Goal: Task Accomplishment & Management: Use online tool/utility

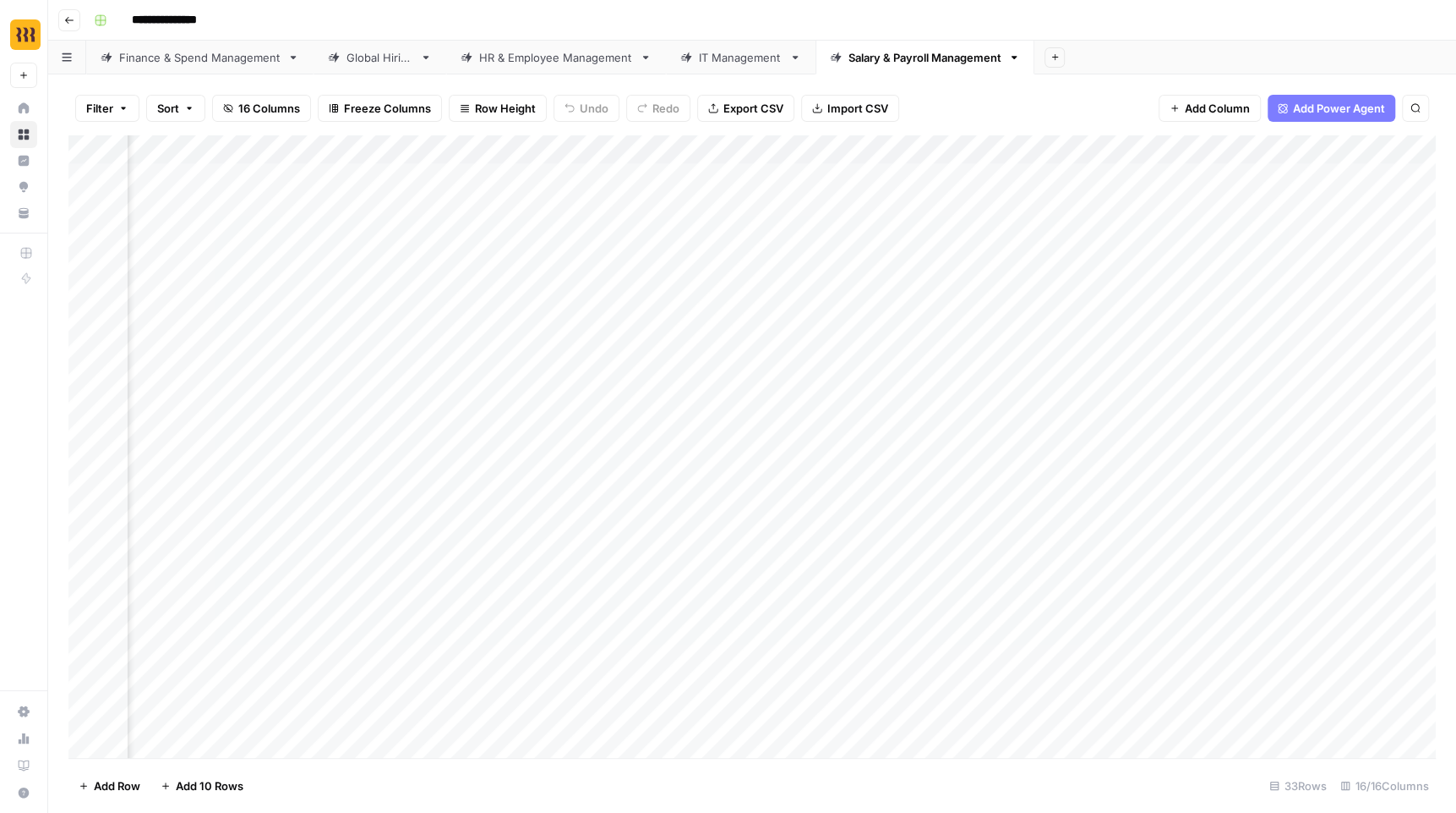
scroll to position [0, 2225]
click at [695, 151] on div "Add Column" at bounding box center [752, 446] width 1367 height 623
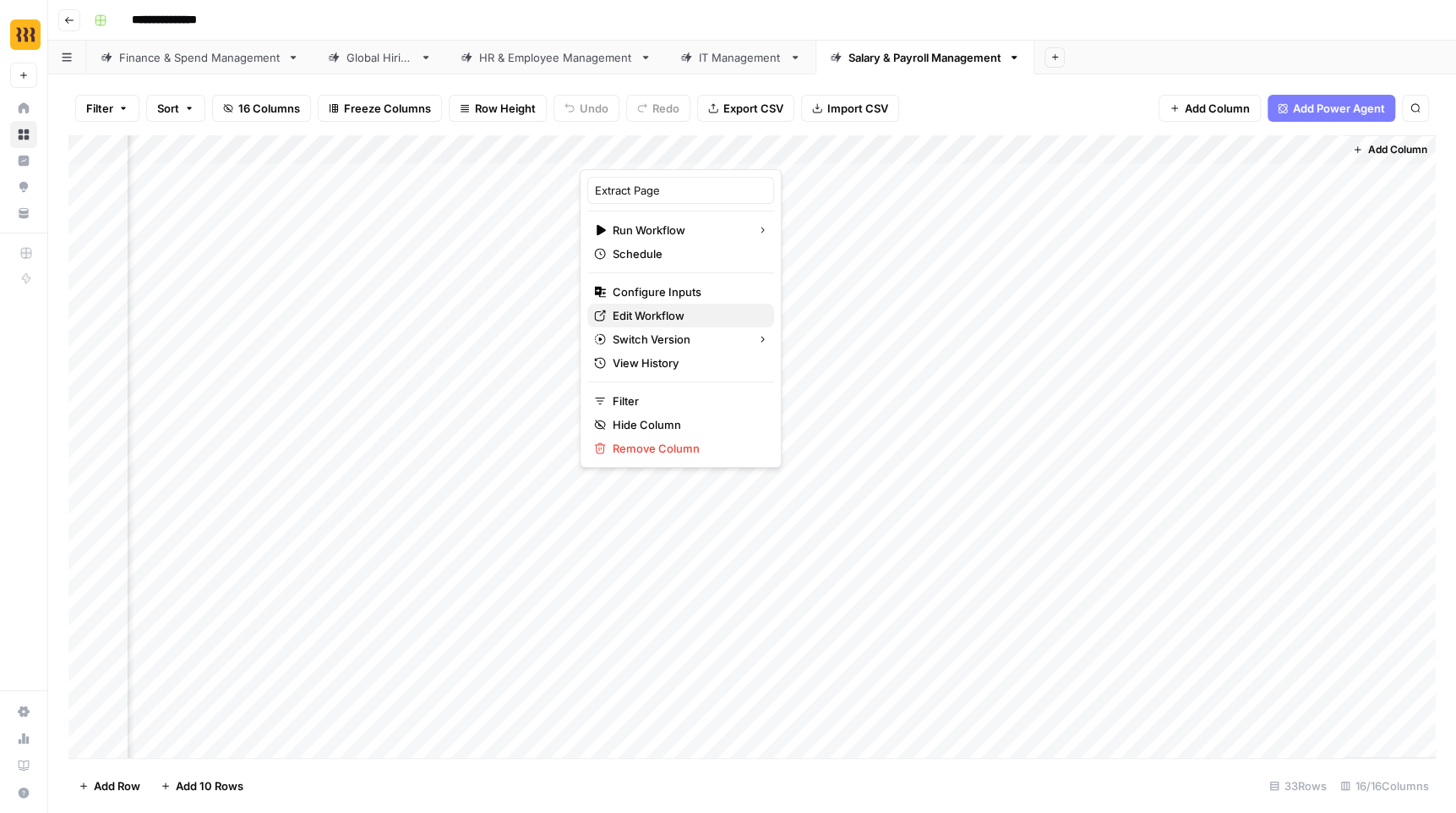
click at [677, 311] on span "Edit Workflow" at bounding box center [687, 314] width 148 height 17
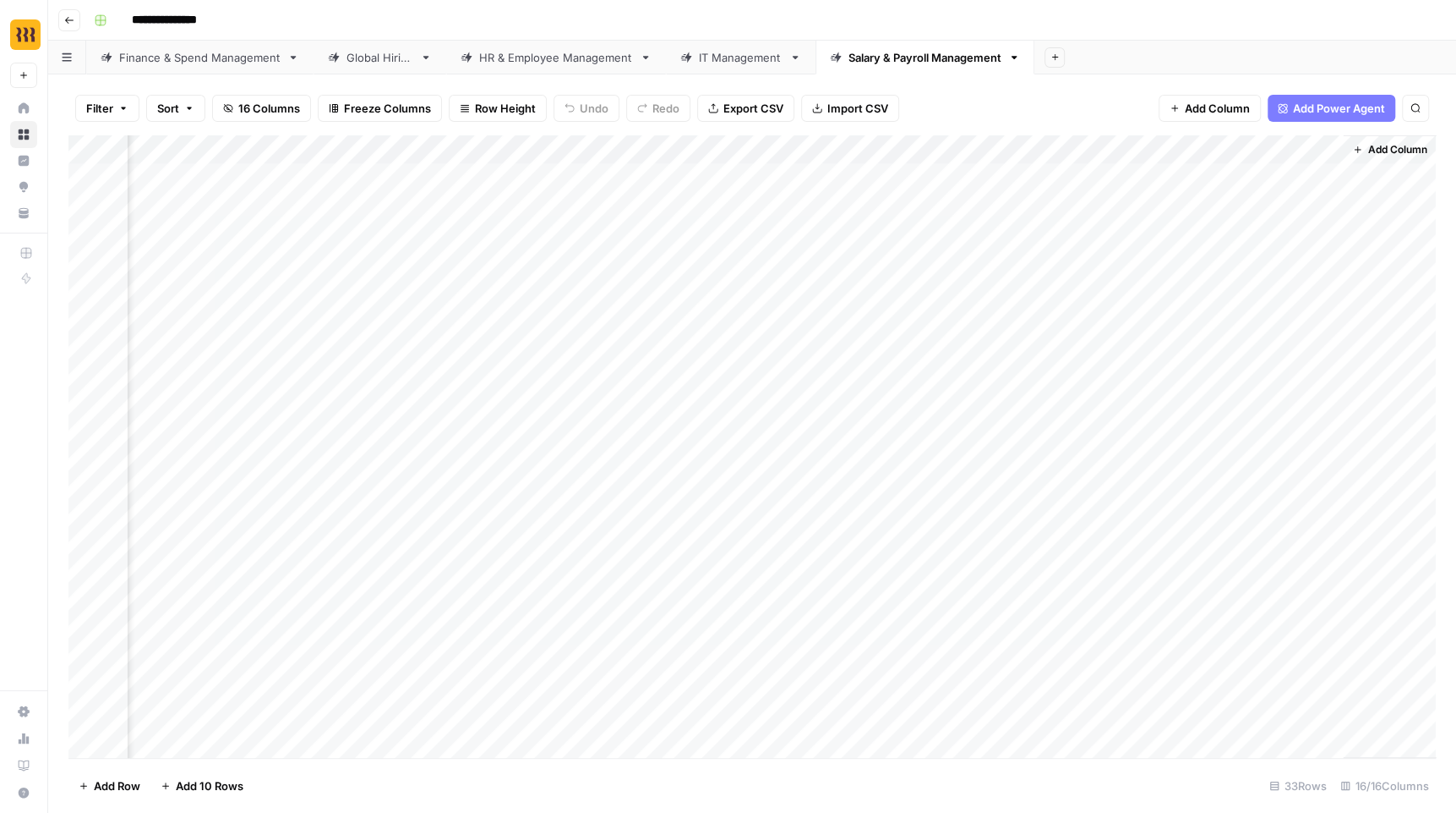
scroll to position [0, 2224]
click at [1308, 152] on div "Add Column" at bounding box center [752, 446] width 1367 height 623
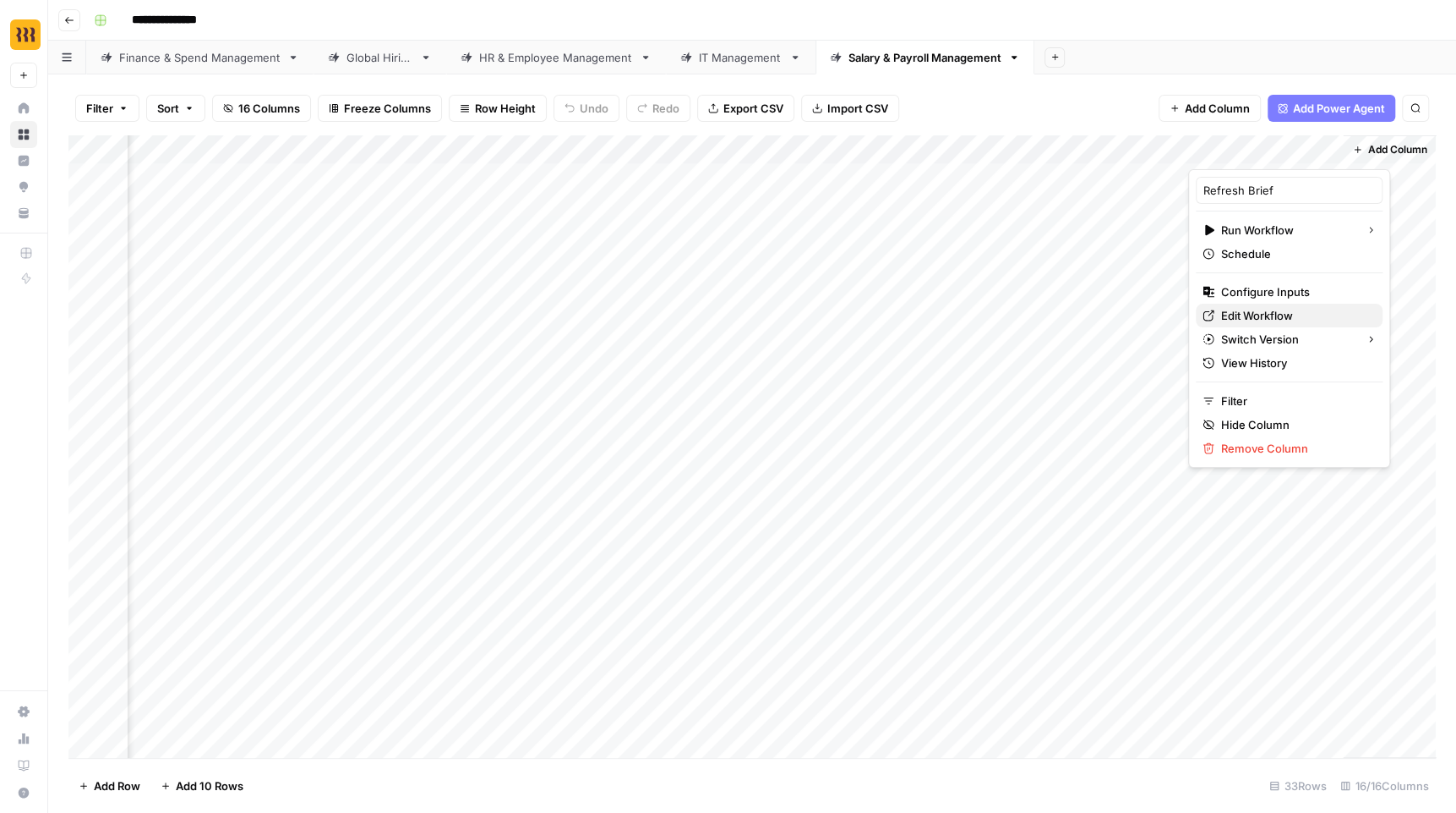
click at [1272, 316] on span "Edit Workflow" at bounding box center [1295, 314] width 148 height 17
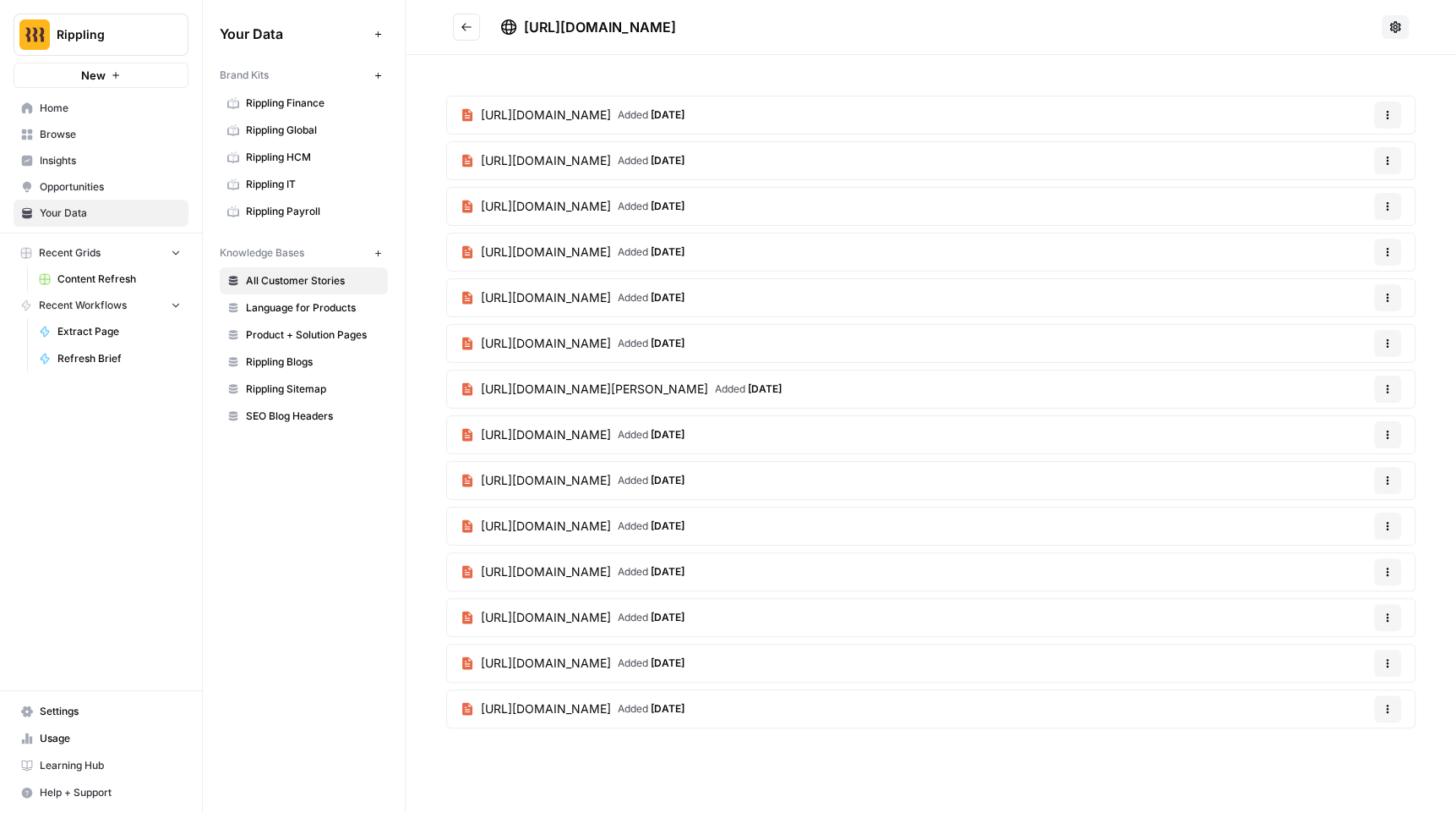
click at [304, 354] on span "Rippling Blogs" at bounding box center [313, 361] width 134 height 15
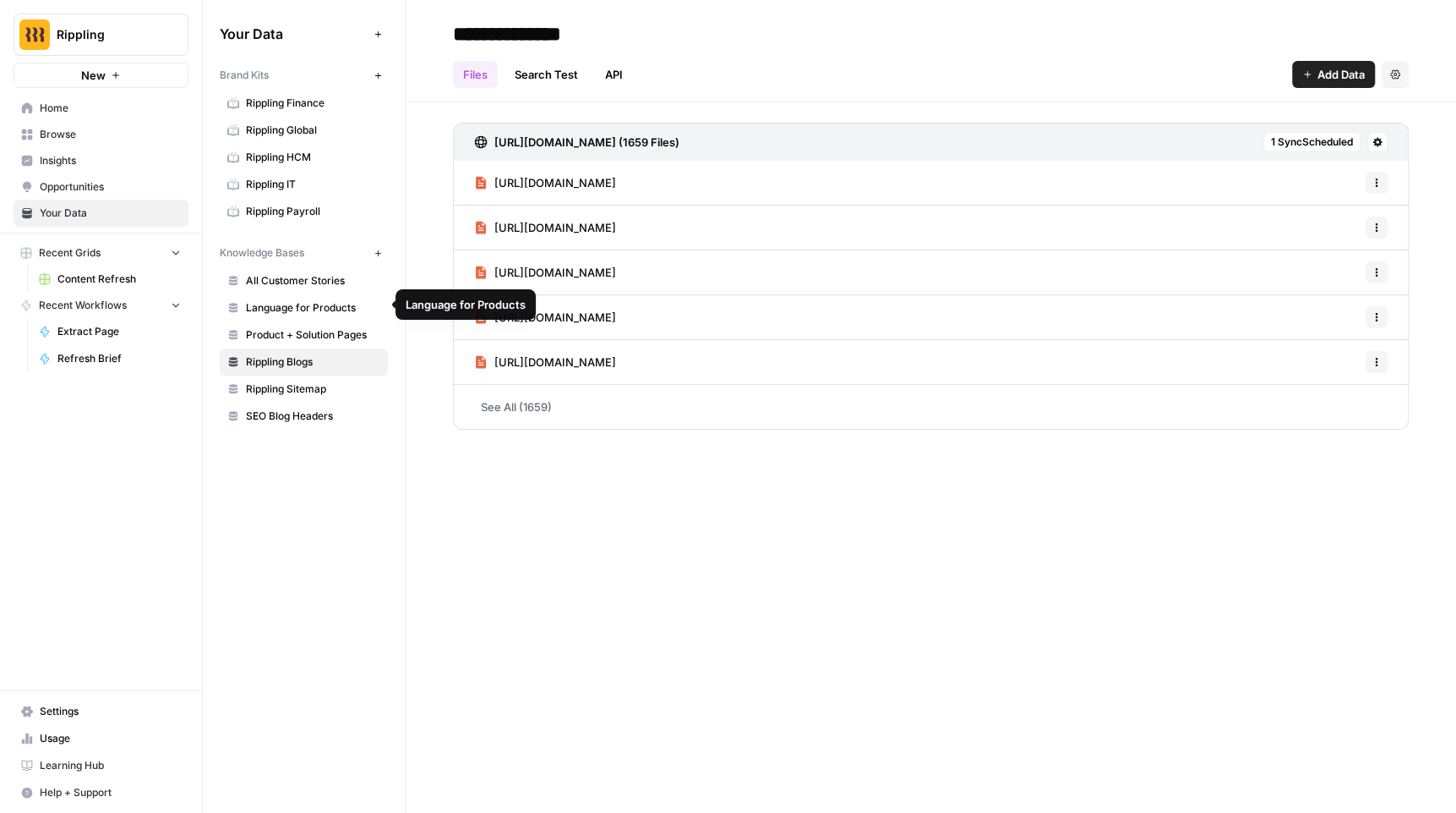
click at [320, 327] on span "Product + Solution Pages" at bounding box center [313, 334] width 134 height 15
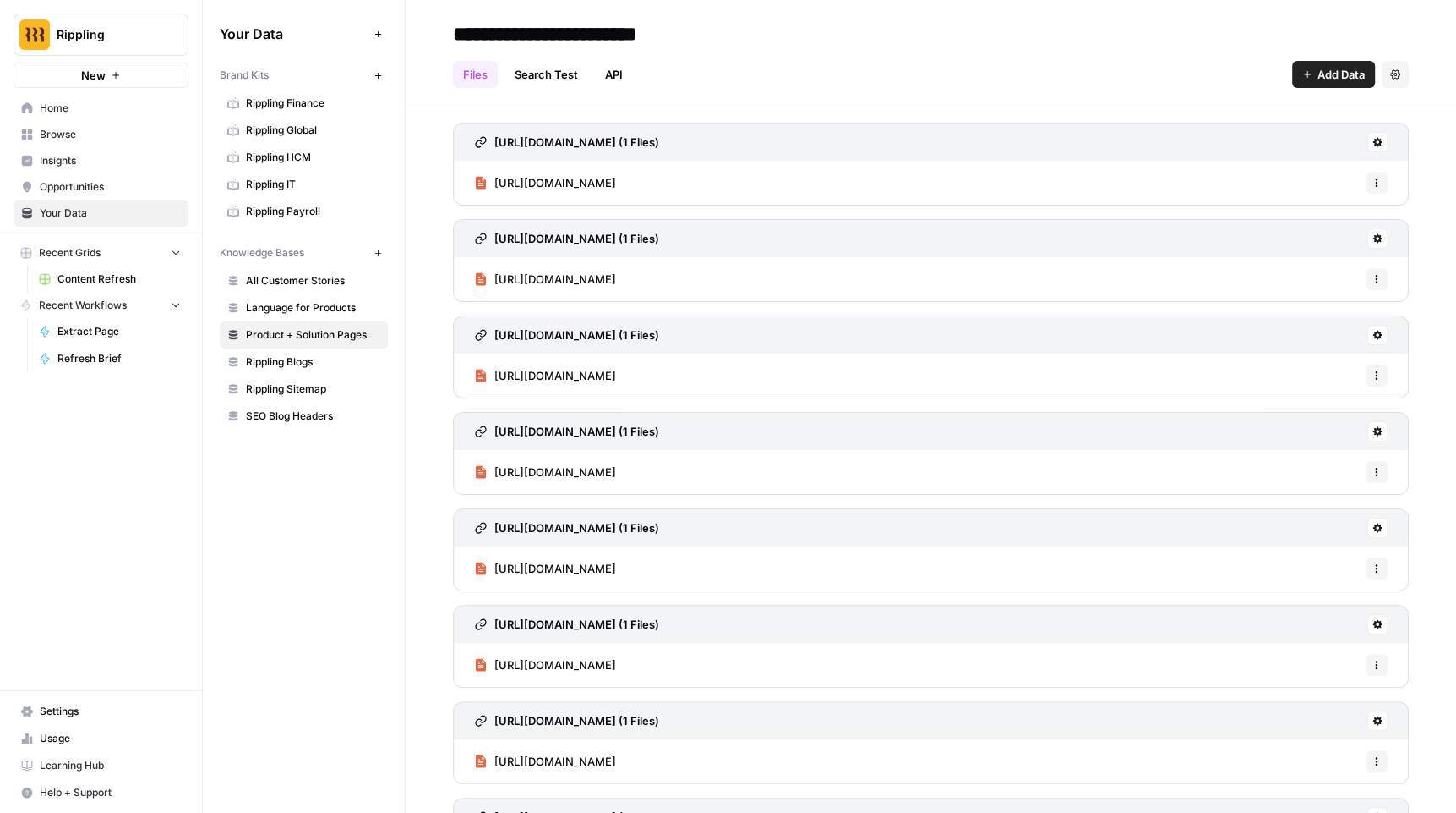
click at [320, 280] on span "All Customer Stories" at bounding box center [313, 280] width 134 height 15
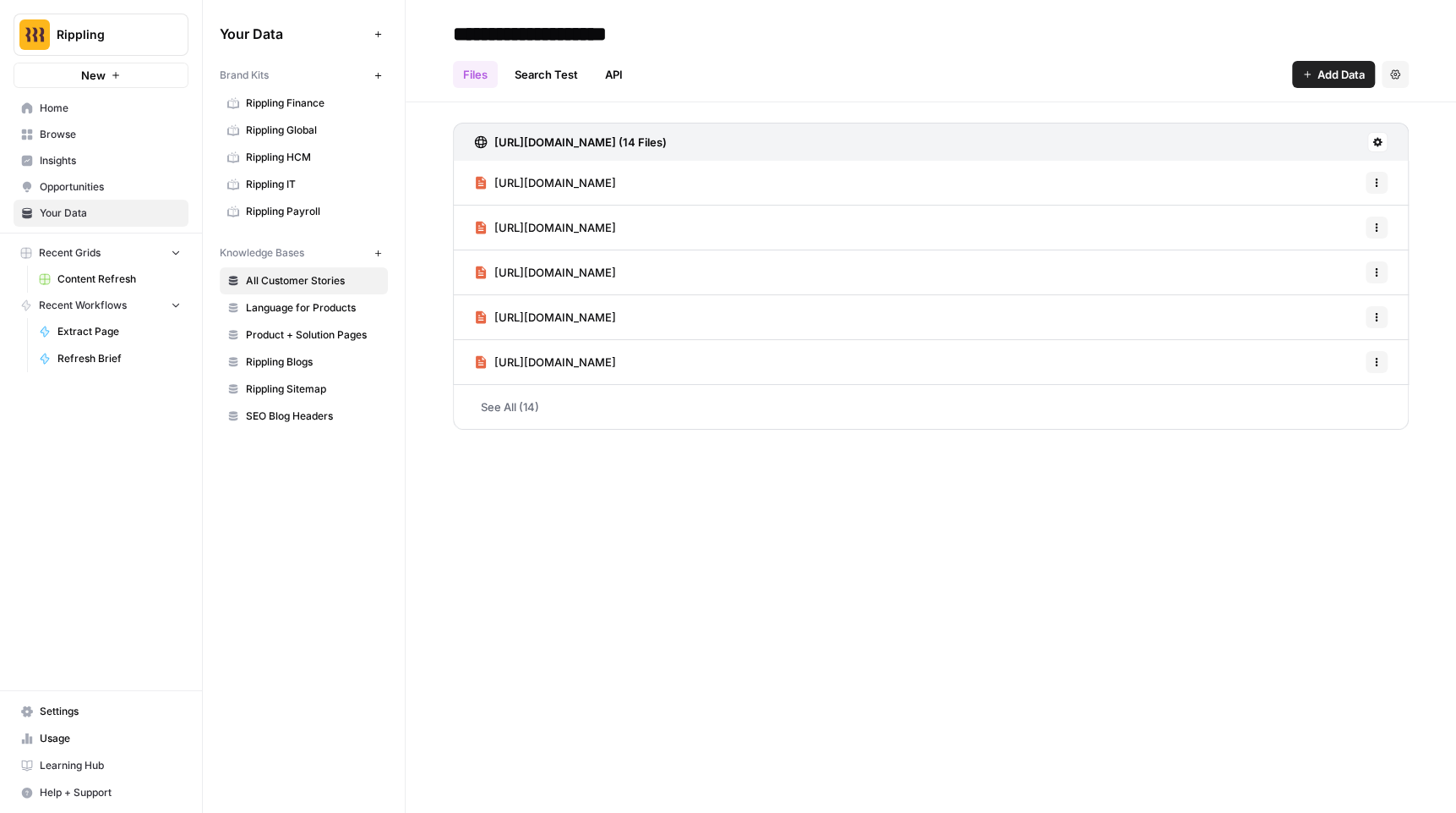
click at [535, 414] on link "See All (14)" at bounding box center [931, 406] width 956 height 44
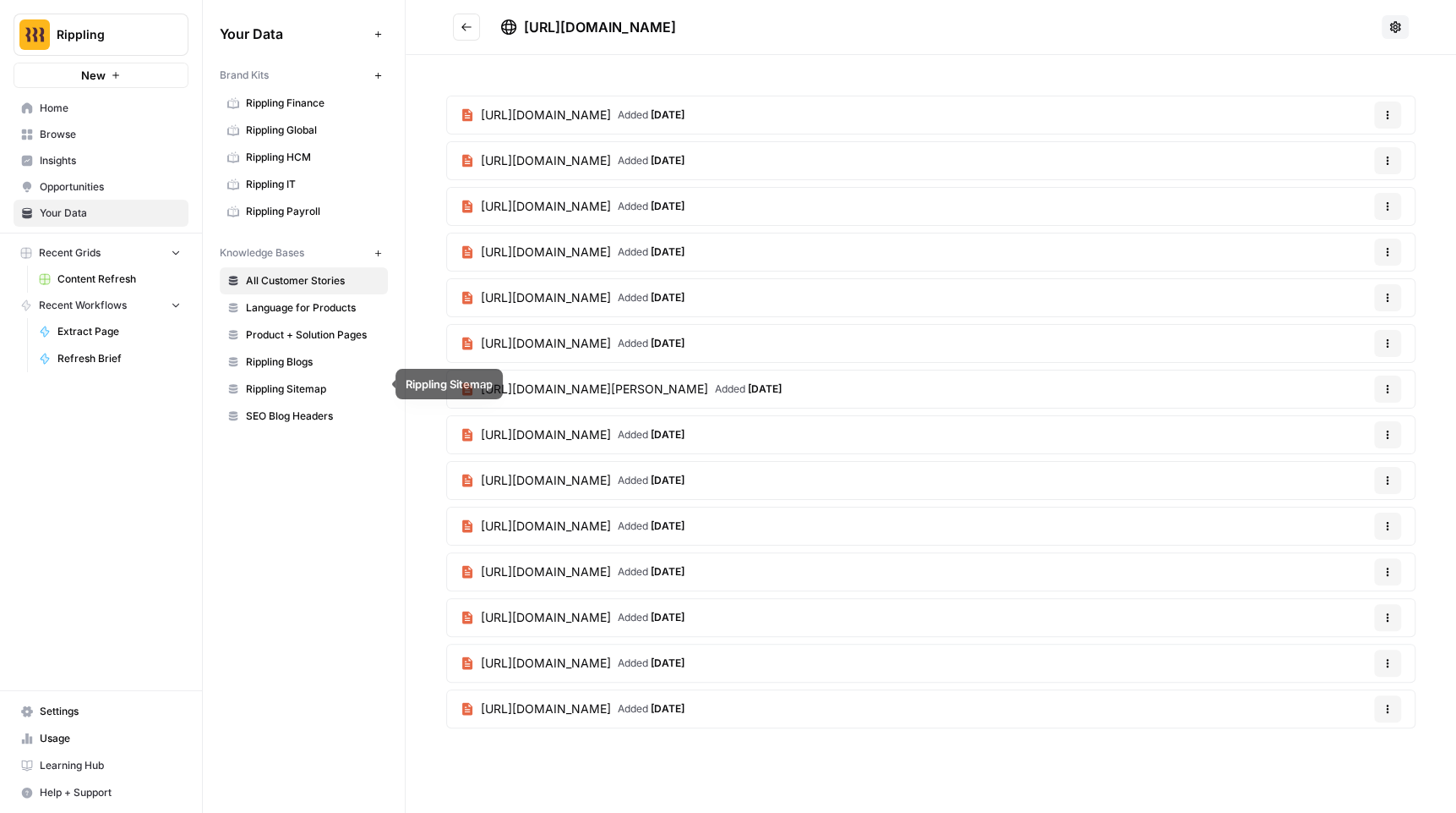
click at [326, 362] on span "Rippling Blogs" at bounding box center [313, 361] width 134 height 15
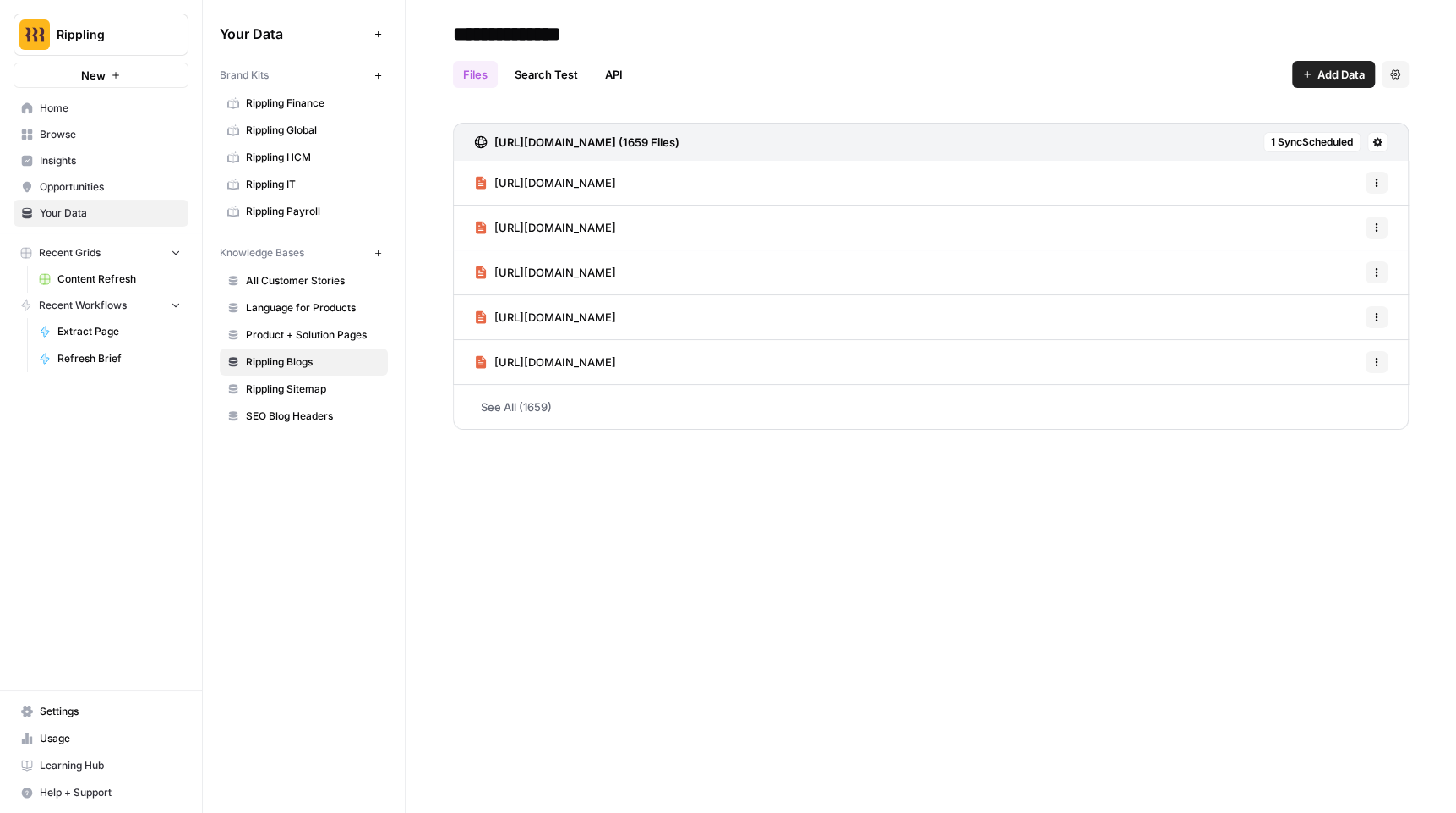
click at [520, 401] on link "See All (1659)" at bounding box center [931, 406] width 956 height 44
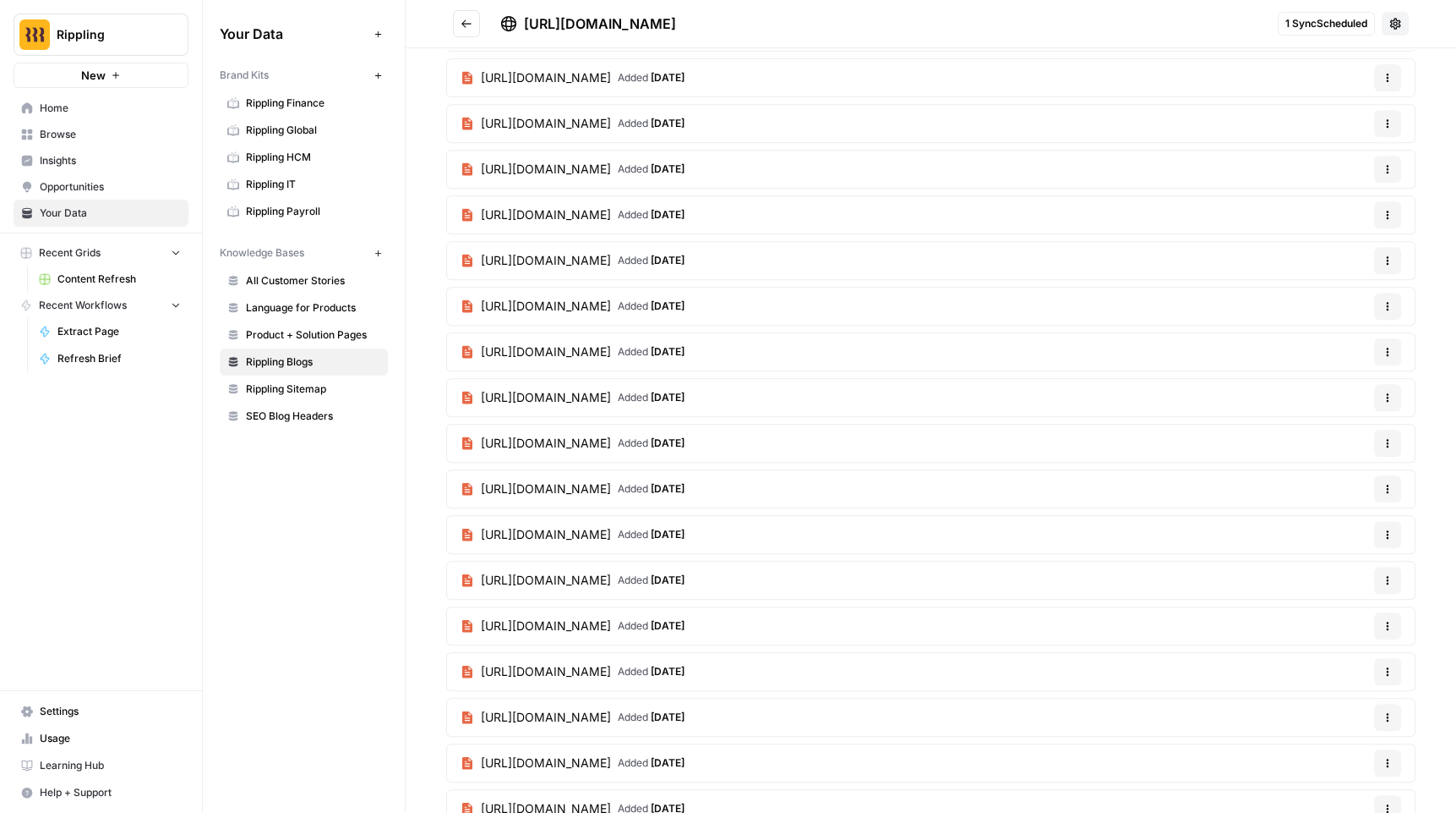
scroll to position [295, 0]
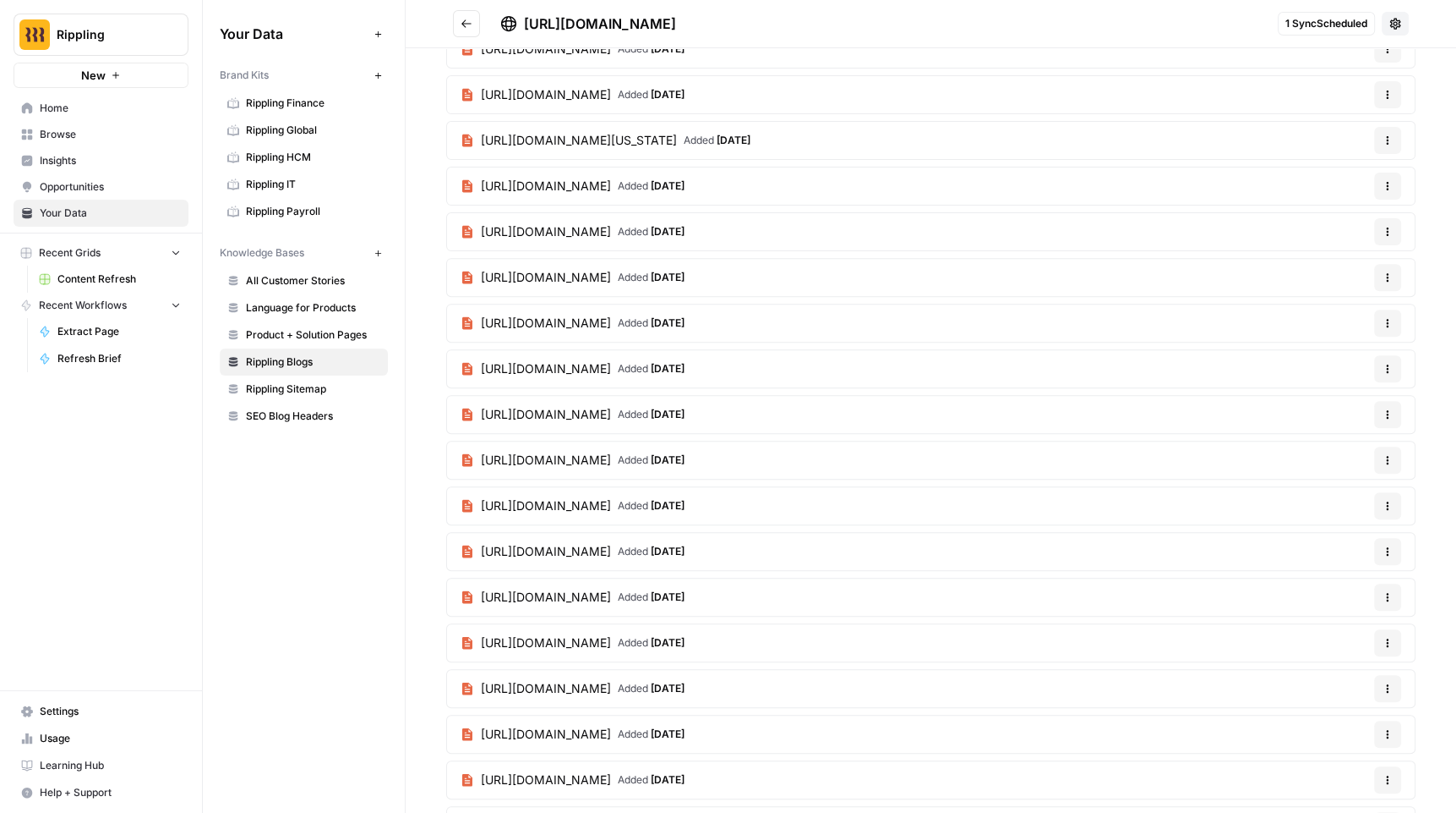
click at [285, 328] on span "Product + Solution Pages" at bounding box center [313, 334] width 134 height 15
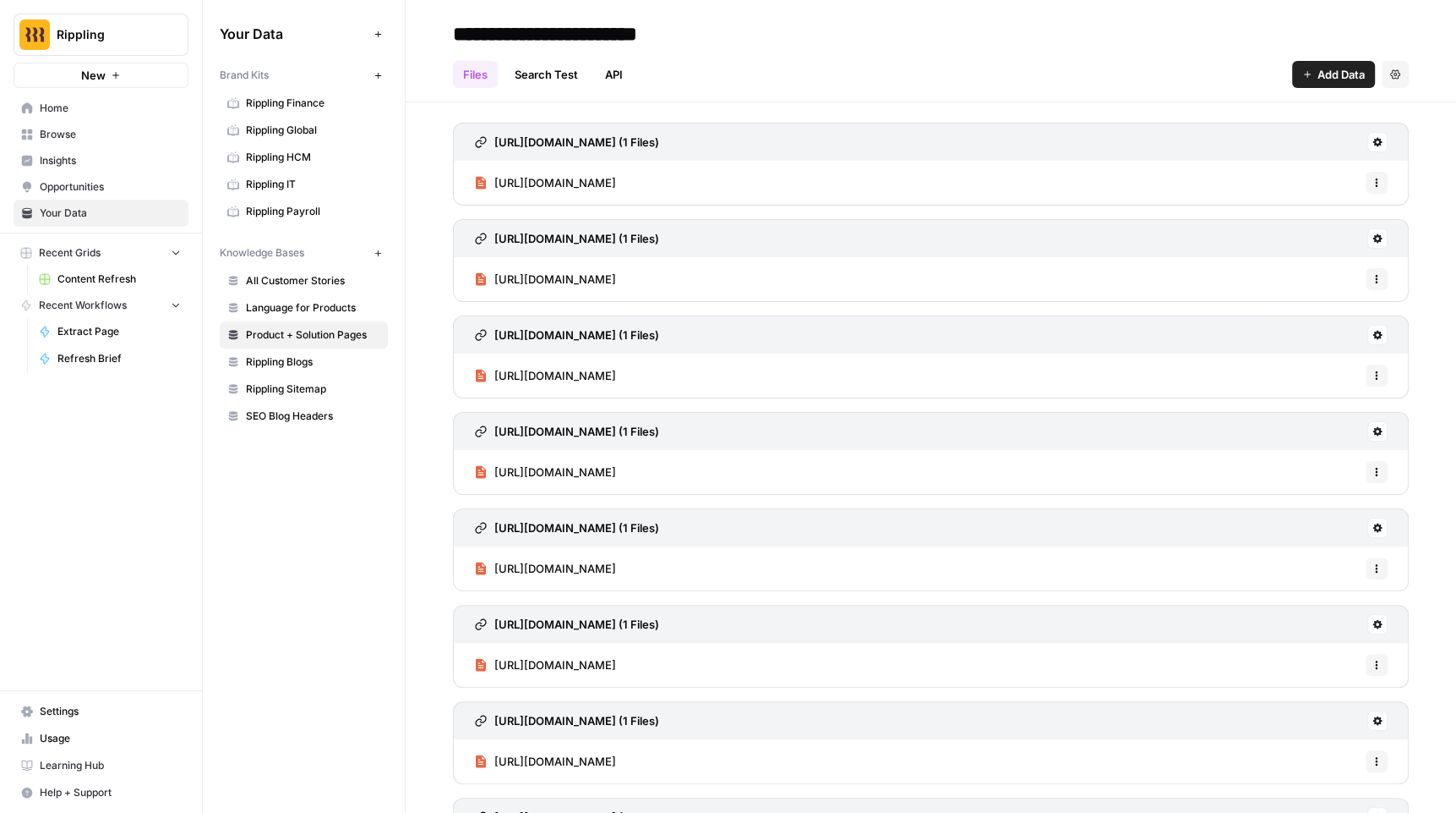
click at [612, 277] on span "https://www.rippling.com/bill-pay" at bounding box center [556, 279] width 122 height 17
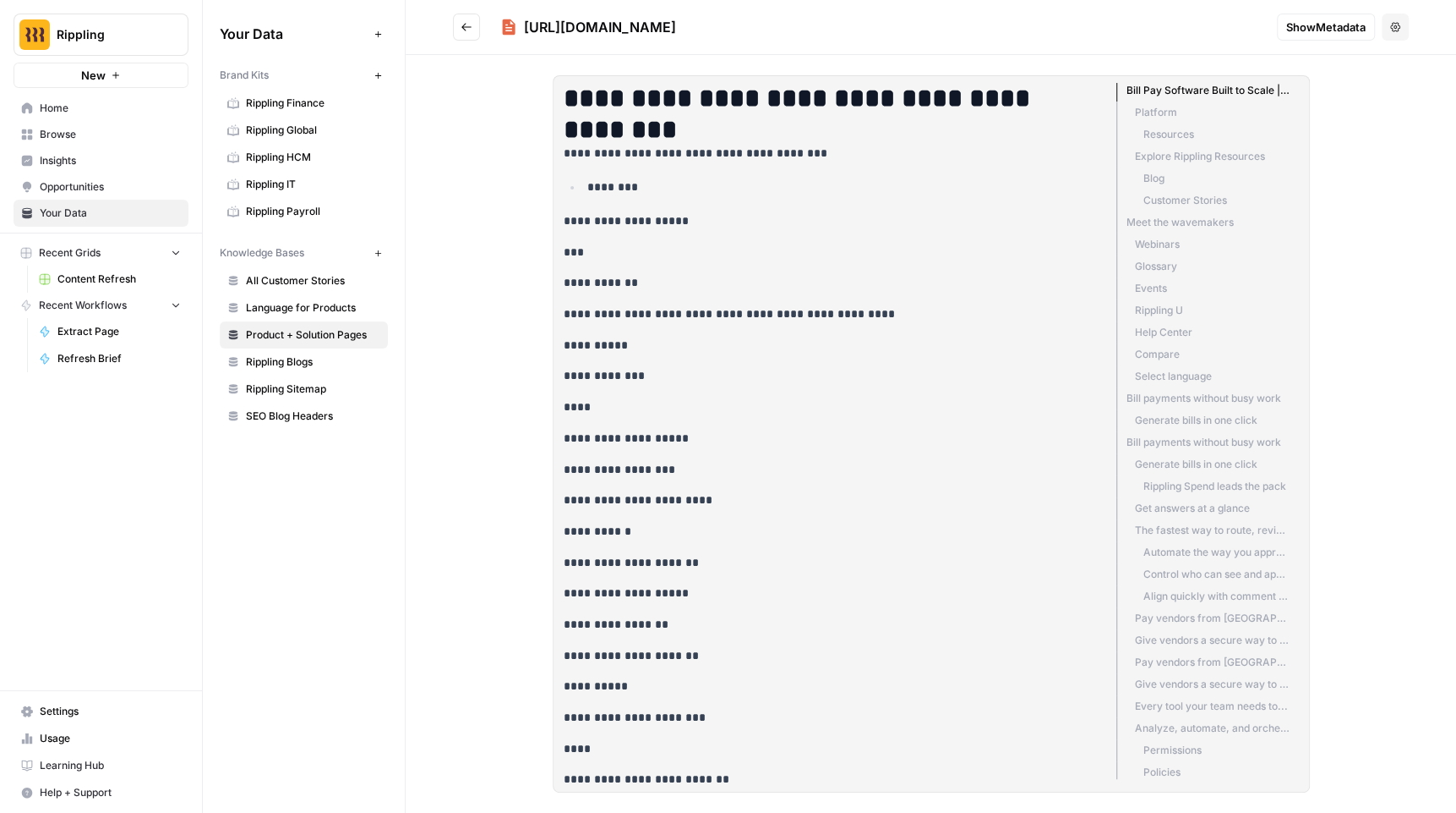
click at [471, 17] on button "Go back" at bounding box center [466, 27] width 27 height 27
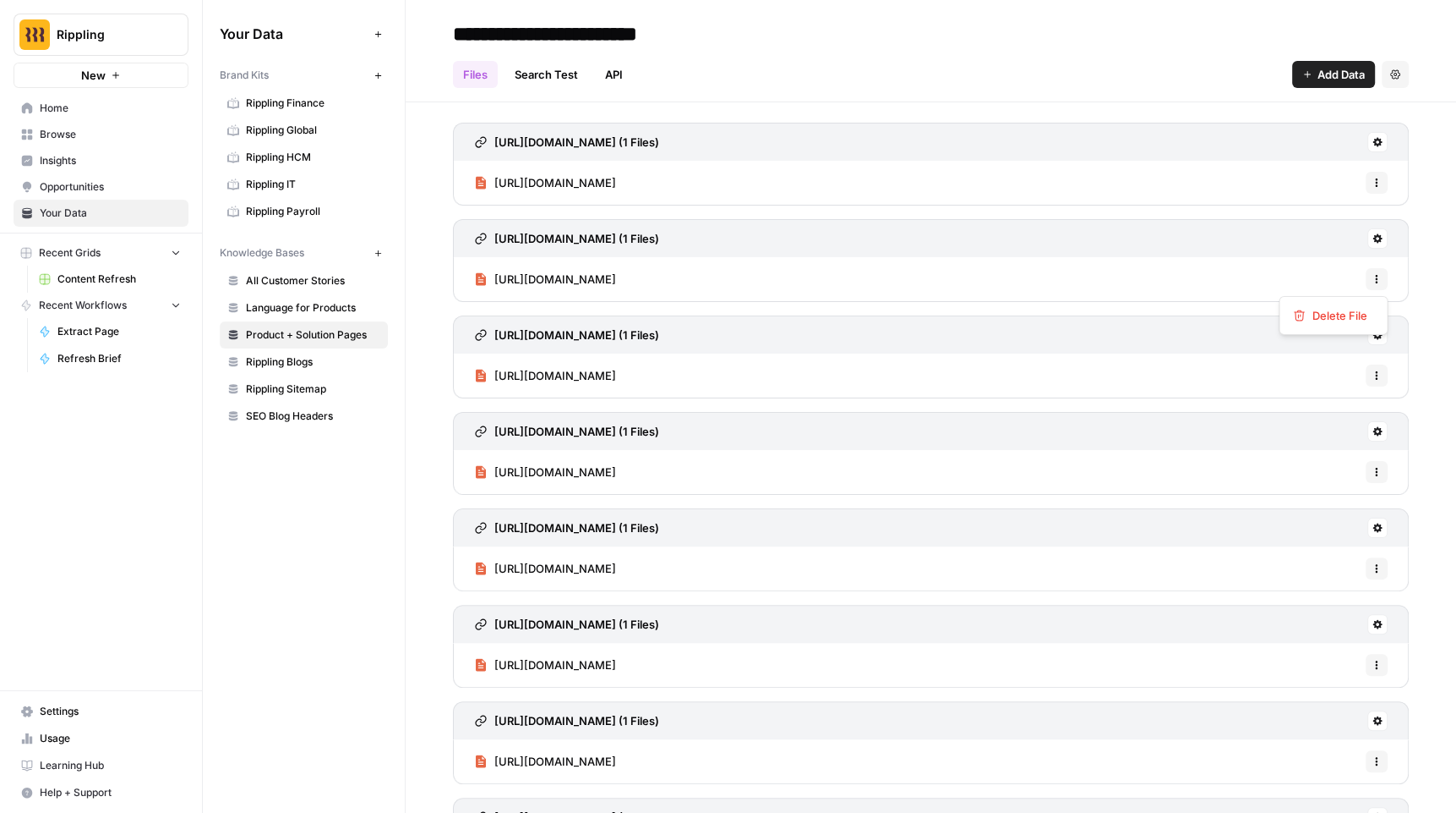
click at [1385, 278] on button "Options" at bounding box center [1377, 279] width 22 height 22
click at [492, 280] on link "https://www.rippling.com/bill-pay" at bounding box center [545, 279] width 142 height 44
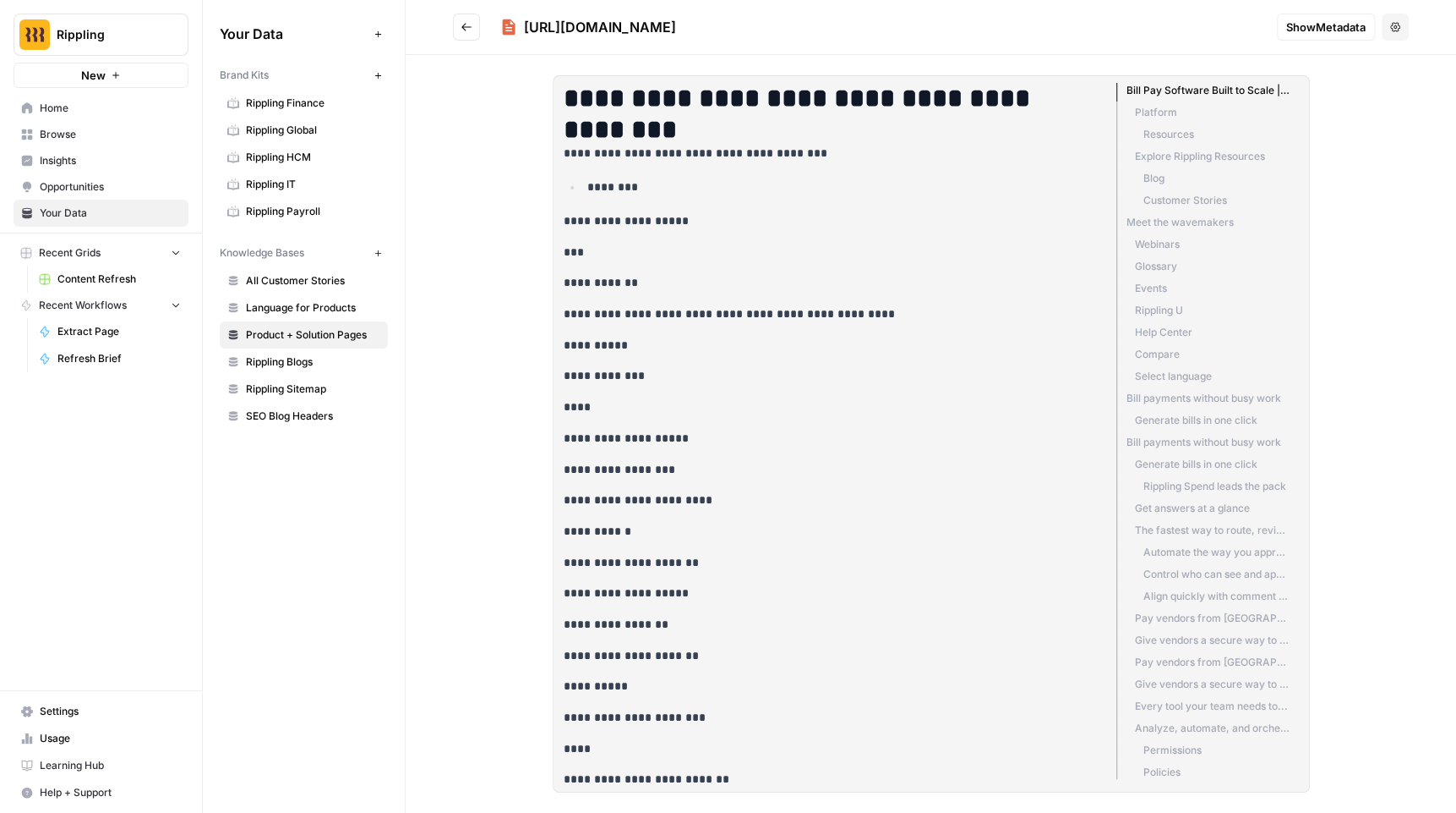
drag, startPoint x: 521, startPoint y: 32, endPoint x: 758, endPoint y: 38, distance: 237.1
click at [758, 38] on h2 "https://www.rippling.com/bill-pay" at bounding box center [858, 27] width 811 height 27
click at [923, 15] on h2 "https://www.rippling.com/bill-pay" at bounding box center [858, 27] width 811 height 27
click at [293, 331] on span "Product + Solution Pages" at bounding box center [313, 334] width 134 height 15
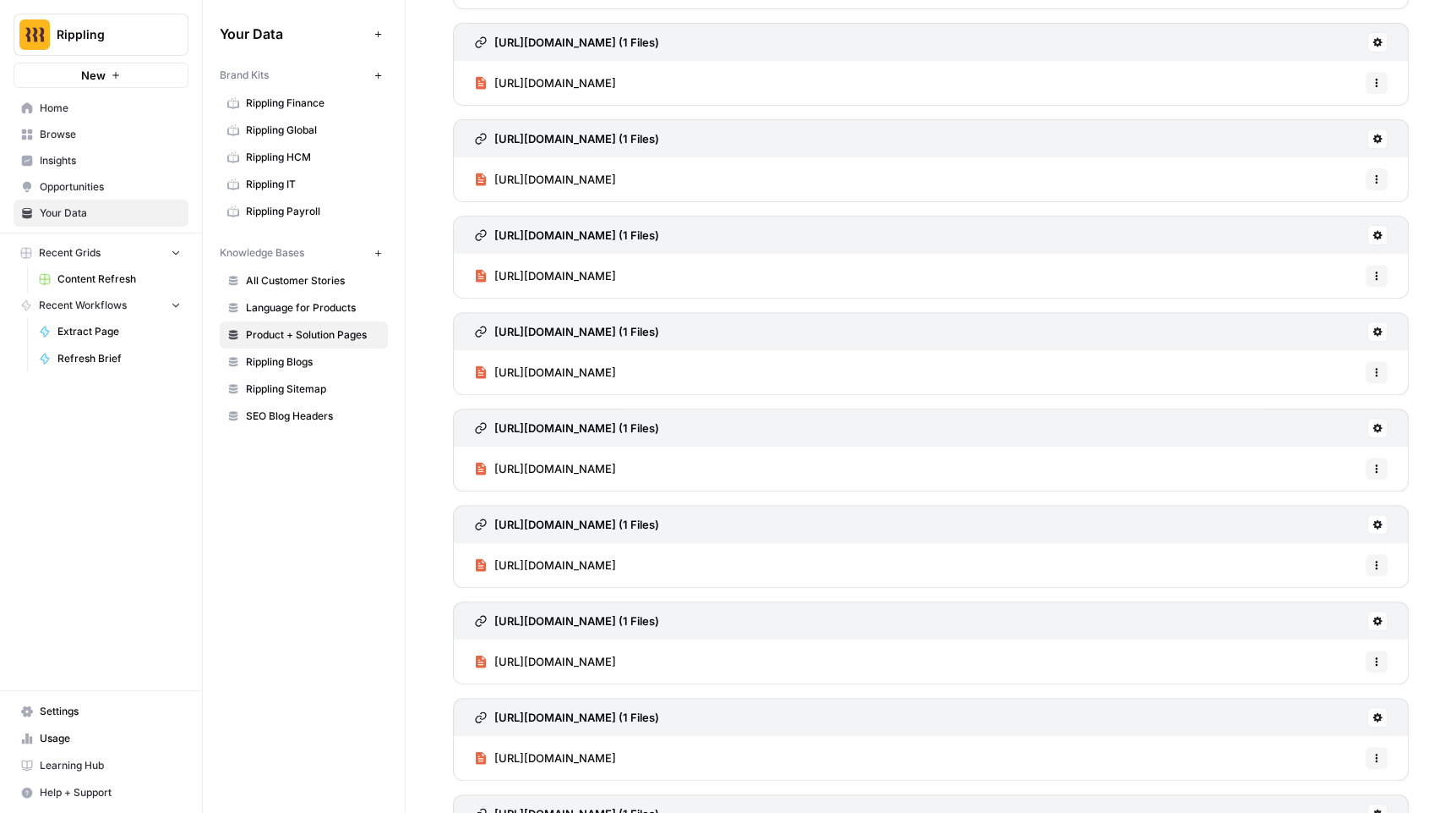
scroll to position [240, 0]
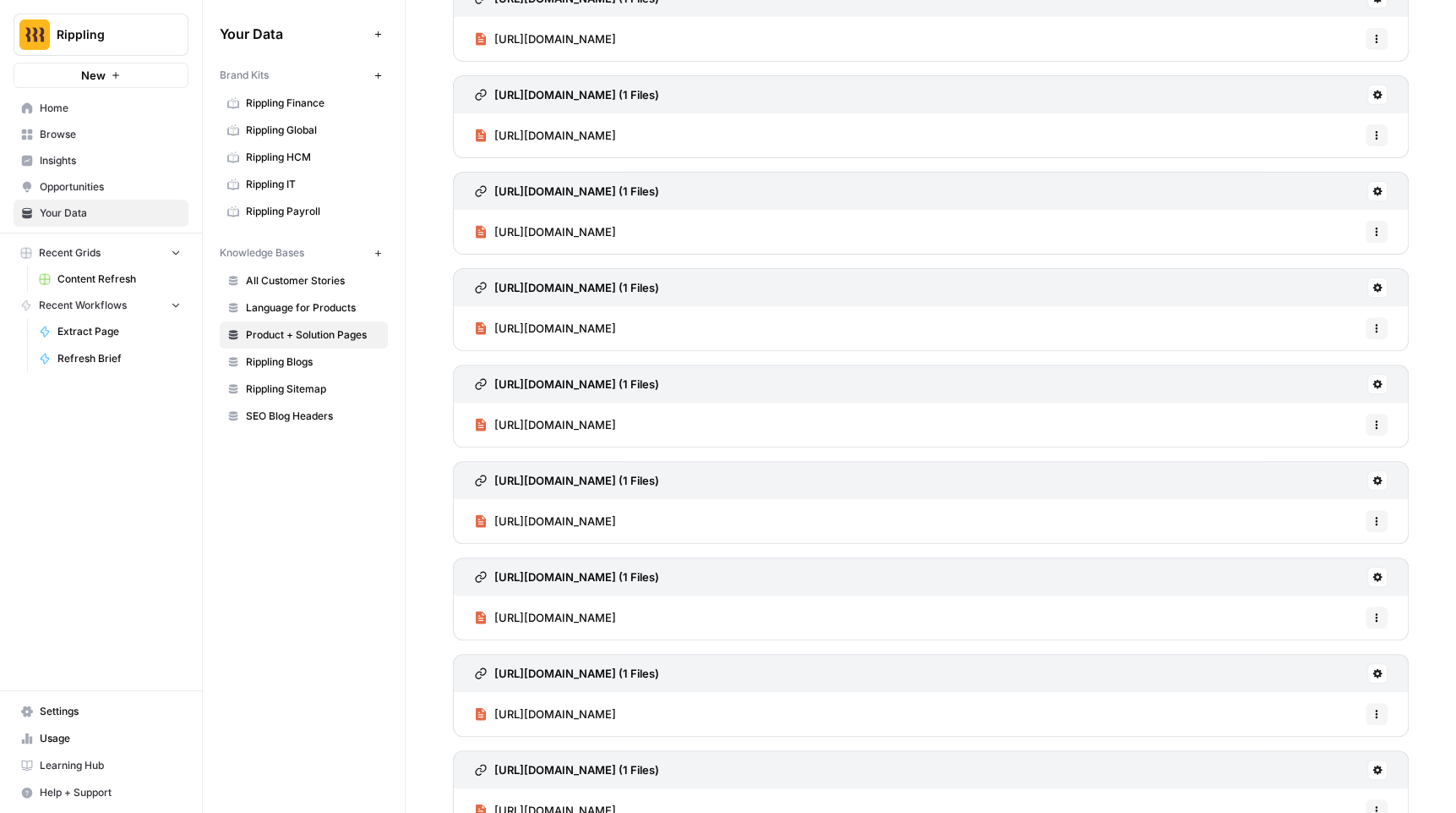
drag, startPoint x: 752, startPoint y: 185, endPoint x: 553, endPoint y: 188, distance: 199.0
drag, startPoint x: 494, startPoint y: 186, endPoint x: 746, endPoint y: 188, distance: 252.0
drag, startPoint x: 735, startPoint y: 477, endPoint x: 492, endPoint y: 479, distance: 243.0
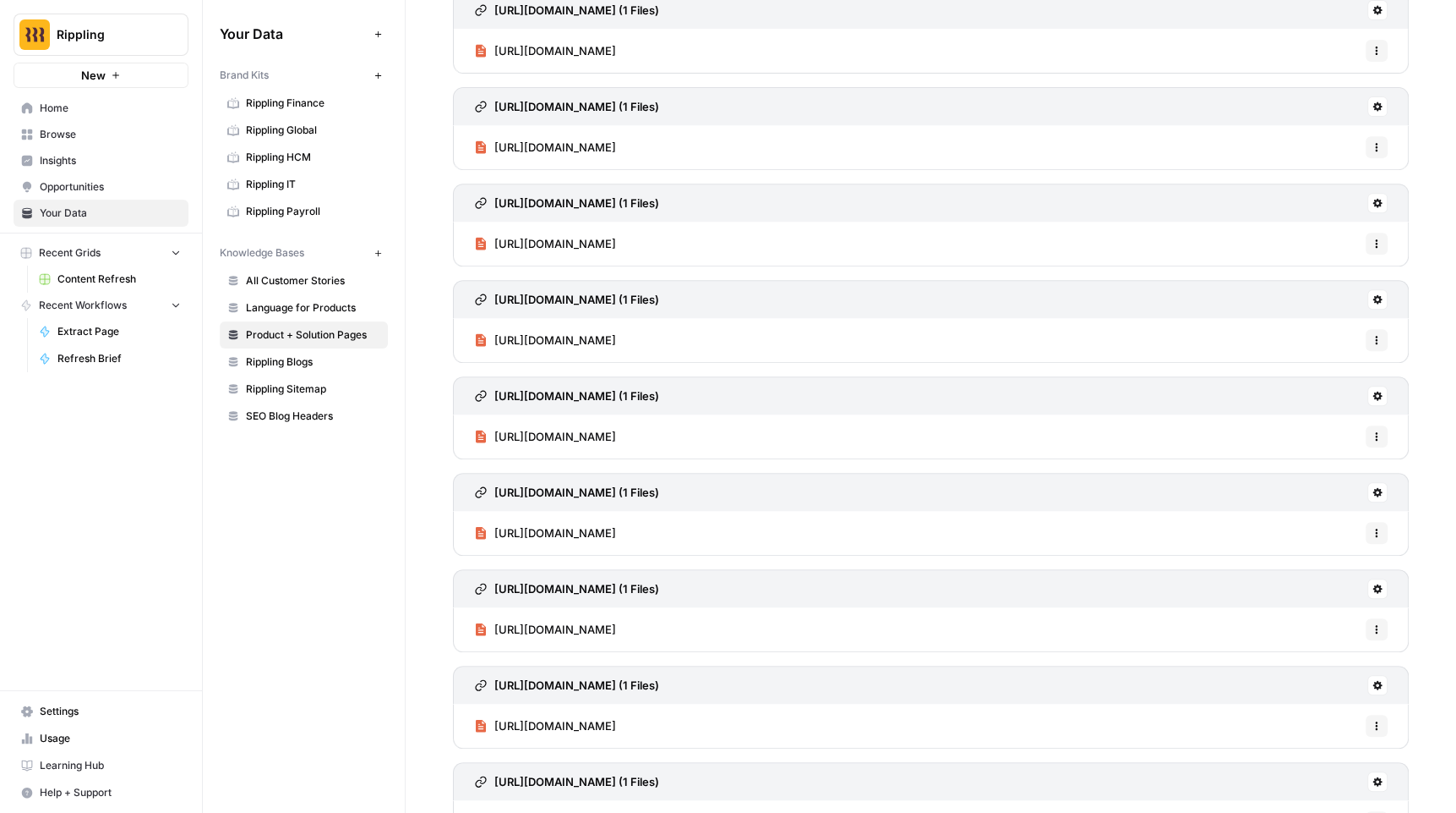
scroll to position [467, 0]
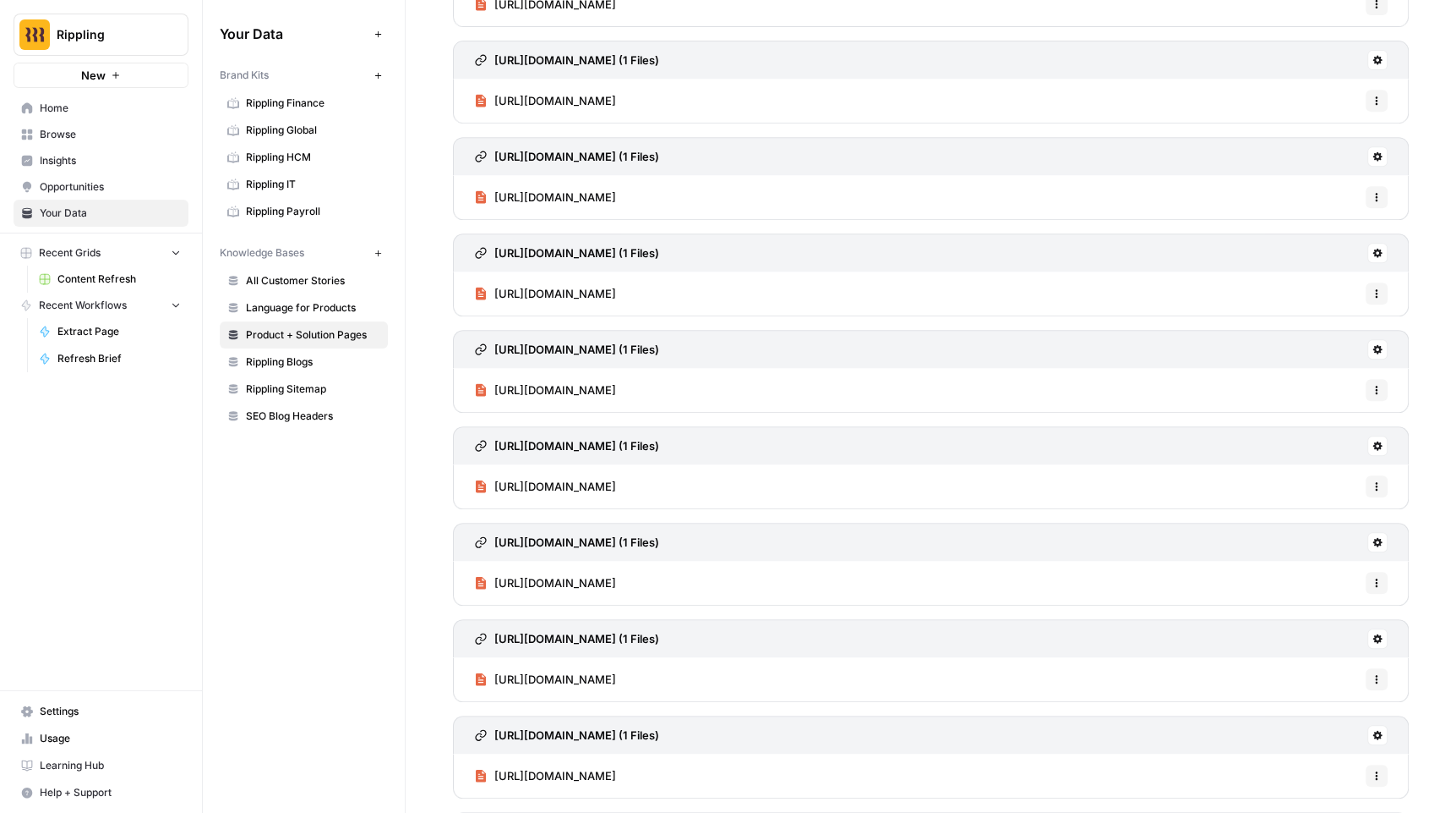
drag, startPoint x: 743, startPoint y: 537, endPoint x: 496, endPoint y: 541, distance: 247.0
click at [323, 276] on span "All Customer Stories" at bounding box center [313, 280] width 134 height 15
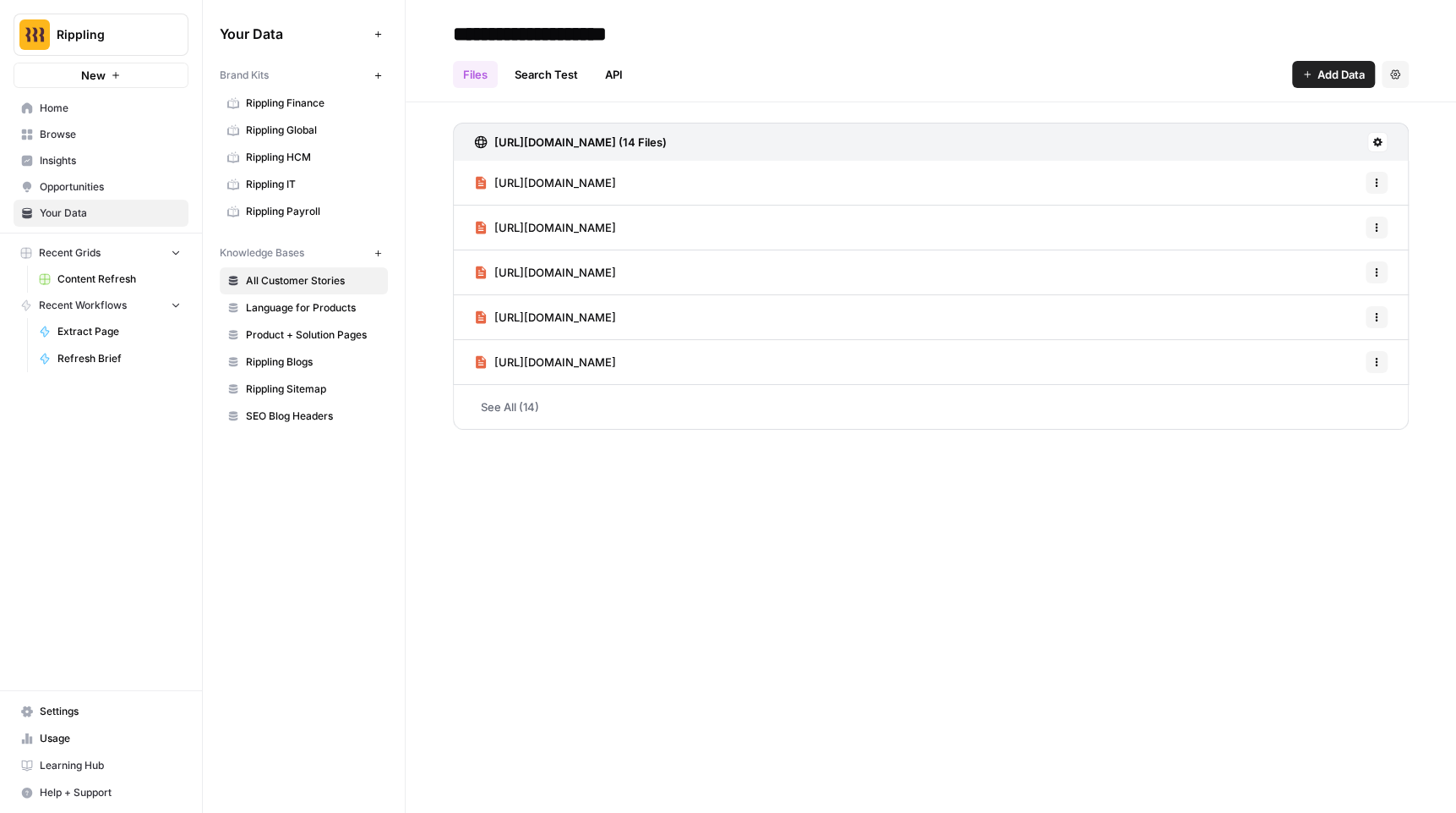
click at [534, 405] on link "See All (14)" at bounding box center [931, 406] width 956 height 44
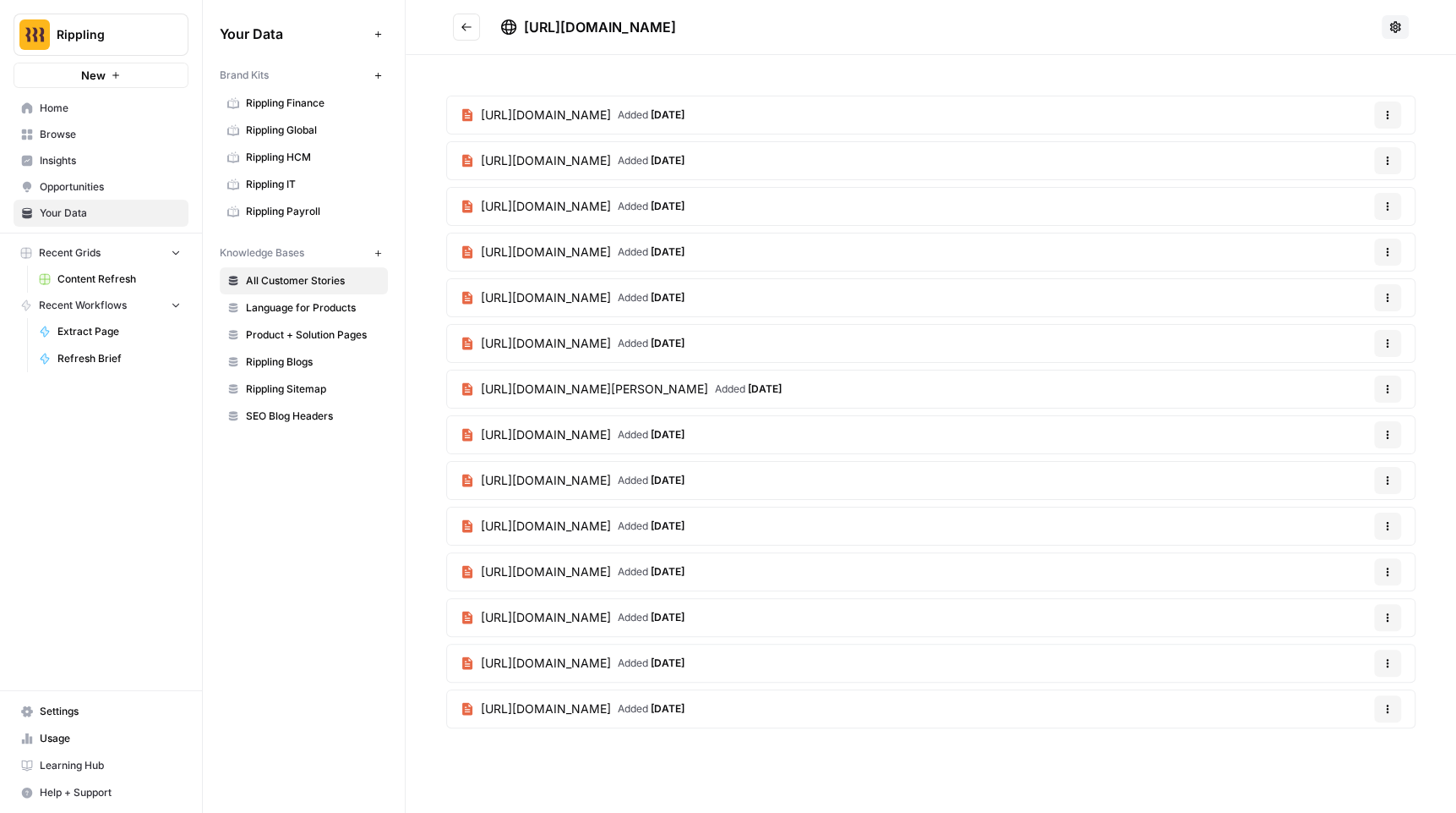
drag, startPoint x: 806, startPoint y: 115, endPoint x: 483, endPoint y: 113, distance: 323.0
drag, startPoint x: 758, startPoint y: 205, endPoint x: 682, endPoint y: 203, distance: 76.0
drag, startPoint x: 831, startPoint y: 384, endPoint x: 477, endPoint y: 392, distance: 354.1
copy span "https://www.rippling.com/en-AU/customers/walker-advertising"
drag, startPoint x: 804, startPoint y: 657, endPoint x: 476, endPoint y: 657, distance: 328.0
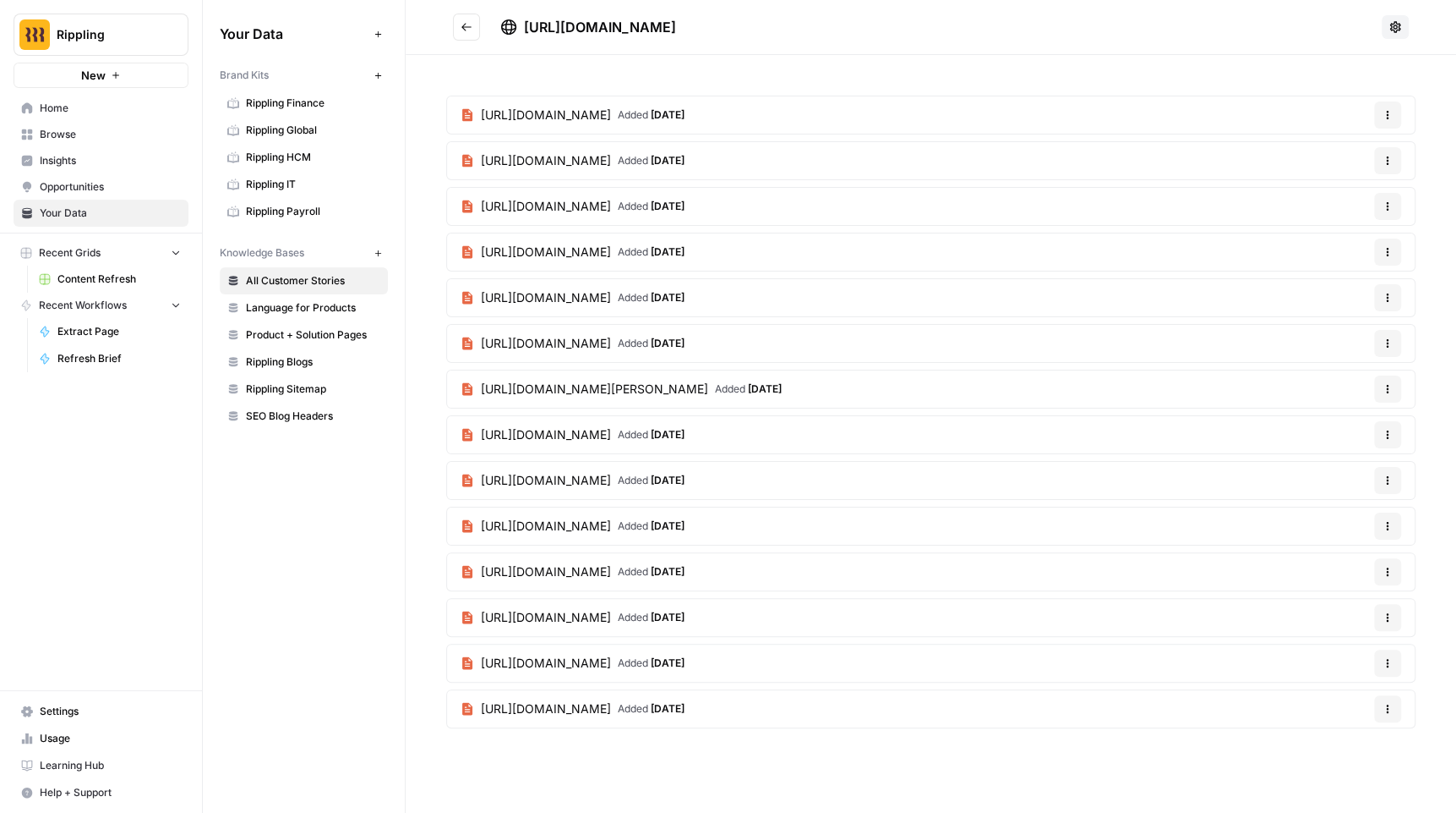
copy span "https://www.rippling.com/en-AU/customers/assurancelab"
click at [1053, 753] on div "https://www.rippling.com/en-AU/customers/pay-australia Added 7 days ago Options…" at bounding box center [931, 415] width 1050 height 720
click at [304, 329] on span "Product + Solution Pages" at bounding box center [313, 334] width 134 height 15
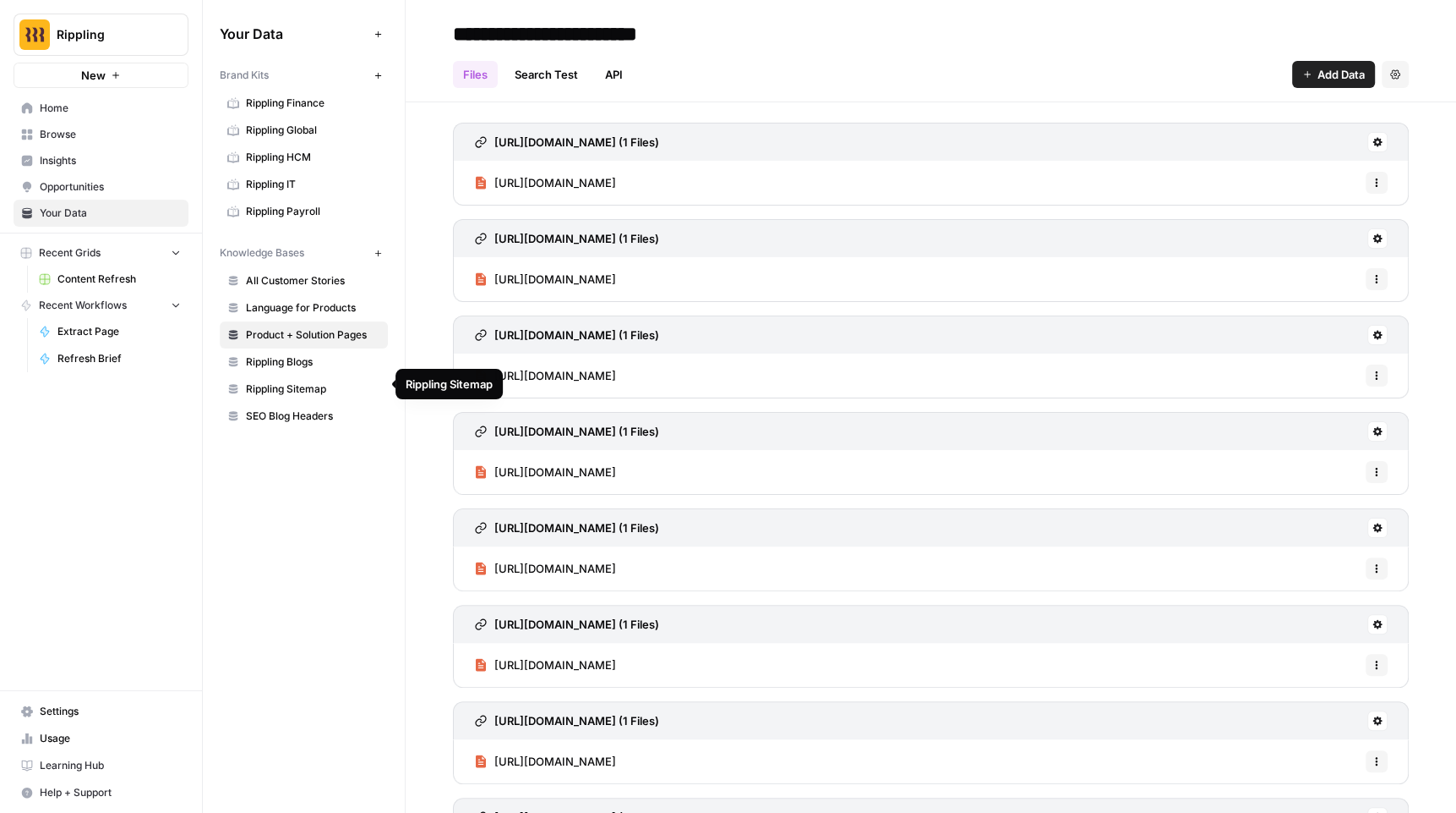
click at [316, 361] on span "Rippling Blogs" at bounding box center [313, 361] width 134 height 15
click at [970, 45] on div "**********" at bounding box center [931, 34] width 956 height 27
click at [307, 283] on span "All Customer Stories" at bounding box center [313, 280] width 134 height 15
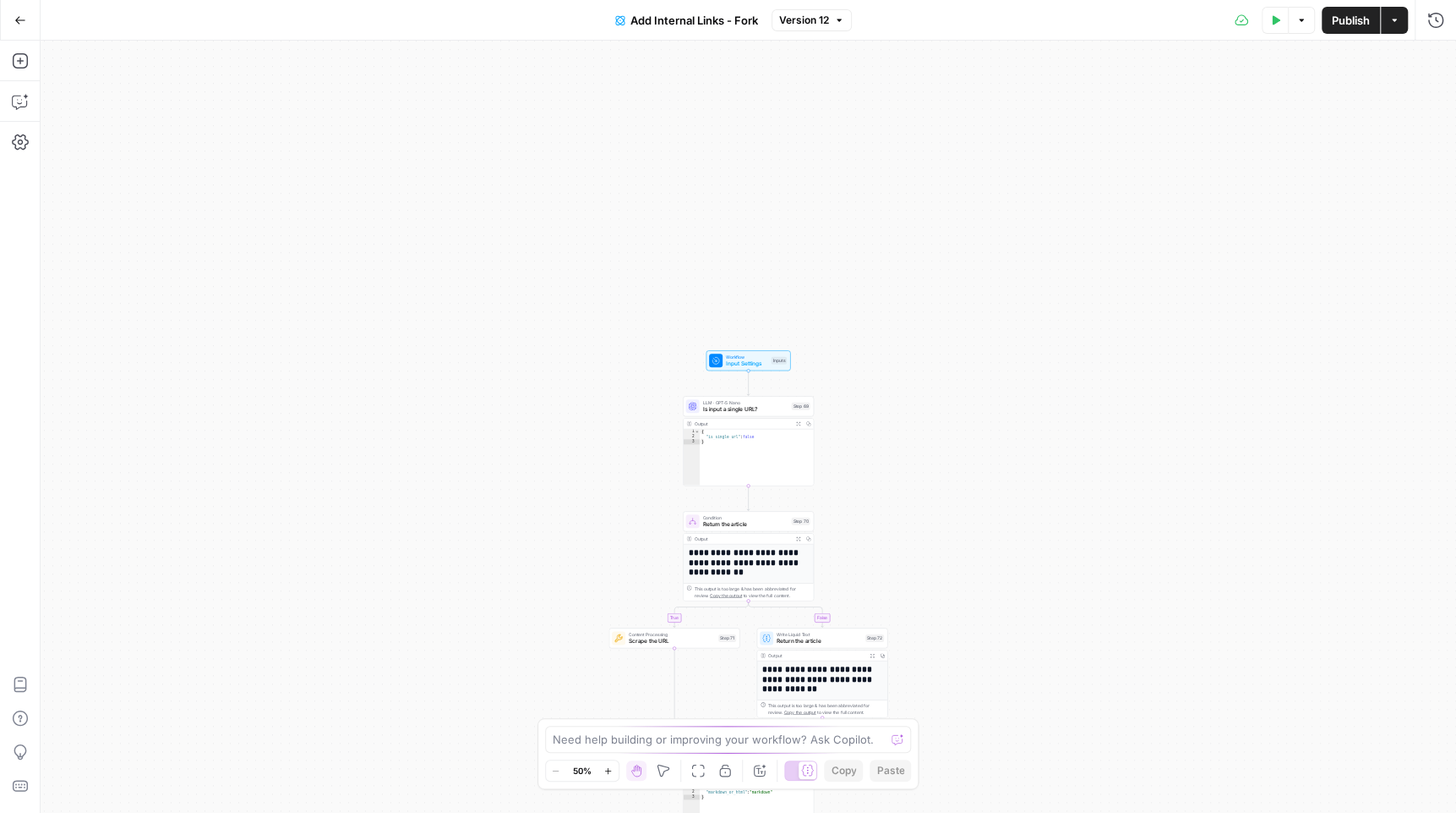
click at [606, 775] on icon "button" at bounding box center [608, 770] width 9 height 9
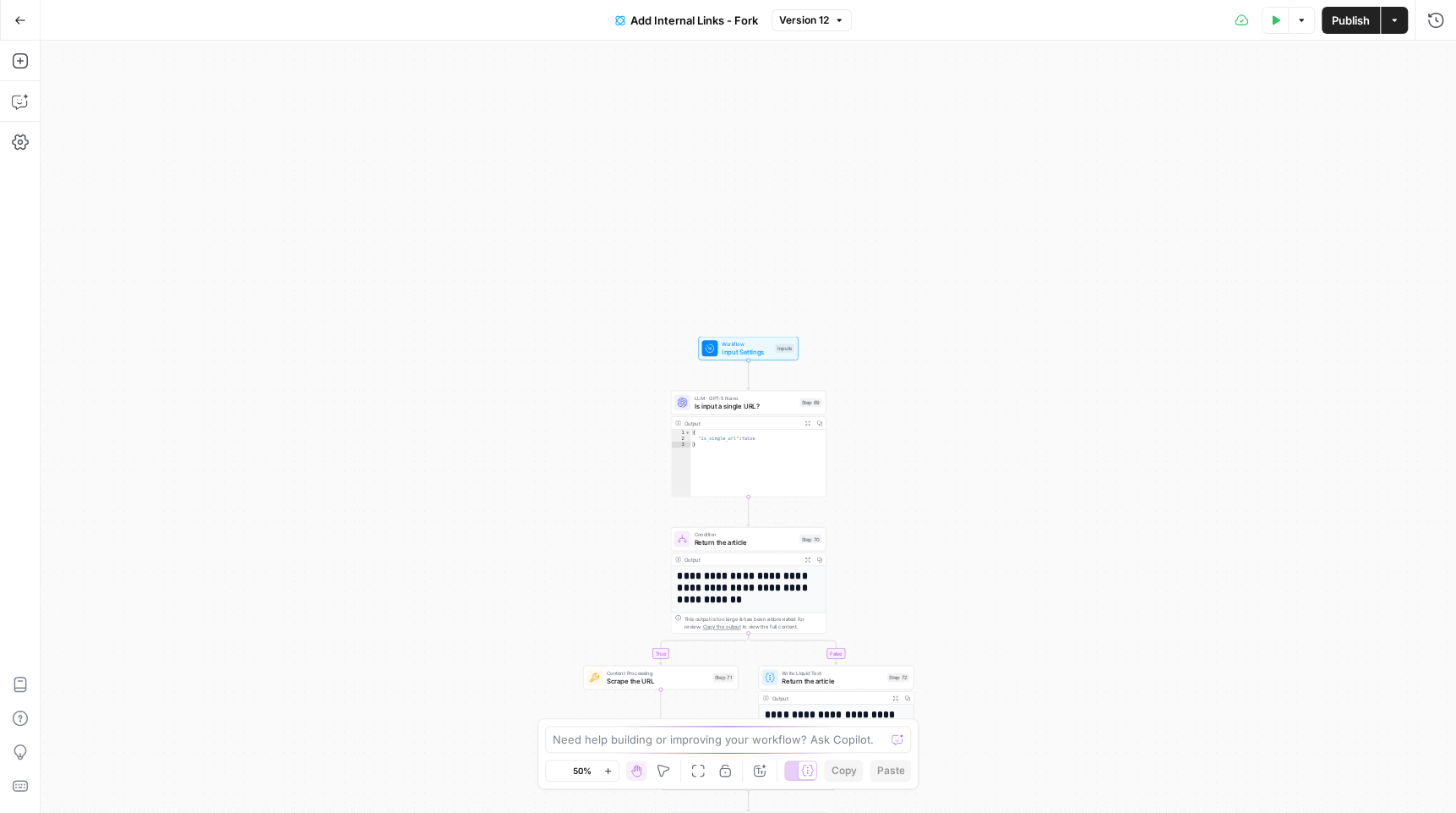
click at [606, 775] on icon "button" at bounding box center [608, 770] width 9 height 9
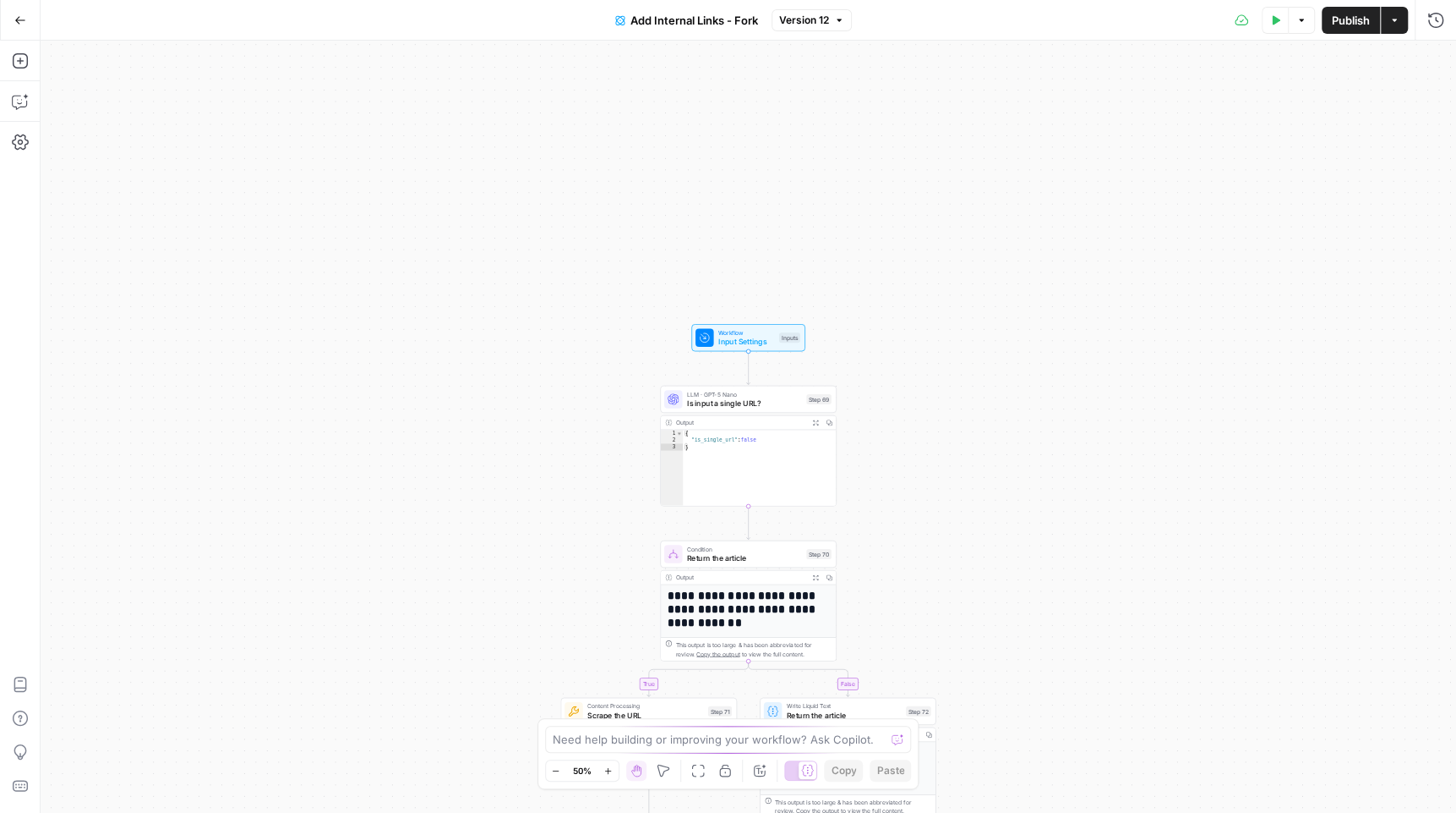
click at [606, 775] on icon "button" at bounding box center [608, 770] width 9 height 9
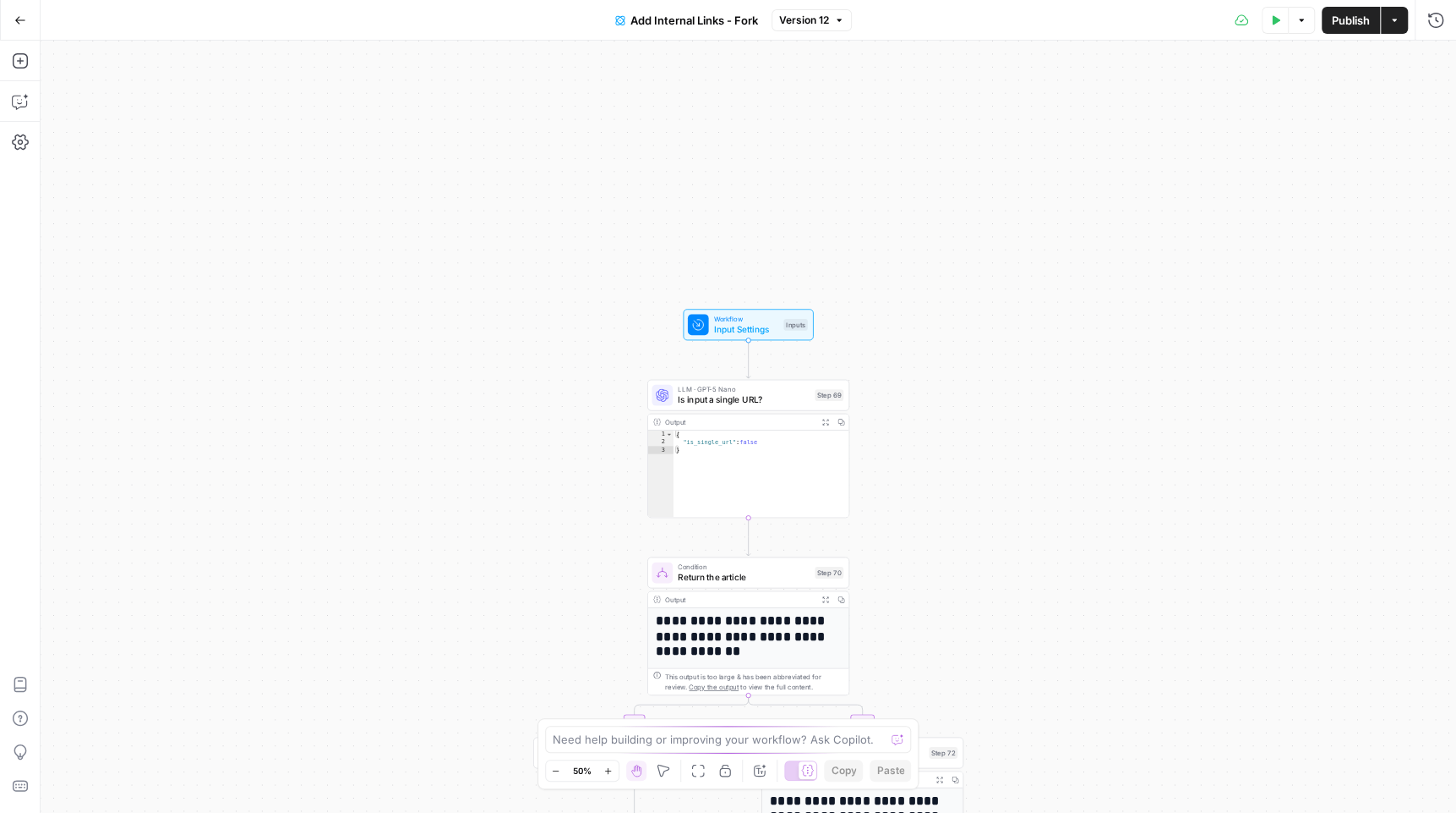
click at [606, 775] on icon "button" at bounding box center [608, 770] width 9 height 9
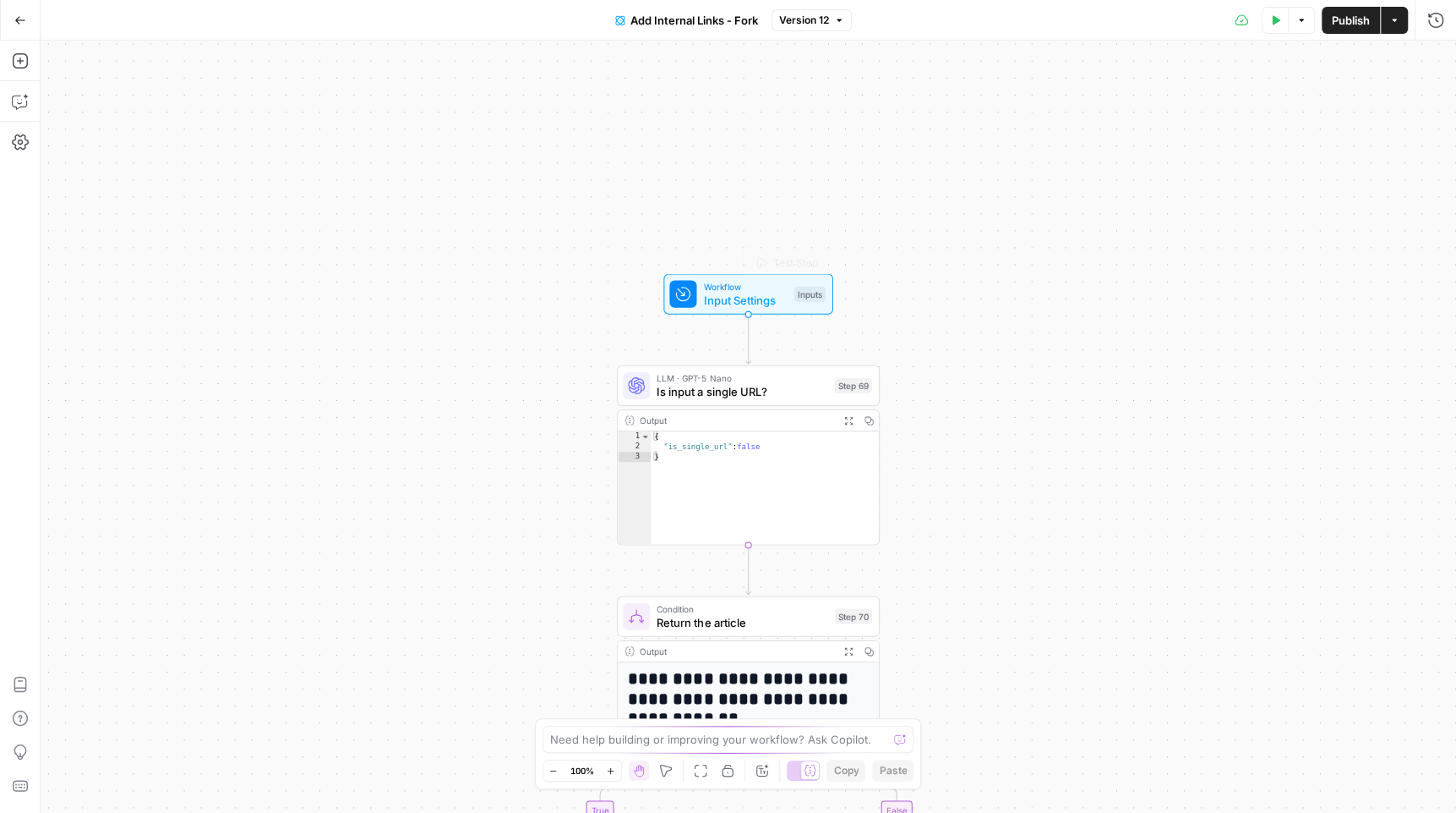
click at [774, 300] on span "Input Settings" at bounding box center [745, 300] width 84 height 17
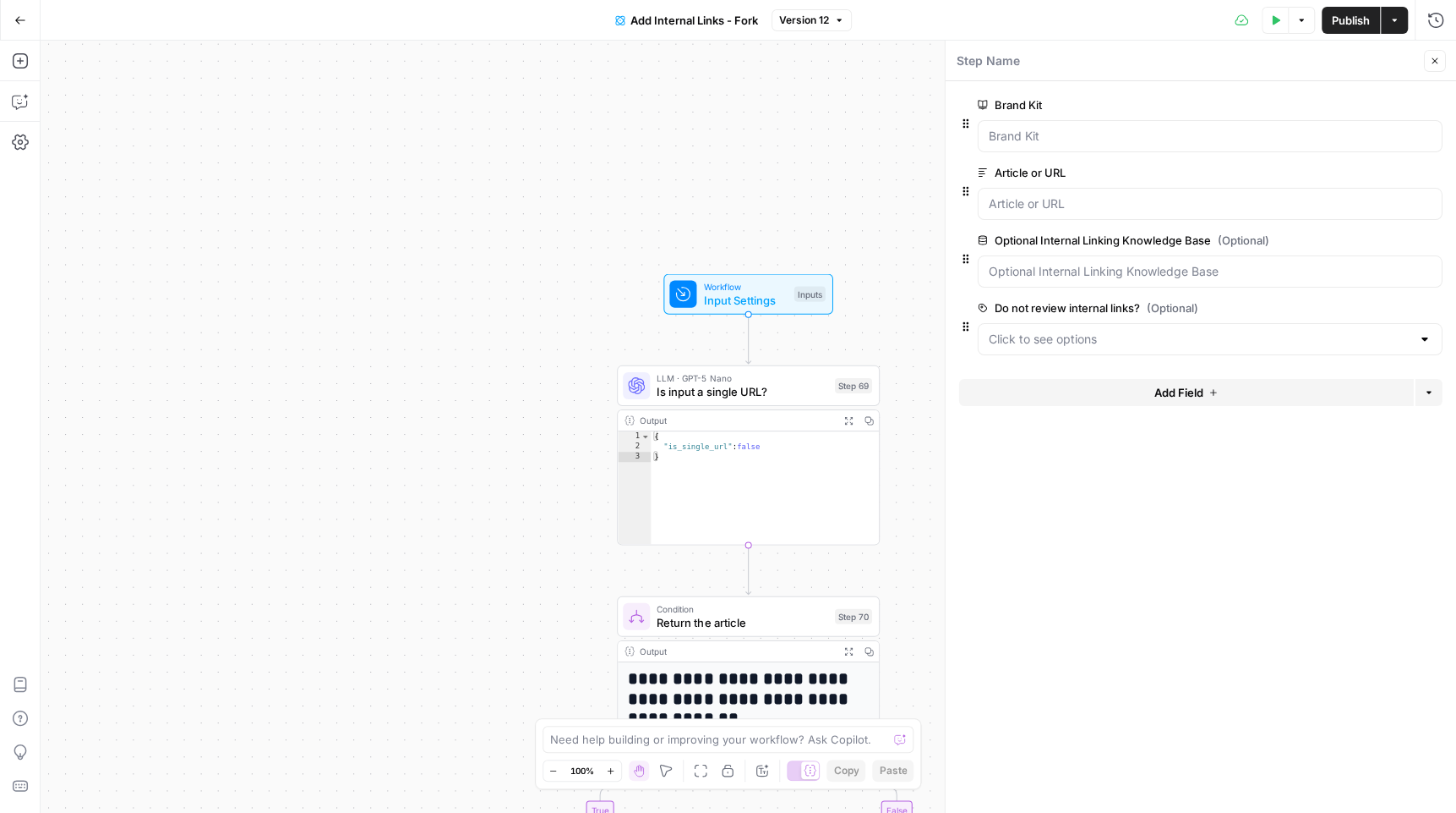
click at [1435, 61] on icon "button" at bounding box center [1434, 61] width 6 height 6
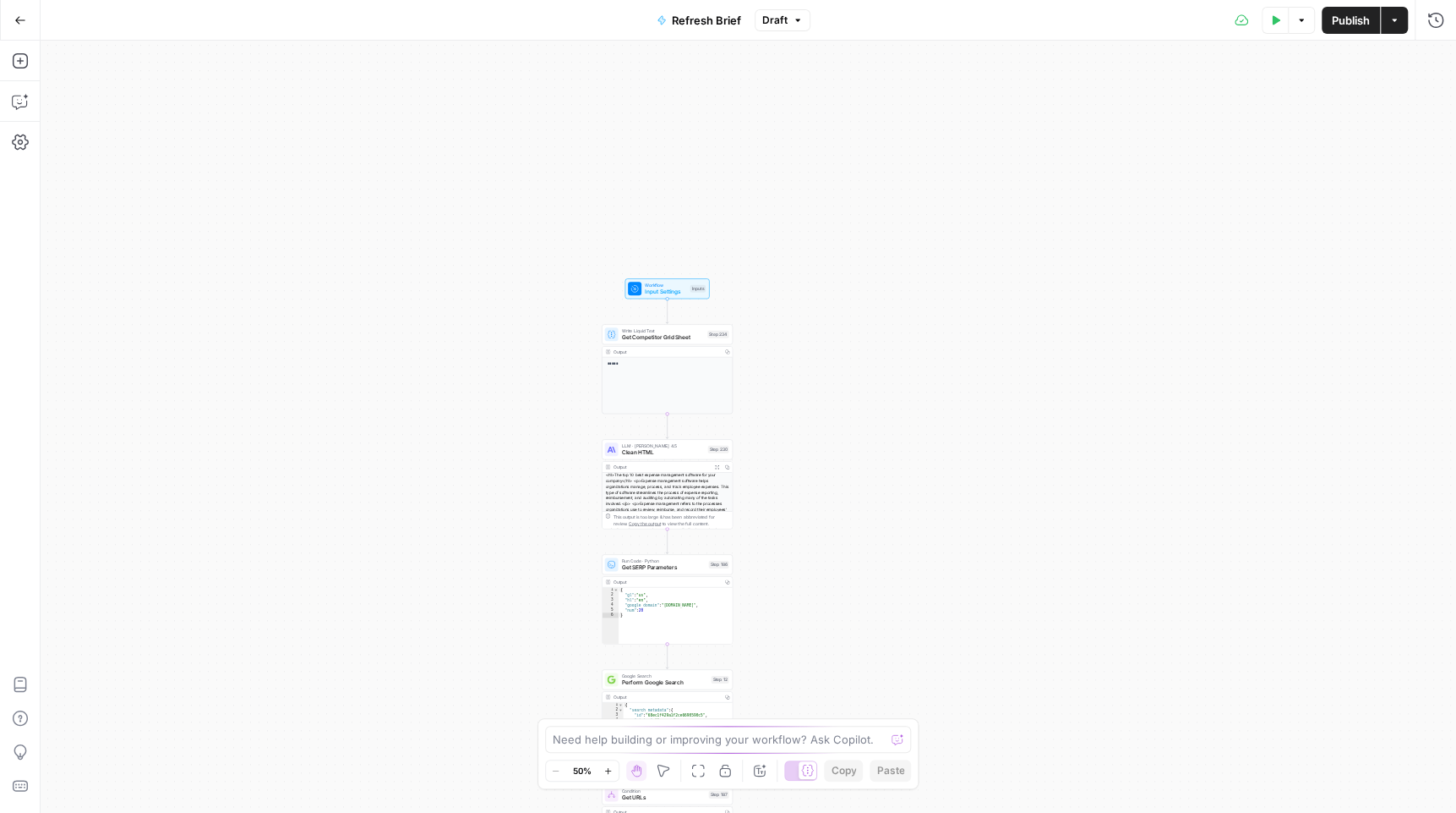
click at [616, 777] on button "Zoom In" at bounding box center [608, 770] width 21 height 21
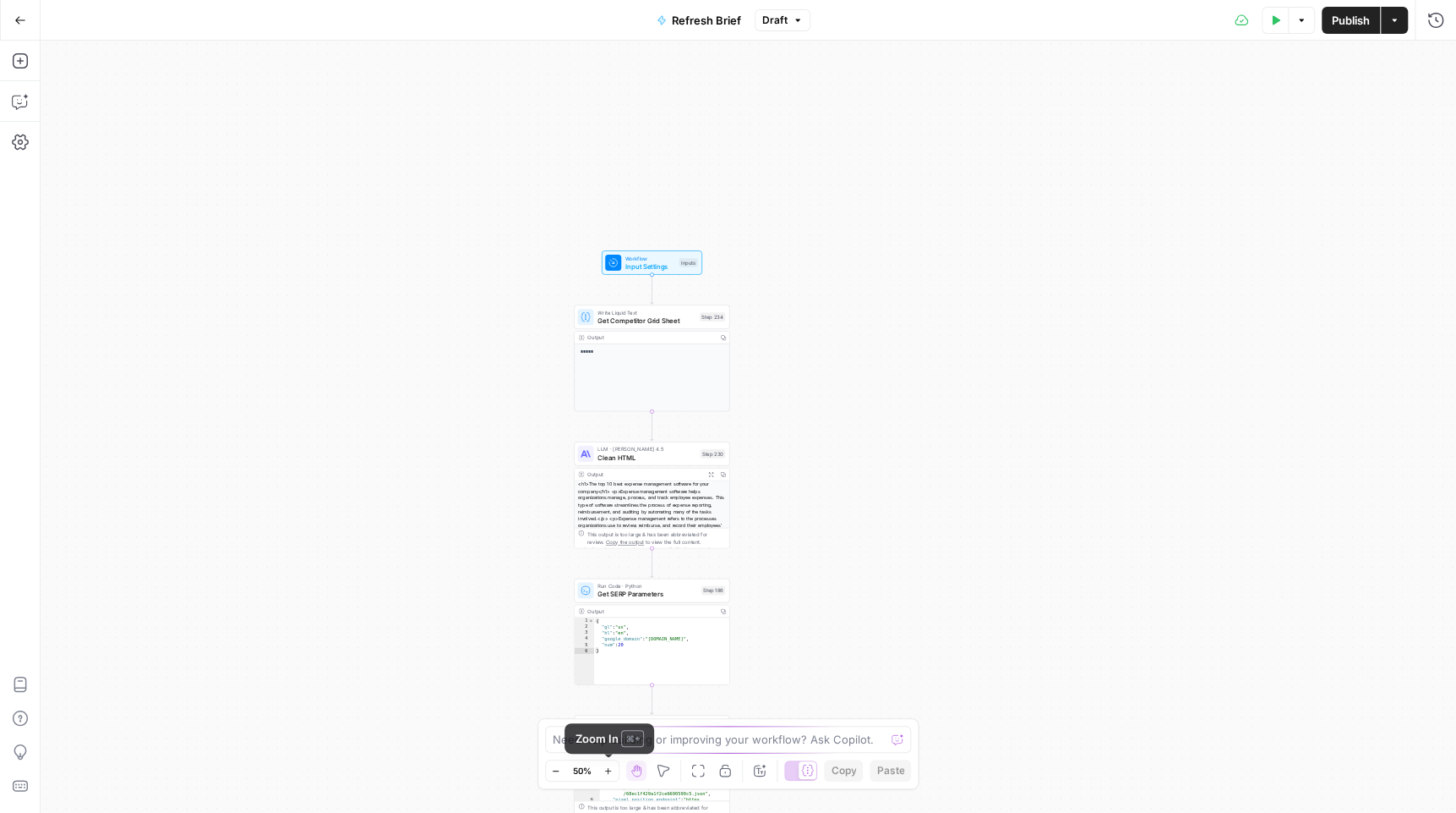
click at [616, 777] on button "Zoom In" at bounding box center [608, 770] width 21 height 21
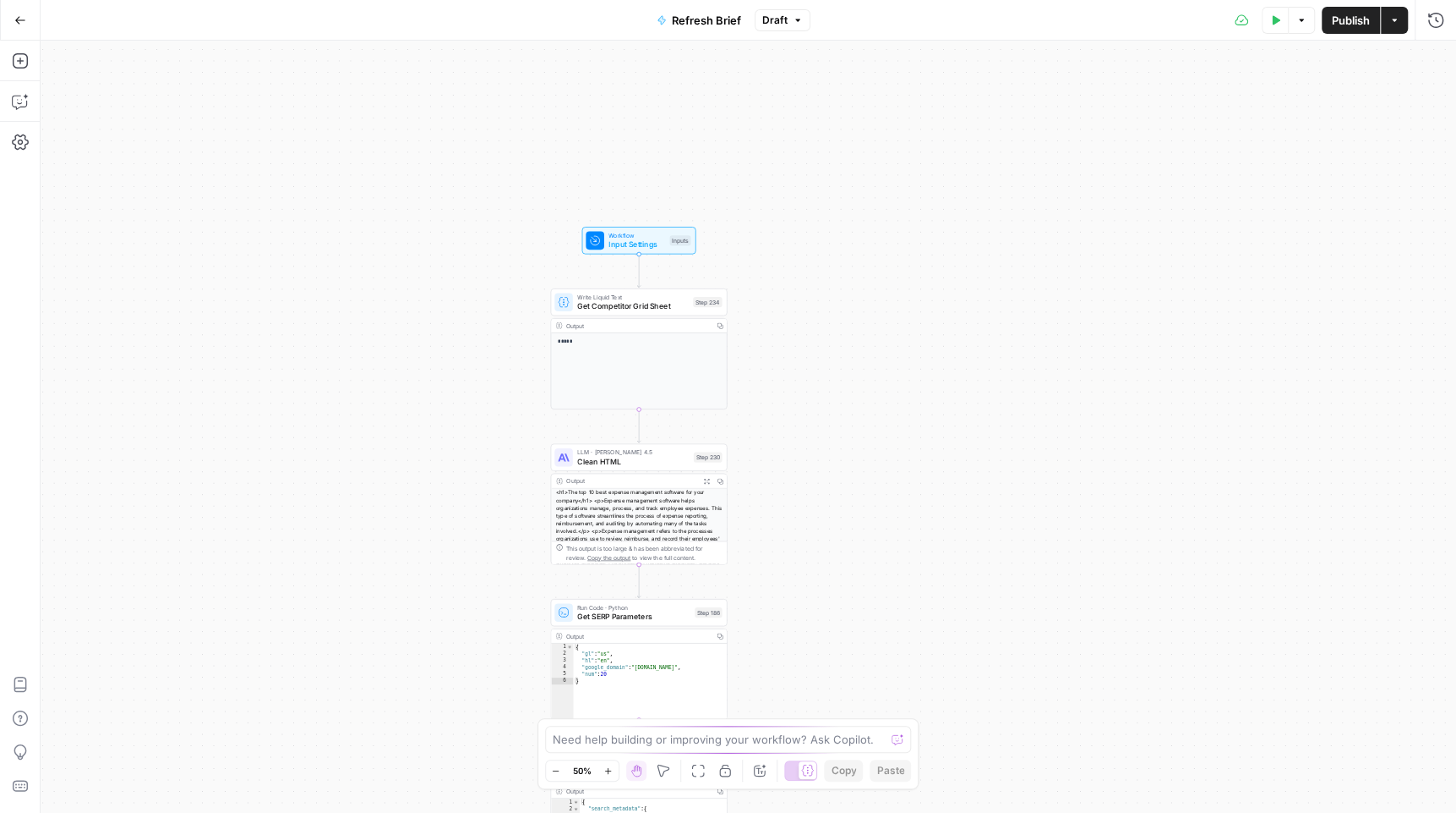
click at [616, 777] on button "Zoom In" at bounding box center [608, 770] width 21 height 21
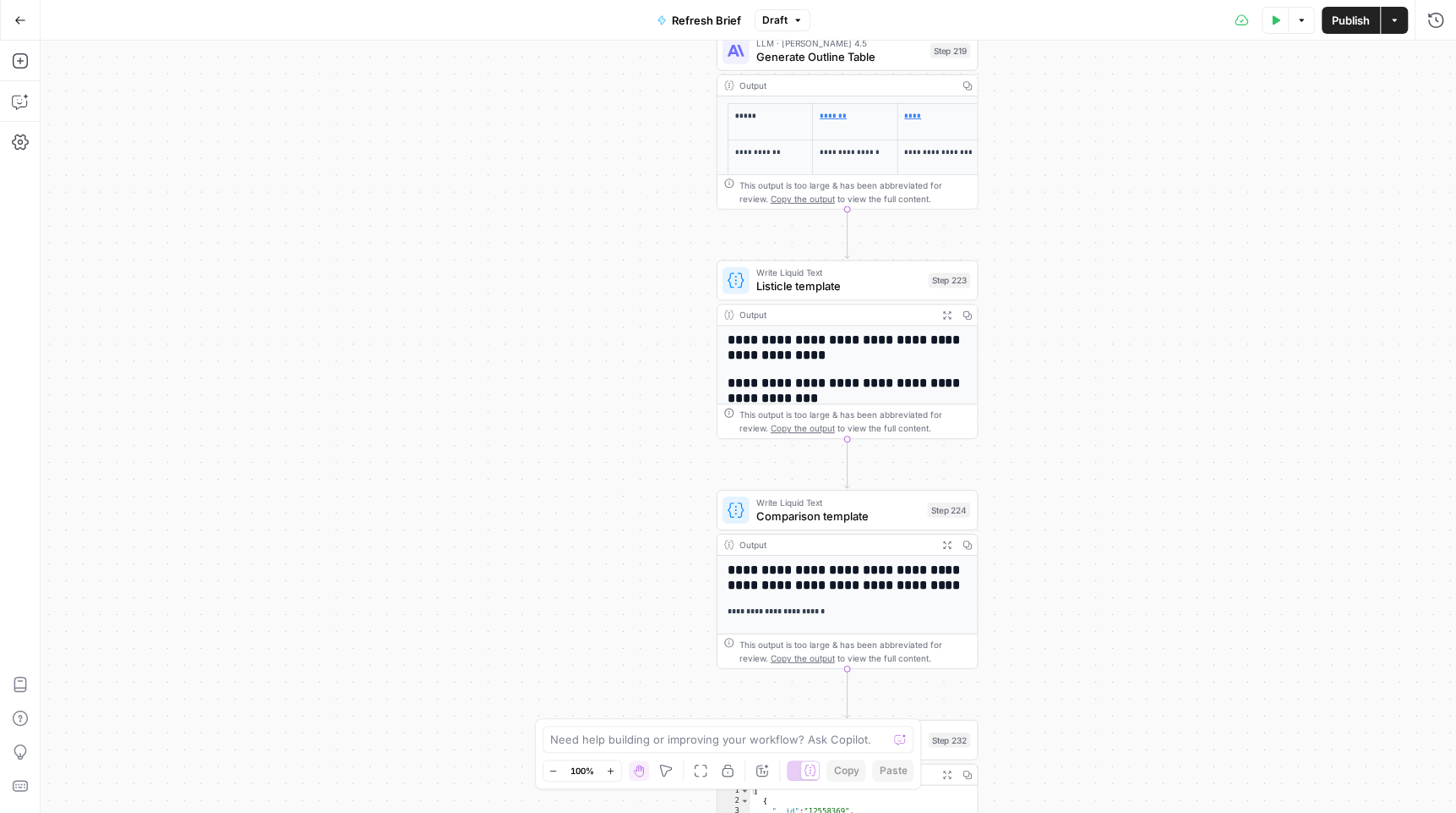
click at [1277, 14] on button "Test Data" at bounding box center [1275, 20] width 27 height 27
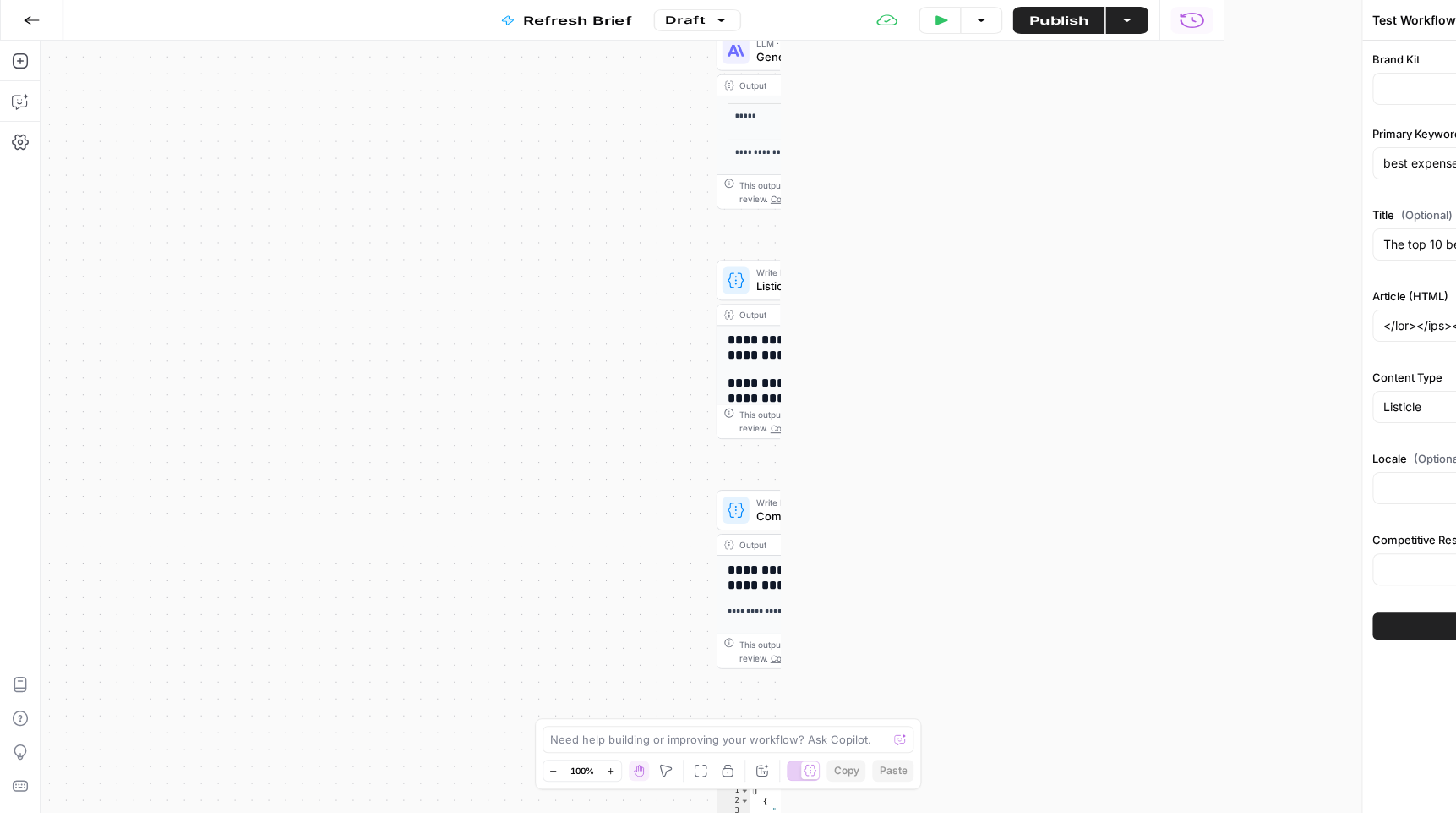
type input "Rippling Finance"
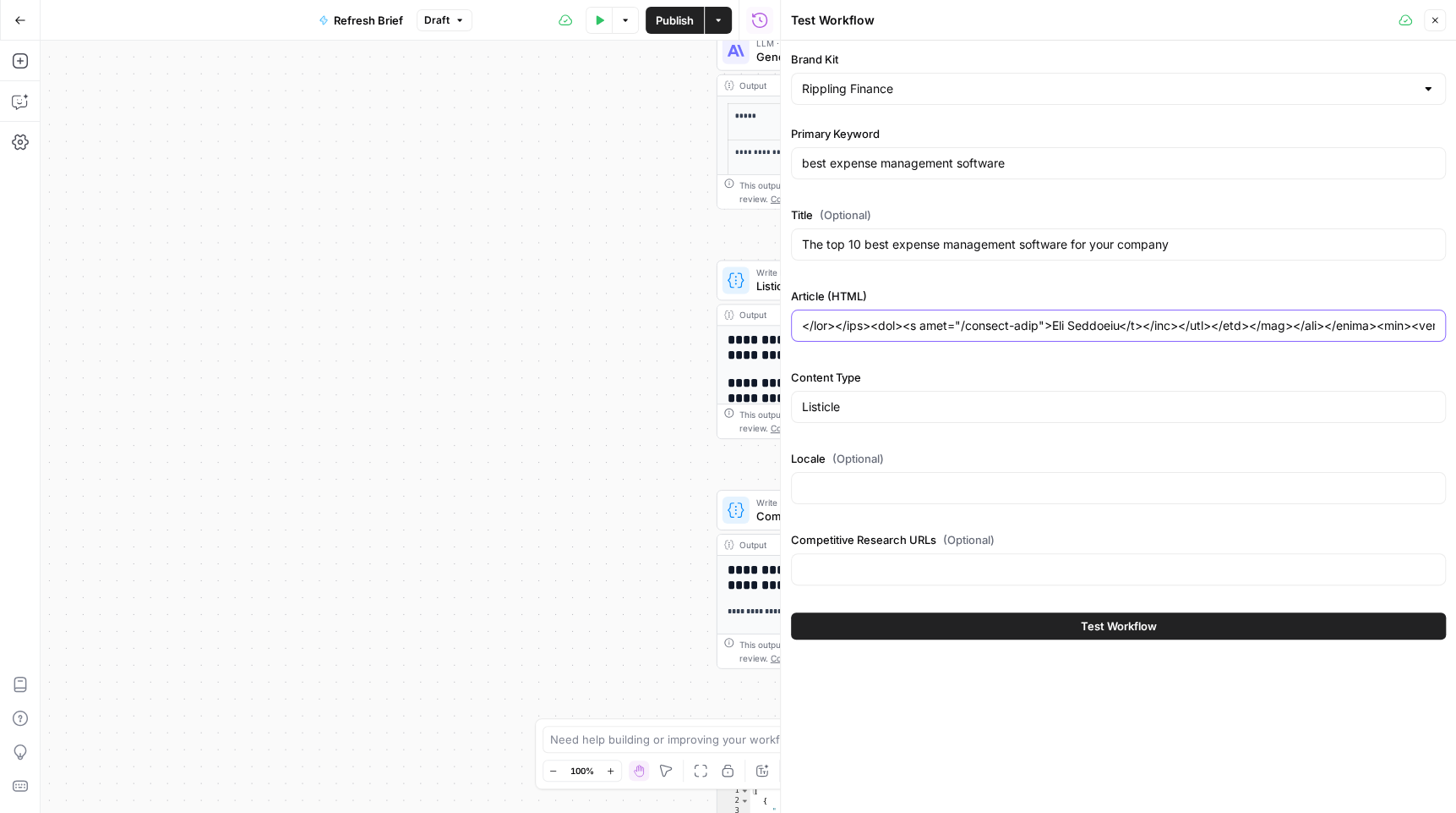
click at [969, 320] on input "Article (HTML)" at bounding box center [1118, 325] width 633 height 17
click at [968, 322] on input "Article (HTML)" at bounding box center [1118, 325] width 633 height 17
click at [956, 371] on label "Content Type" at bounding box center [1118, 376] width 655 height 17
click at [956, 398] on input "Listicle" at bounding box center [1118, 406] width 633 height 17
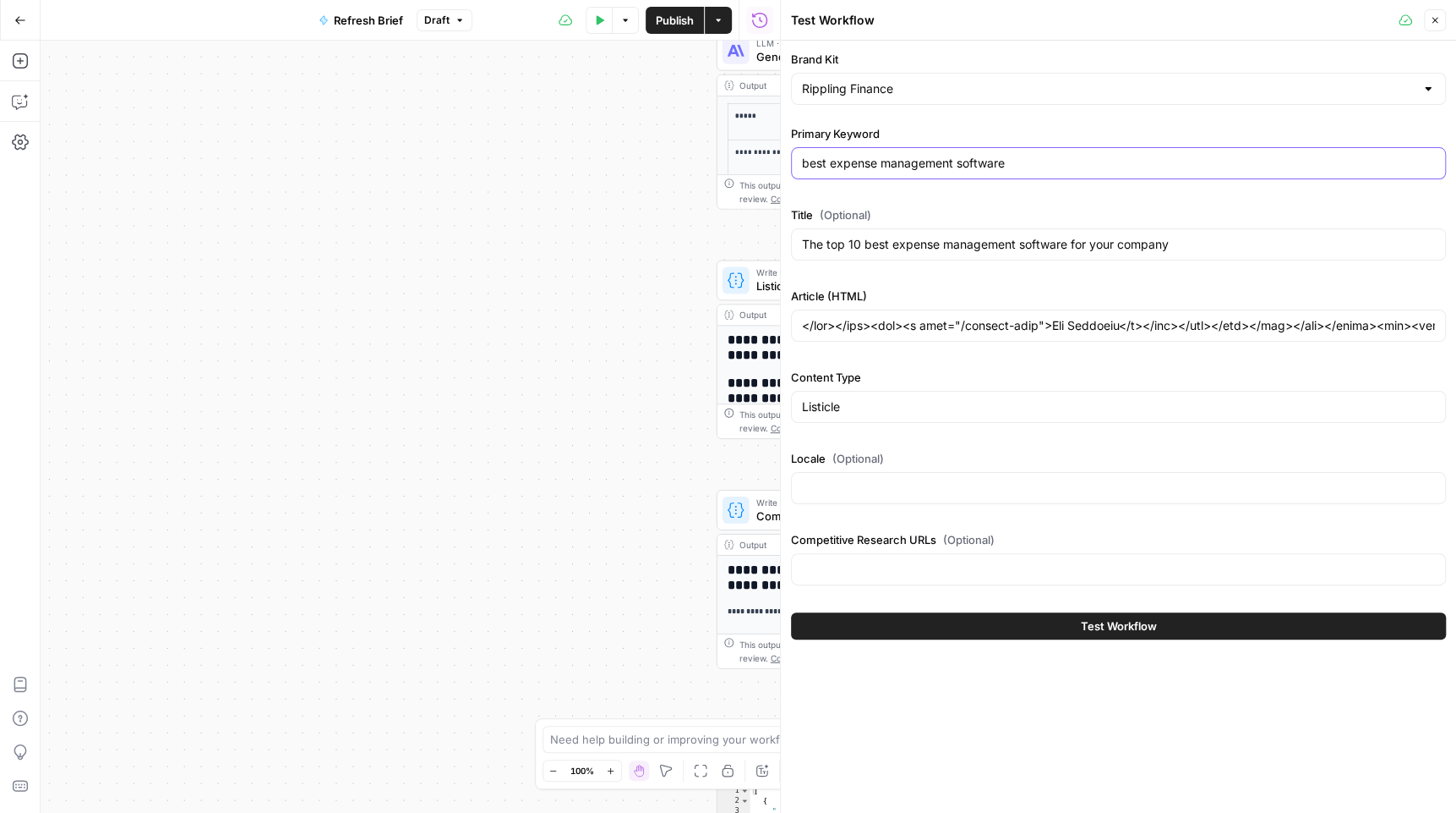
click at [876, 162] on input "best expense management software" at bounding box center [1118, 163] width 633 height 17
click at [1439, 27] on button "Close" at bounding box center [1435, 20] width 22 height 22
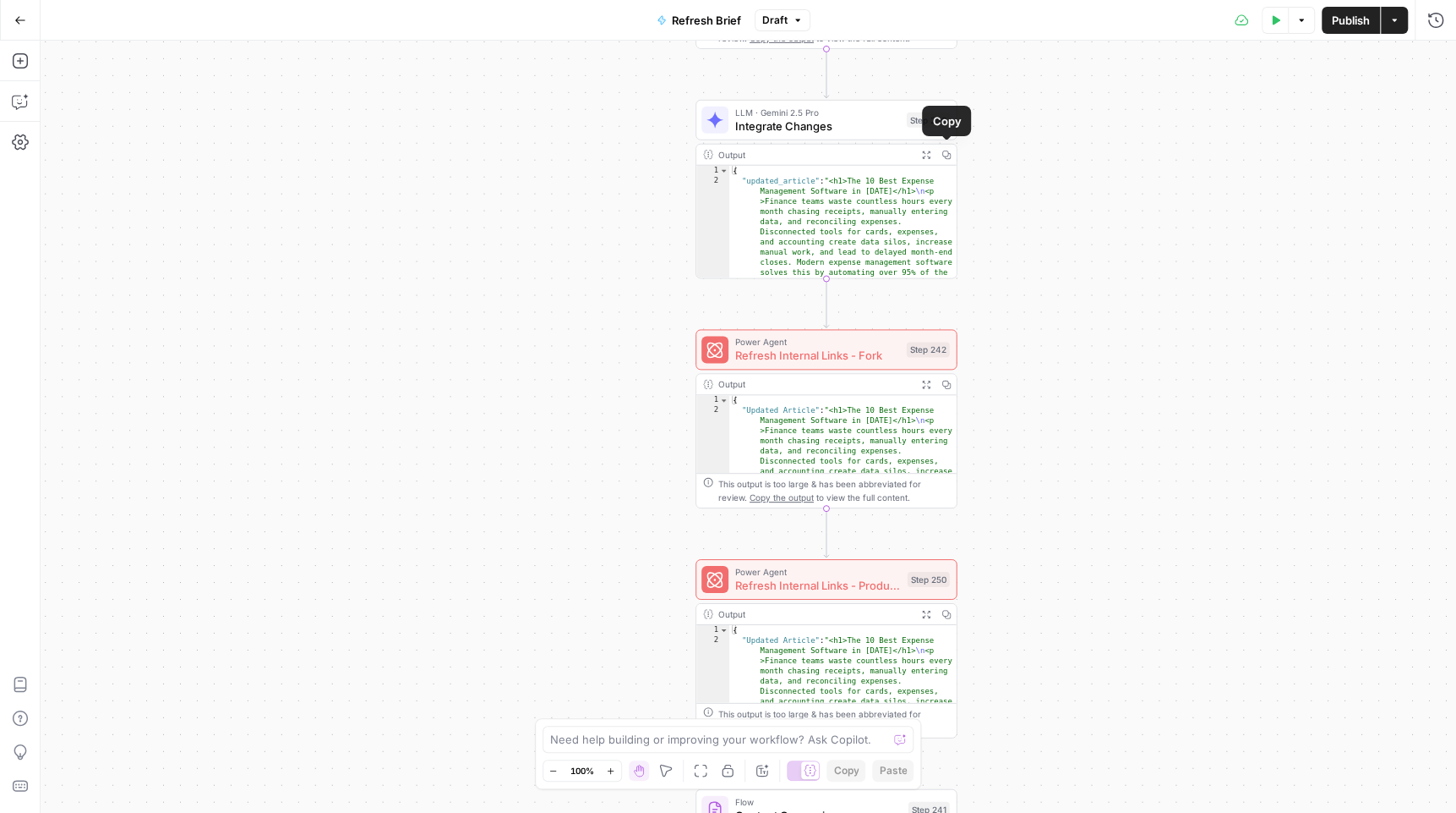
click at [927, 152] on icon "button" at bounding box center [926, 155] width 8 height 8
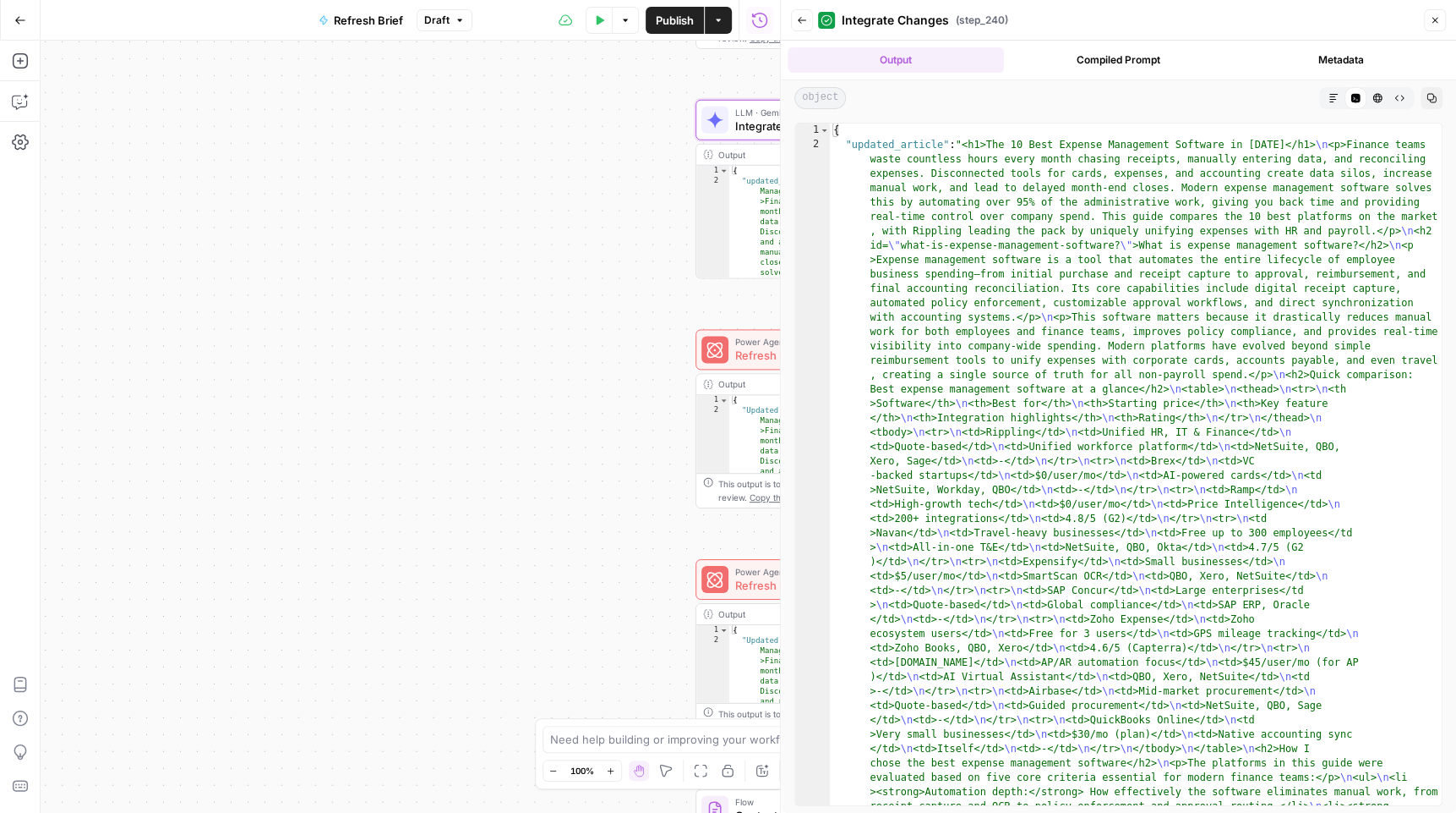
click at [1345, 99] on div "Code Editor" at bounding box center [1356, 98] width 22 height 22
click at [1336, 100] on icon "button" at bounding box center [1334, 98] width 10 height 10
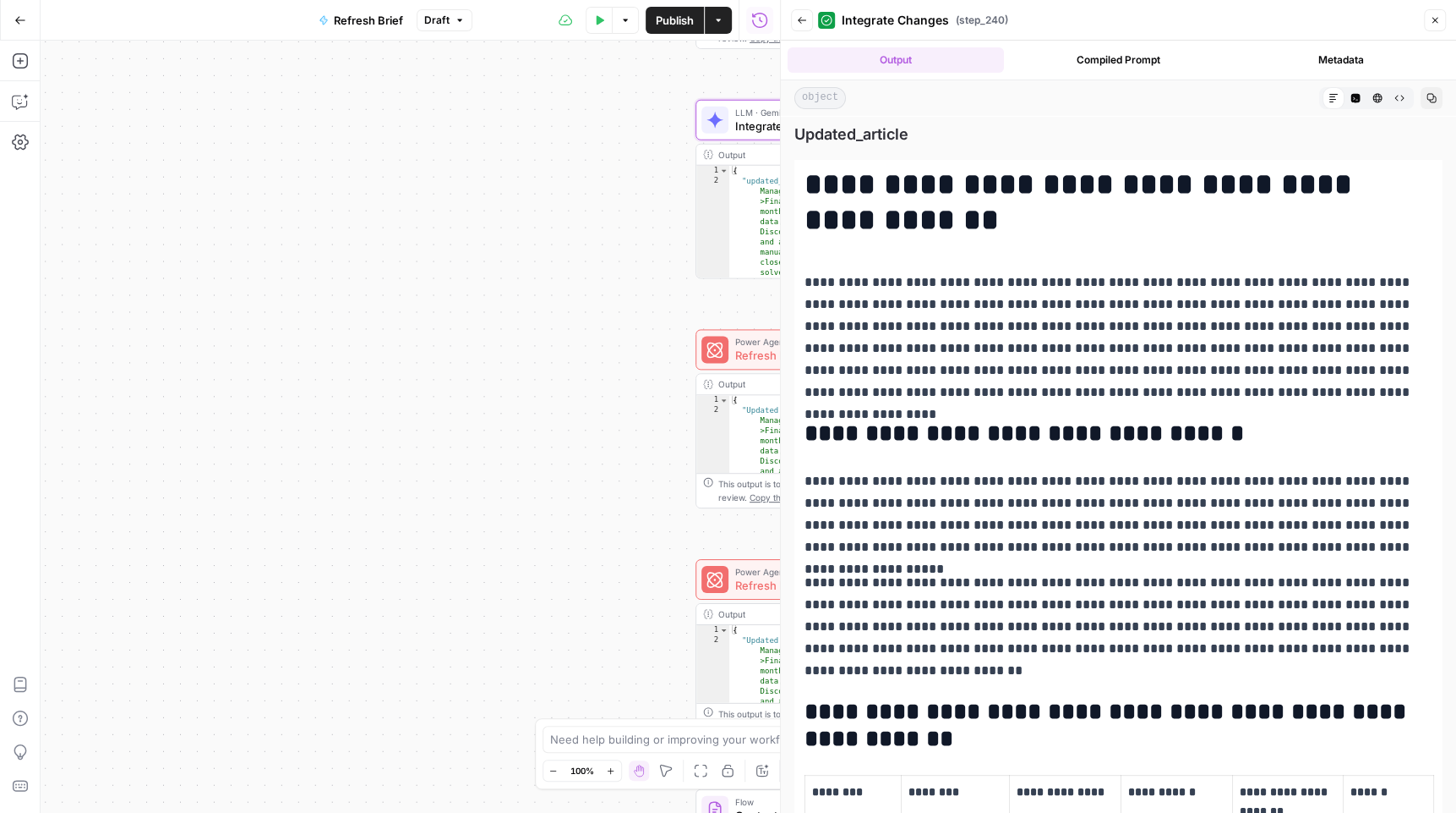
click at [1354, 102] on icon "button" at bounding box center [1356, 98] width 10 height 10
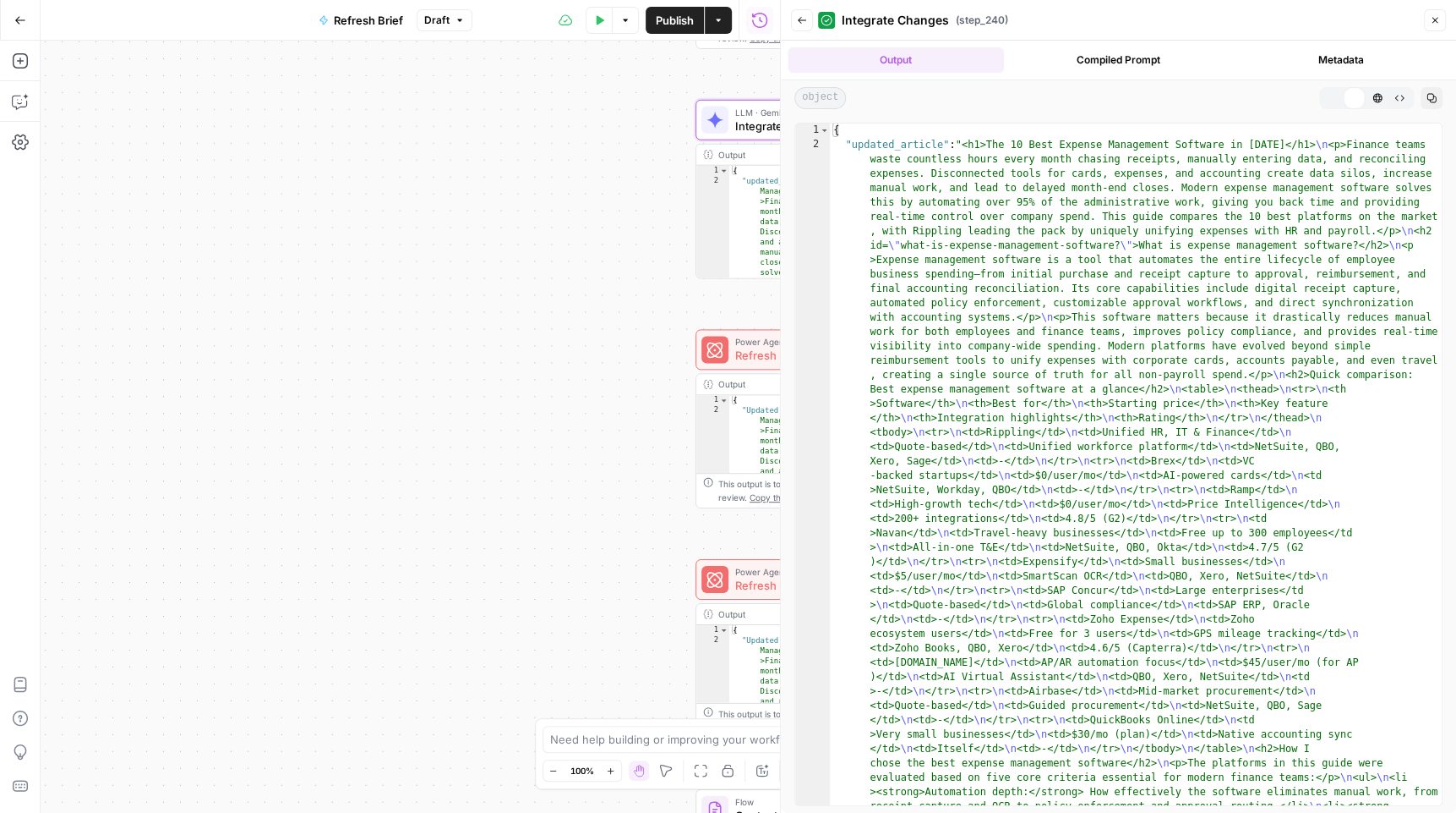
click at [1382, 97] on icon "button" at bounding box center [1377, 98] width 10 height 10
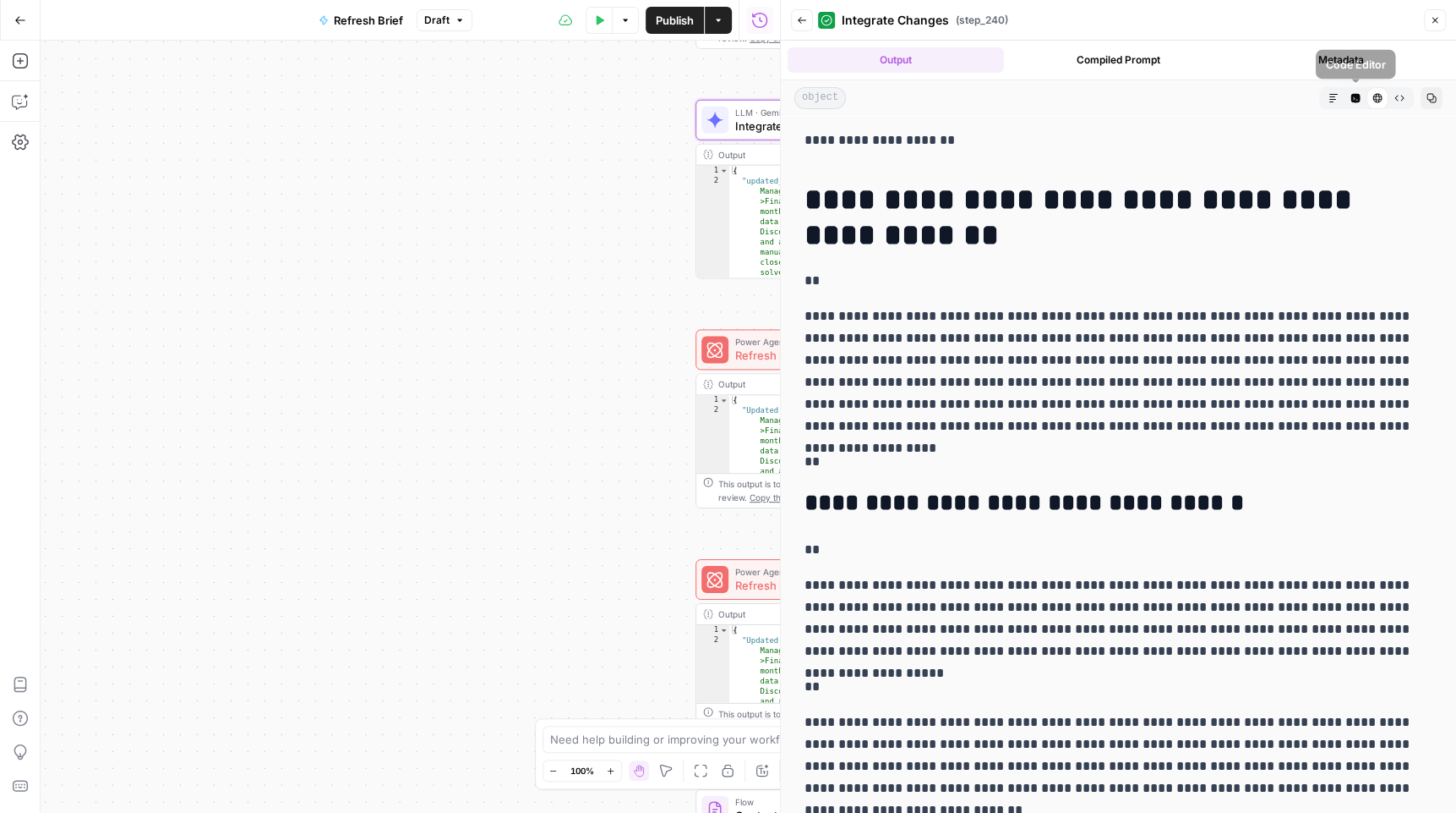
click at [1357, 101] on icon "button" at bounding box center [1356, 98] width 9 height 9
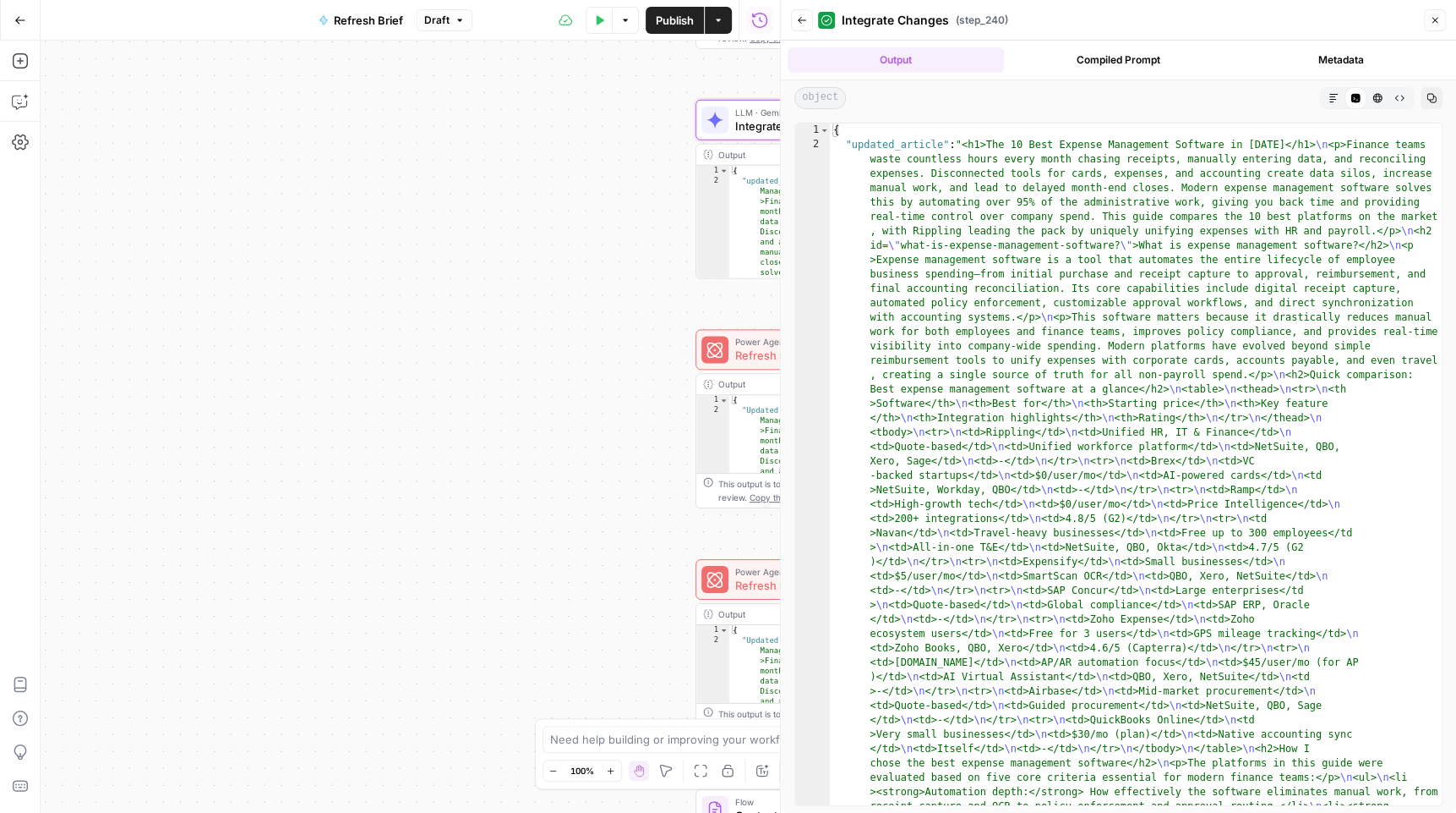
type textarea "**********"
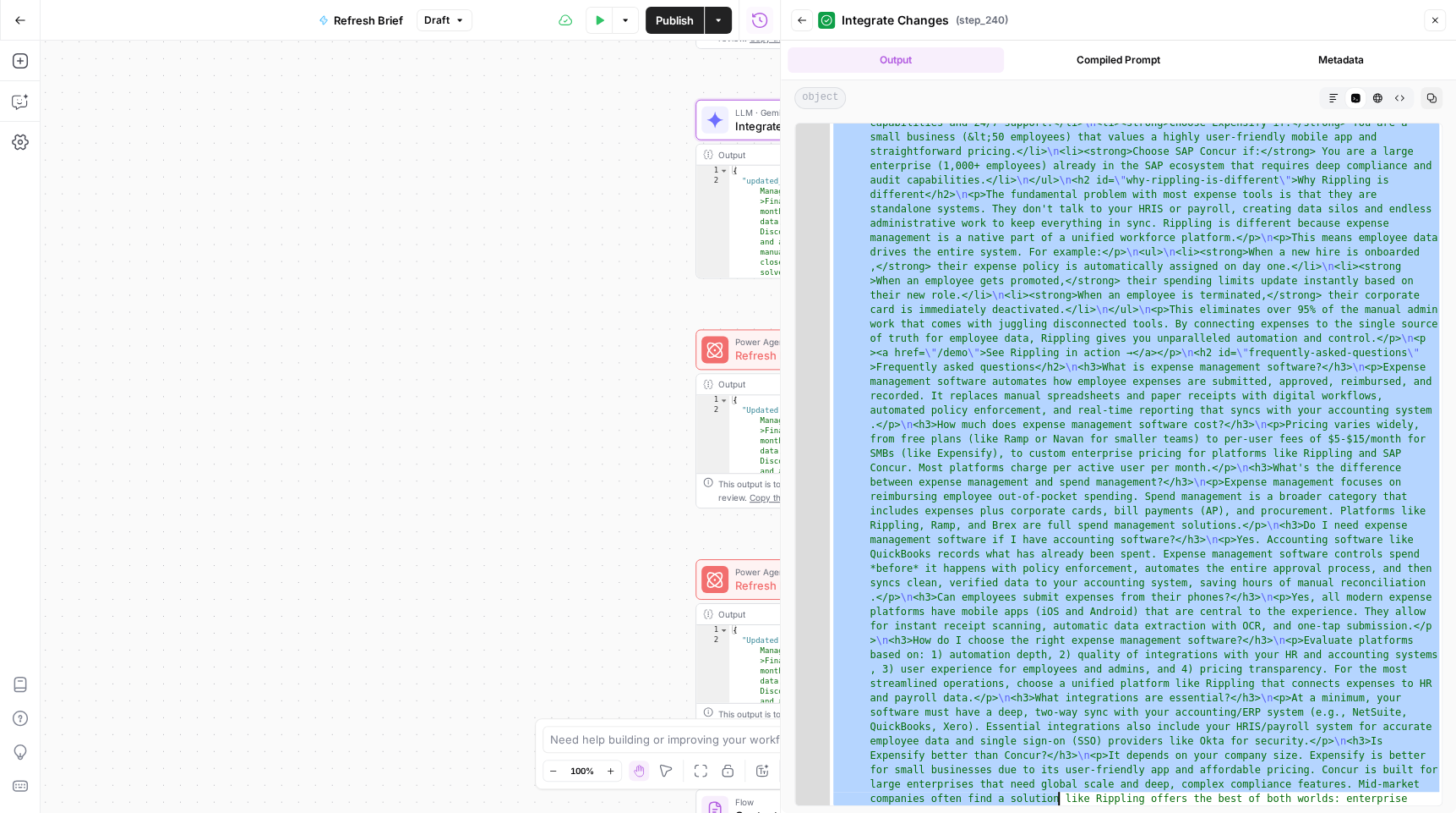
scroll to position [2594, 0]
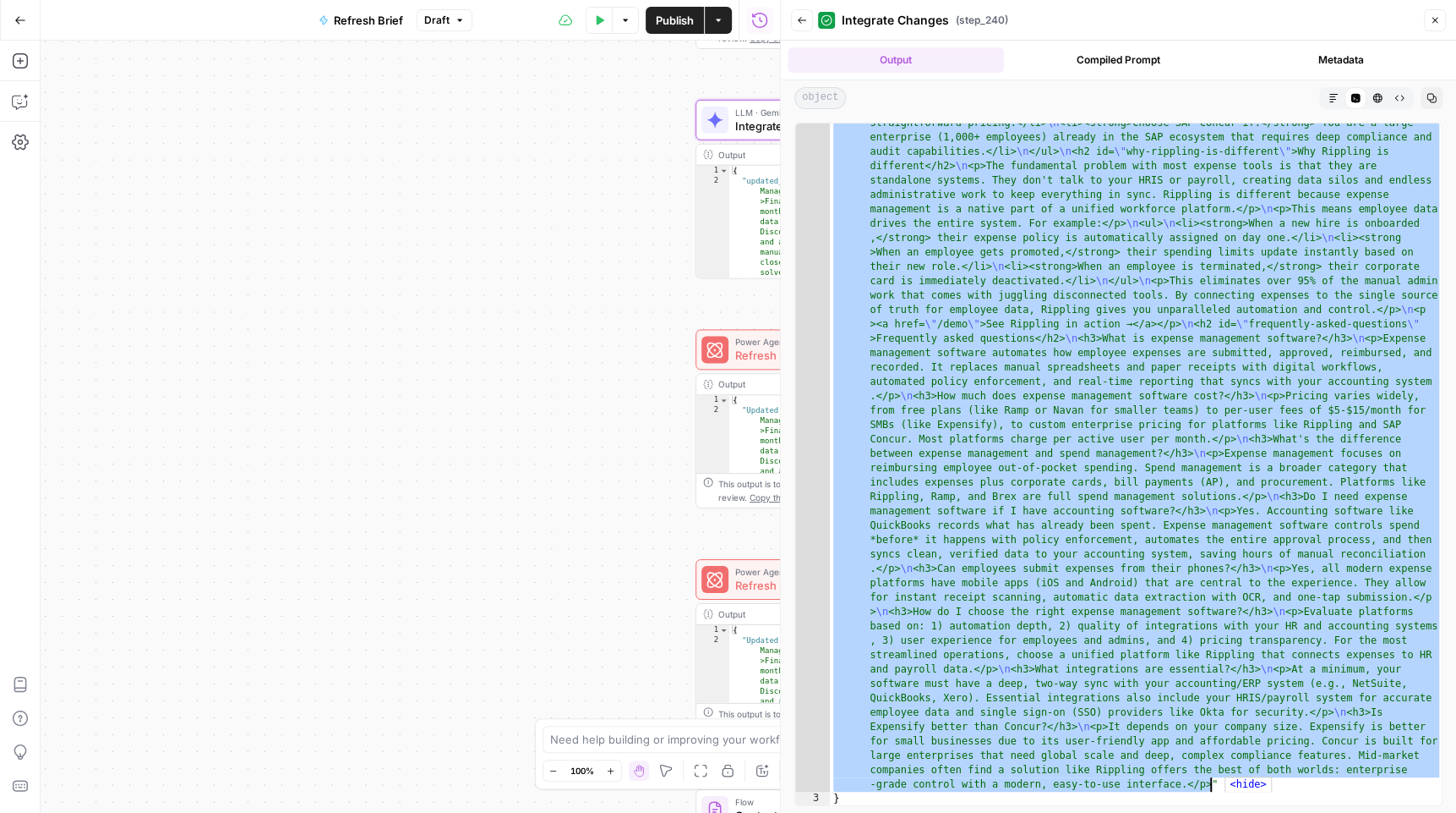
drag, startPoint x: 962, startPoint y: 146, endPoint x: 1211, endPoint y: 789, distance: 689.5
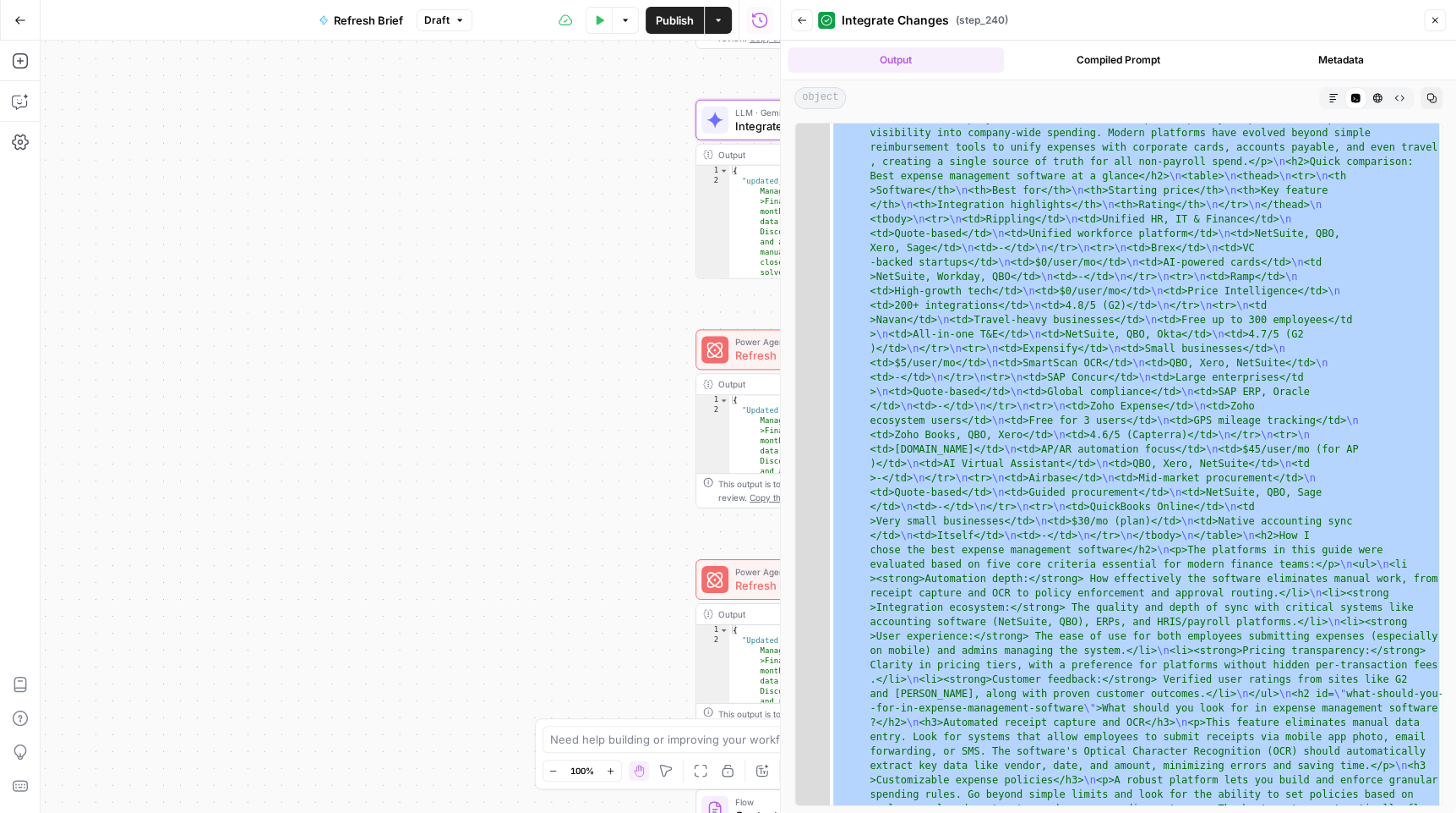
scroll to position [0, 0]
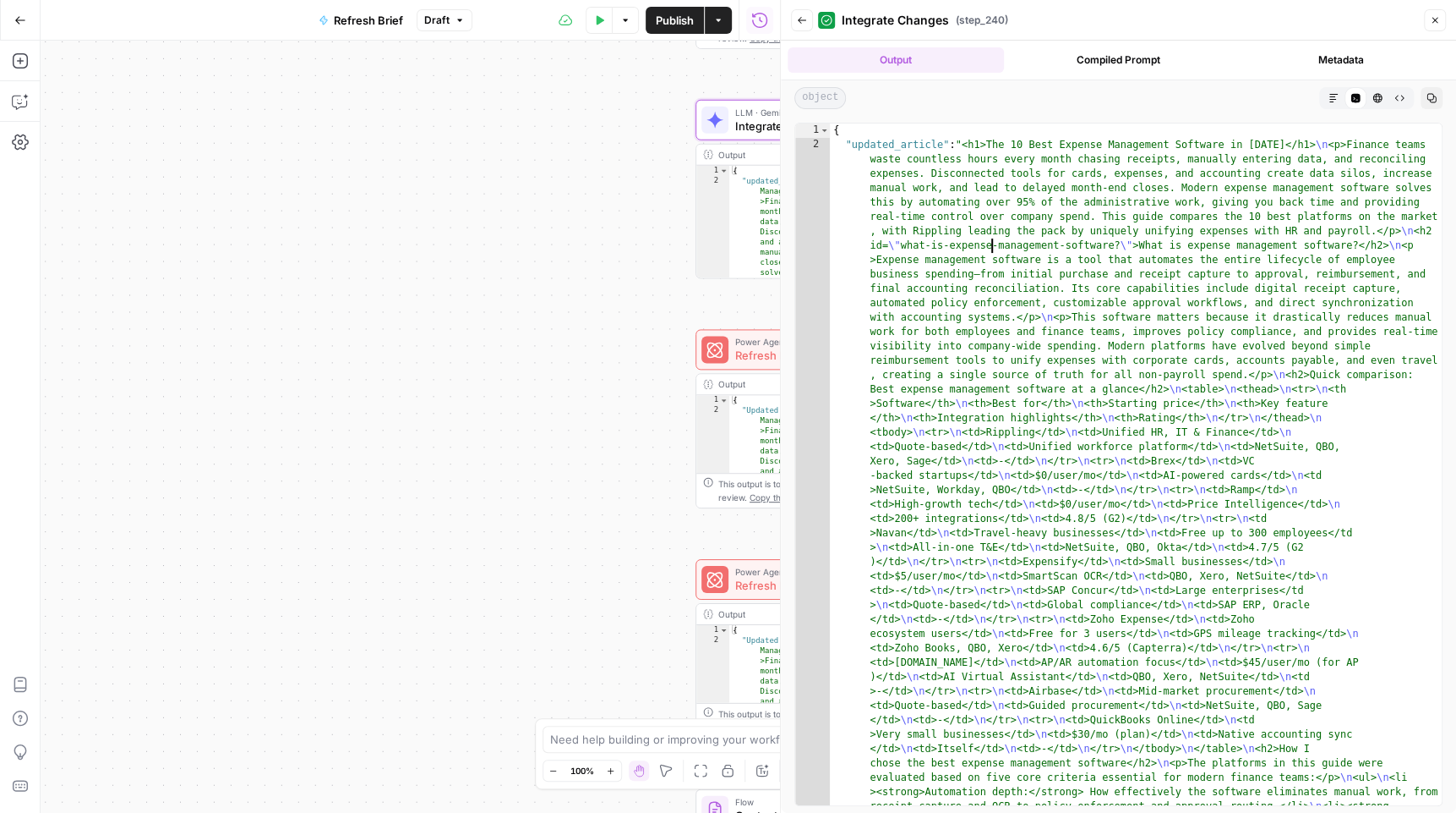
click at [1428, 21] on button "Close" at bounding box center [1435, 20] width 22 height 22
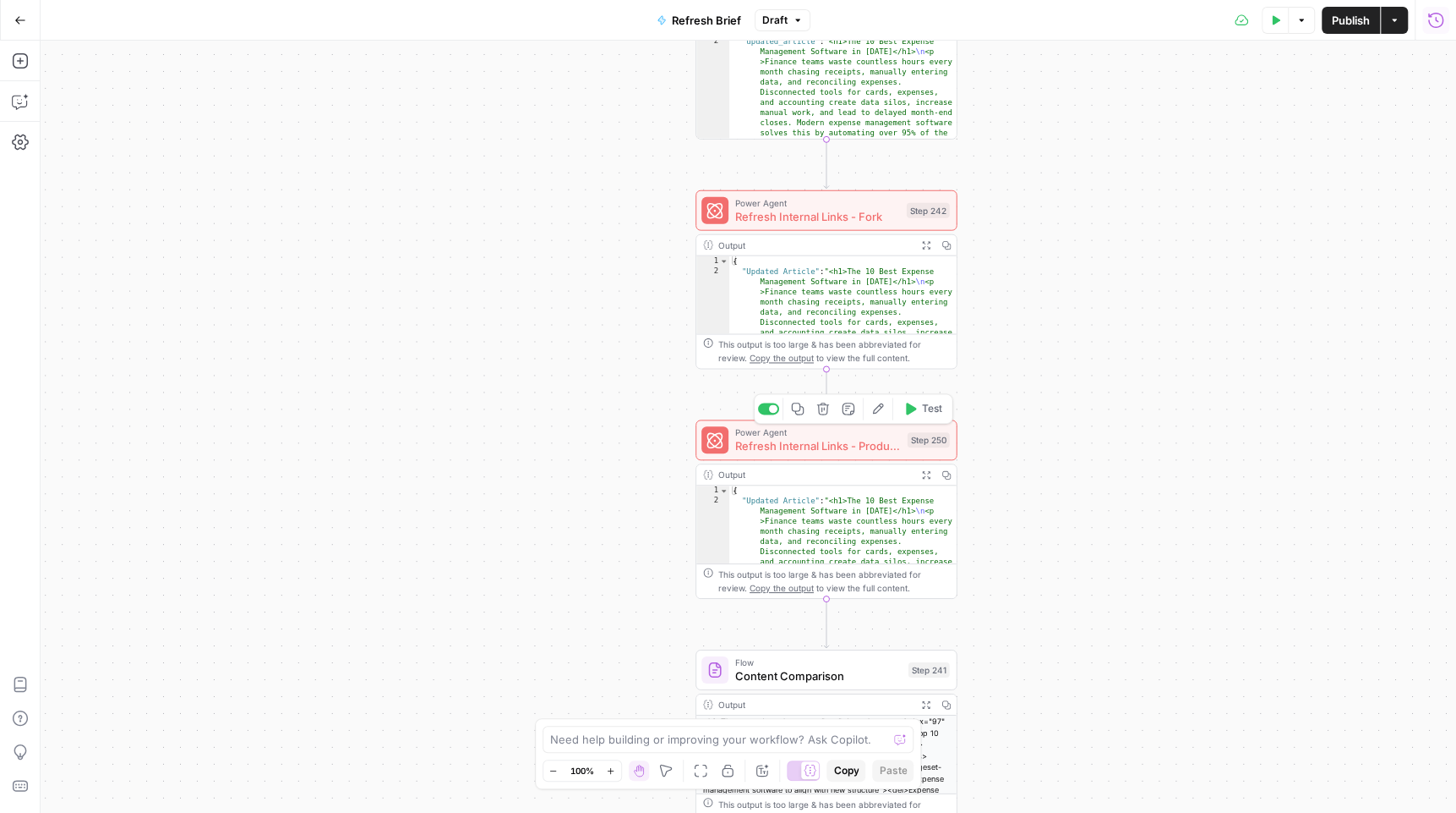
click at [821, 413] on icon "button" at bounding box center [824, 408] width 13 height 13
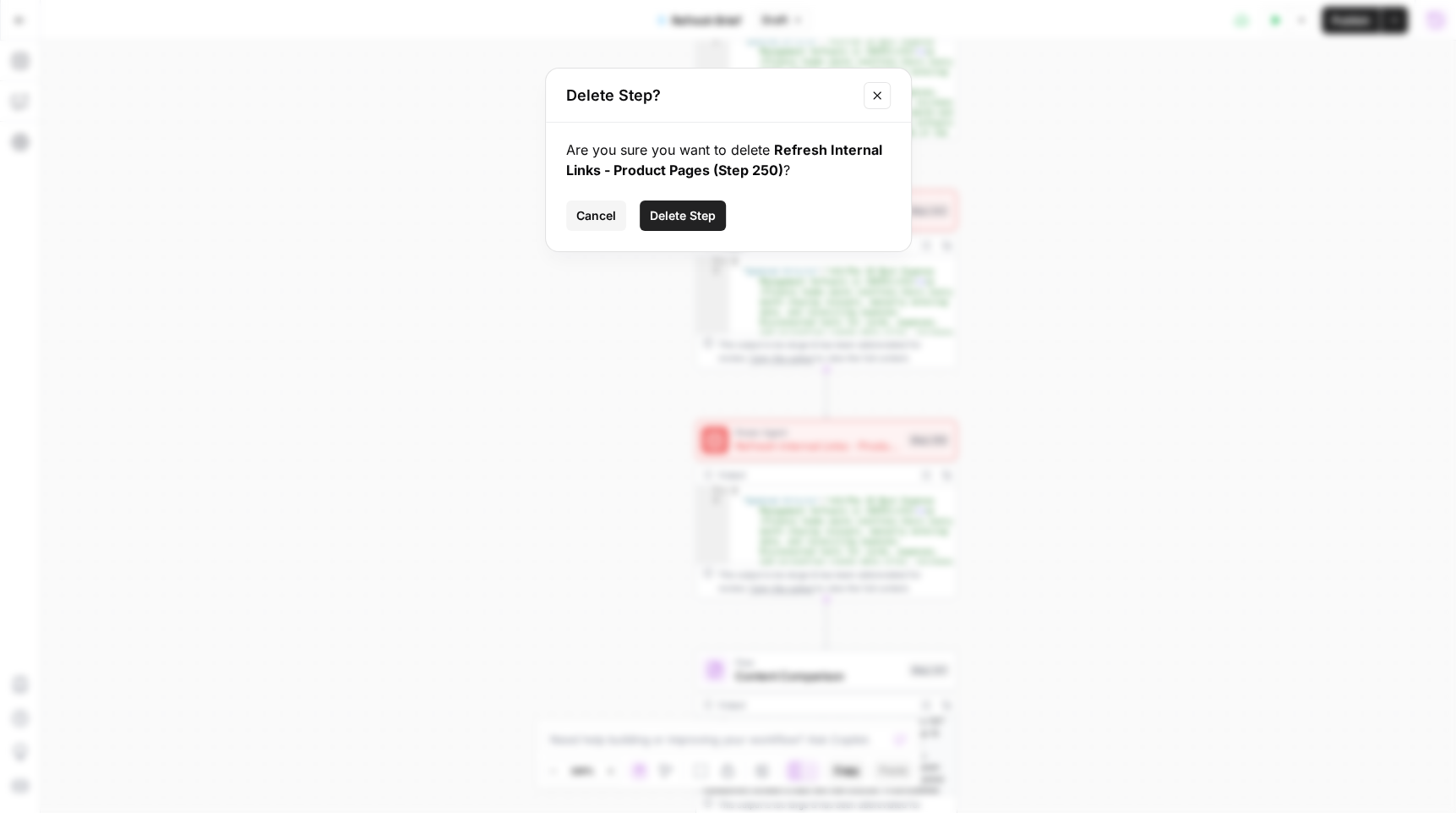
click at [691, 210] on span "Delete Step" at bounding box center [683, 215] width 66 height 17
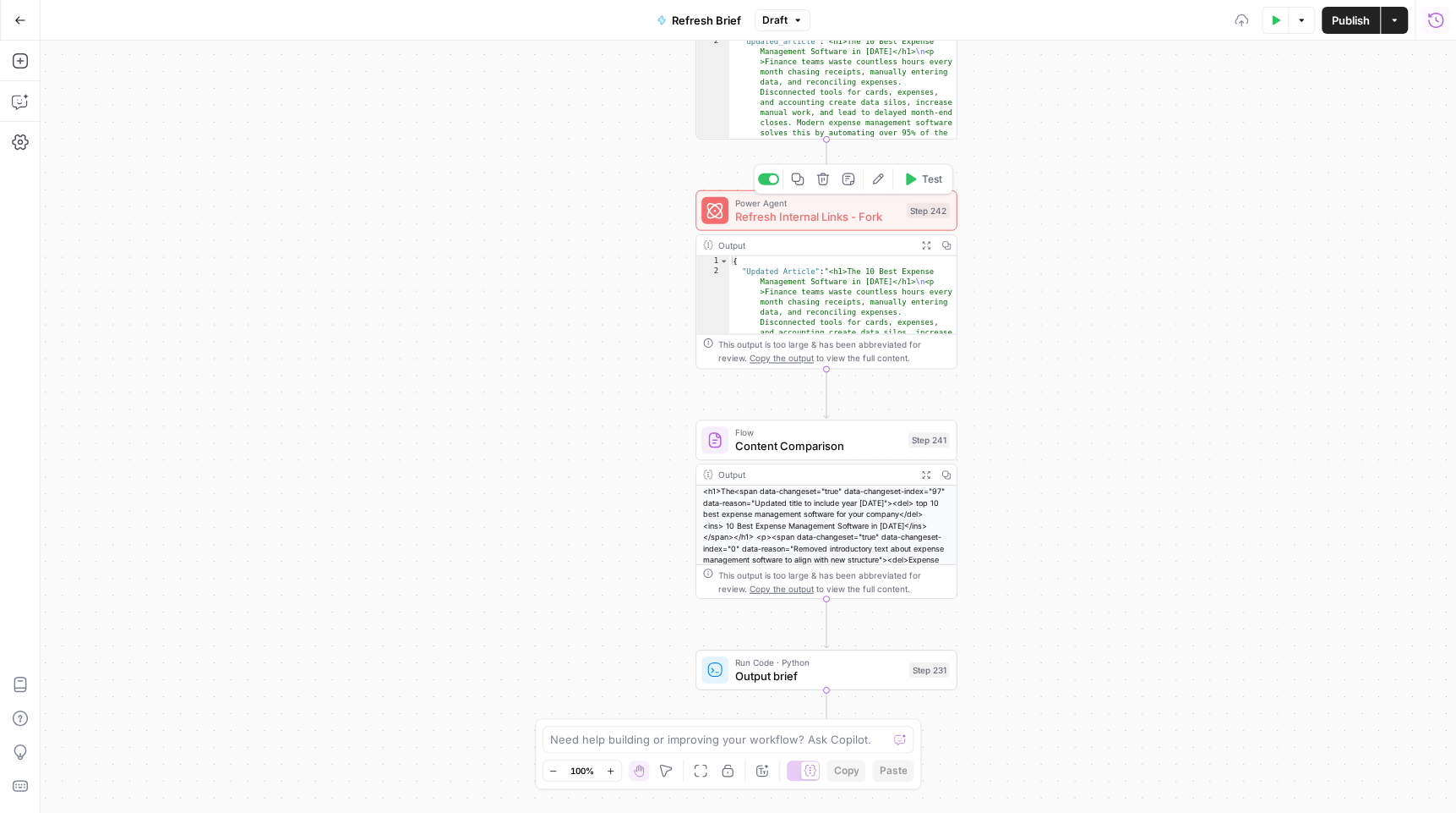
click at [827, 223] on span "Refresh Internal Links - Fork" at bounding box center [817, 216] width 165 height 17
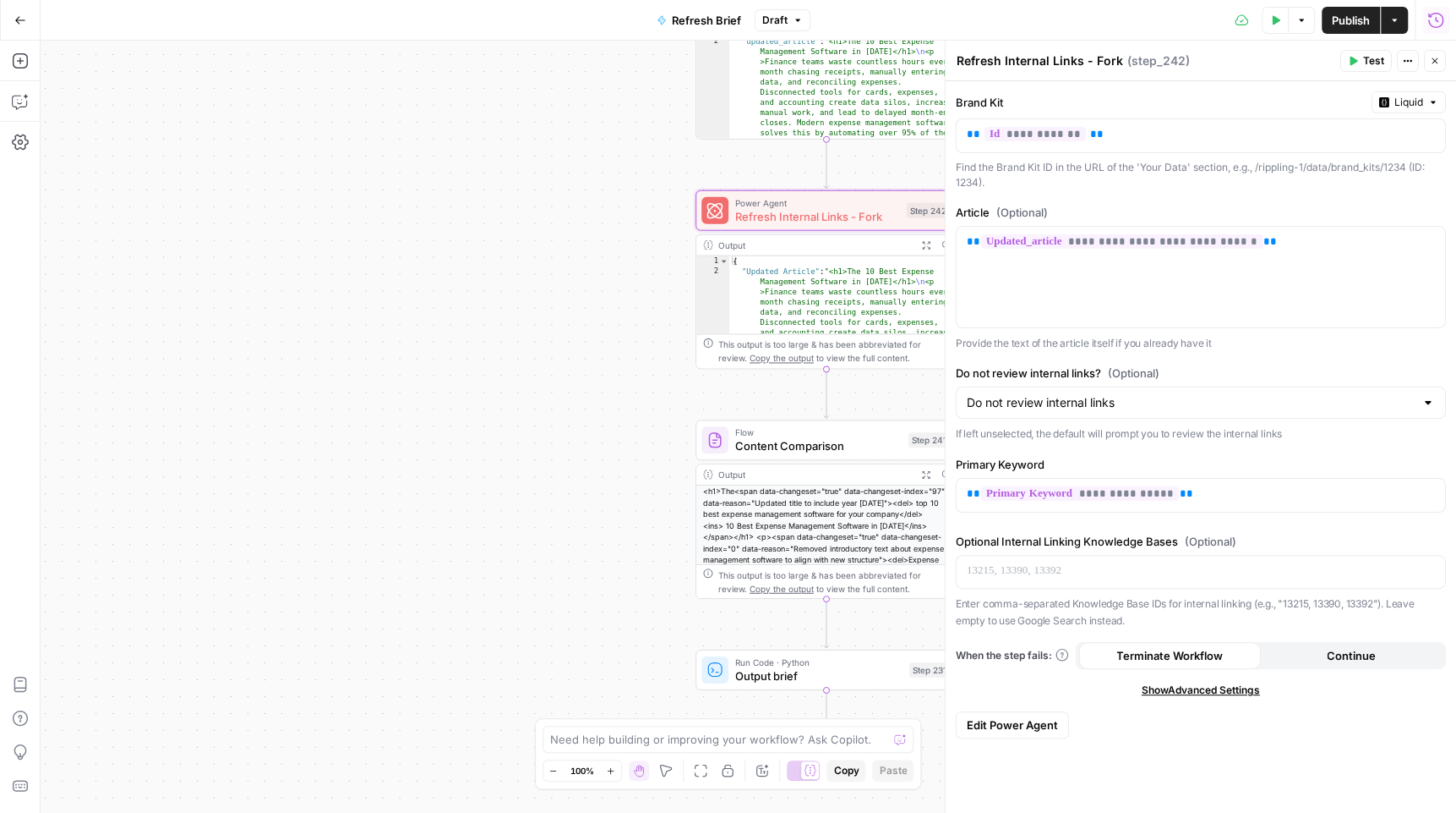
click at [1013, 717] on span "Edit Power Agent" at bounding box center [1013, 724] width 92 height 17
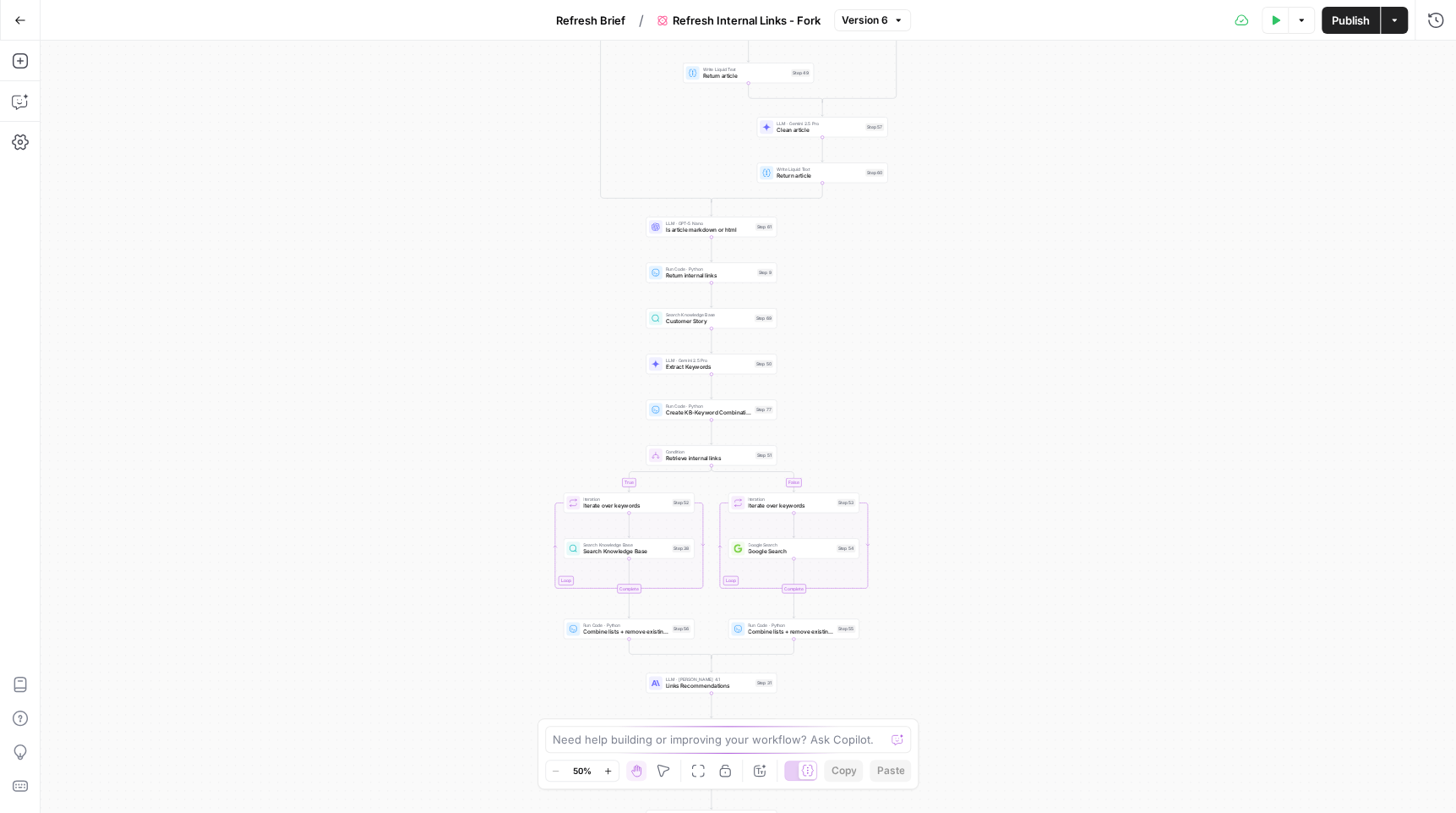
click at [849, 21] on span "Version 6" at bounding box center [865, 20] width 46 height 15
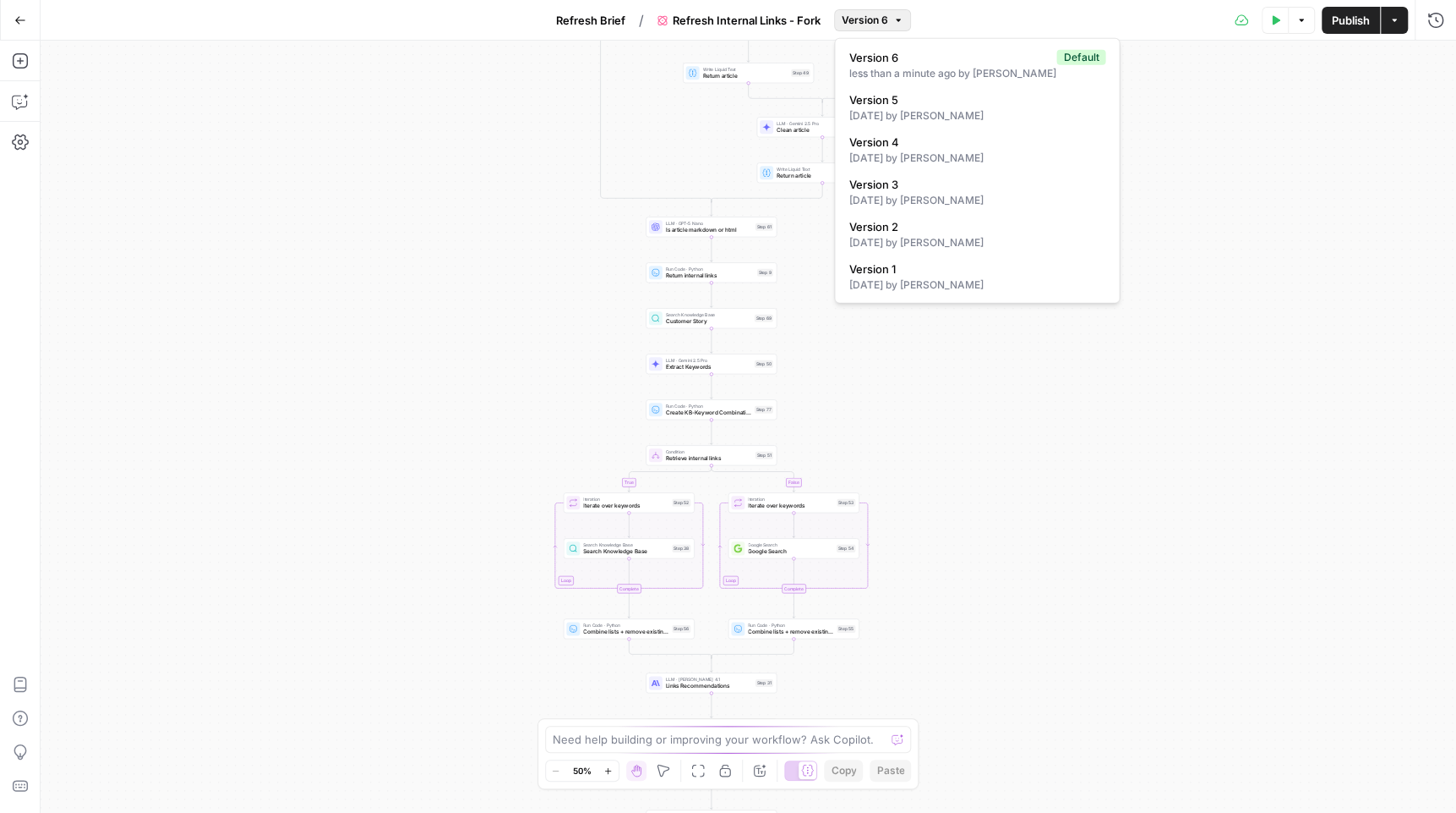
click at [581, 12] on span "Refresh Brief" at bounding box center [591, 20] width 69 height 17
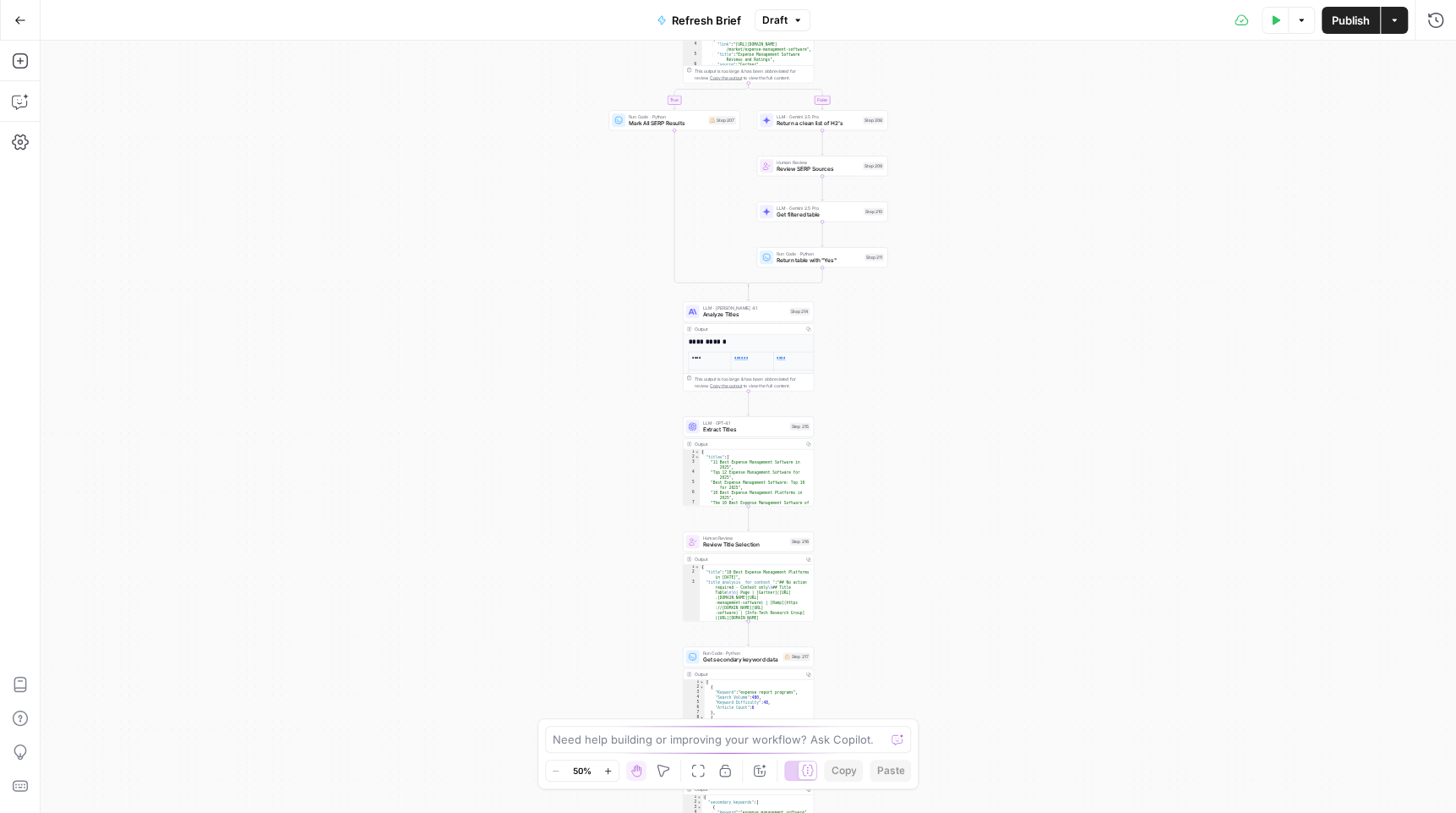
click at [601, 771] on button "Zoom In" at bounding box center [608, 770] width 21 height 21
click at [606, 771] on icon "button" at bounding box center [608, 770] width 9 height 9
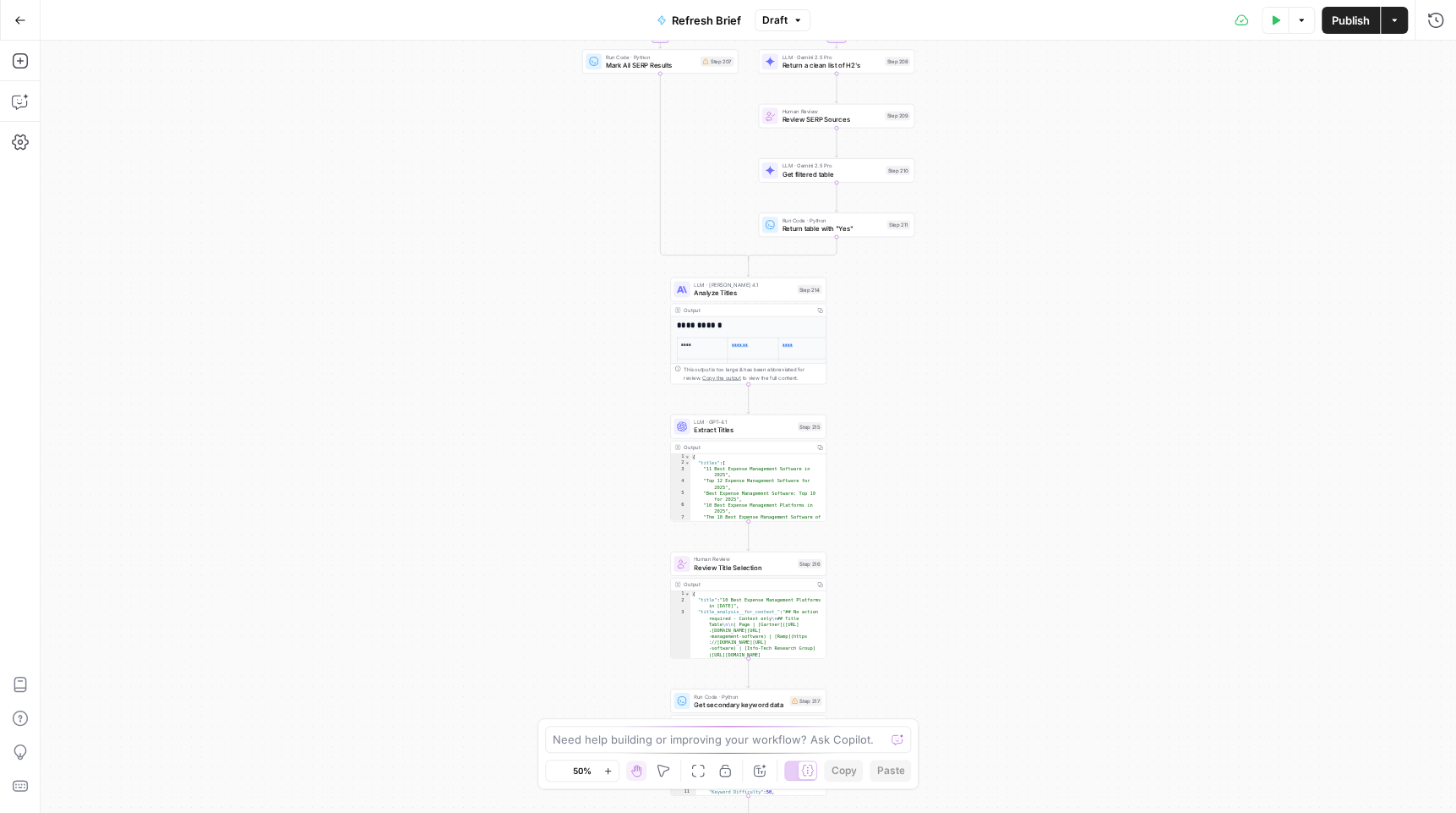
click at [607, 771] on icon "button" at bounding box center [608, 770] width 9 height 9
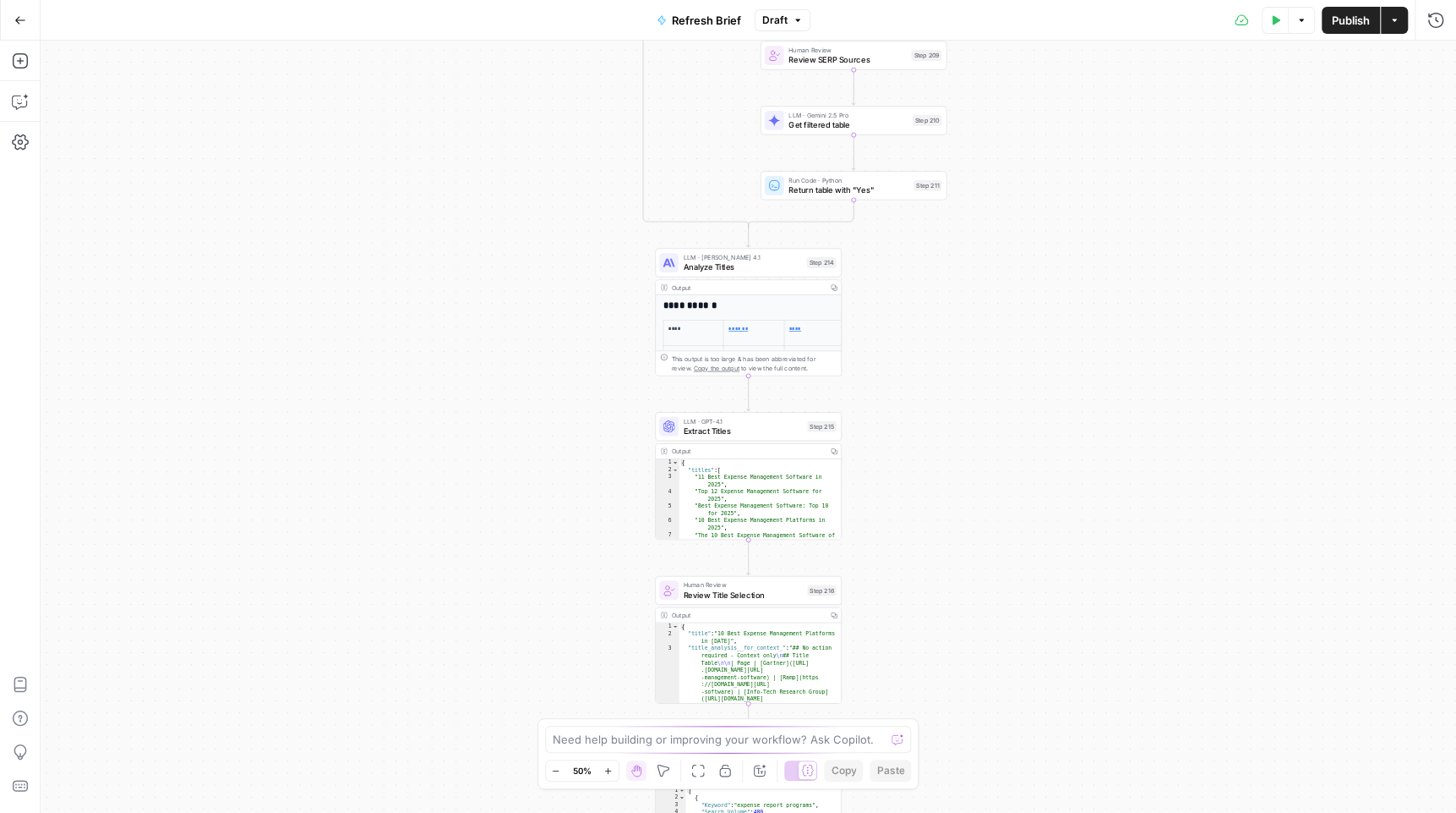
click at [607, 771] on icon "button" at bounding box center [608, 770] width 9 height 9
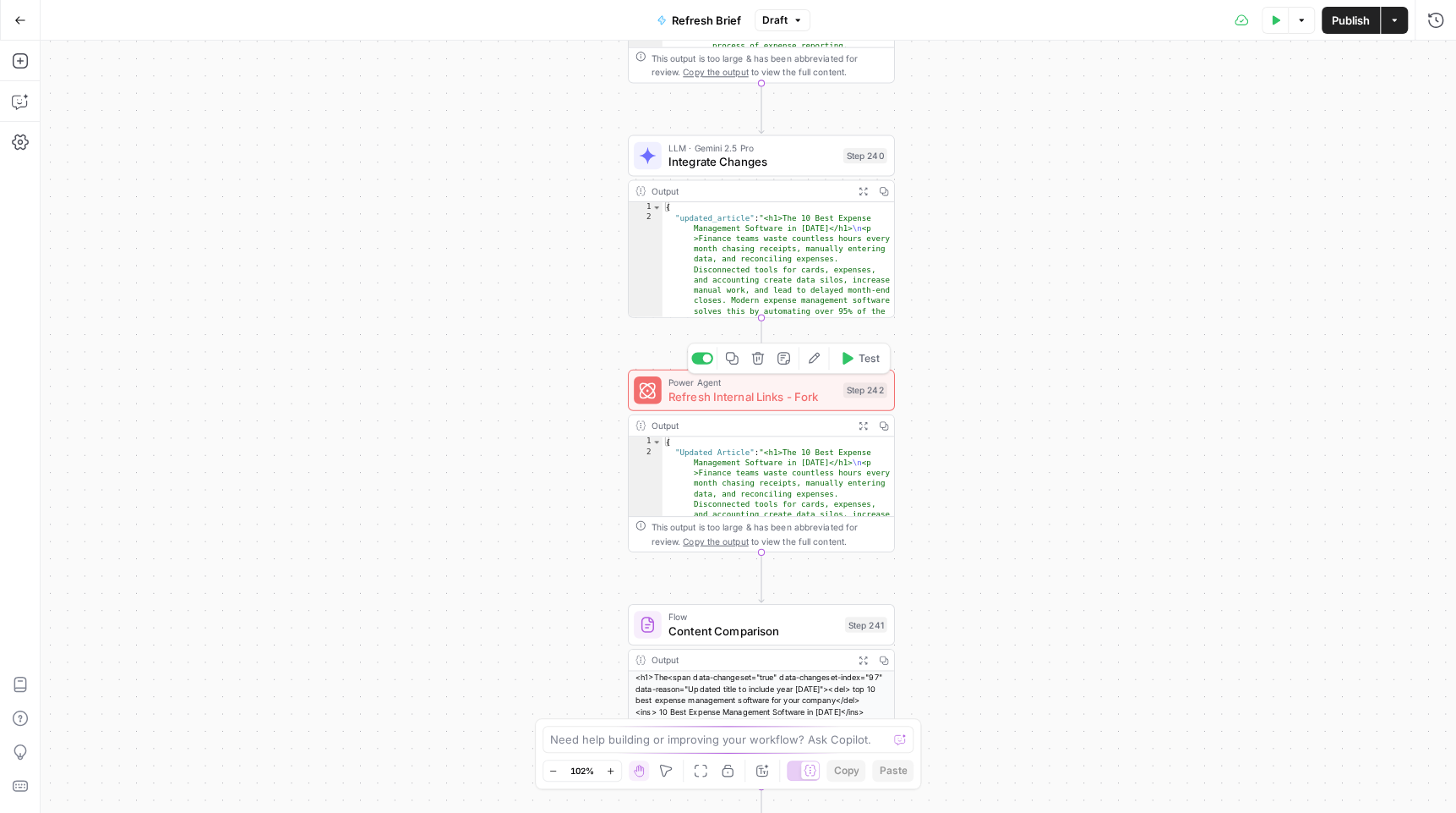
click at [809, 399] on span "Refresh Internal Links - Fork" at bounding box center [753, 395] width 168 height 17
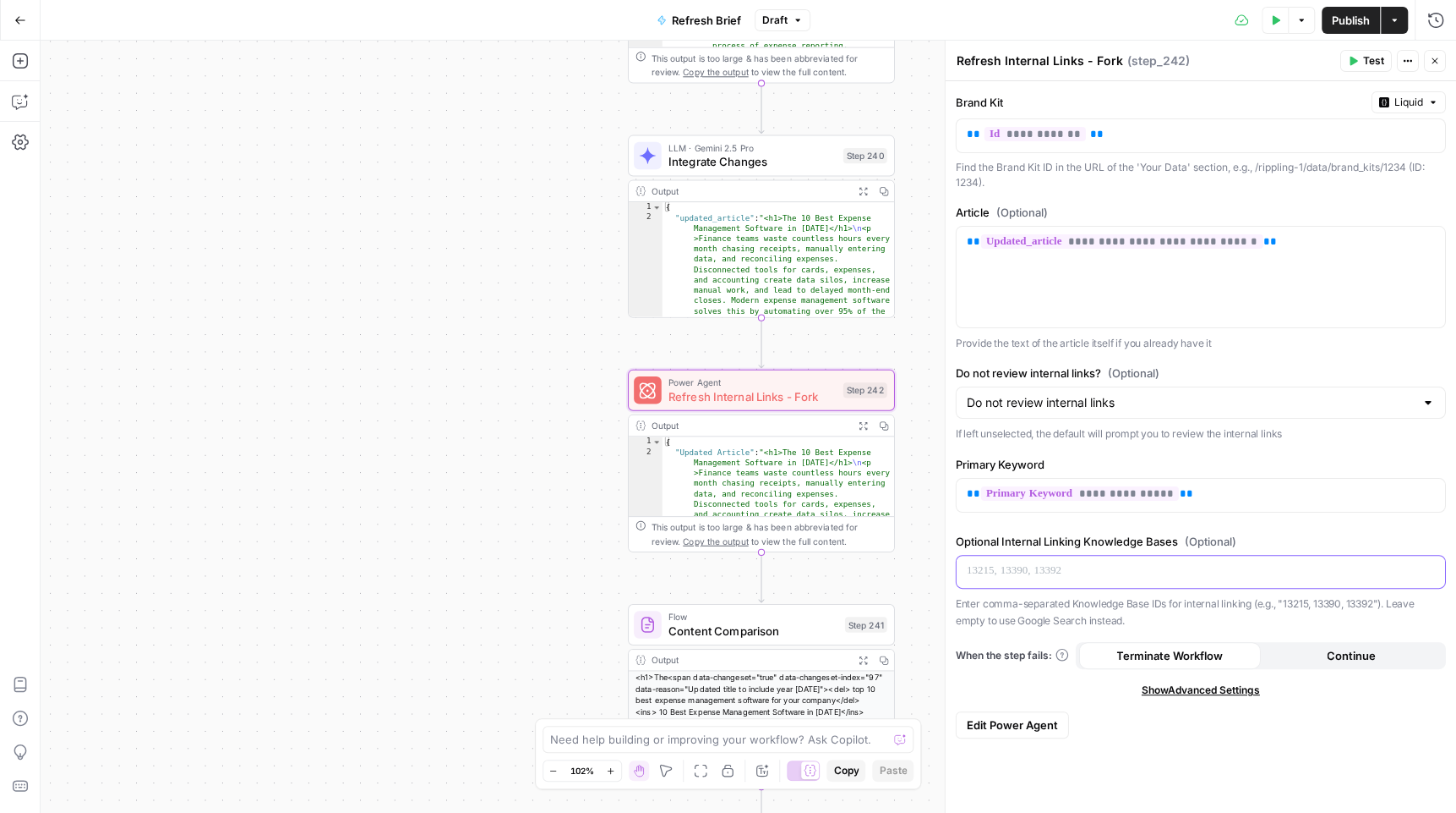
click at [1029, 566] on p at bounding box center [1201, 571] width 468 height 17
paste div
click at [1353, 62] on icon "button" at bounding box center [1354, 60] width 8 height 9
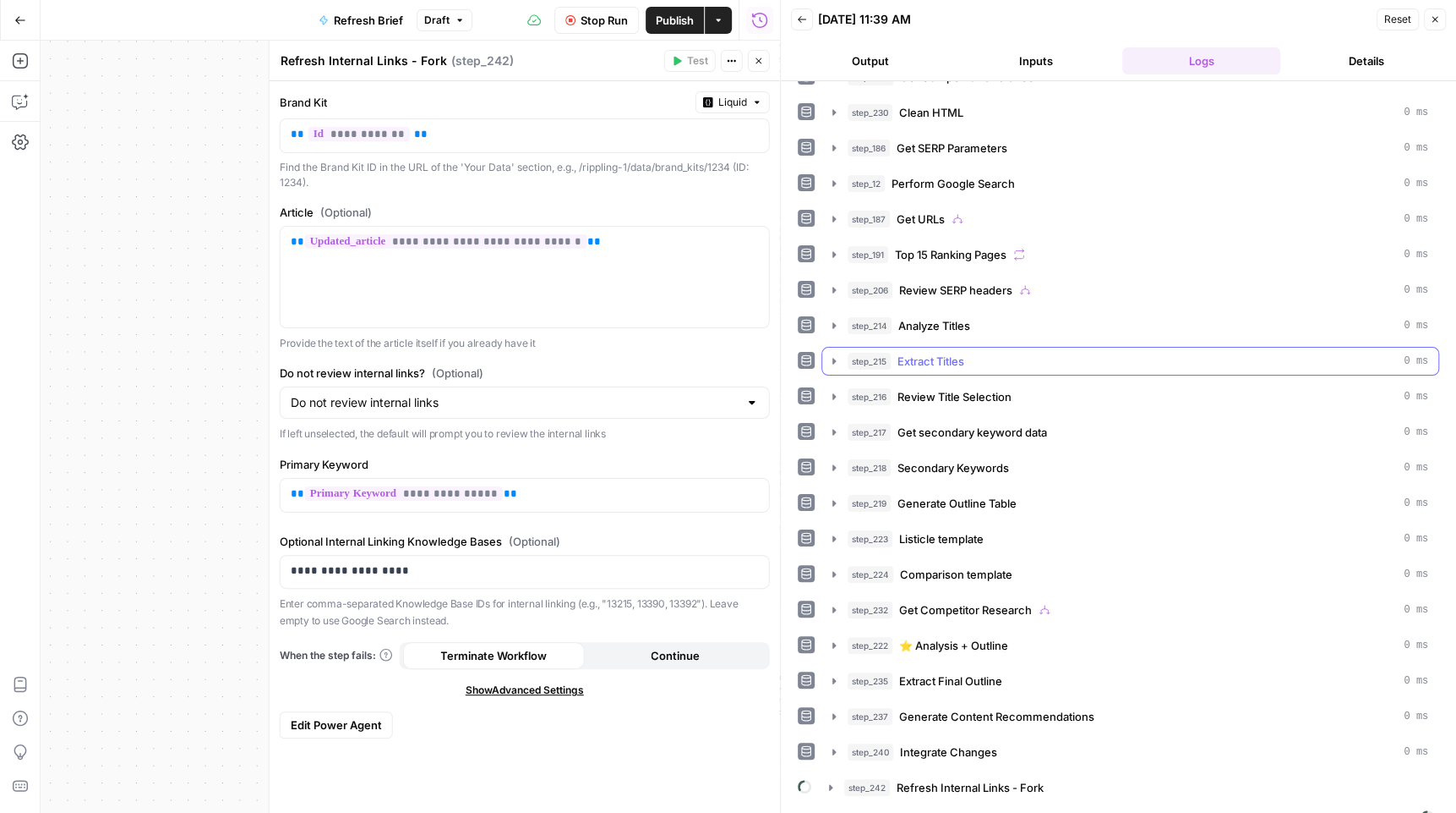
scroll to position [42, 0]
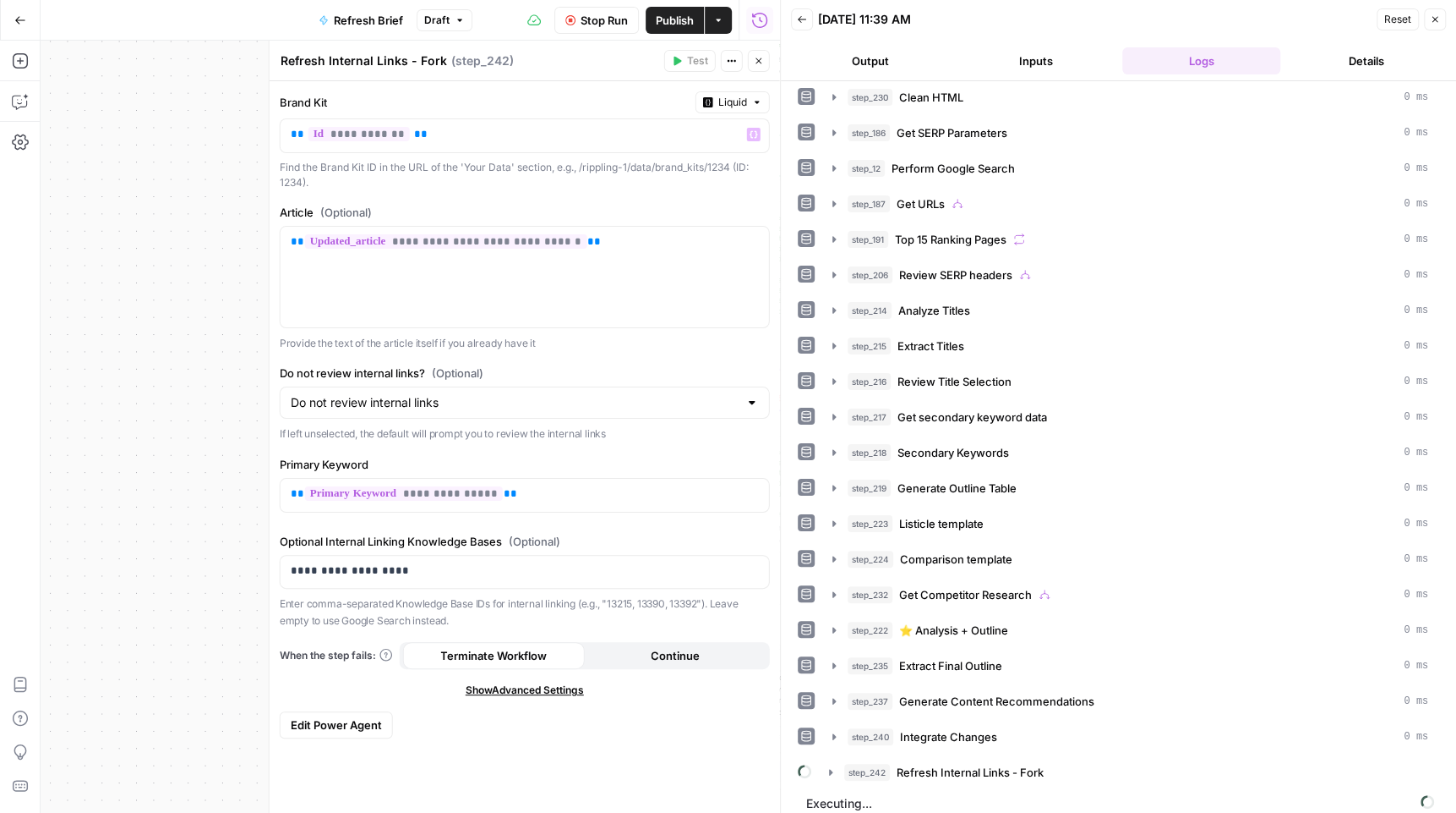
click at [759, 59] on icon "button" at bounding box center [759, 61] width 10 height 10
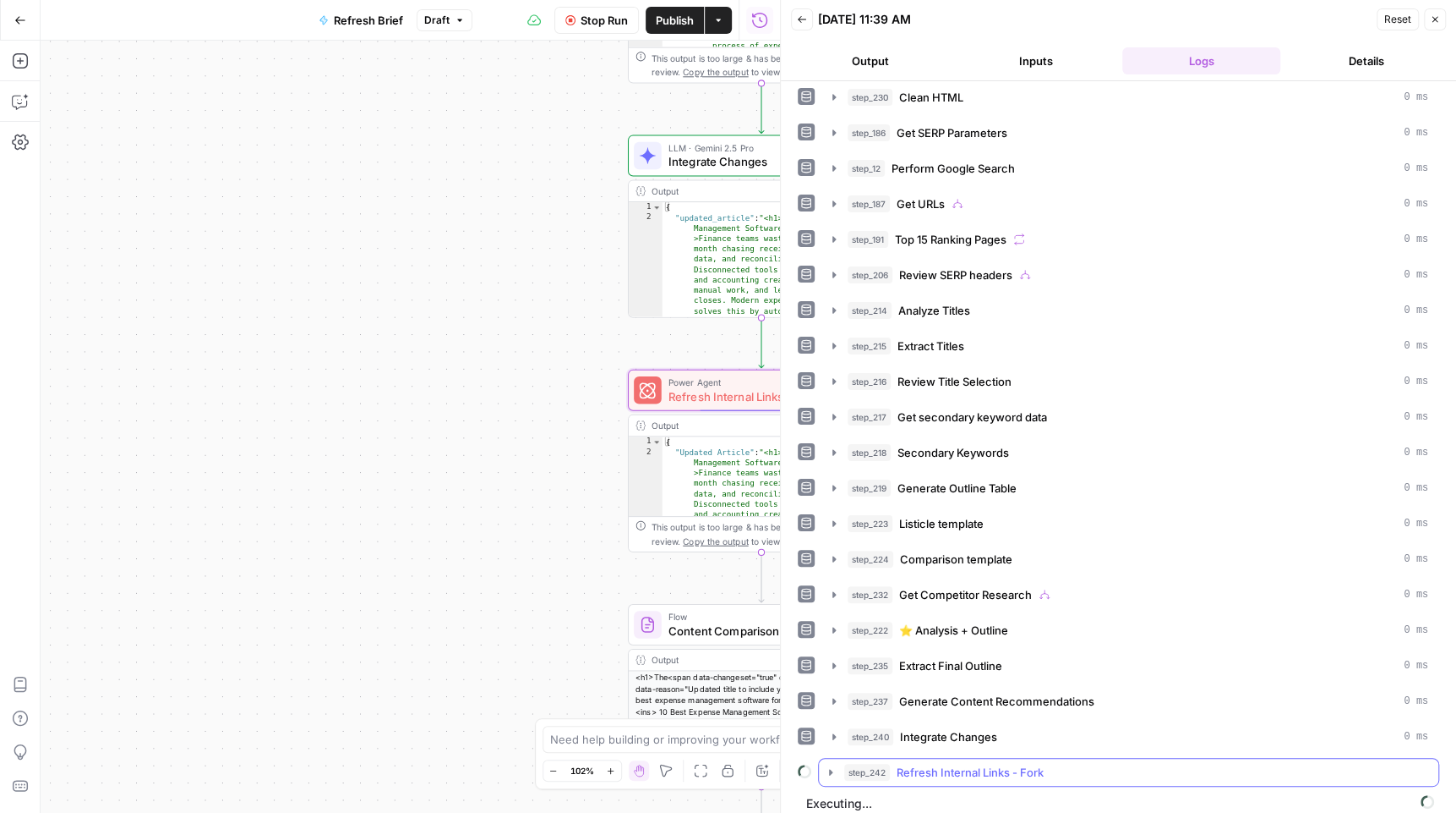
click at [836, 765] on icon "button" at bounding box center [831, 772] width 14 height 14
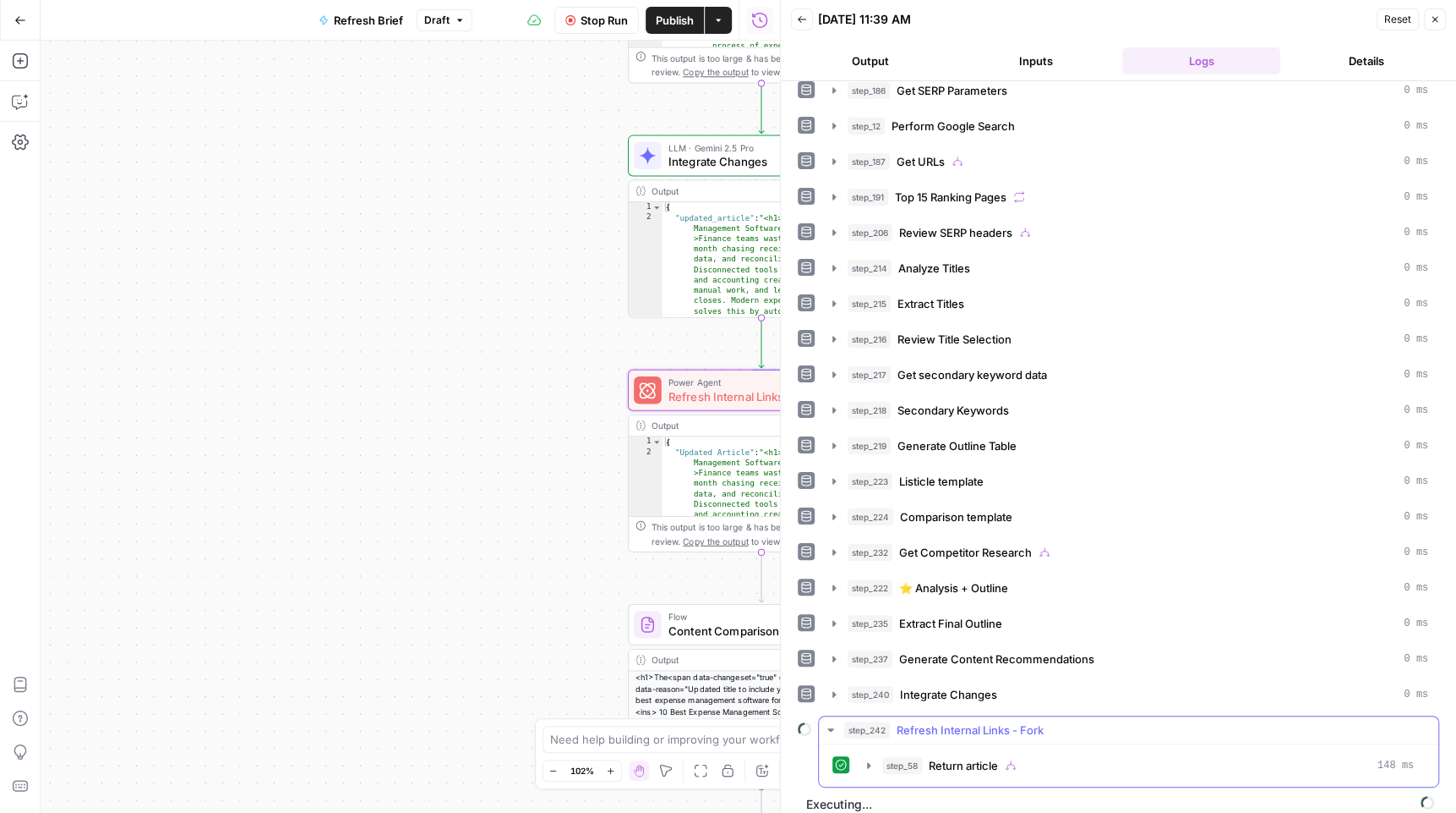
click at [827, 723] on icon "button" at bounding box center [831, 730] width 14 height 14
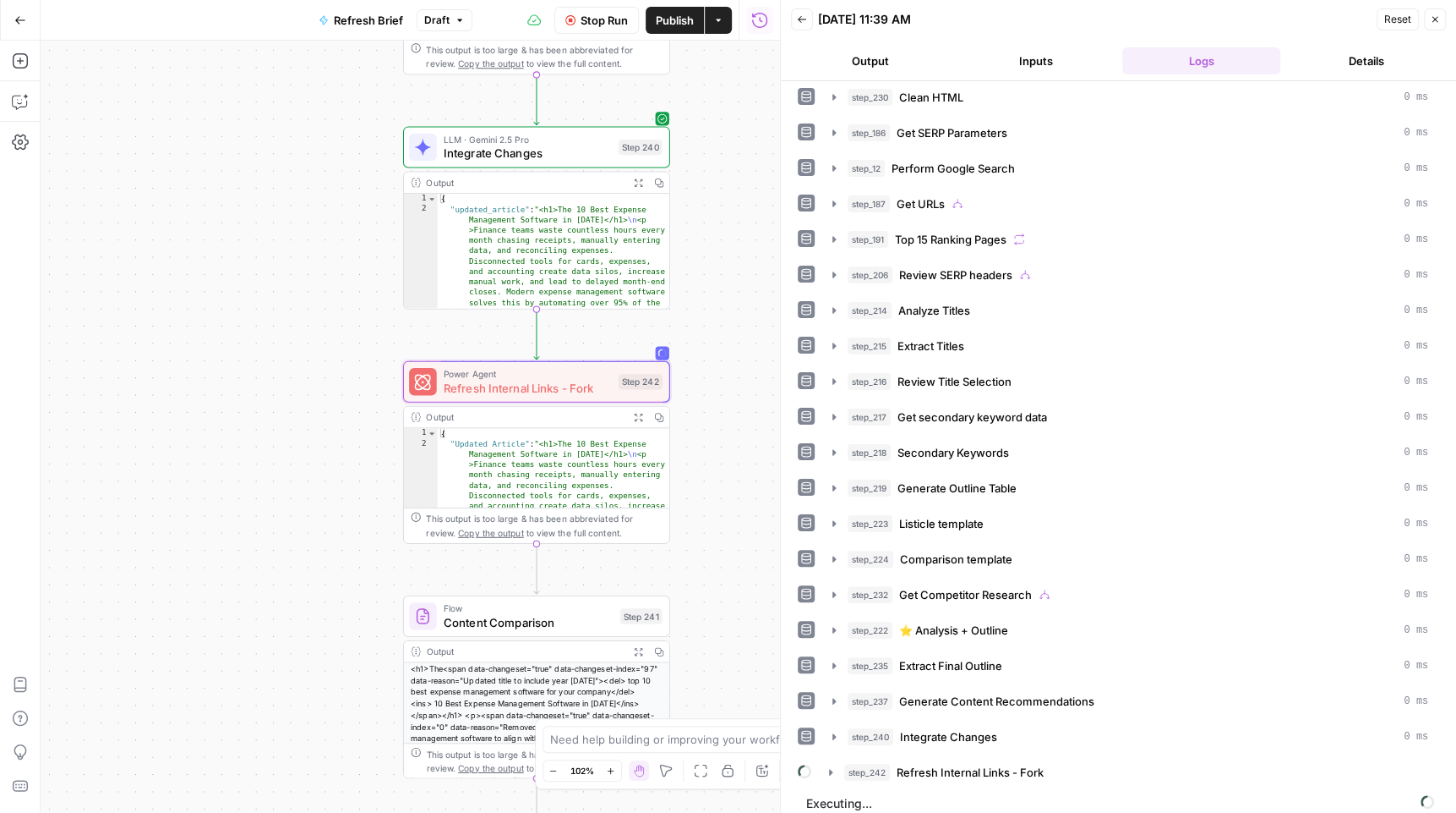
drag, startPoint x: 490, startPoint y: 263, endPoint x: 264, endPoint y: 258, distance: 226.1
click at [264, 258] on div "true false false true false true false true true false Workflow Input Settings …" at bounding box center [410, 426] width 740 height 772
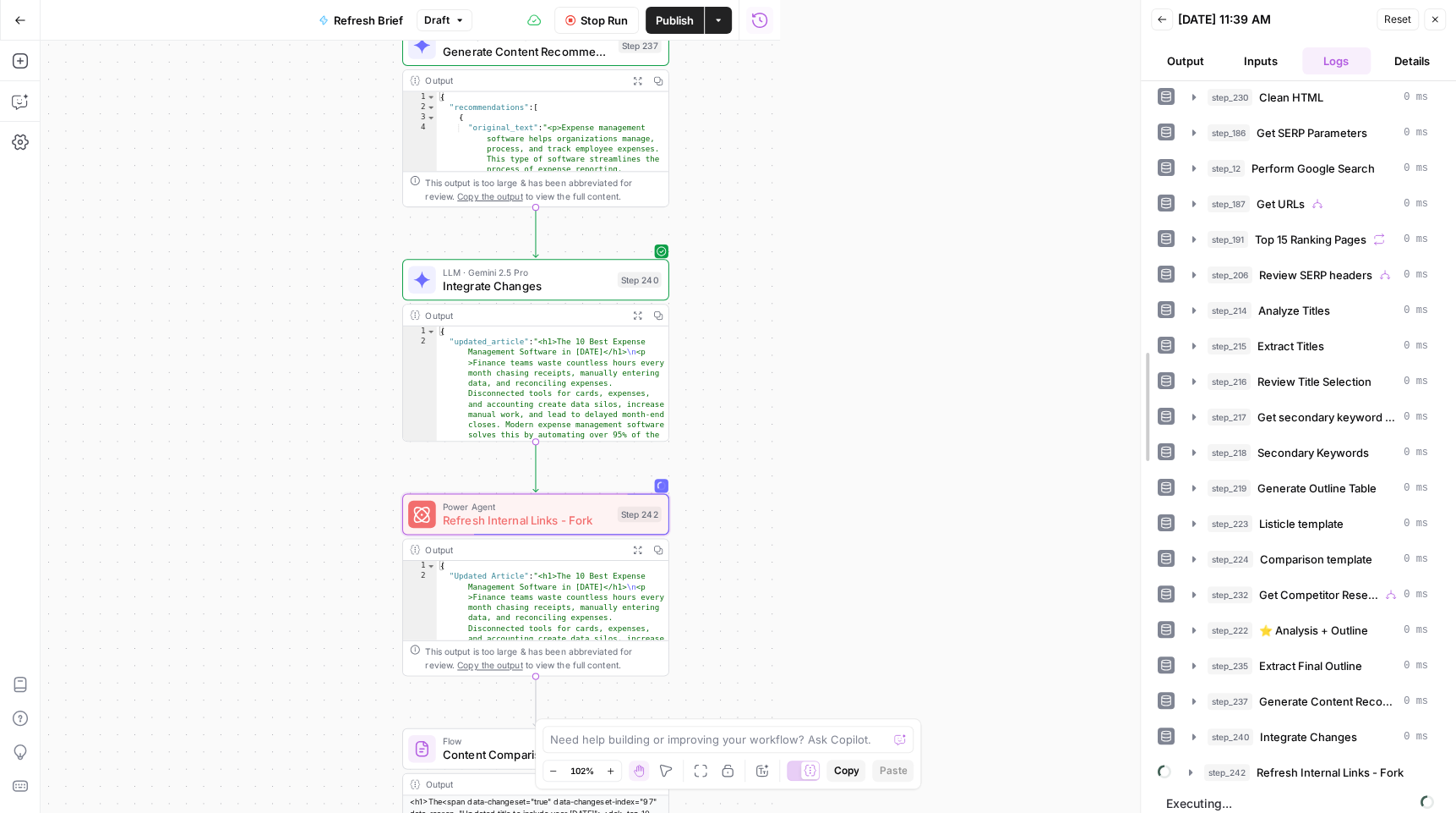
drag, startPoint x: 782, startPoint y: 163, endPoint x: 1142, endPoint y: 188, distance: 360.9
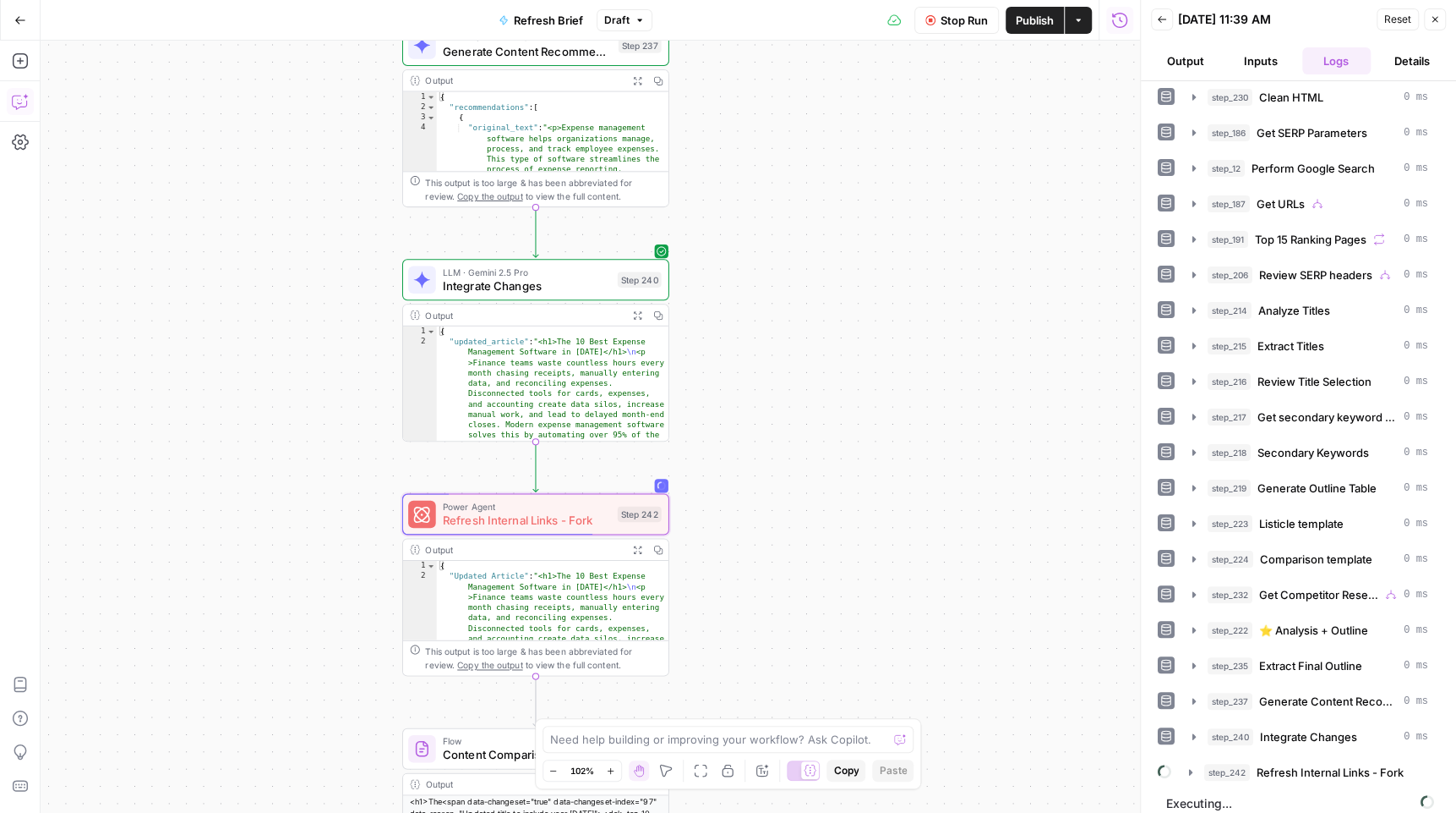
click at [33, 110] on button "Copilot" at bounding box center [20, 101] width 27 height 27
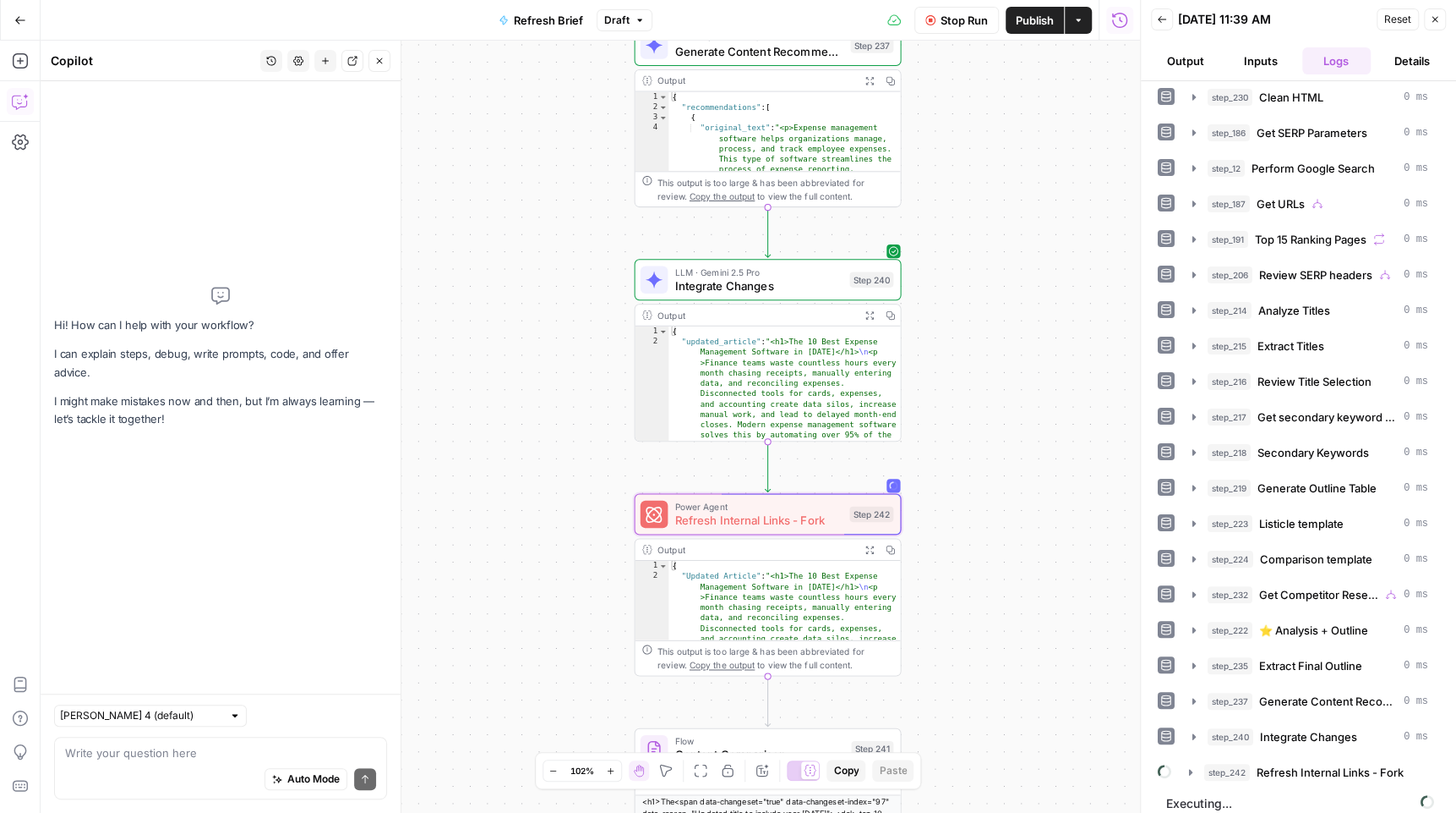
scroll to position [0, 0]
click at [94, 759] on textarea at bounding box center [221, 752] width 311 height 17
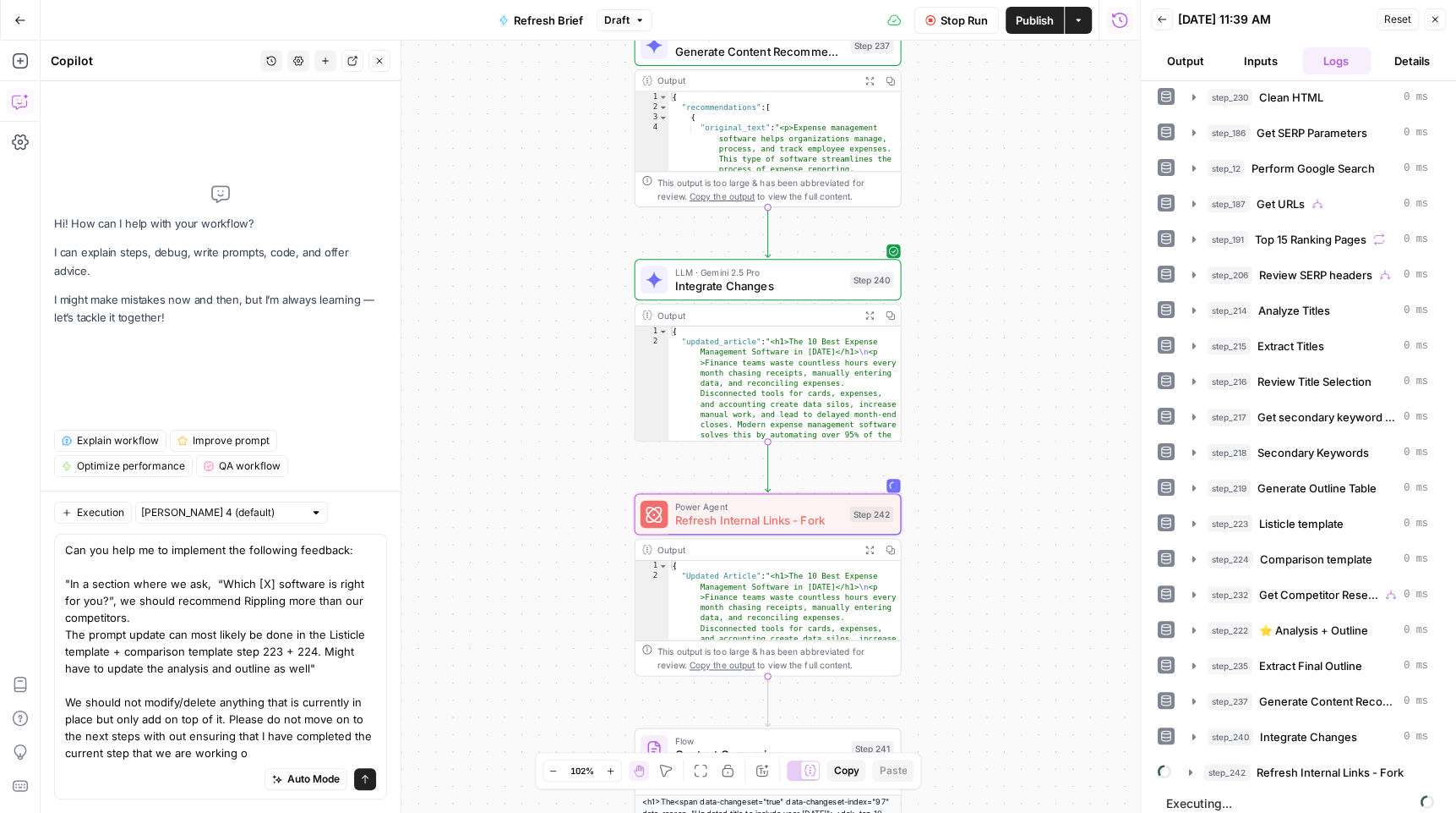
type textarea "Can you help me to implement the following feedback: "In a section where we ask…"
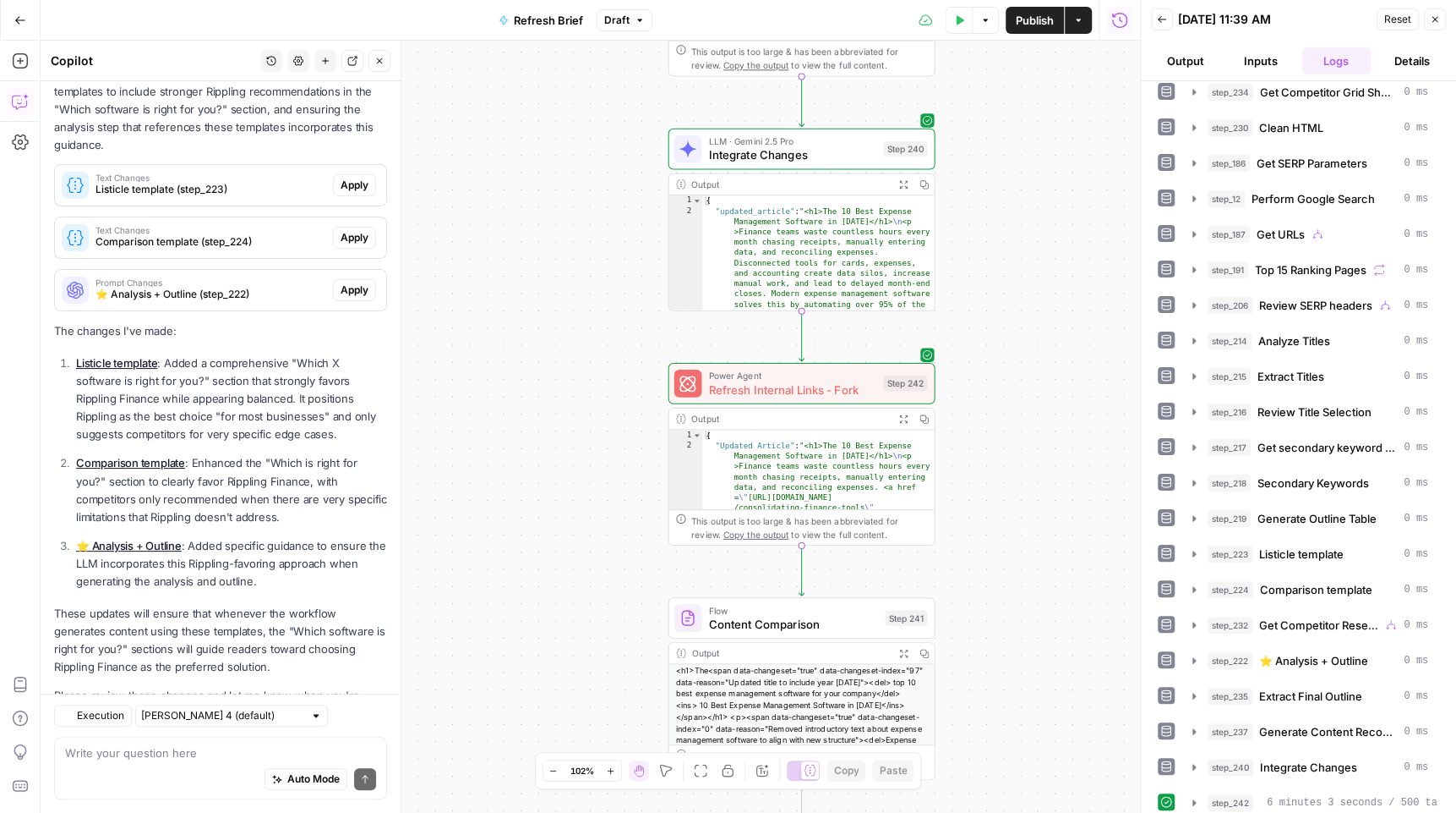
scroll to position [635, 0]
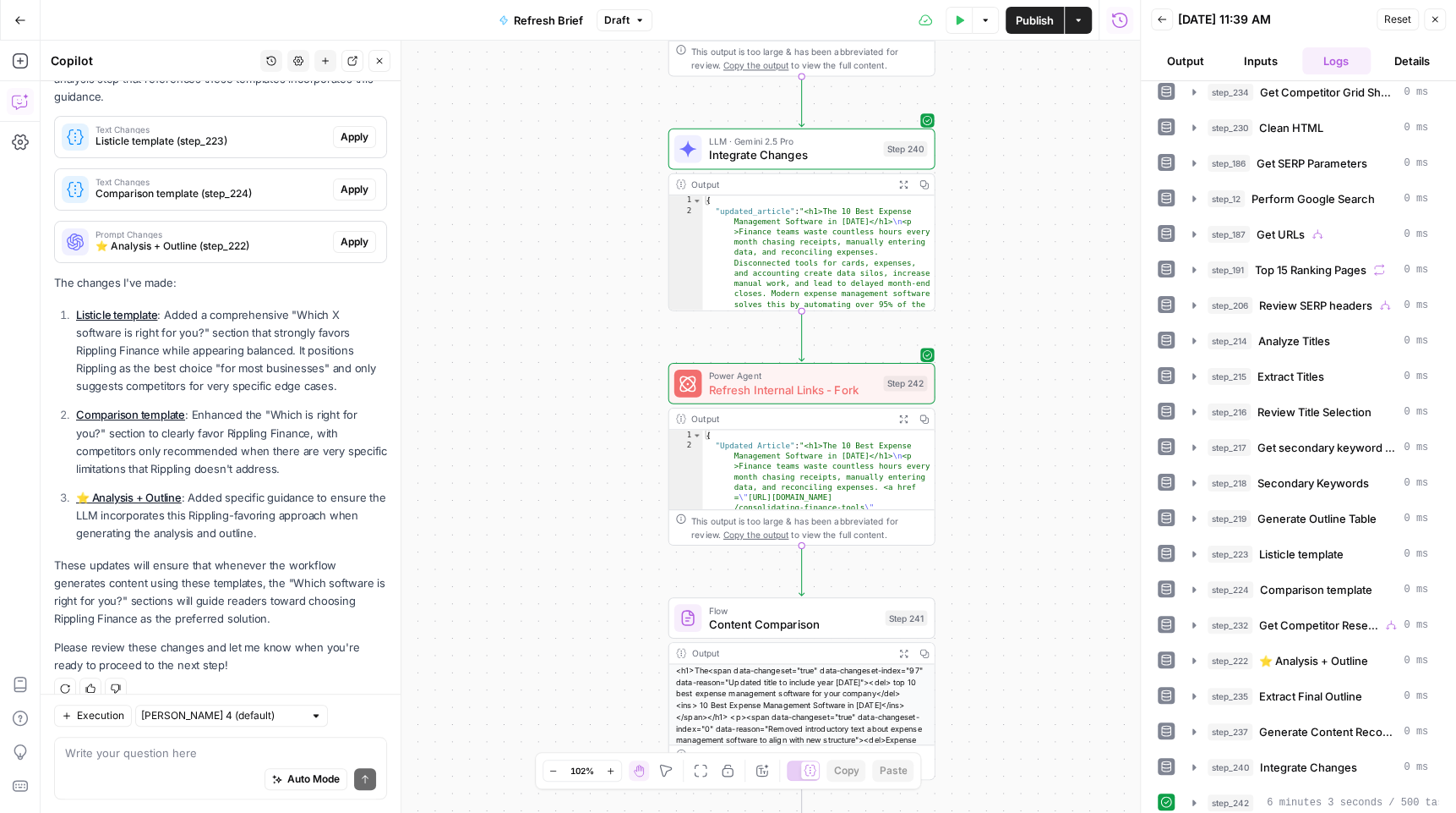
click at [899, 419] on icon "button" at bounding box center [902, 418] width 9 height 9
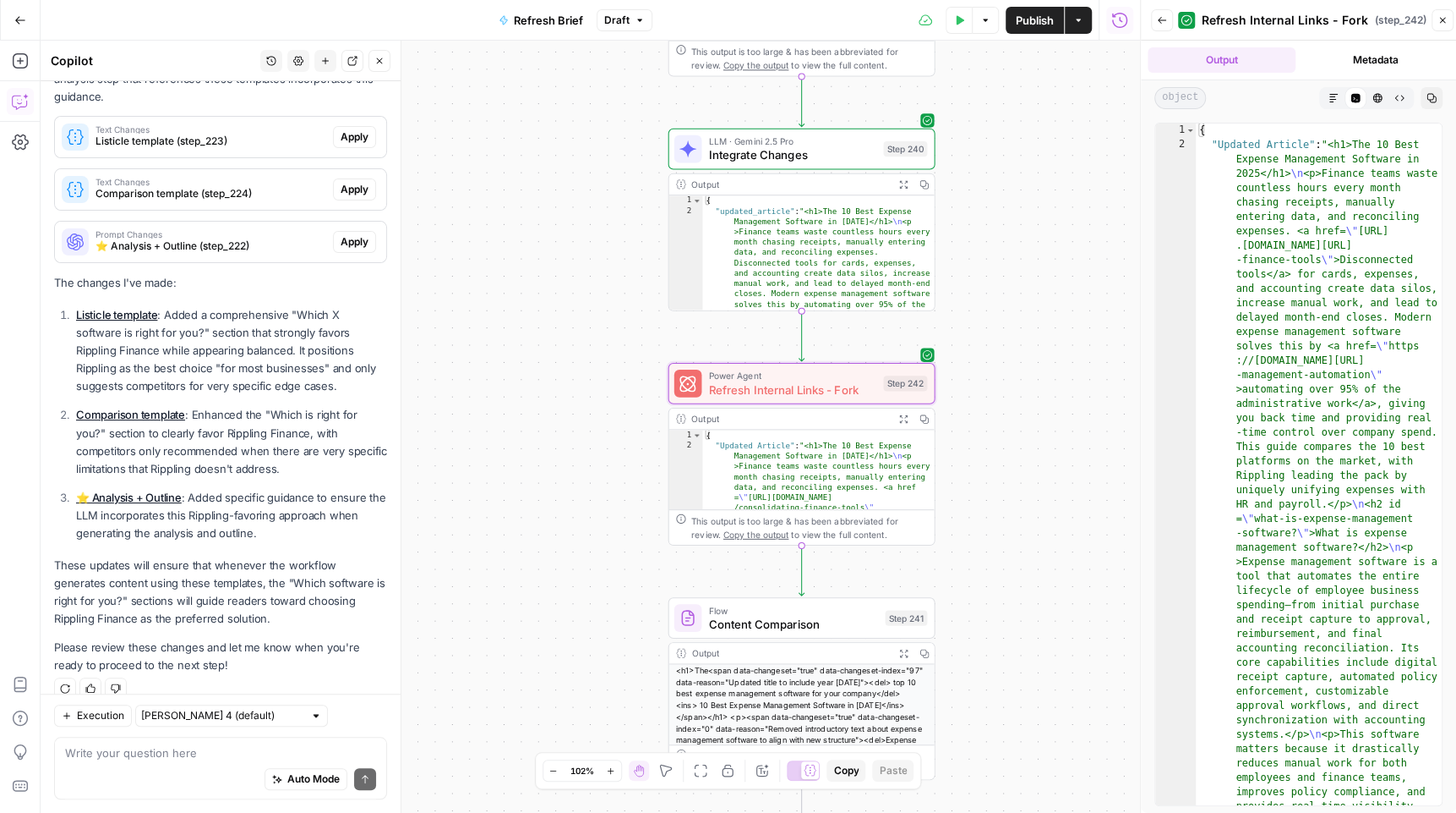
click at [1328, 88] on button "Markdown" at bounding box center [1334, 98] width 22 height 22
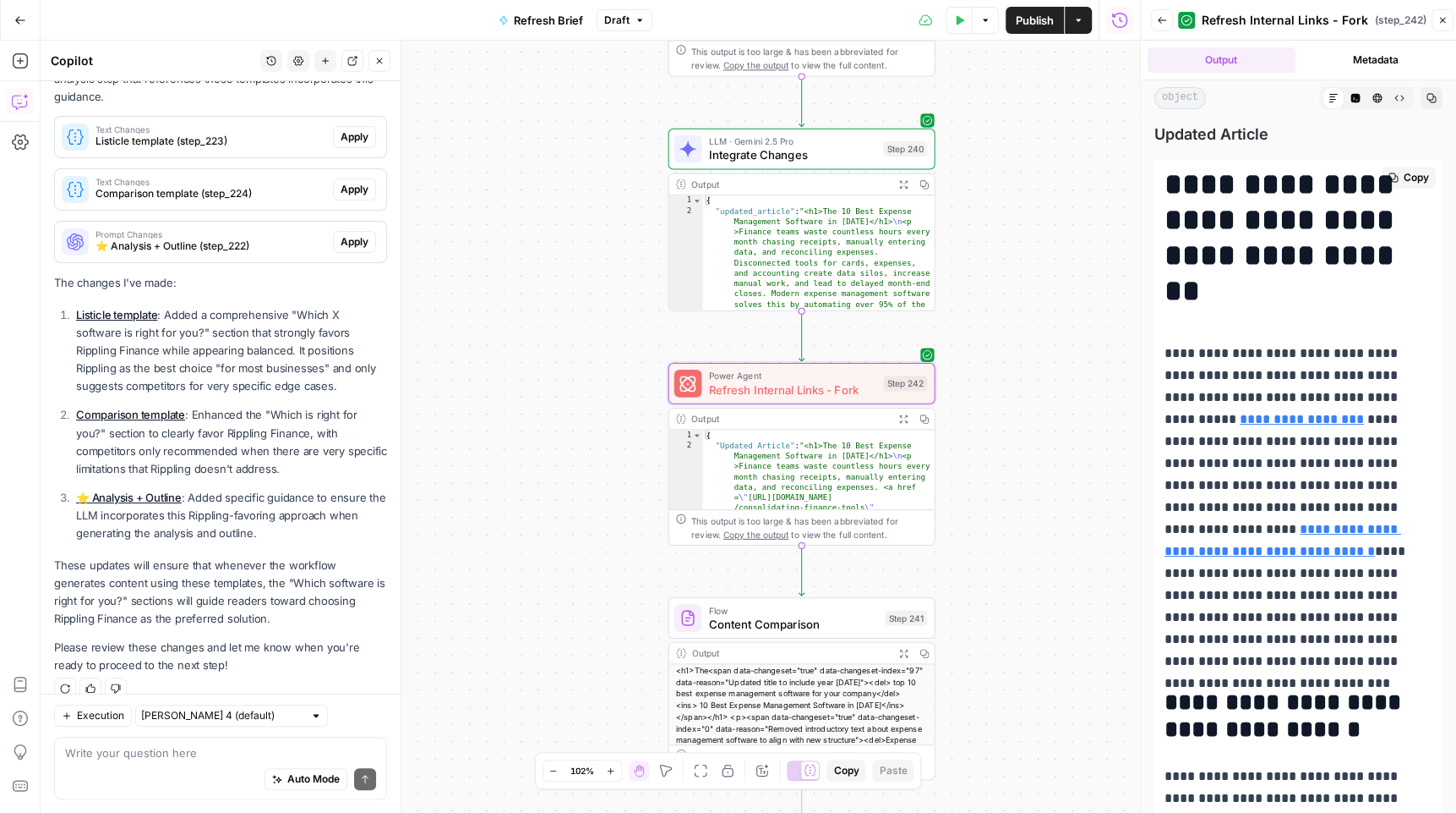
click at [1291, 348] on p "**********" at bounding box center [1298, 507] width 268 height 330
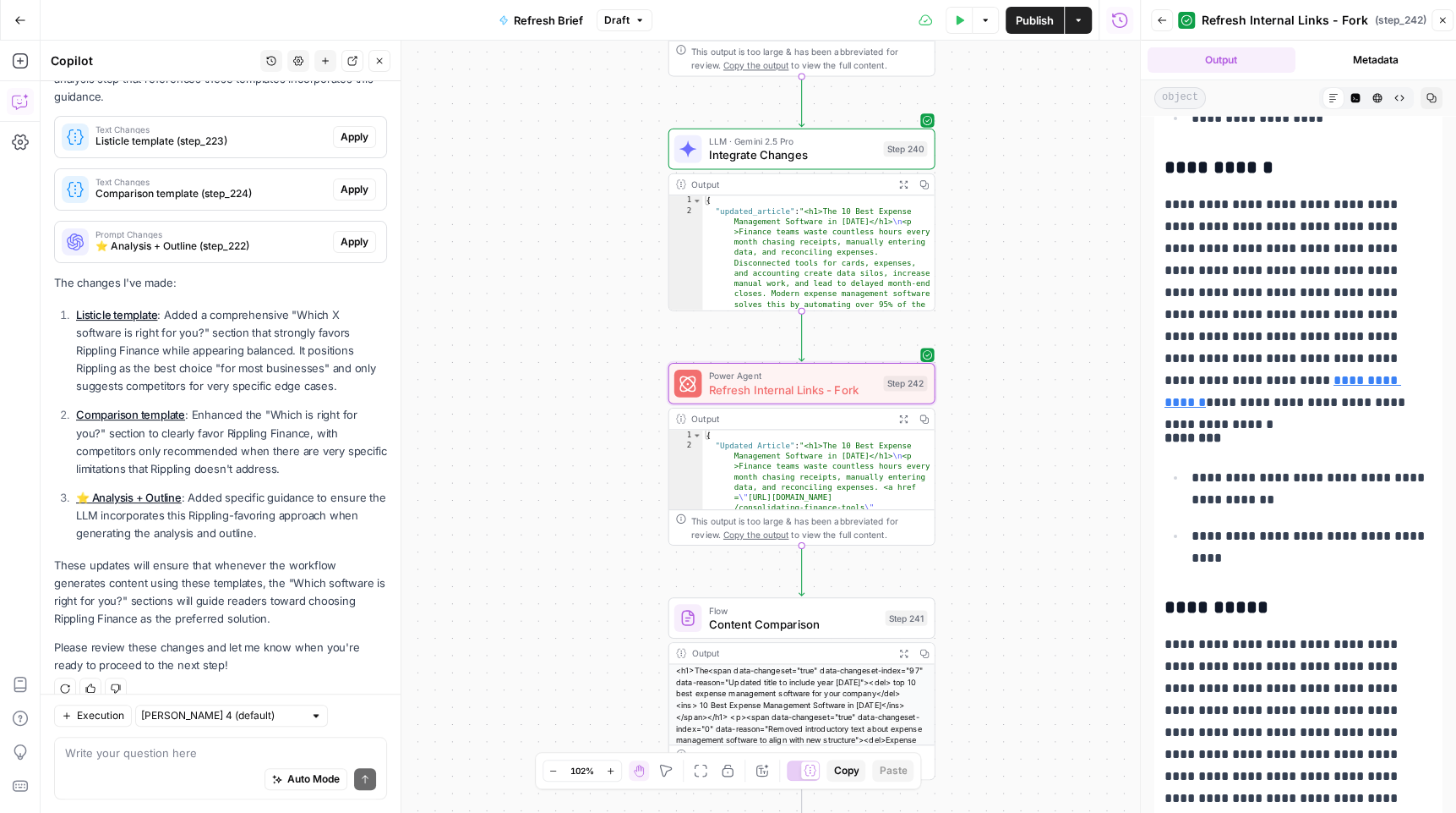
scroll to position [8225, 0]
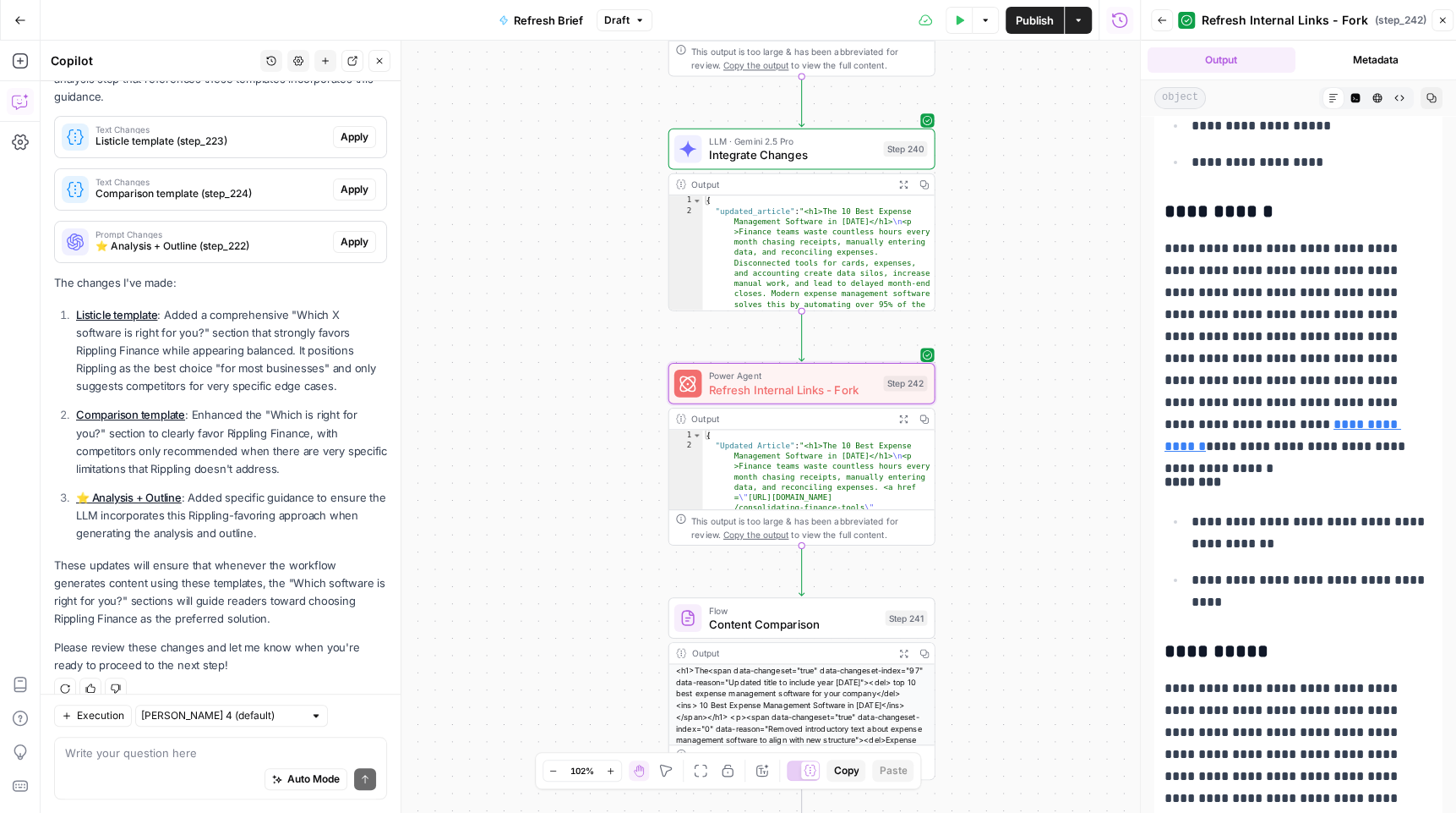
click at [1324, 418] on link "**********" at bounding box center [1283, 435] width 236 height 34
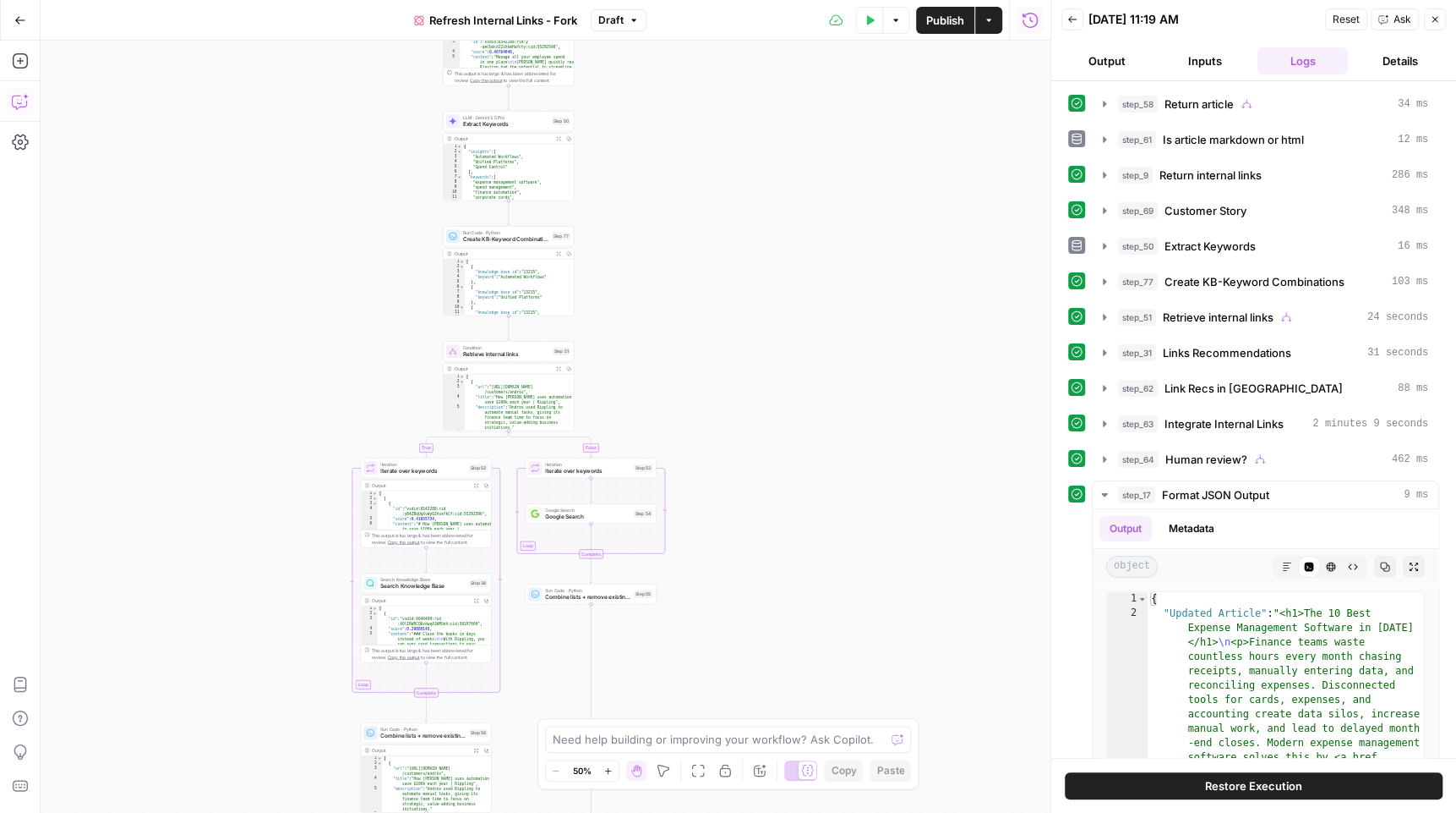
click at [17, 99] on icon "button" at bounding box center [20, 101] width 17 height 17
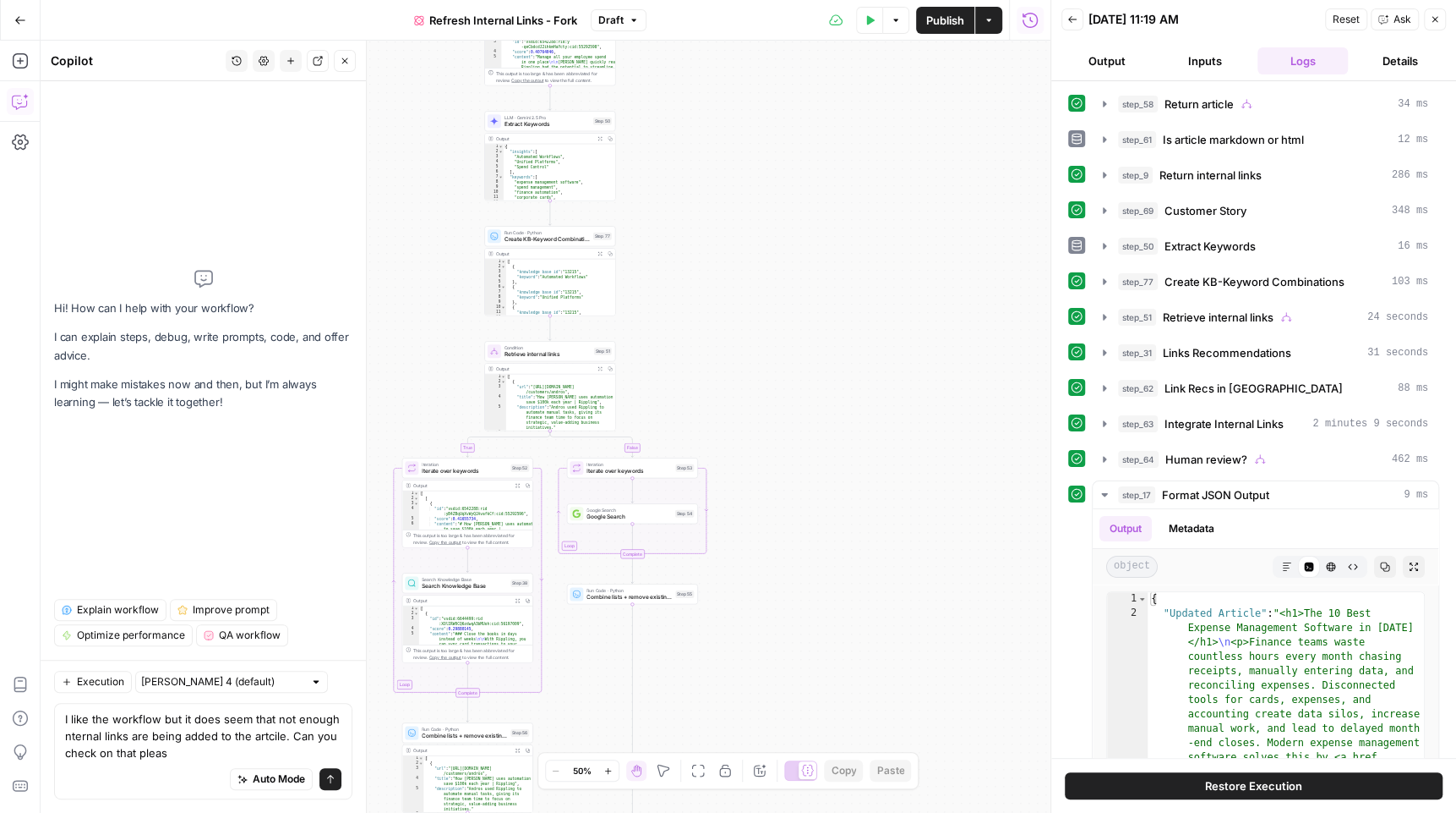
type textarea "I like the workflow but it does seem that not enough nternal links are being ad…"
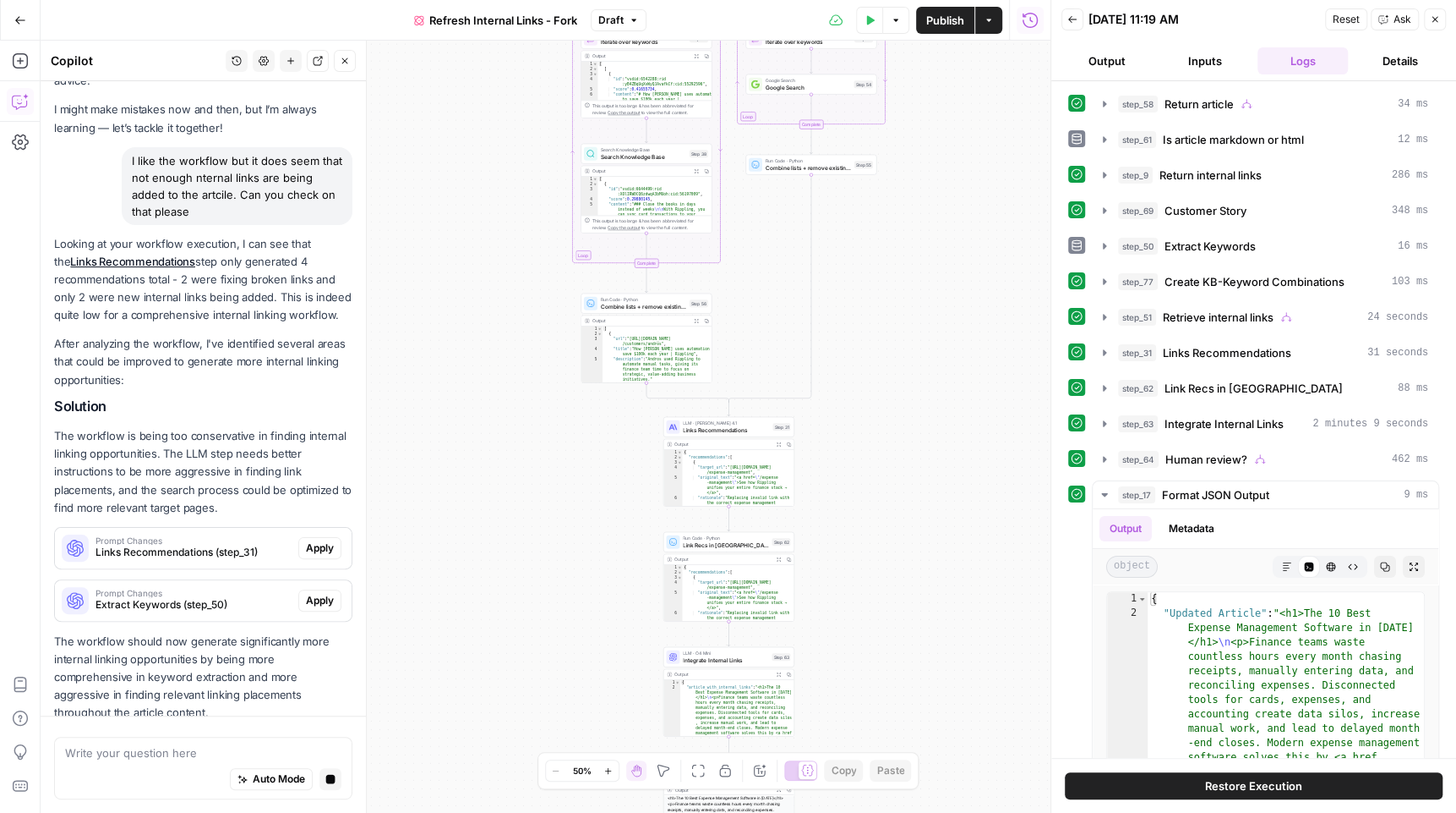
scroll to position [117, 0]
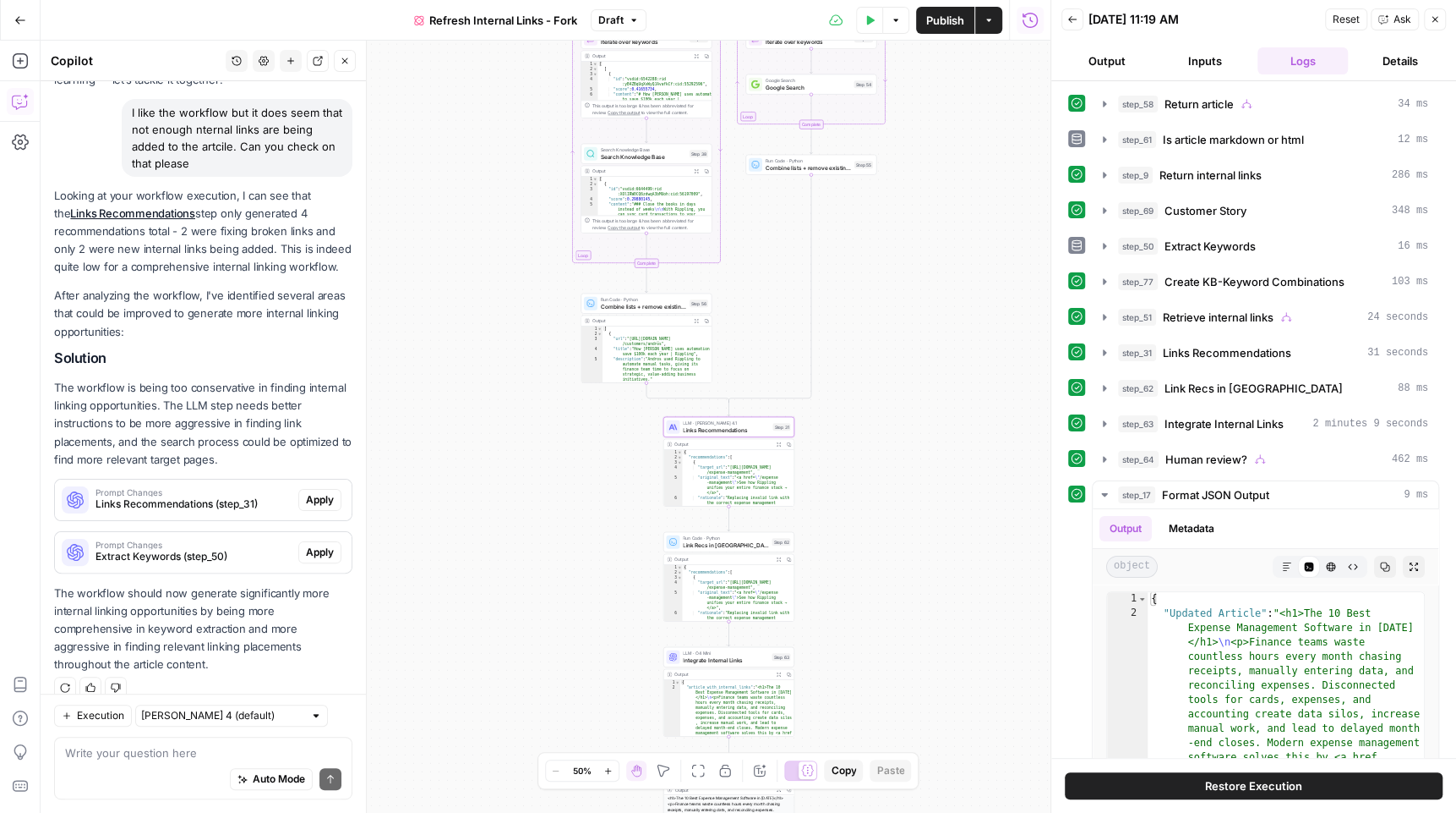
click at [320, 500] on span "Apply" at bounding box center [320, 499] width 28 height 15
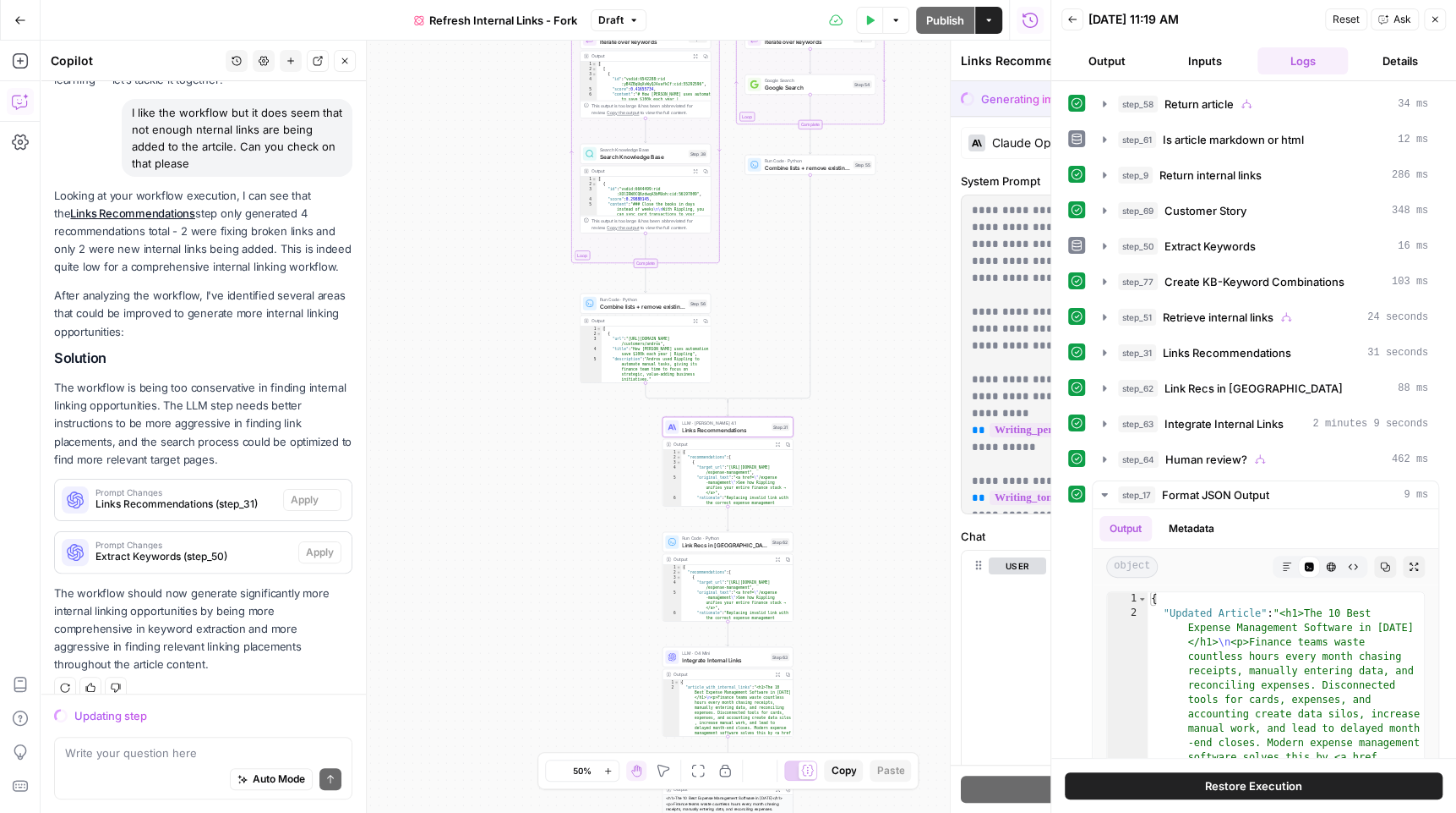
scroll to position [118, 0]
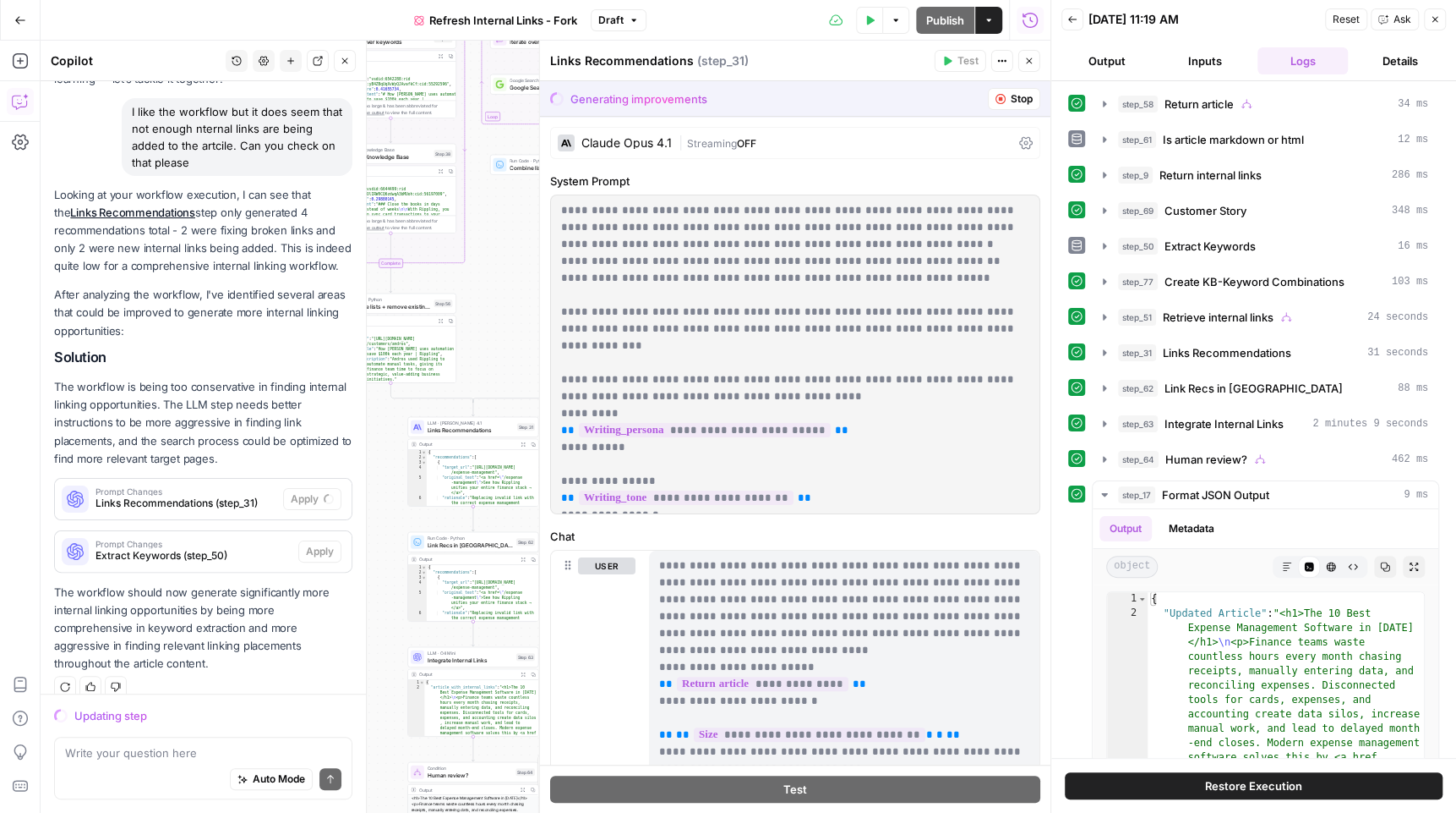
click at [1437, 18] on icon "button" at bounding box center [1435, 20] width 10 height 10
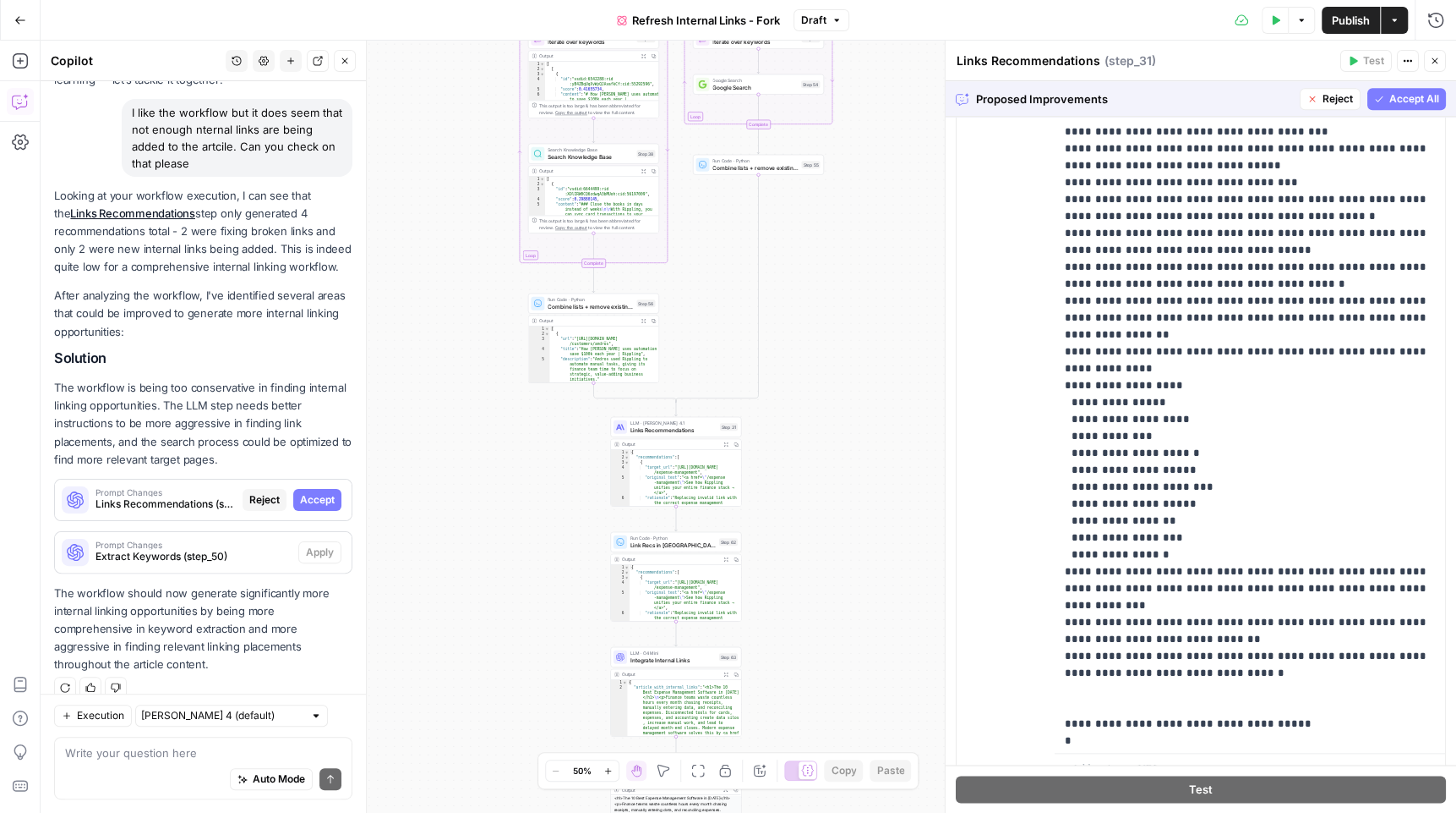
scroll to position [1945, 0]
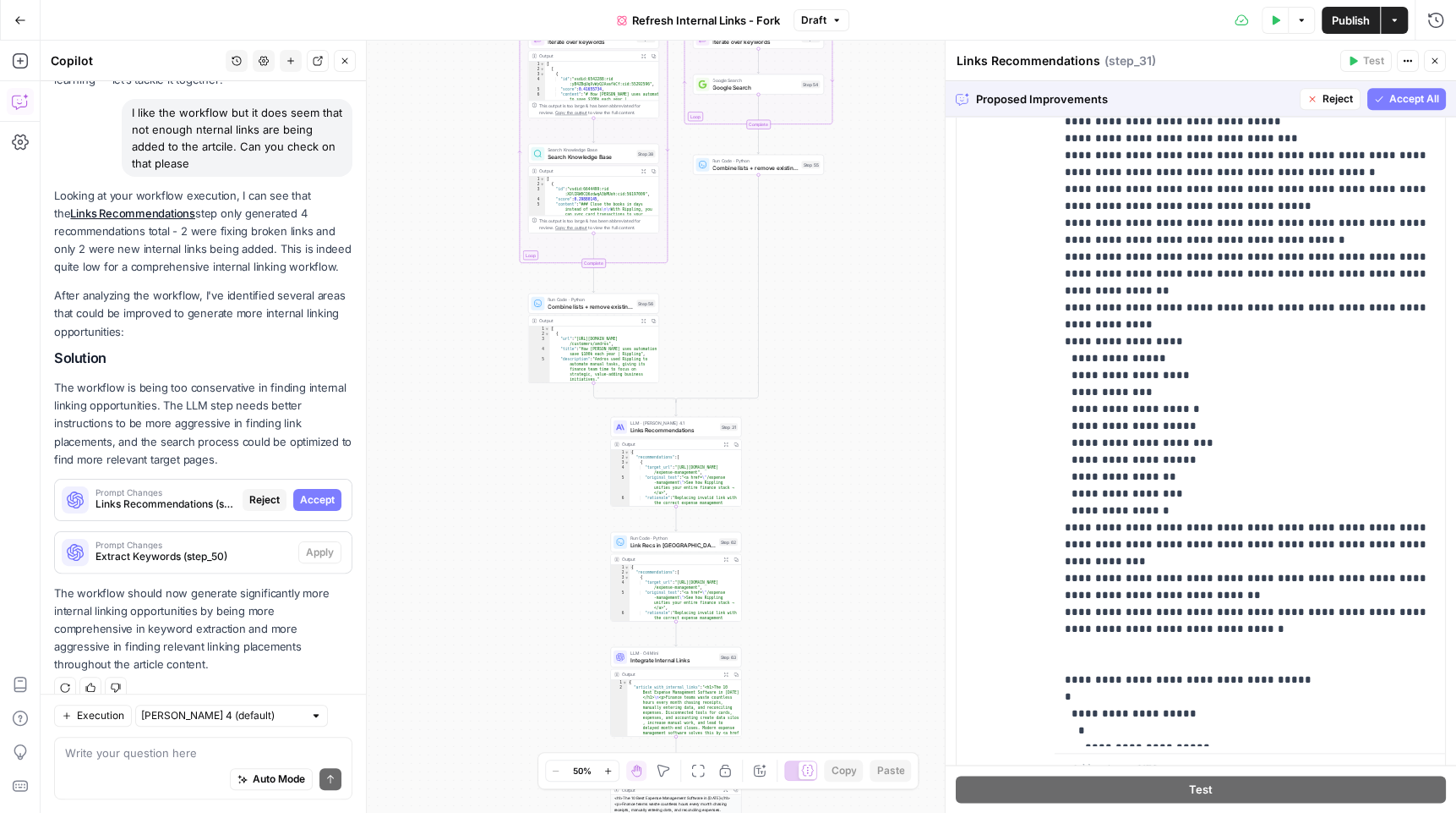
click at [1388, 102] on button "Accept All" at bounding box center [1407, 99] width 79 height 22
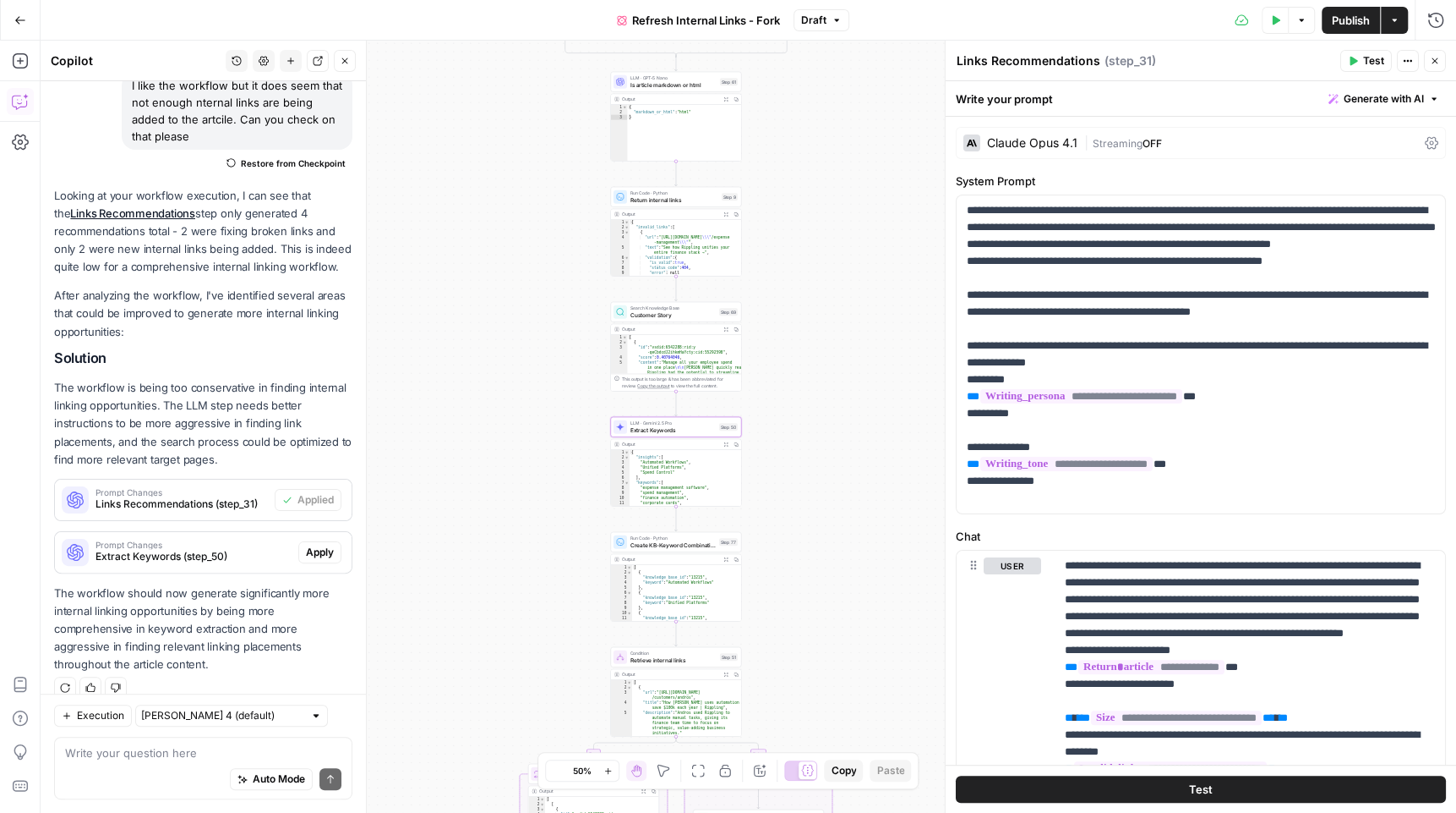
click at [325, 551] on span "Apply" at bounding box center [320, 552] width 28 height 15
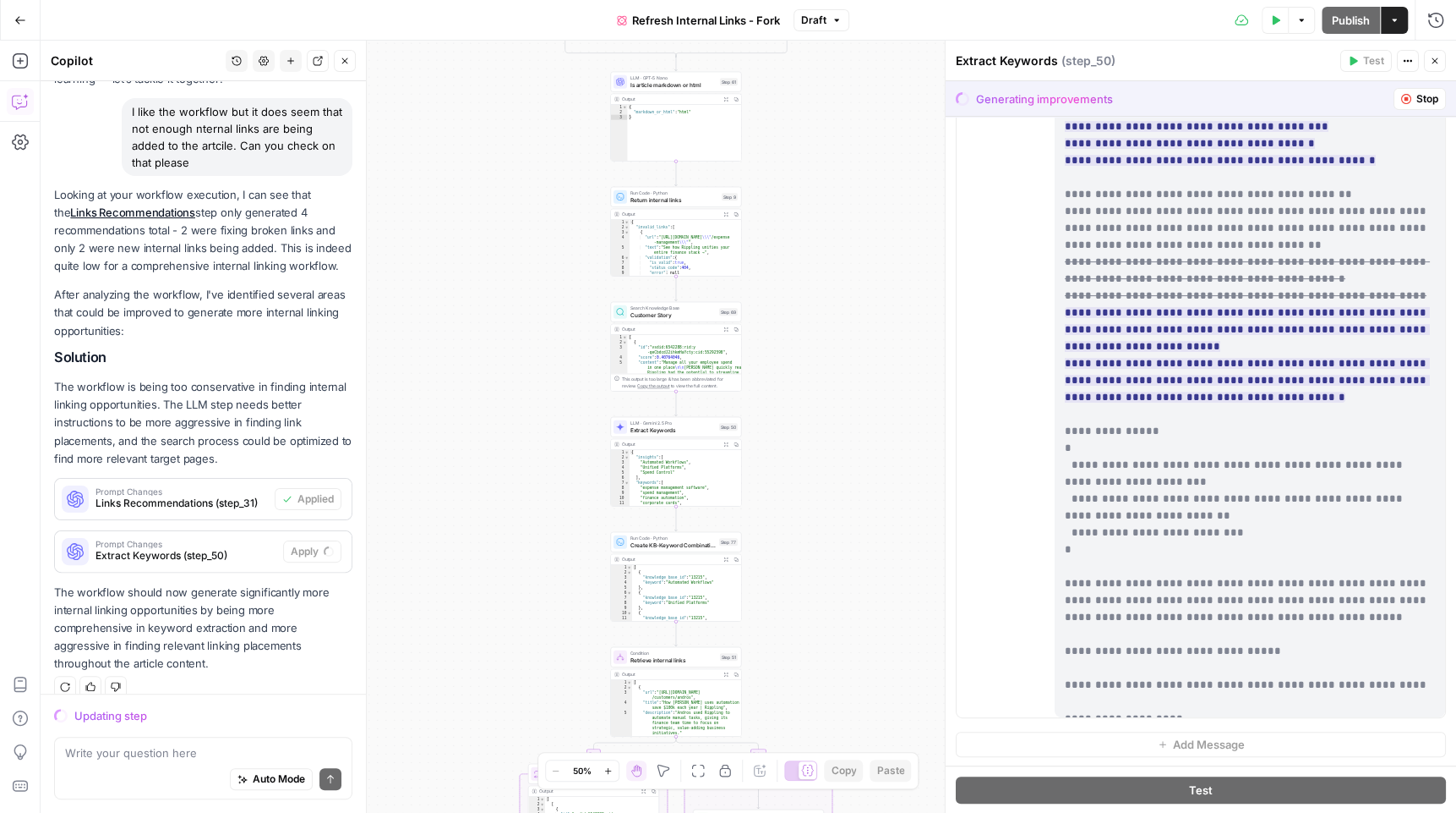
scroll to position [117, 0]
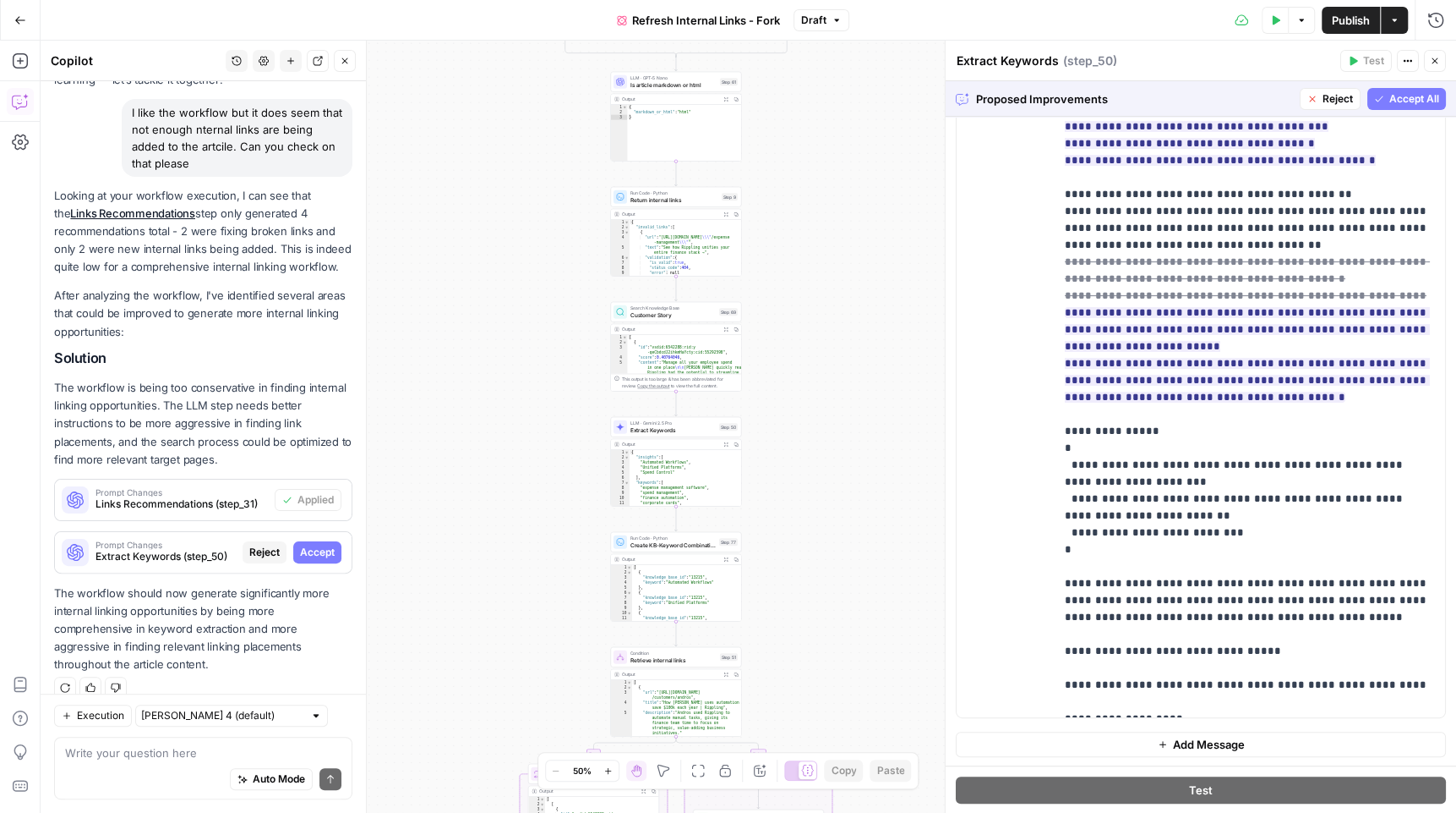
click at [1403, 98] on span "Accept All" at bounding box center [1415, 99] width 50 height 15
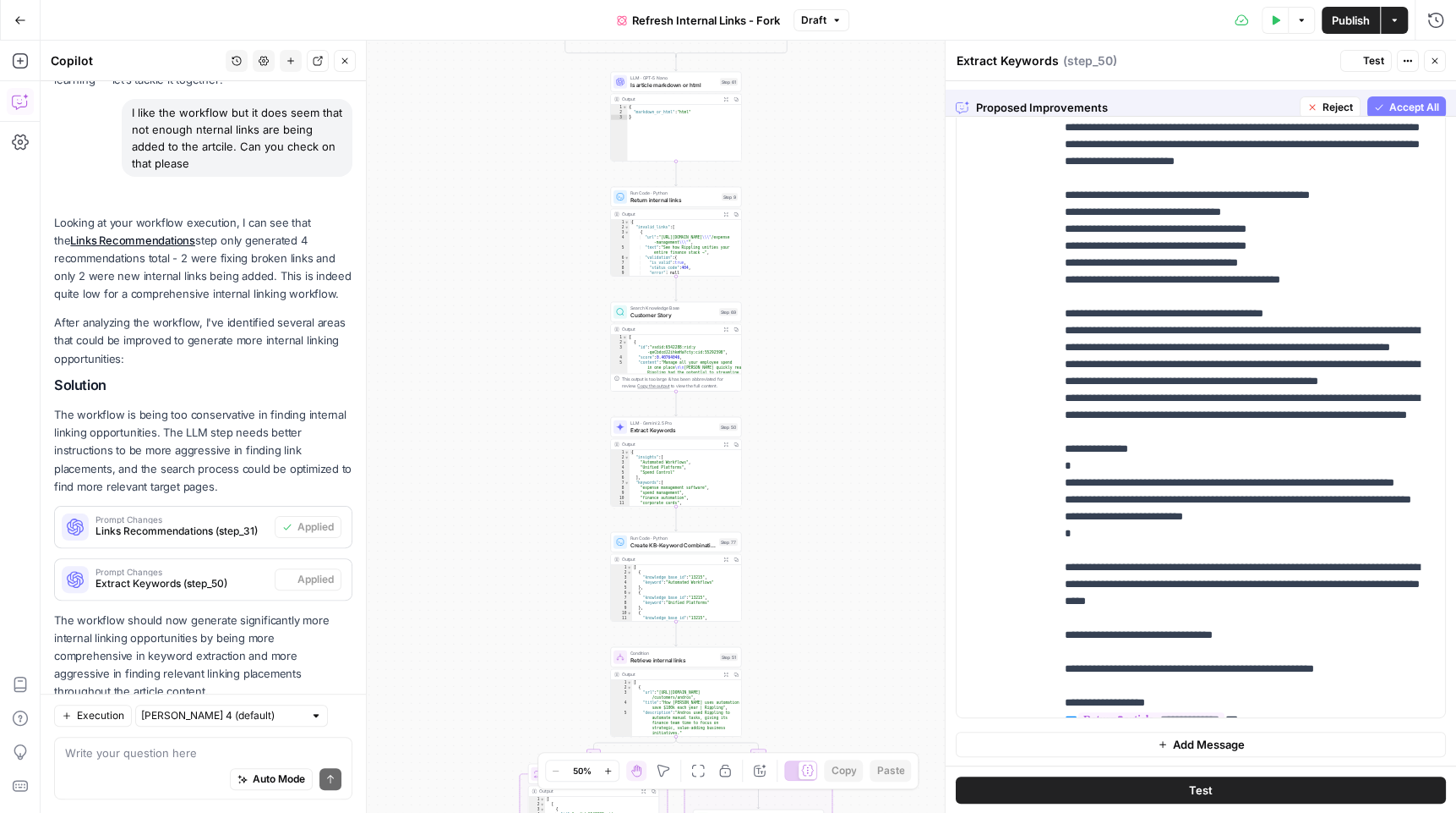
scroll to position [0, 0]
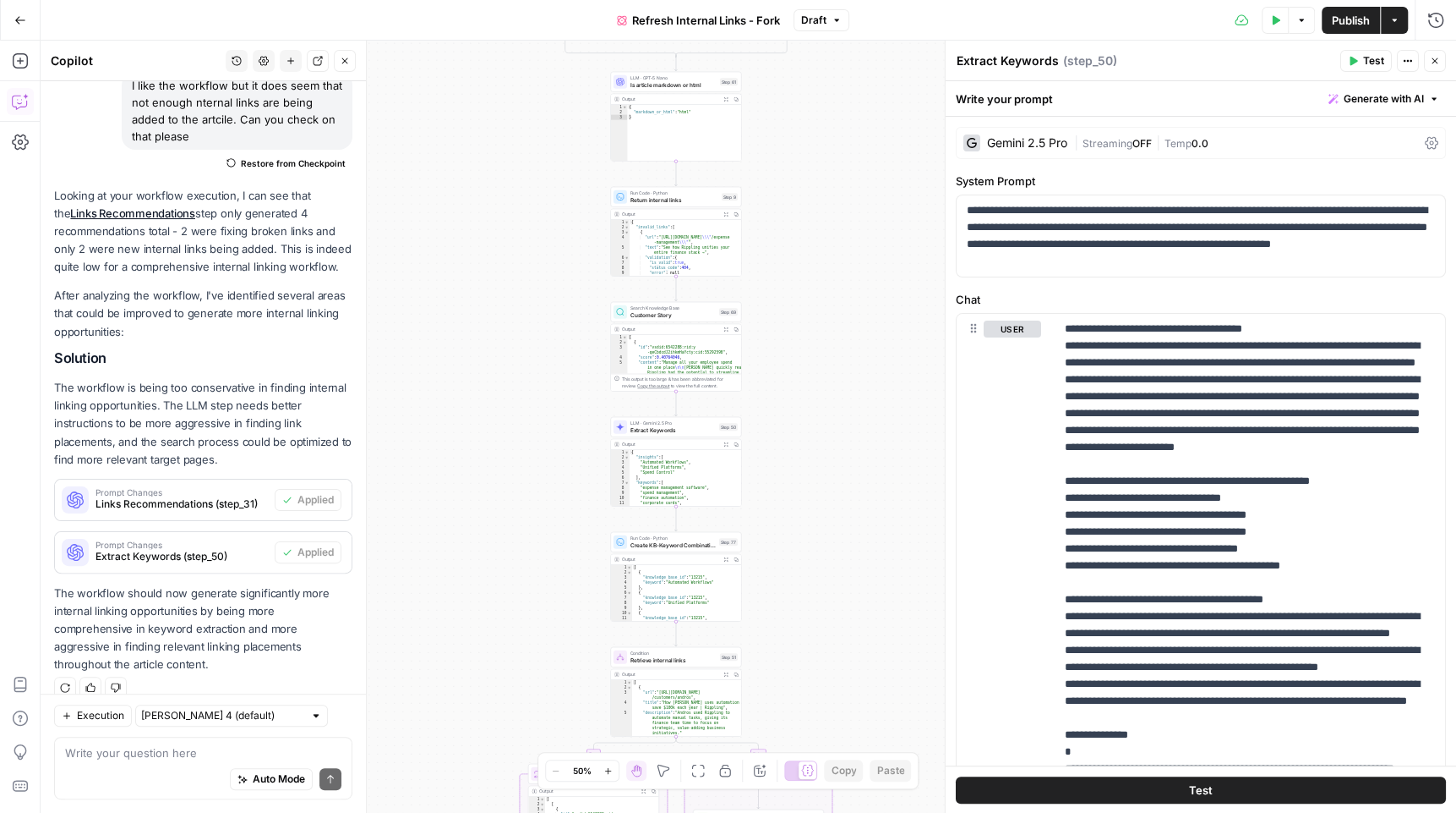
click at [1268, 21] on button "Test Data" at bounding box center [1275, 20] width 27 height 27
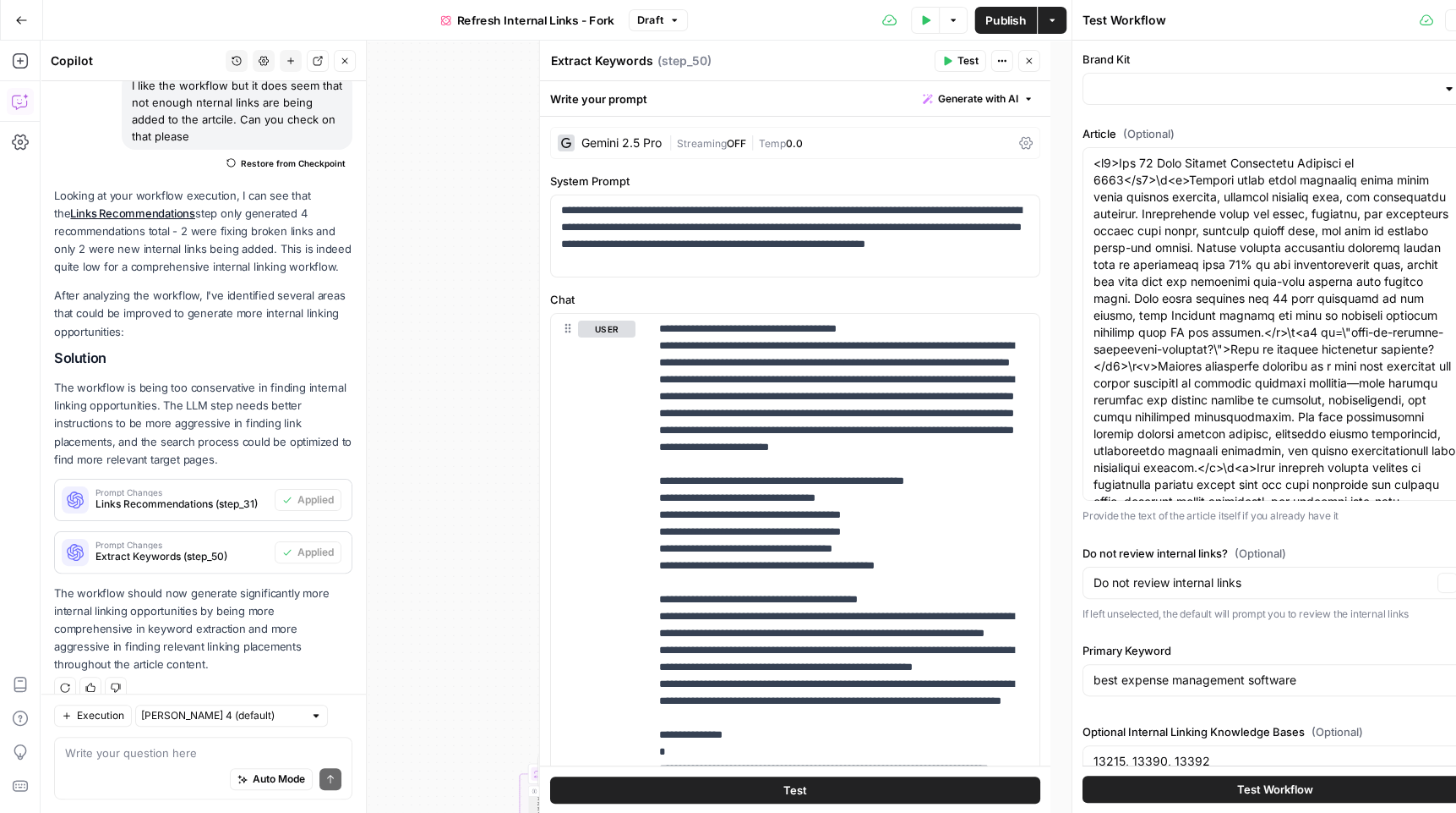
type input "Rippling Finance"
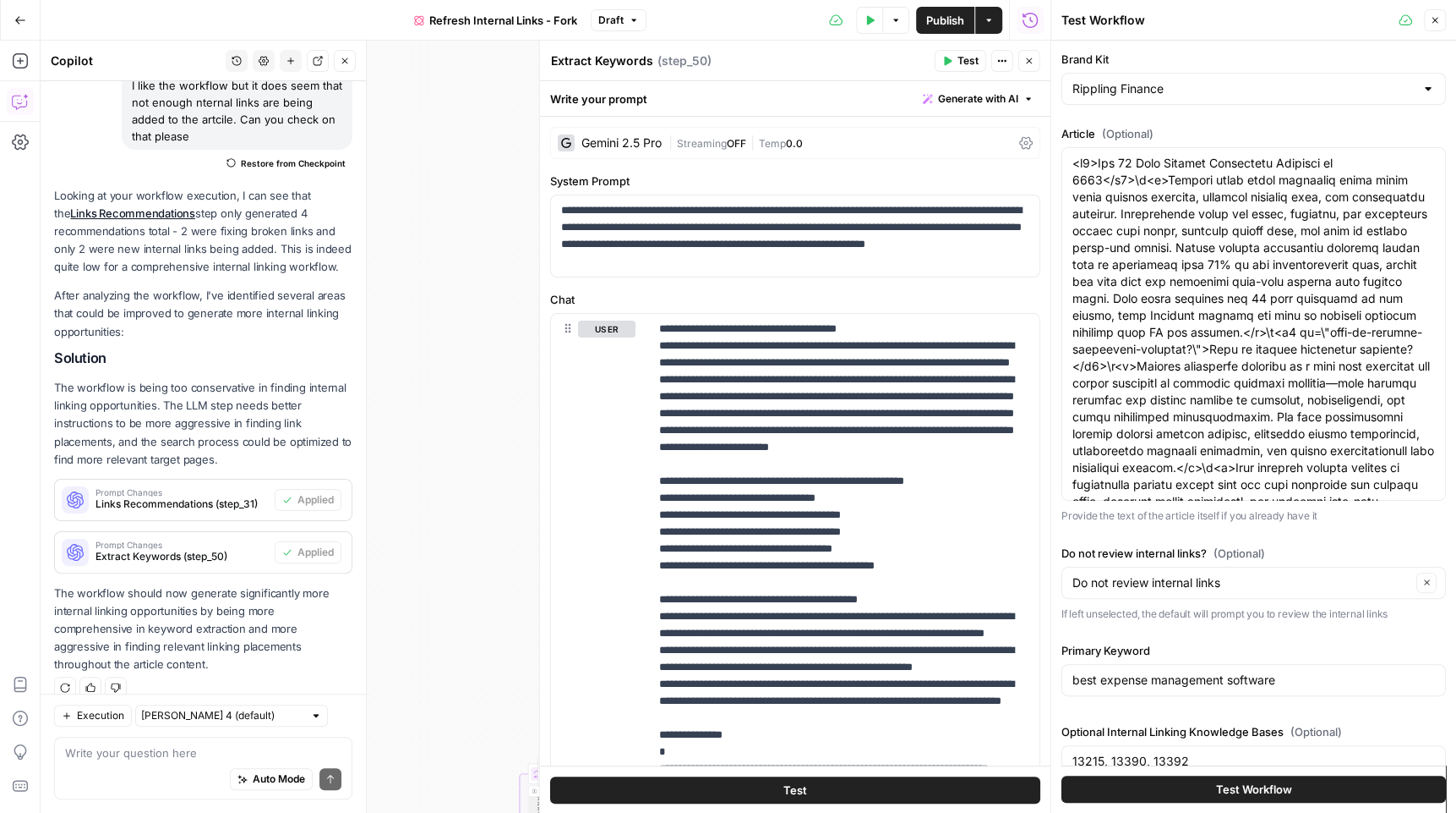
click at [1291, 799] on button "Test Workflow" at bounding box center [1254, 788] width 384 height 27
click at [1027, 58] on icon "button" at bounding box center [1029, 61] width 10 height 10
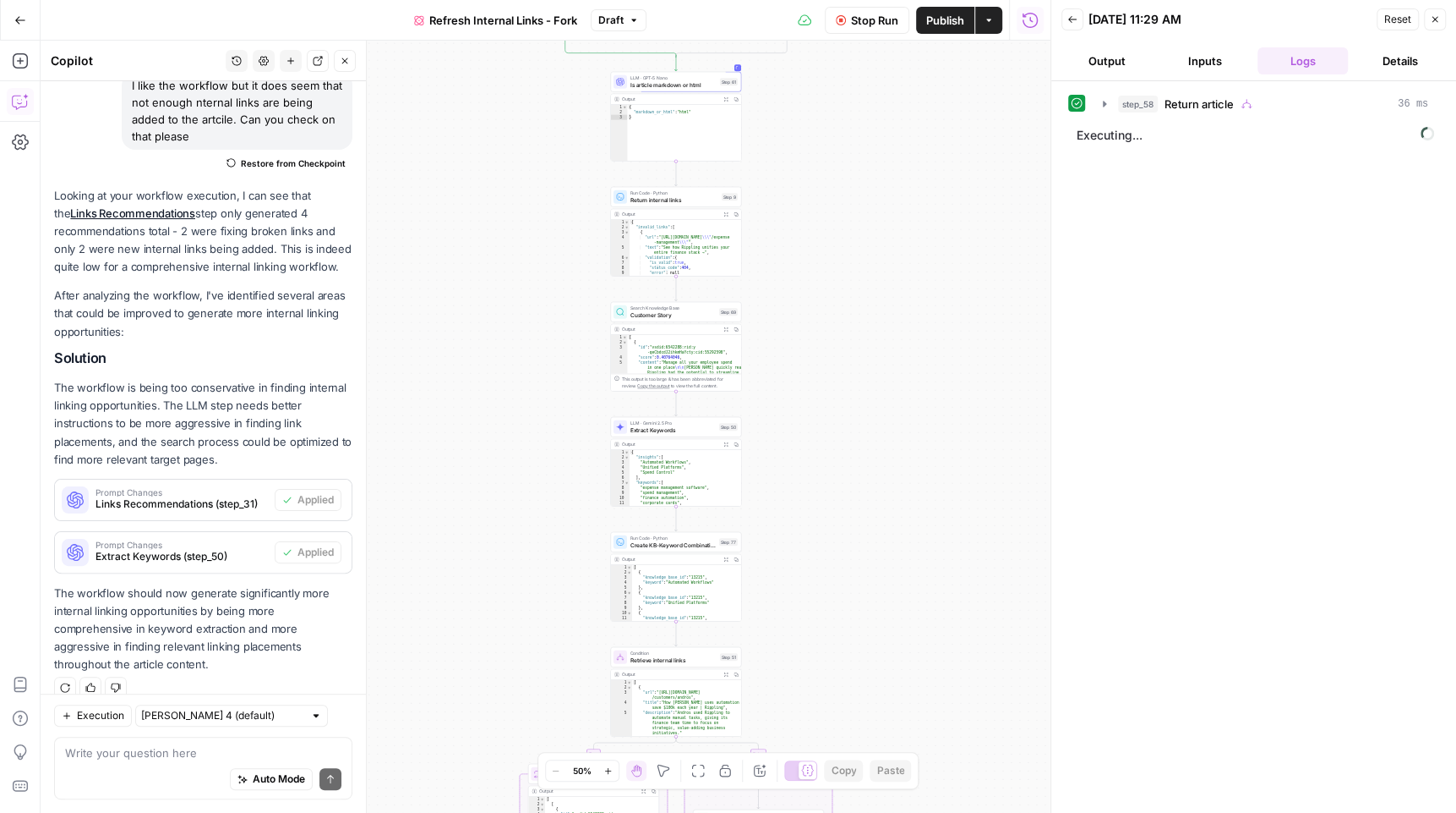
click at [611, 772] on icon "button" at bounding box center [608, 770] width 9 height 9
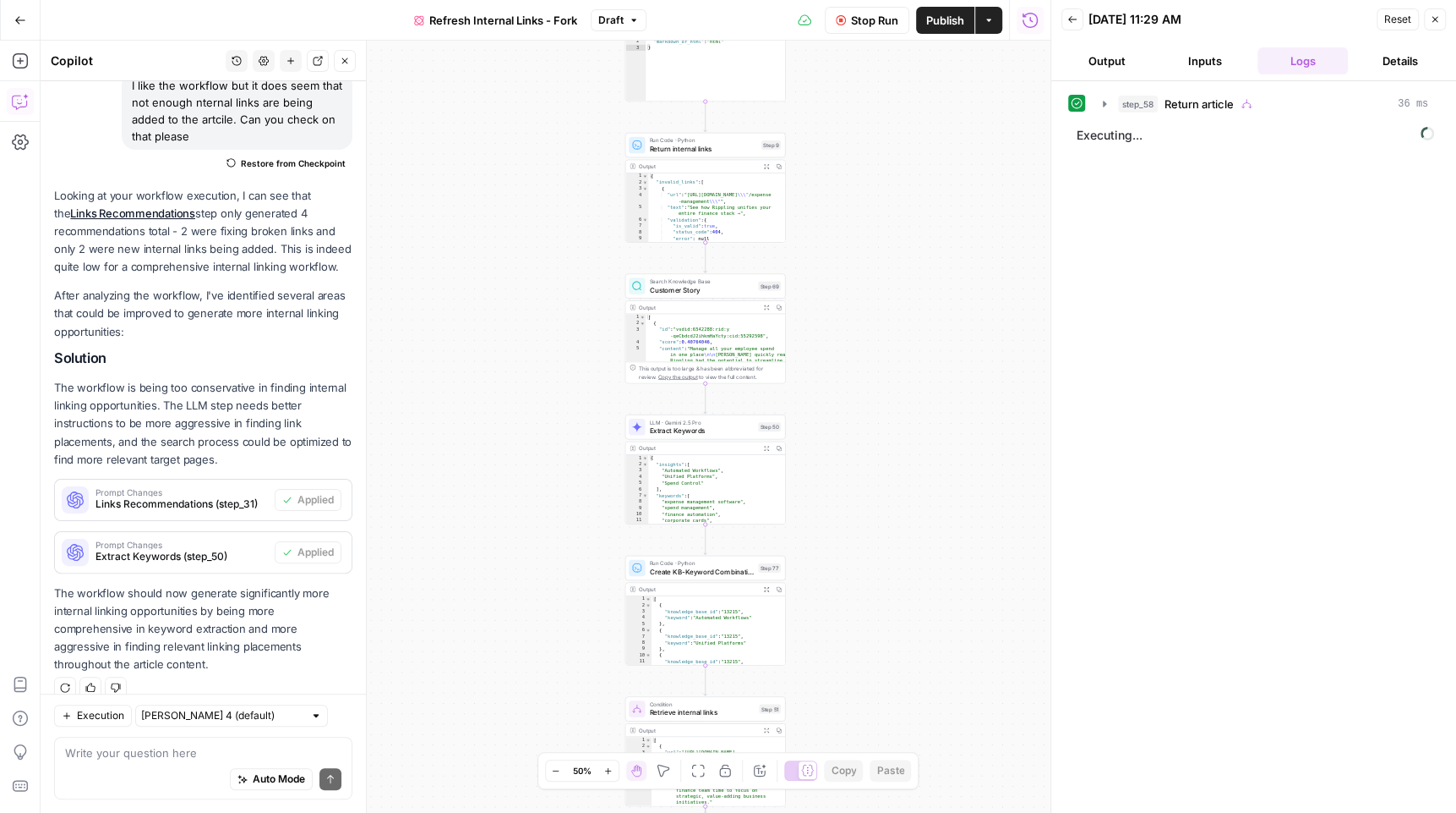
click at [611, 772] on icon "button" at bounding box center [608, 770] width 9 height 9
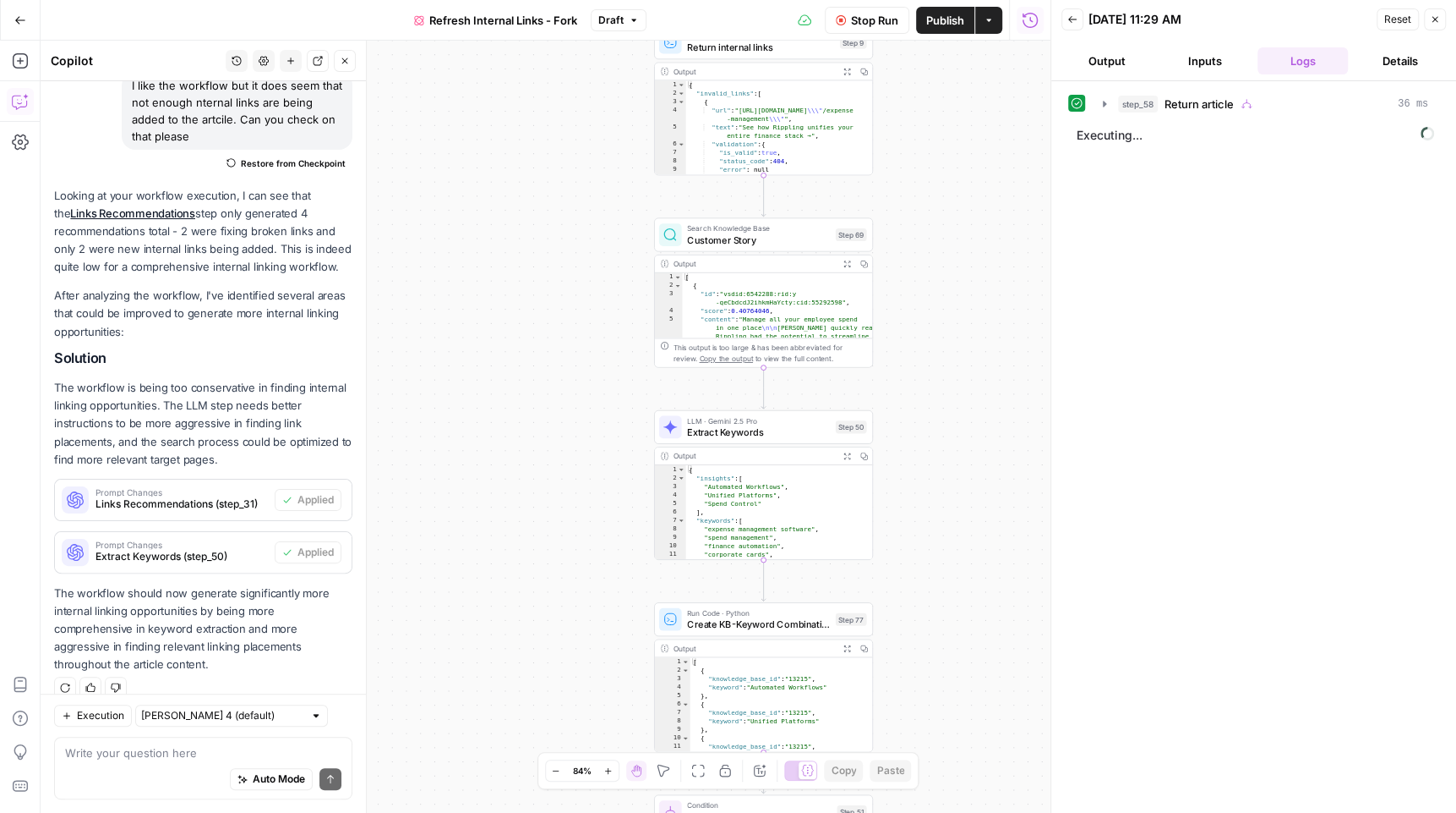
click at [611, 772] on icon "button" at bounding box center [608, 770] width 9 height 9
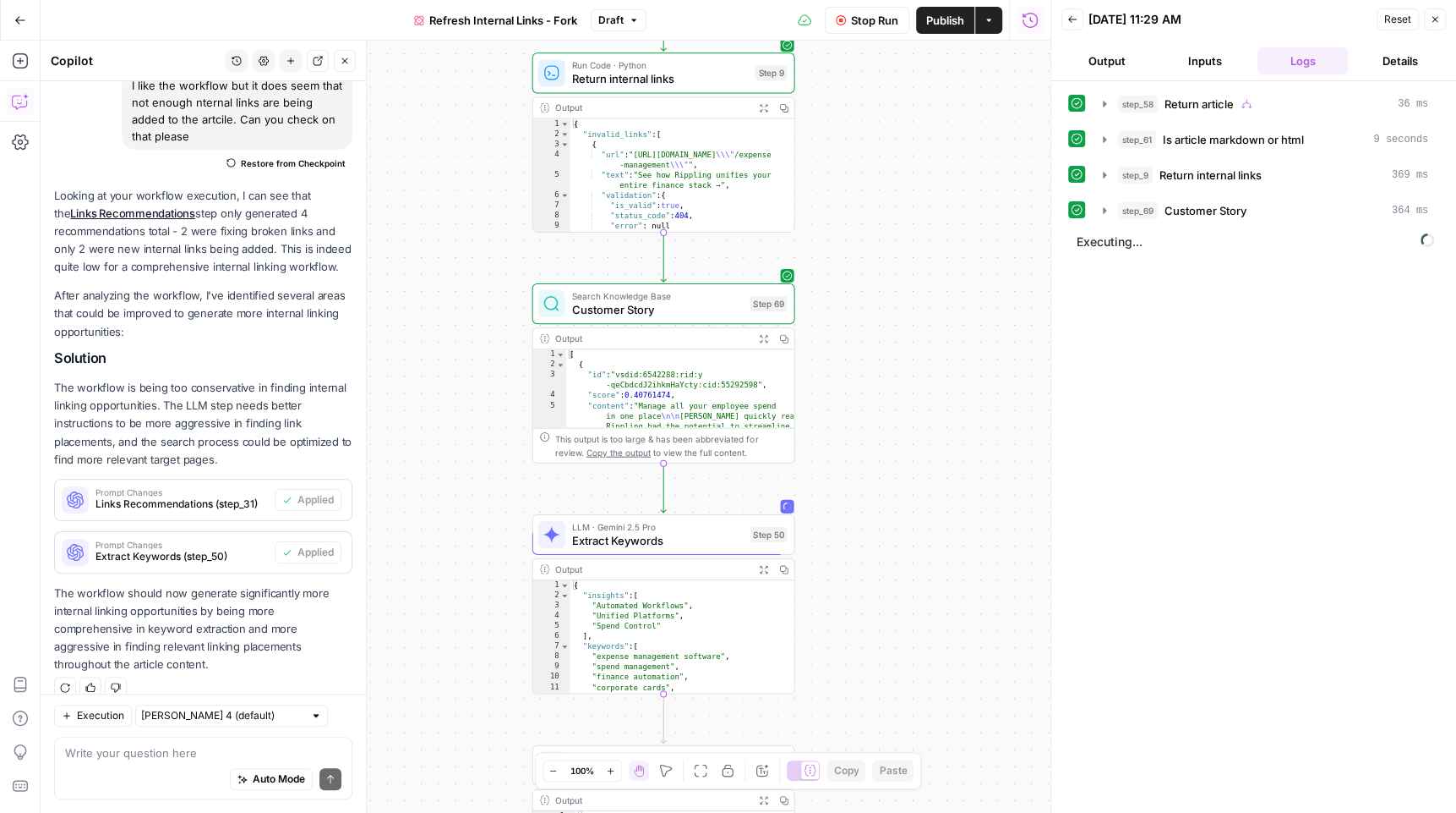
drag, startPoint x: 965, startPoint y: 412, endPoint x: 822, endPoint y: 519, distance: 178.6
click at [822, 519] on div "true false true false true false true false Workflow Input Settings Inputs Cond…" at bounding box center [545, 426] width 1010 height 772
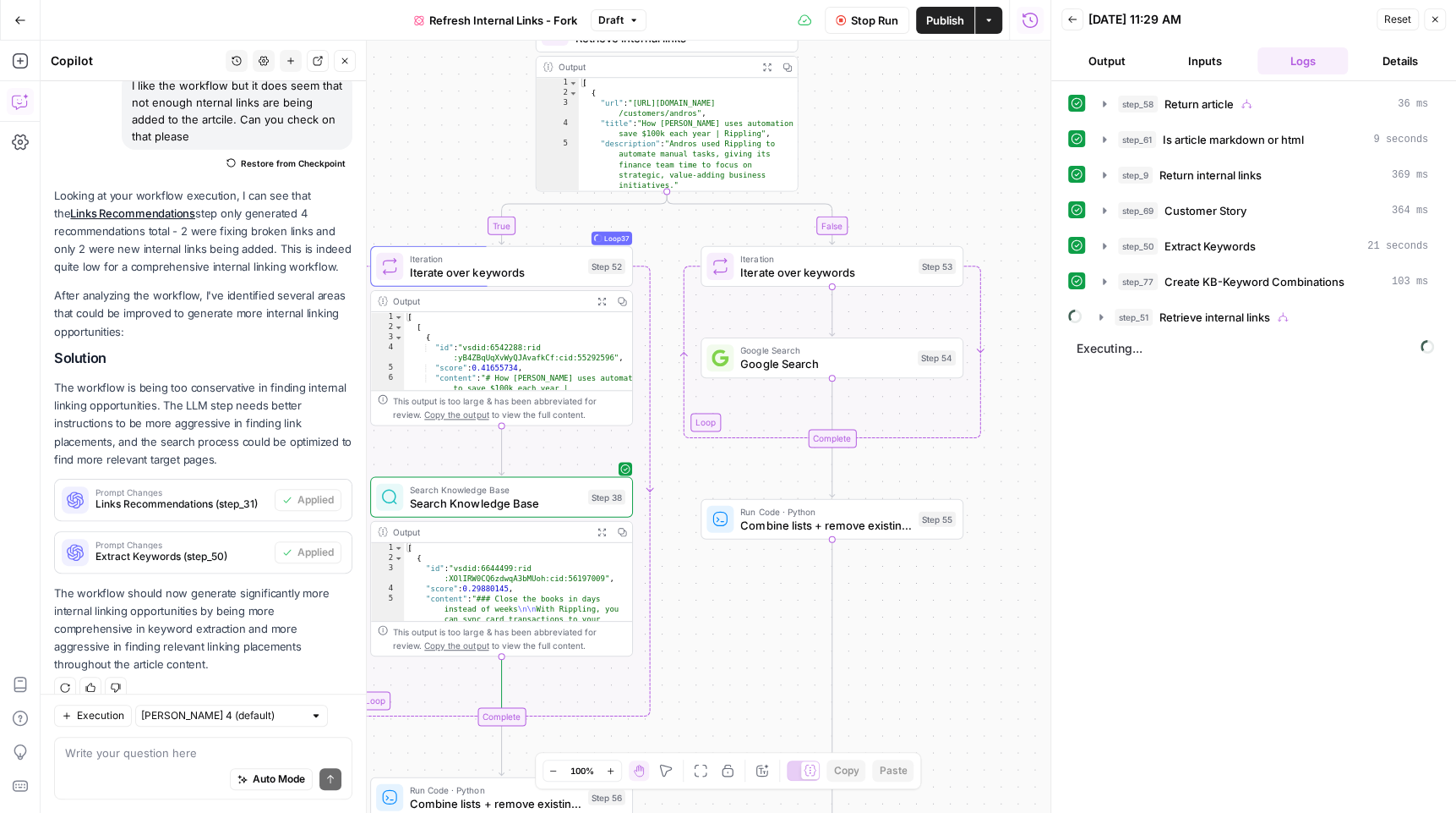
click at [557, 769] on icon "button" at bounding box center [553, 770] width 9 height 9
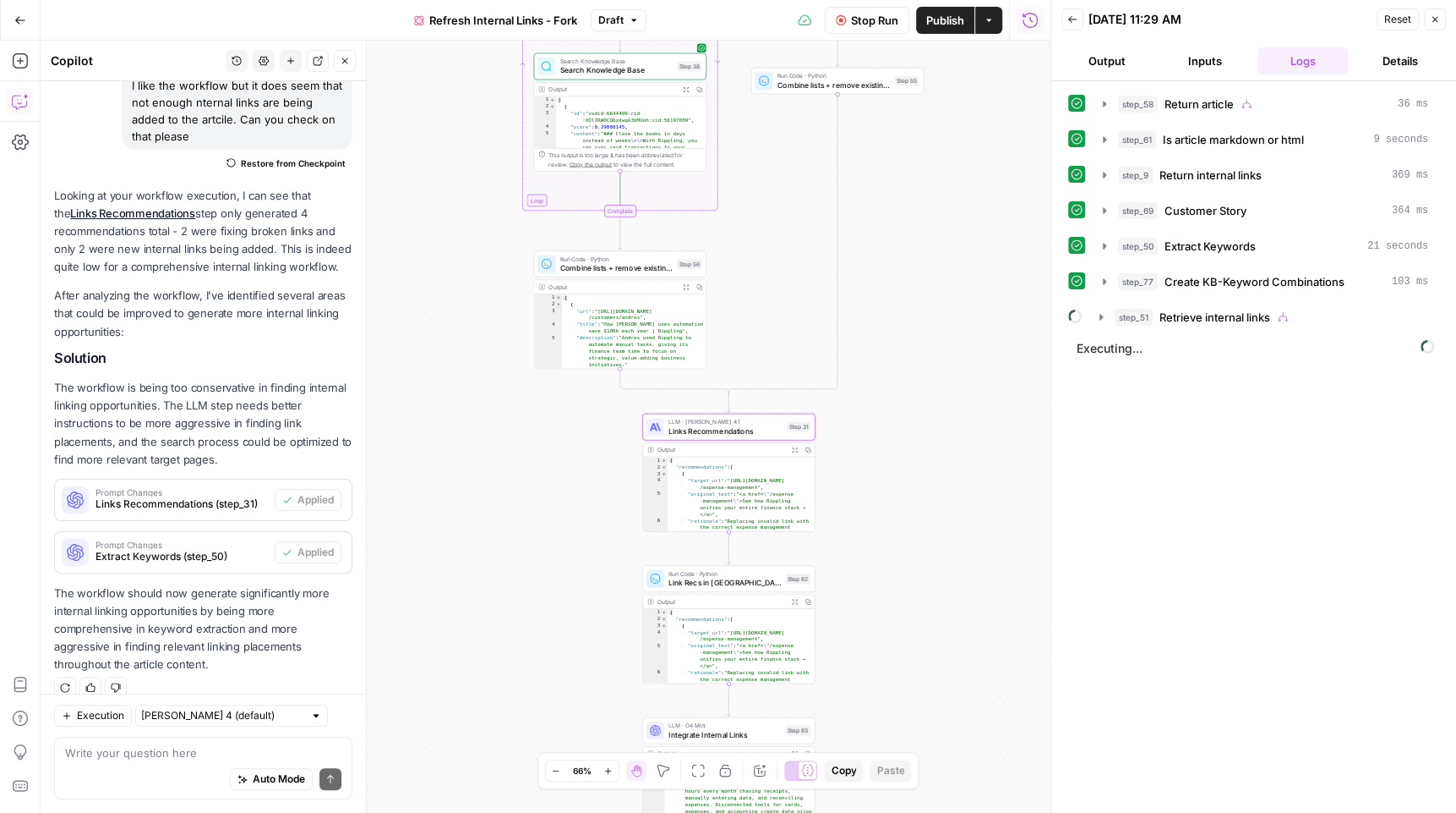
click at [229, 500] on span "Links Recommendations (step_31)" at bounding box center [181, 504] width 172 height 15
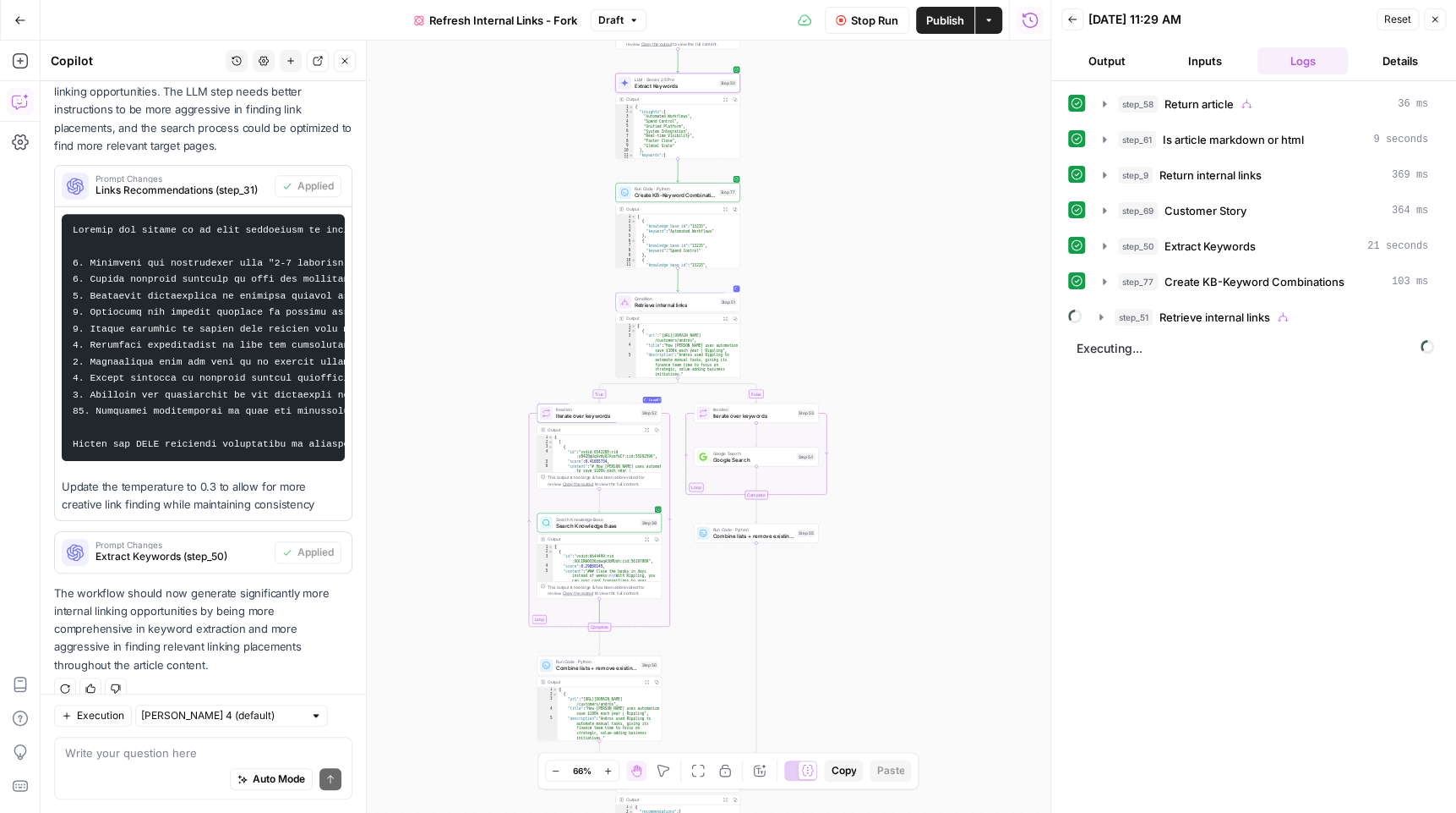
click at [177, 561] on span "Extract Keywords (step_50)" at bounding box center [181, 556] width 172 height 15
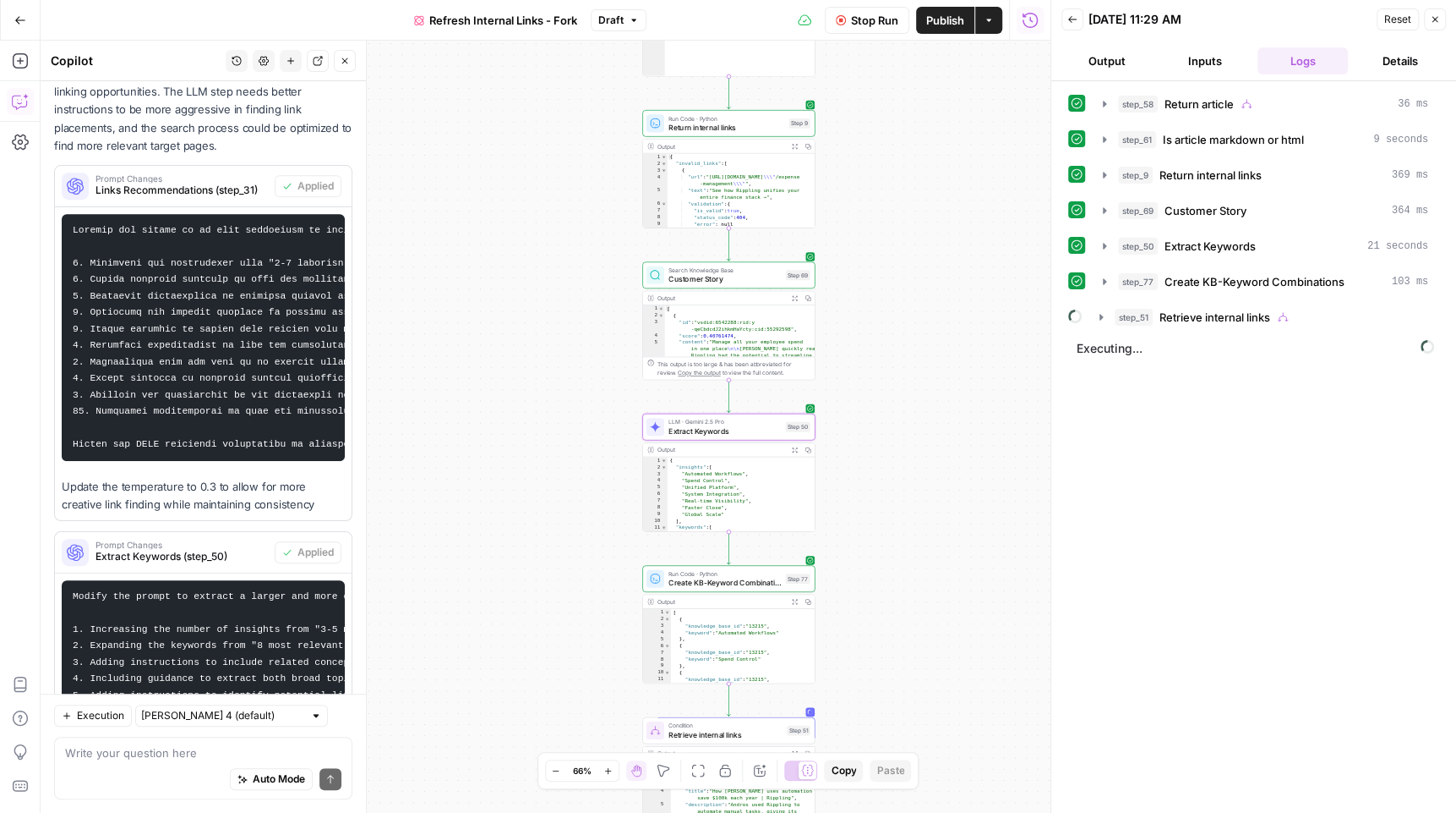
scroll to position [621, 0]
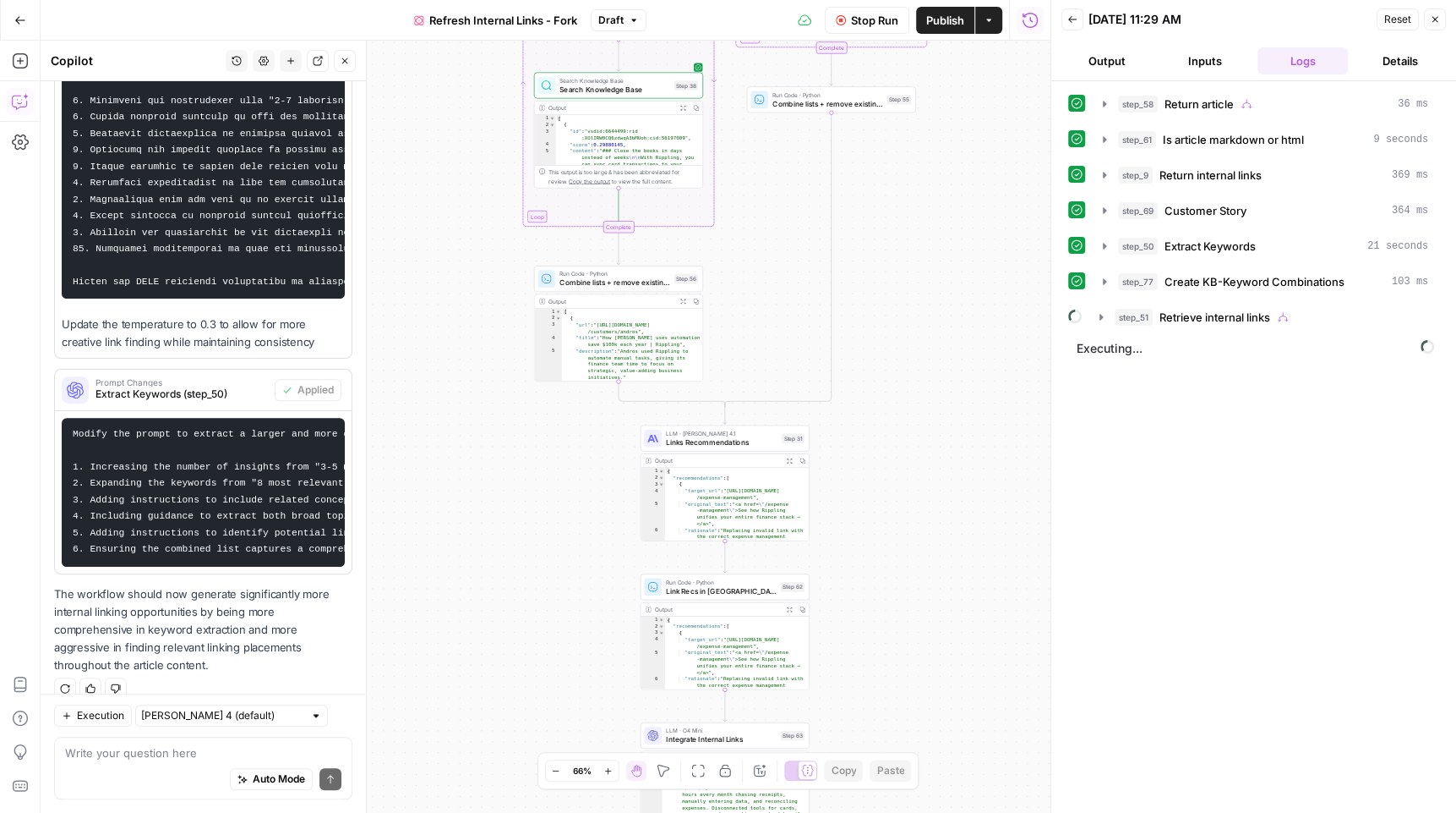
click at [351, 63] on button "Close" at bounding box center [345, 61] width 22 height 22
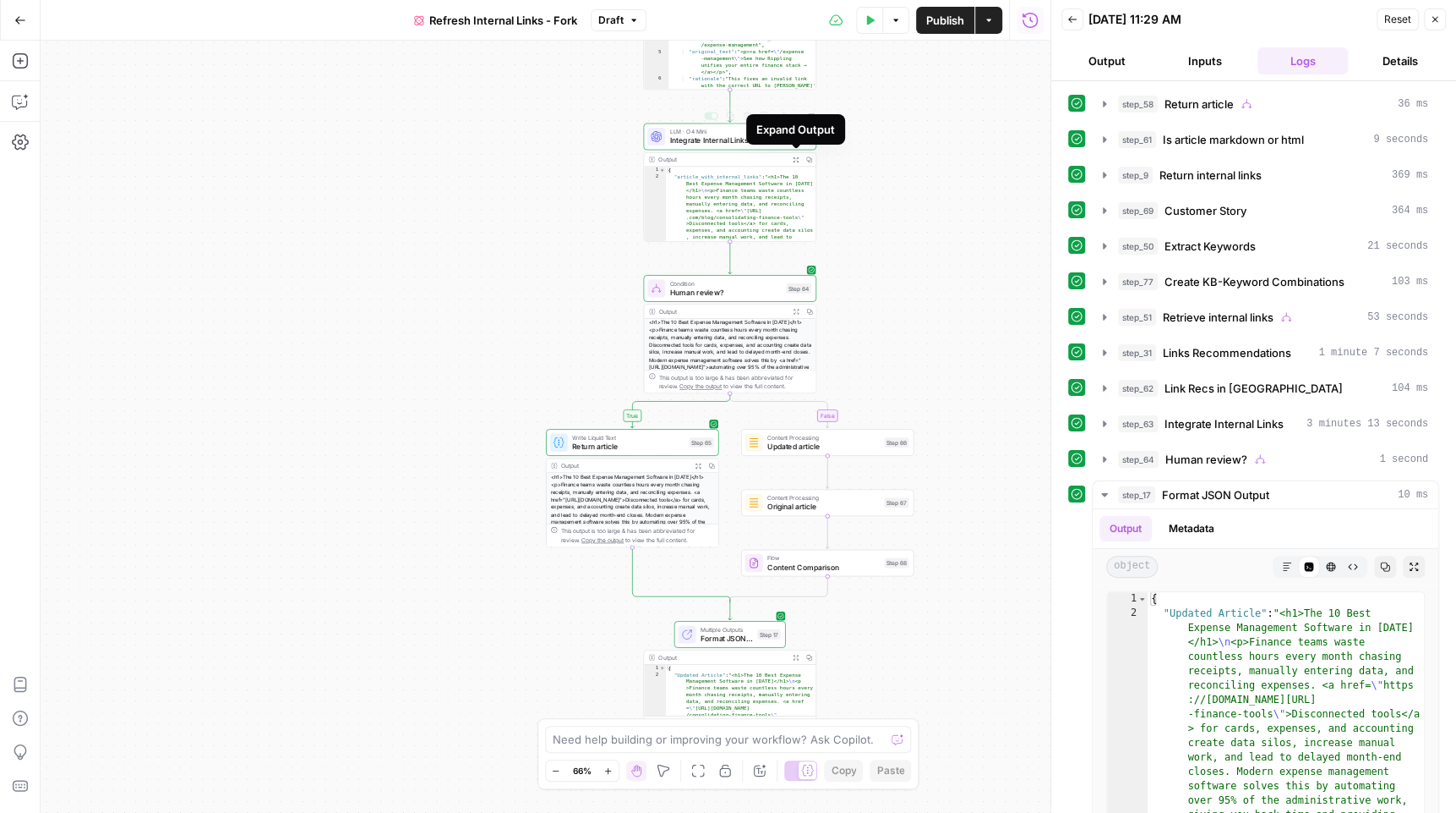
click at [789, 154] on button "Expand Output" at bounding box center [796, 160] width 14 height 14
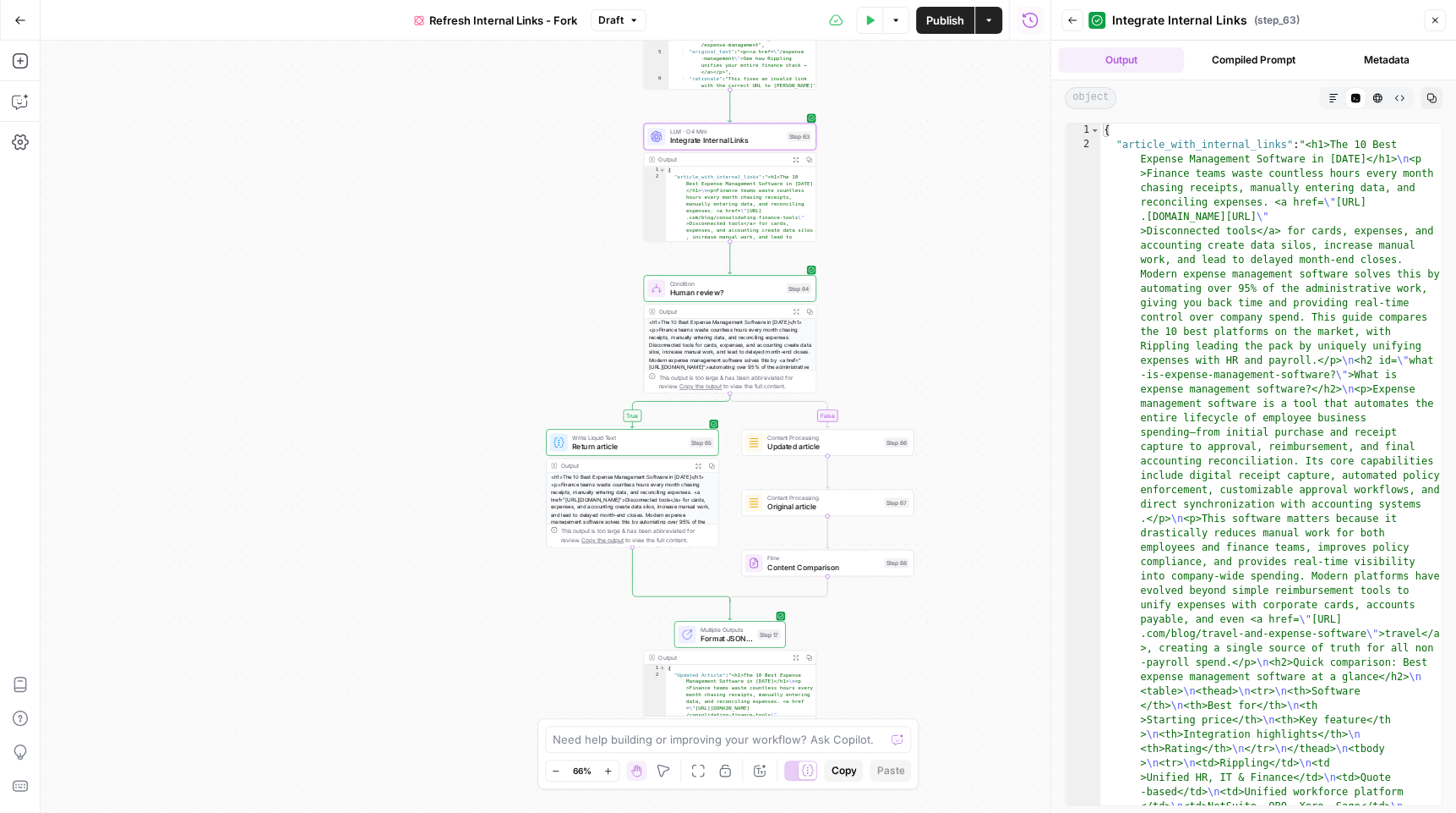
drag, startPoint x: 622, startPoint y: 782, endPoint x: 597, endPoint y: 768, distance: 28.7
click at [603, 772] on div "Need help building or improving your workflow? Ask Copilot. Zoom Out 66% Zoom I…" at bounding box center [729, 753] width 382 height 71
click at [597, 768] on div "66%" at bounding box center [582, 770] width 33 height 21
drag, startPoint x: 597, startPoint y: 768, endPoint x: 605, endPoint y: 767, distance: 8.1
click at [598, 768] on div "Zoom Out 66% Zoom In" at bounding box center [582, 770] width 73 height 21
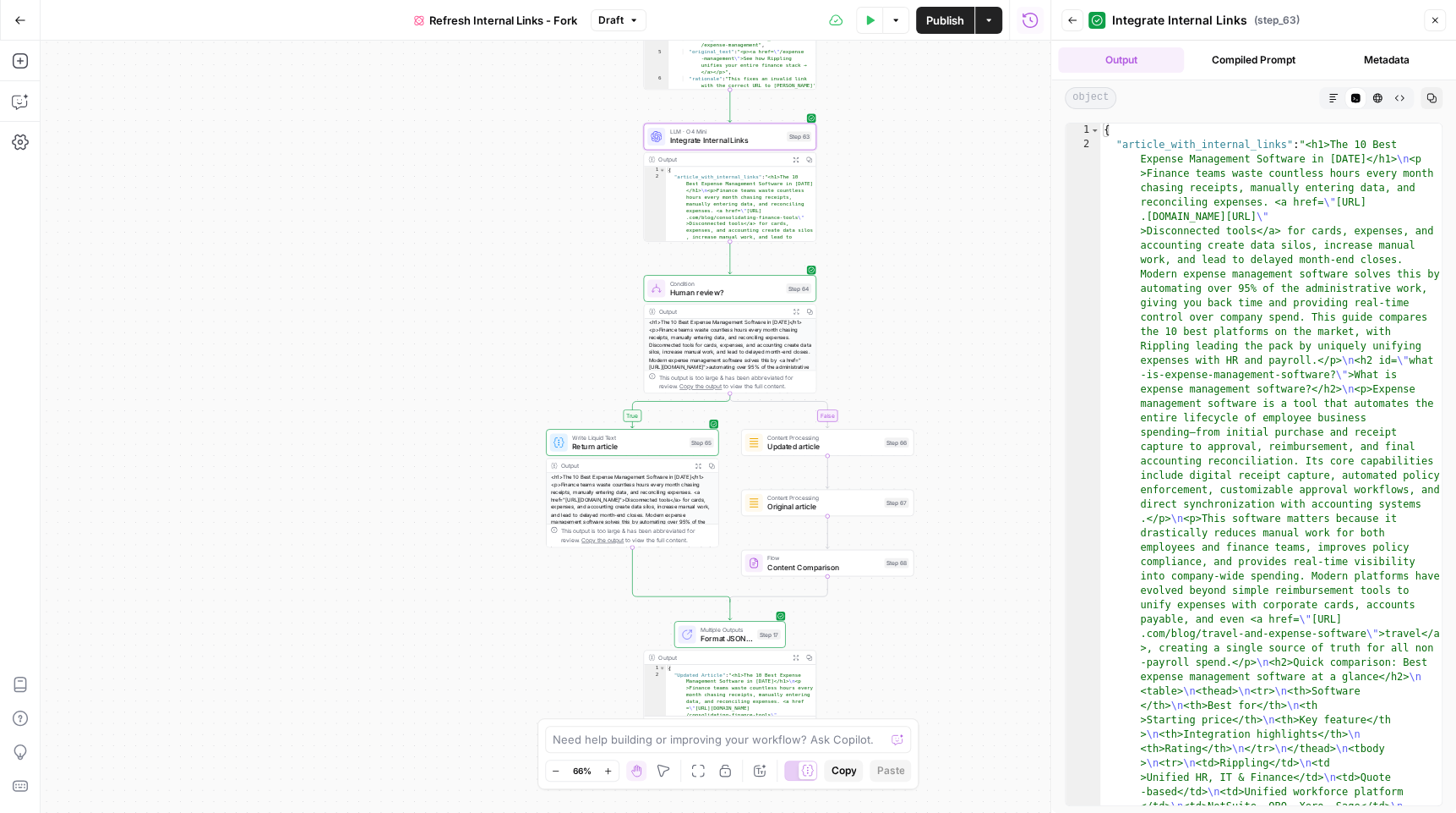
click at [605, 767] on icon "button" at bounding box center [608, 770] width 9 height 9
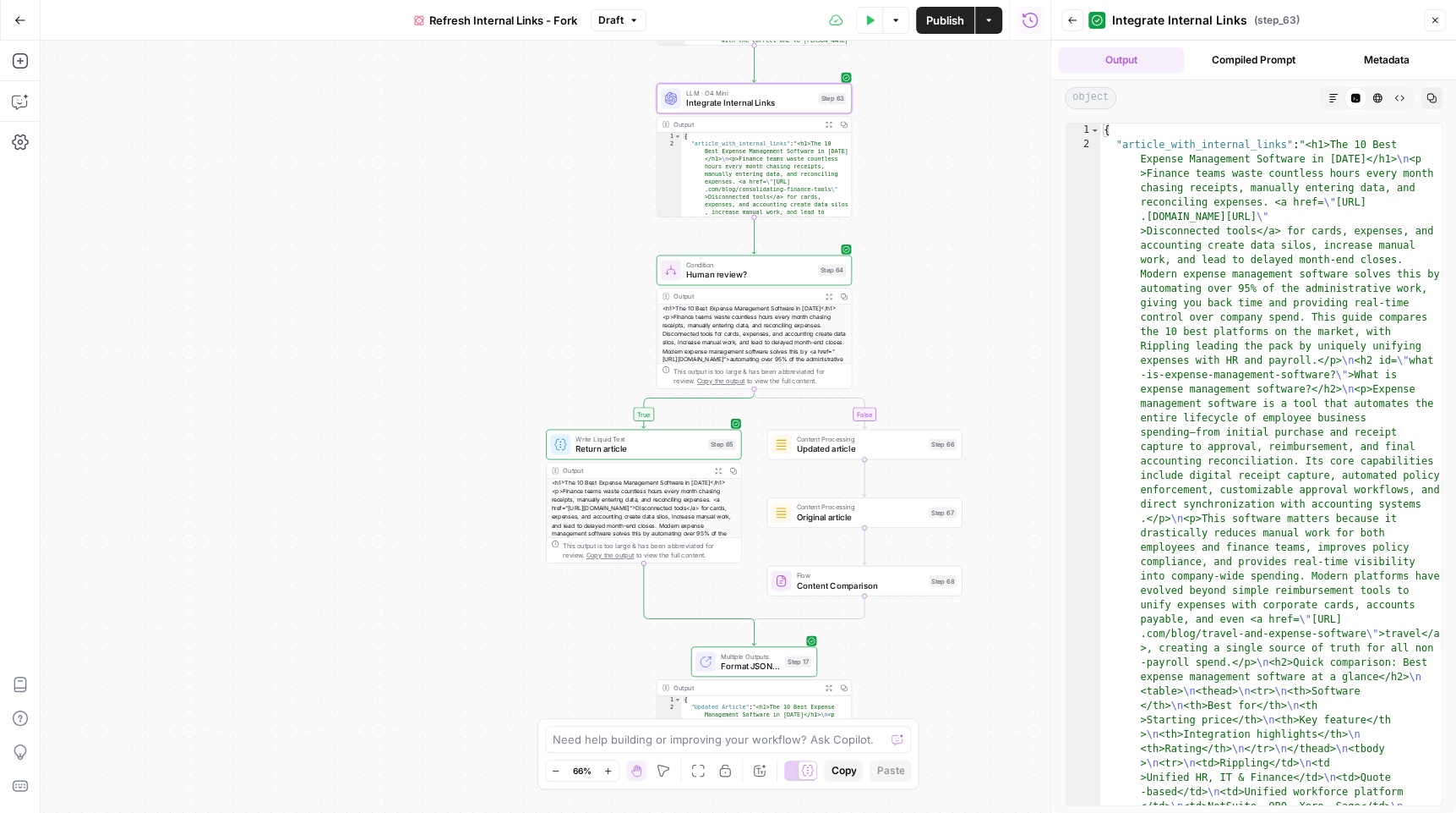
click at [605, 767] on icon "button" at bounding box center [608, 770] width 9 height 9
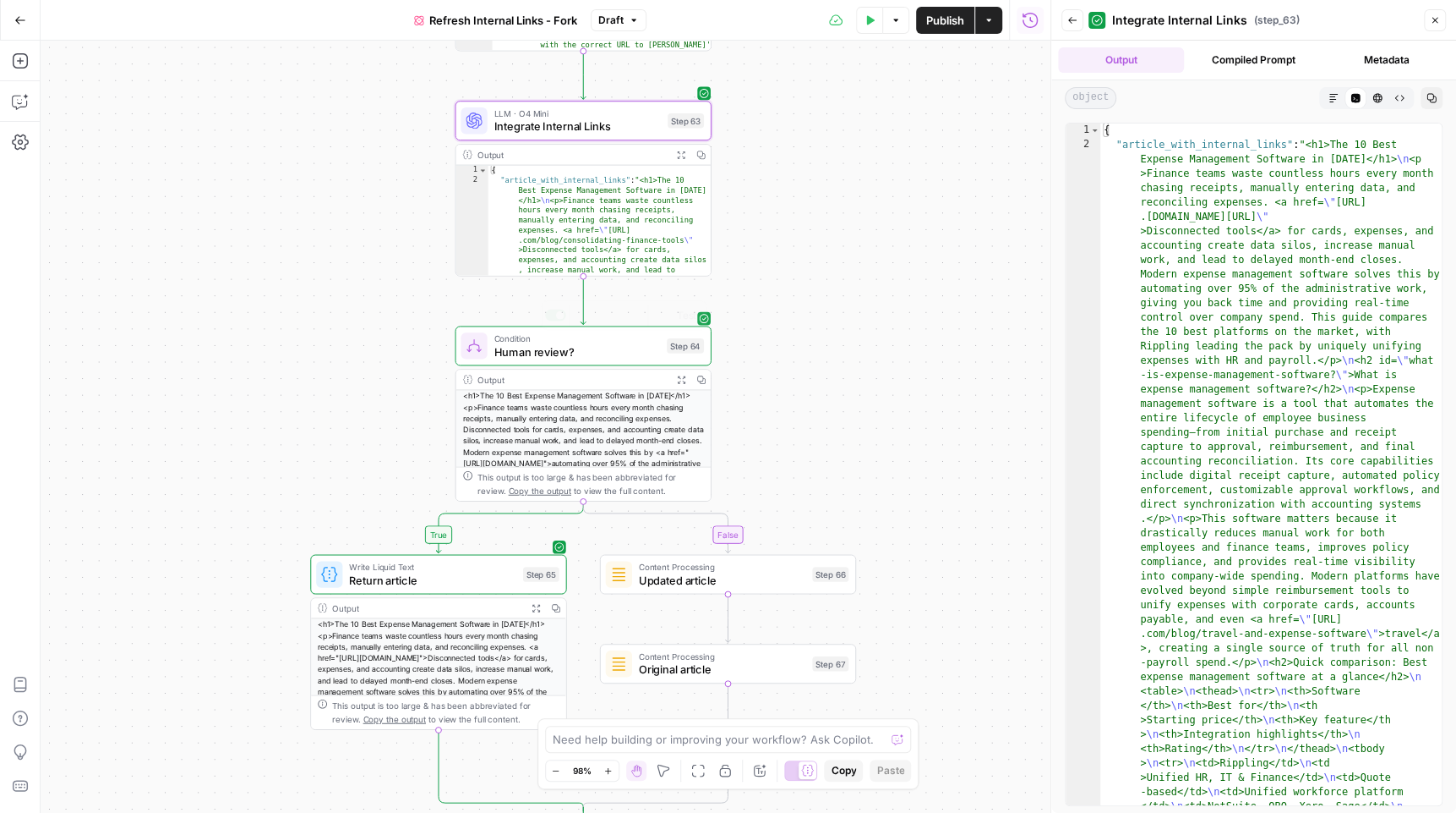
drag, startPoint x: 979, startPoint y: 218, endPoint x: 745, endPoint y: 339, distance: 263.4
click at [745, 339] on div "true false true false true false true false Workflow Input Settings Inputs Cond…" at bounding box center [545, 426] width 1010 height 772
click at [1331, 94] on icon "button" at bounding box center [1334, 98] width 9 height 9
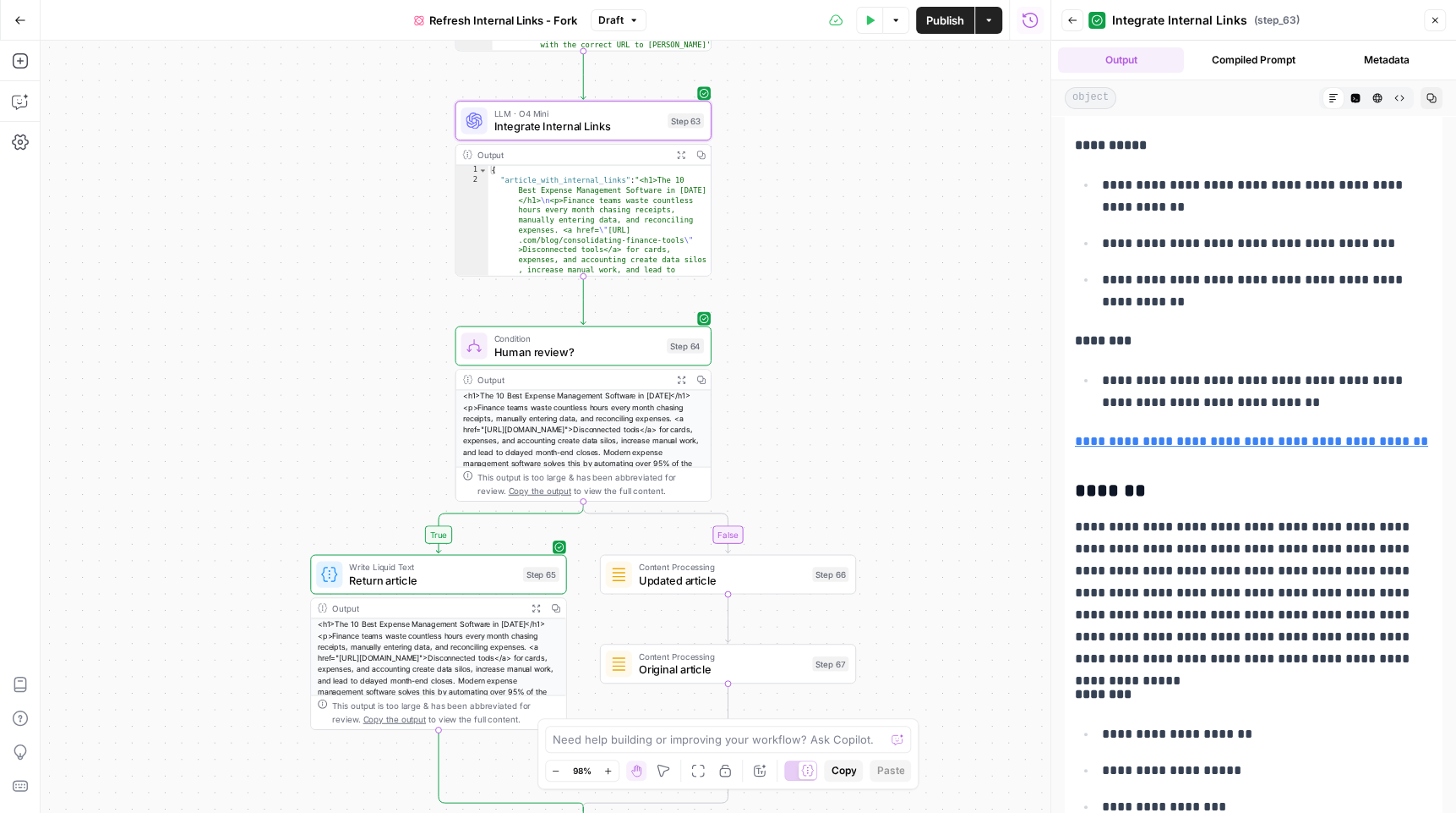
scroll to position [4385, 0]
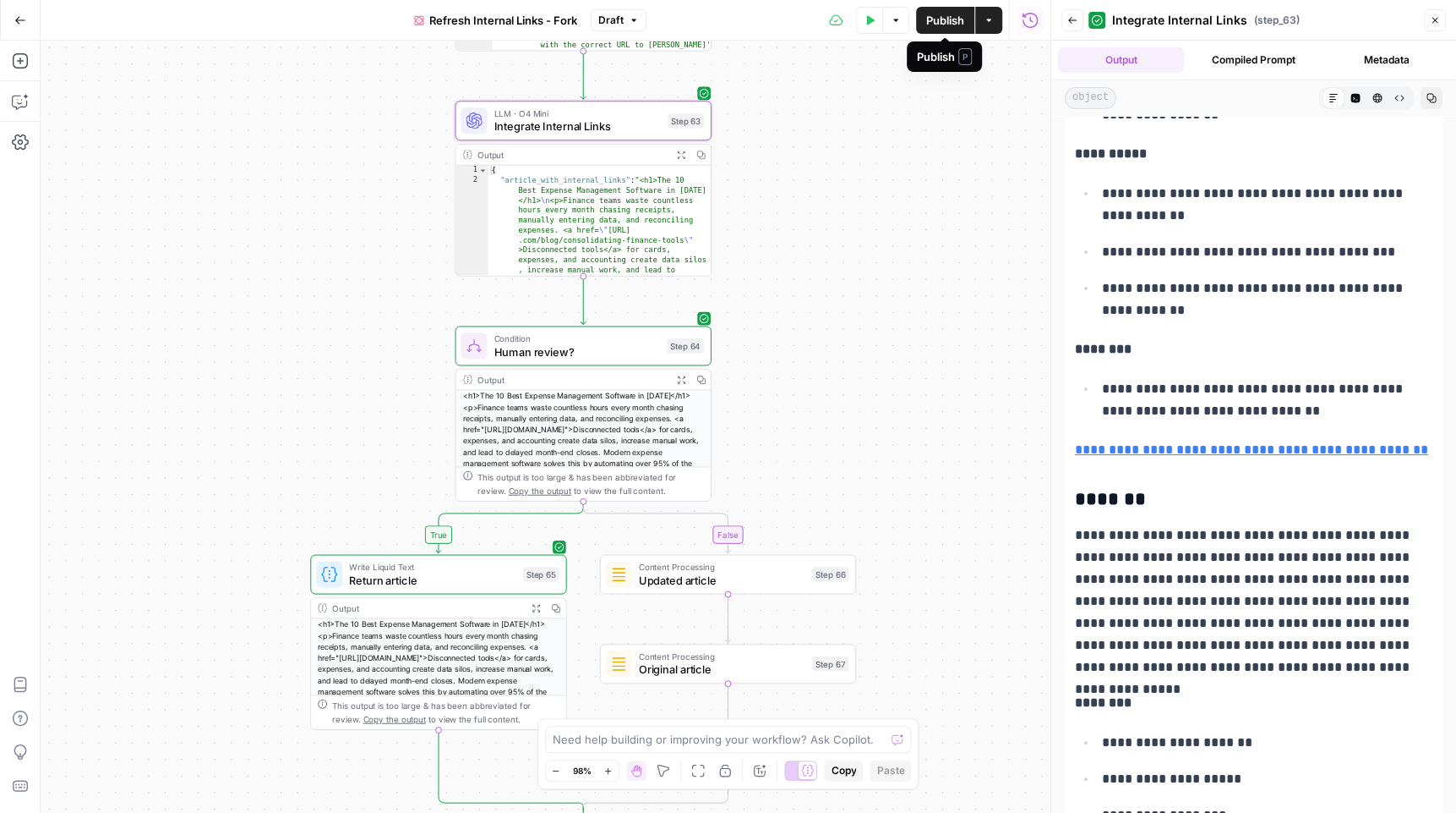
click at [939, 22] on span "Publish" at bounding box center [945, 20] width 38 height 17
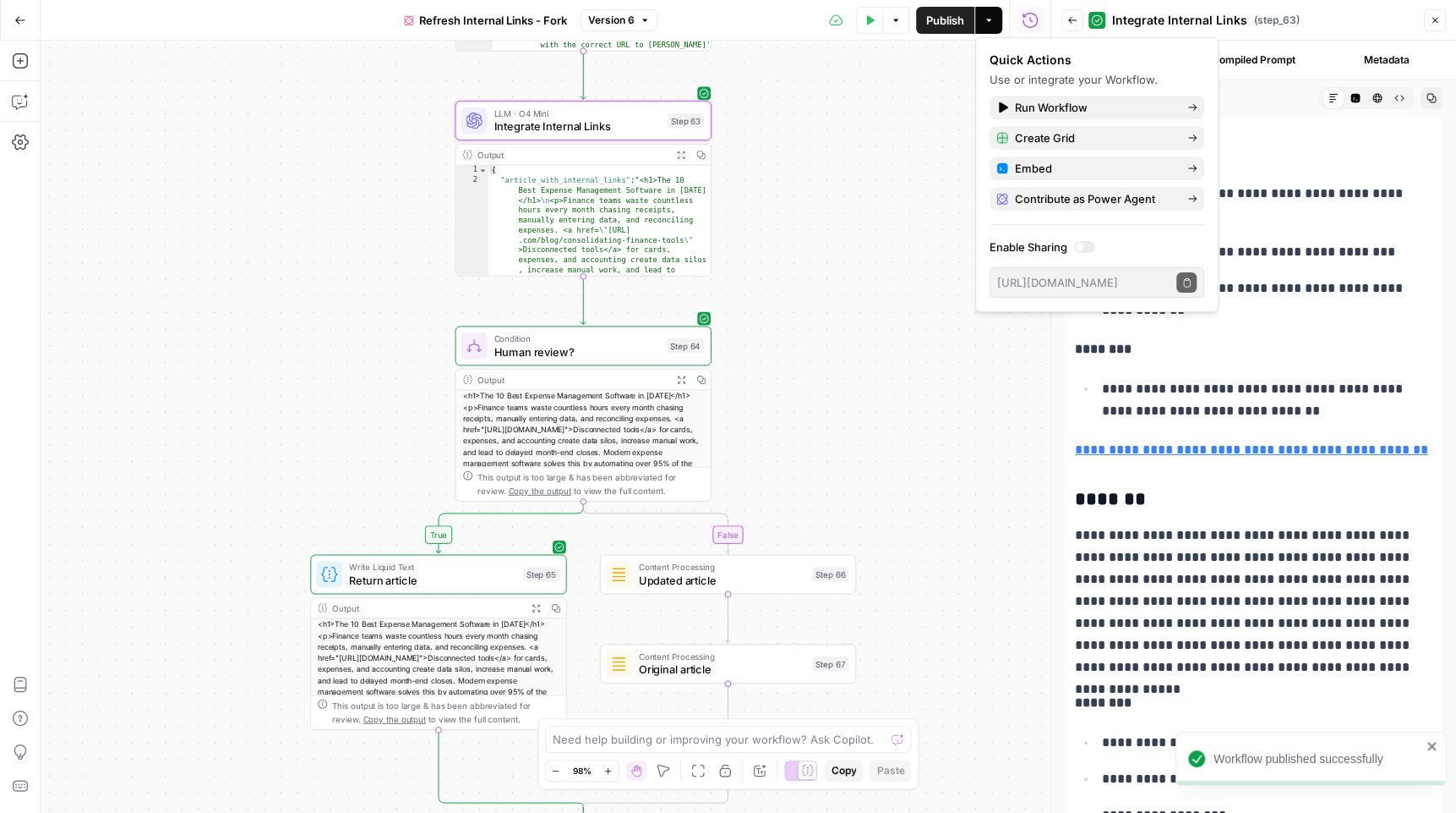
click at [1439, 16] on icon "button" at bounding box center [1435, 20] width 10 height 10
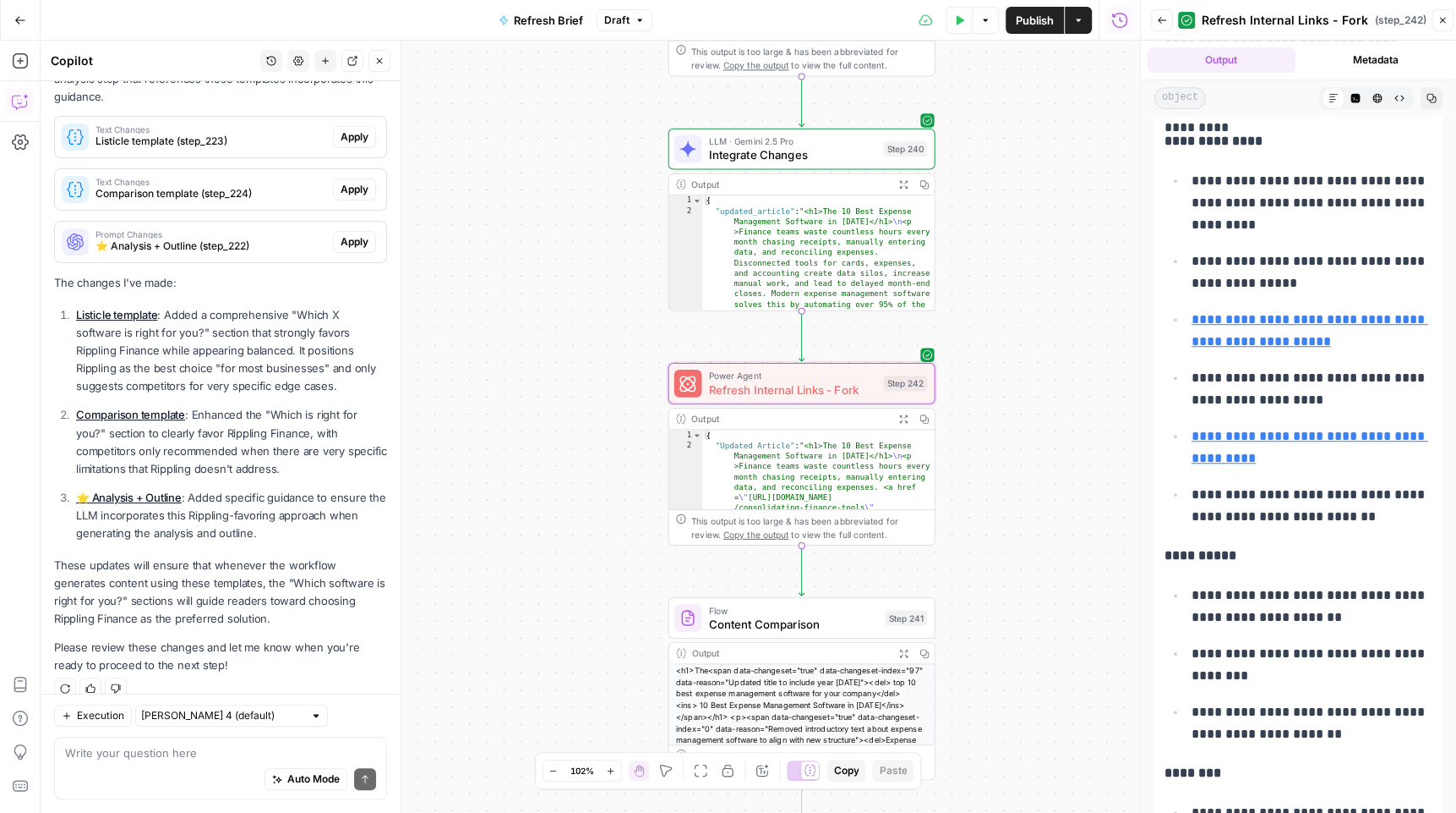
scroll to position [4986, 0]
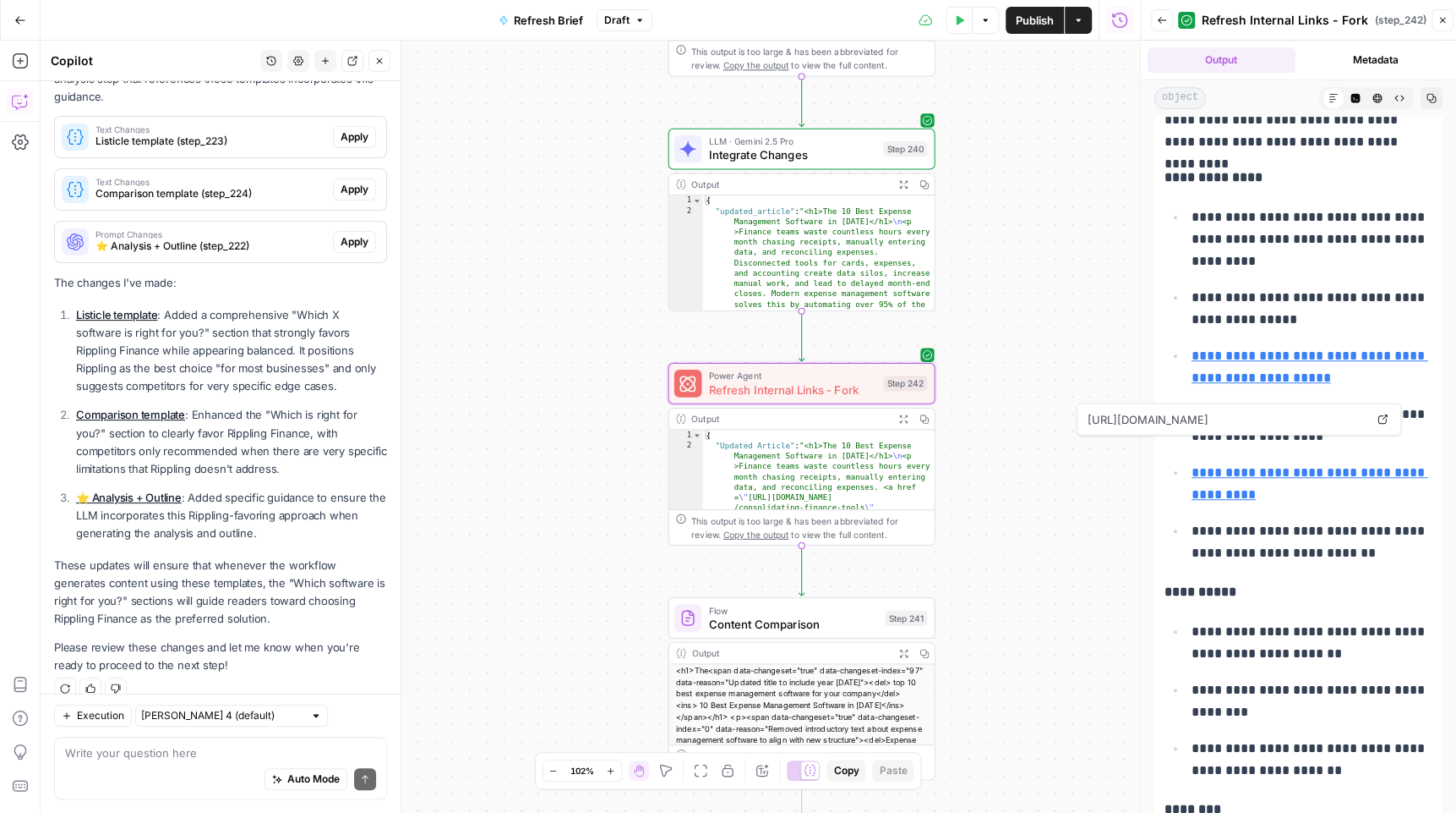
click at [1251, 466] on link "**********" at bounding box center [1310, 483] width 236 height 34
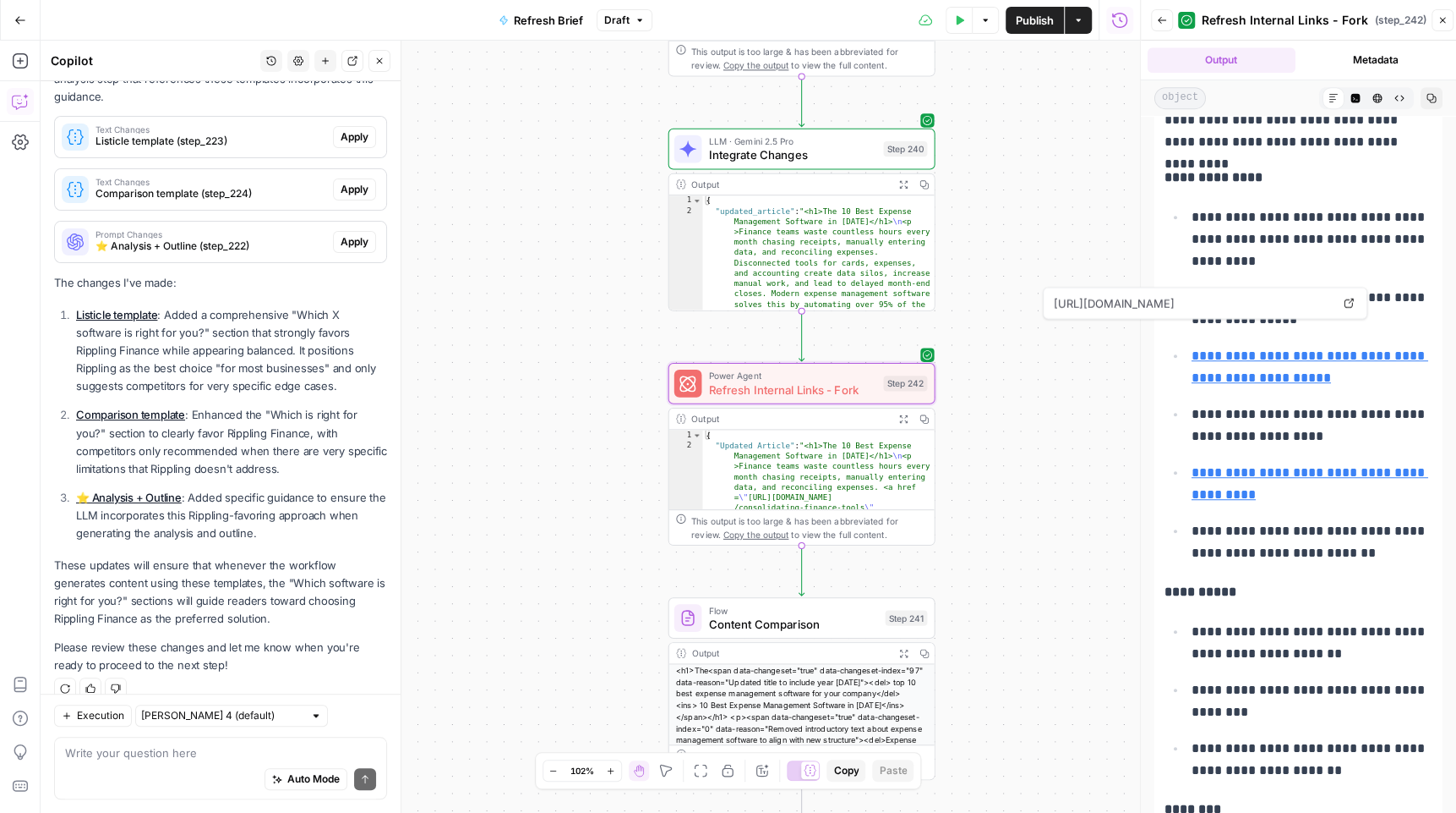
click at [1303, 349] on link "**********" at bounding box center [1310, 366] width 236 height 34
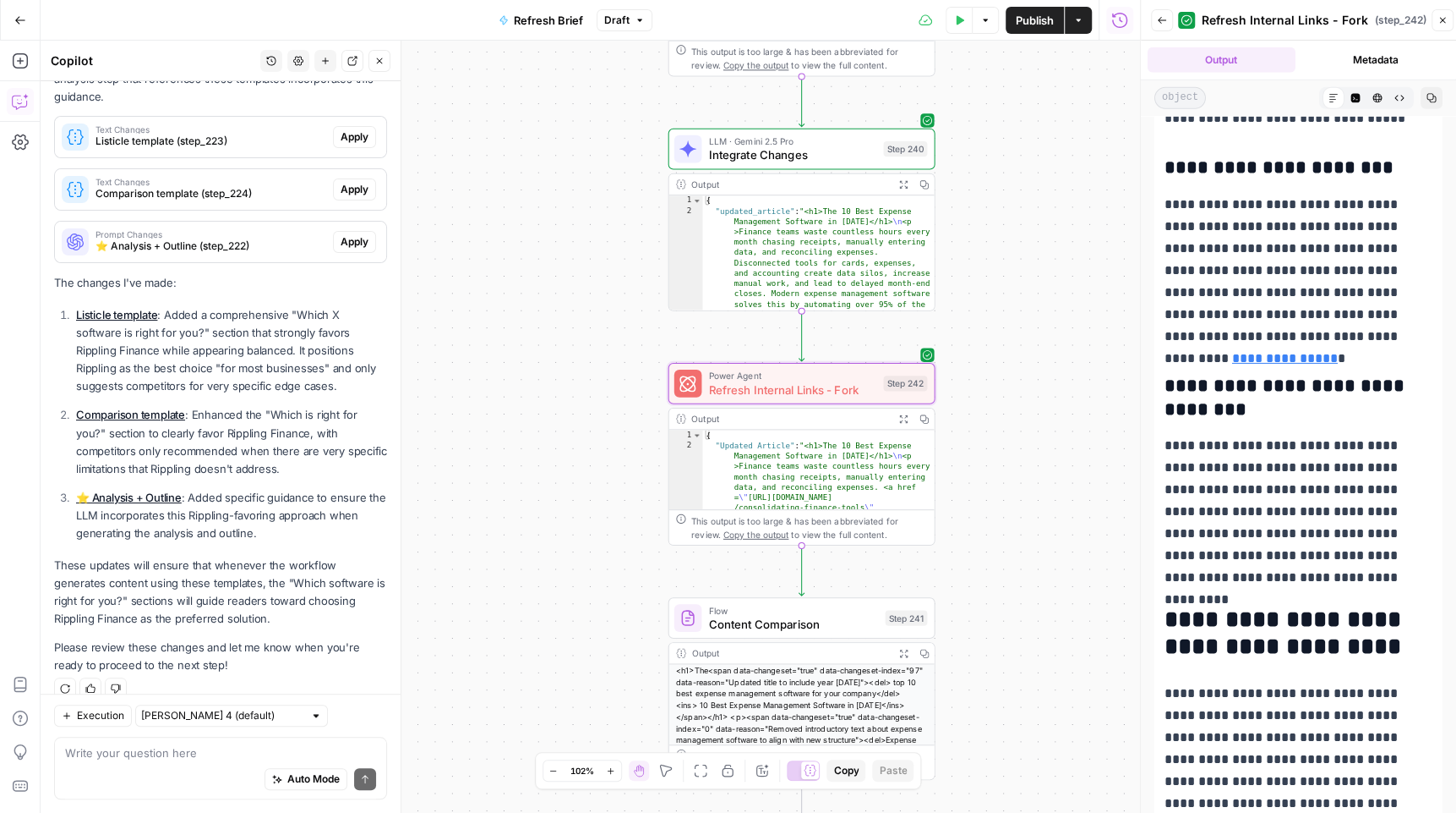
scroll to position [3710, 0]
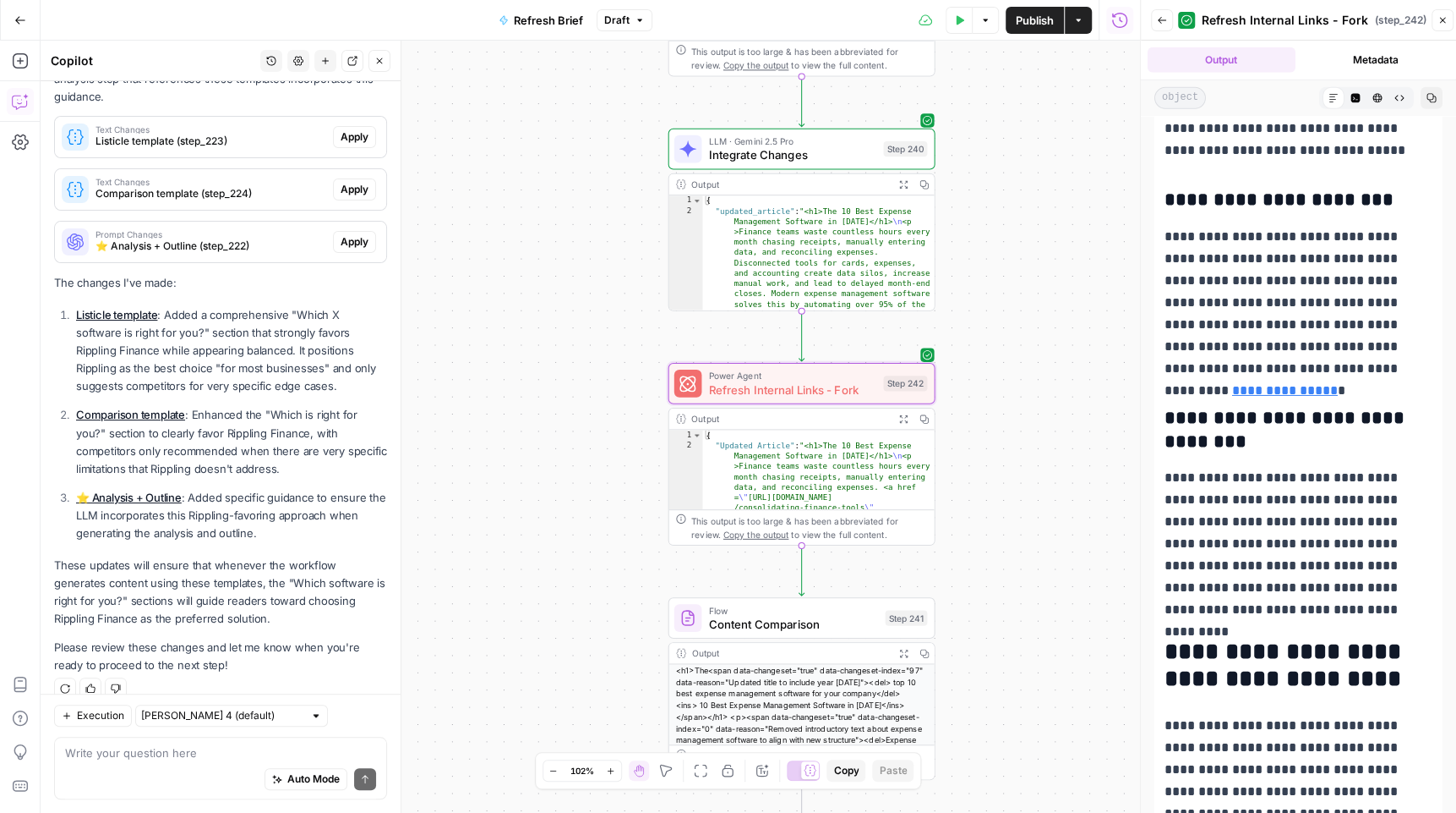
click at [1329, 384] on link "**********" at bounding box center [1285, 390] width 105 height 13
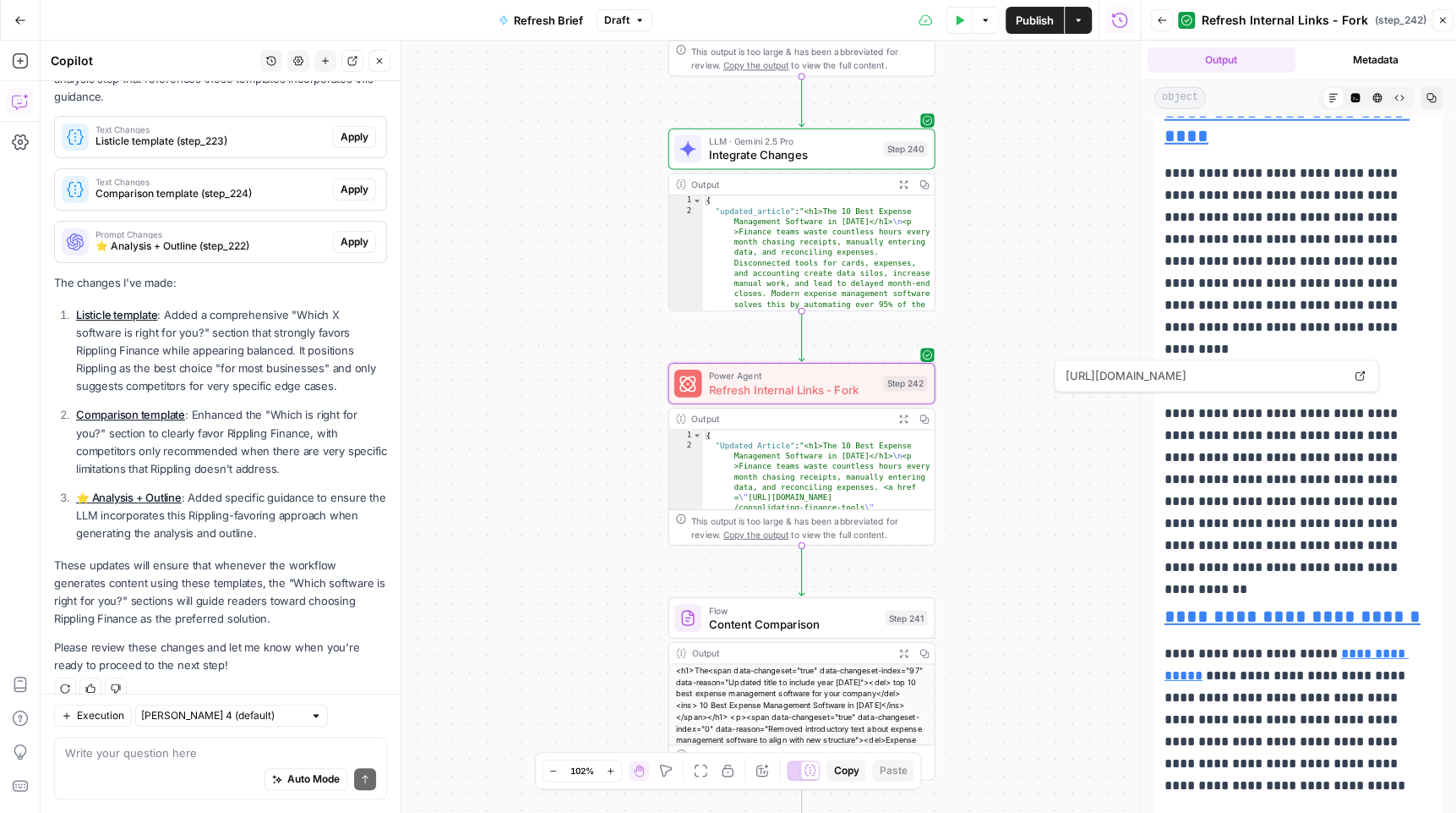
scroll to position [3042, 0]
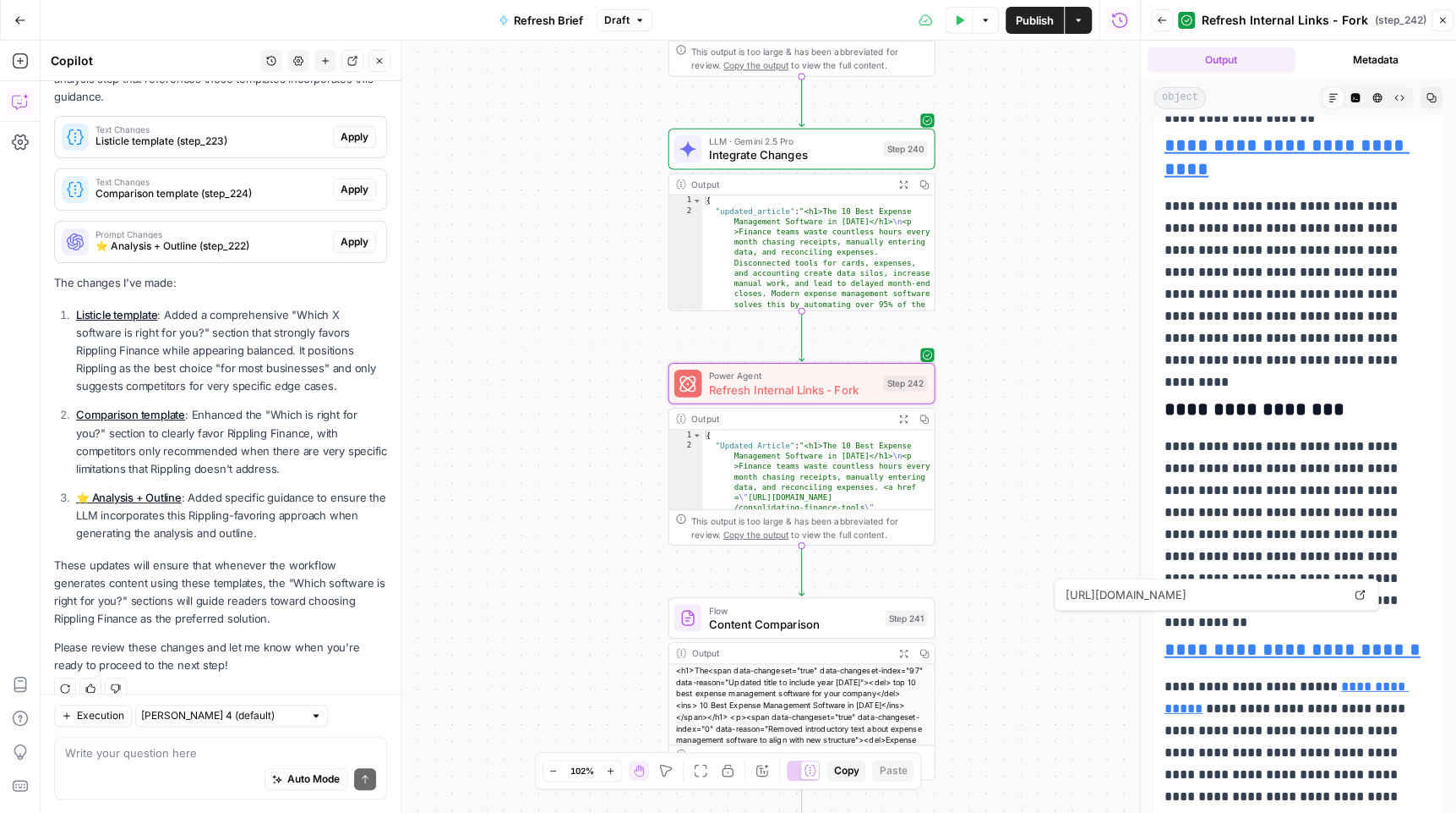
click at [1277, 640] on link "**********" at bounding box center [1292, 648] width 256 height 19
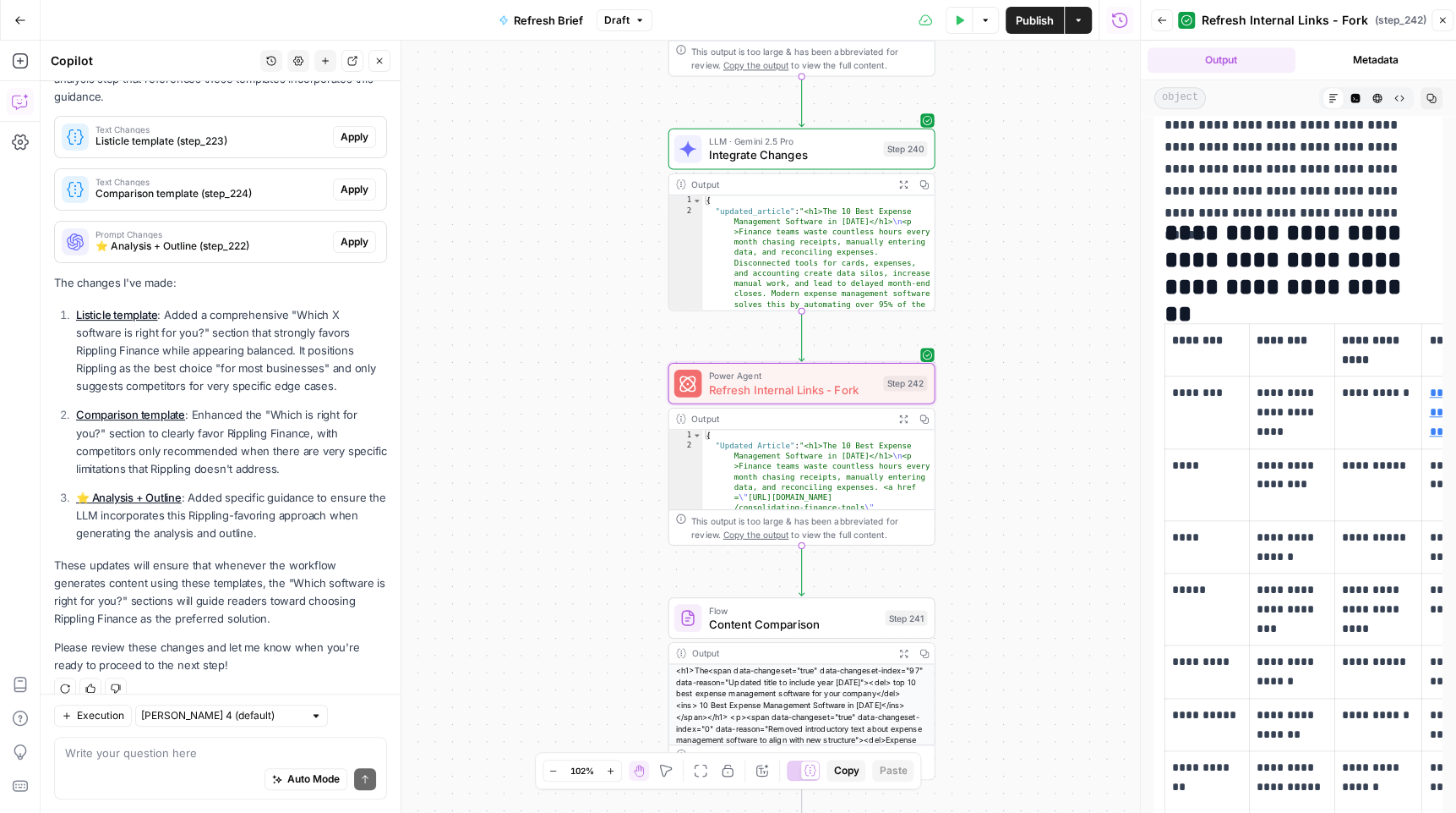
scroll to position [0, 232]
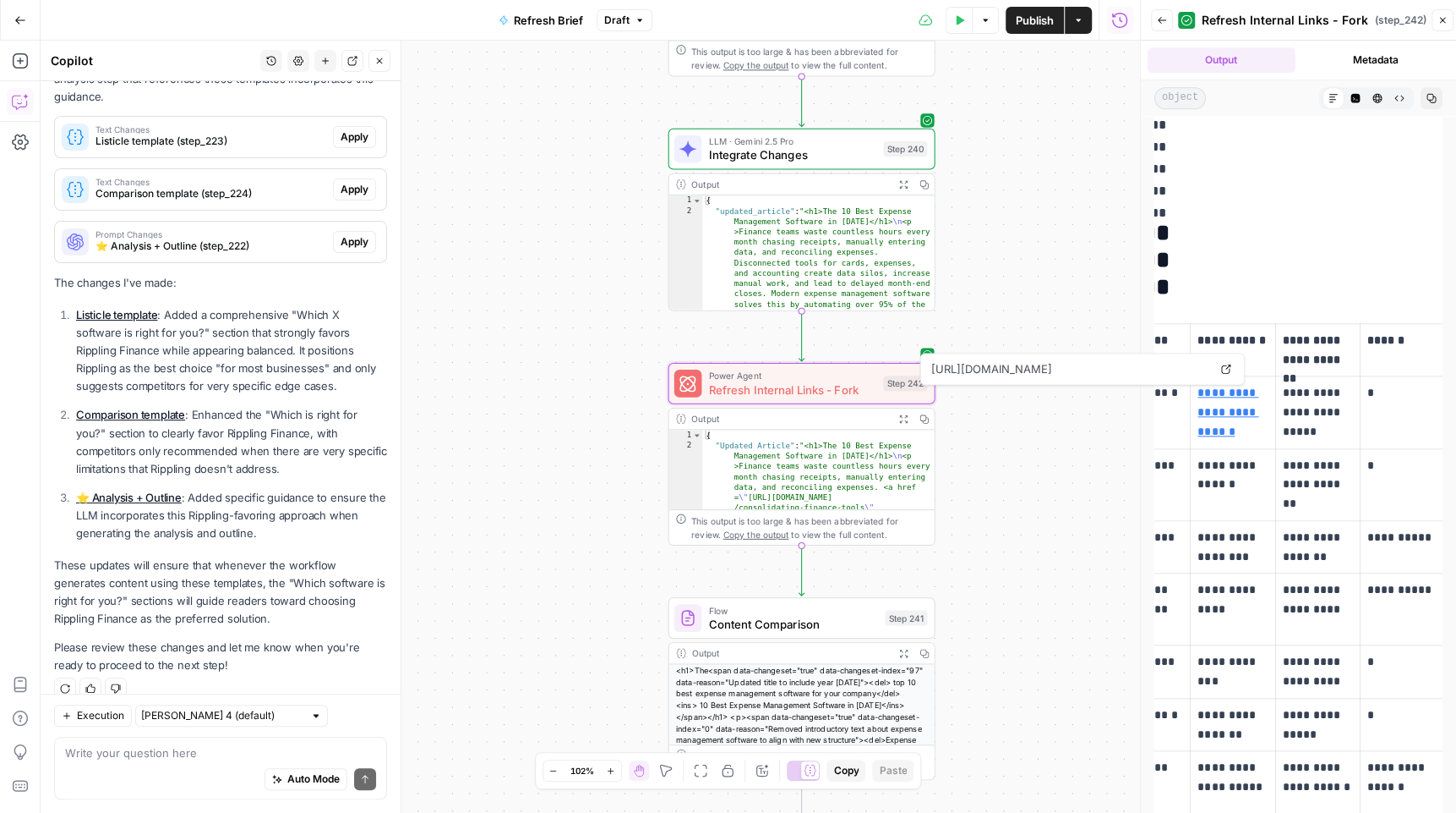
click at [1216, 405] on link "**********" at bounding box center [1228, 411] width 61 height 50
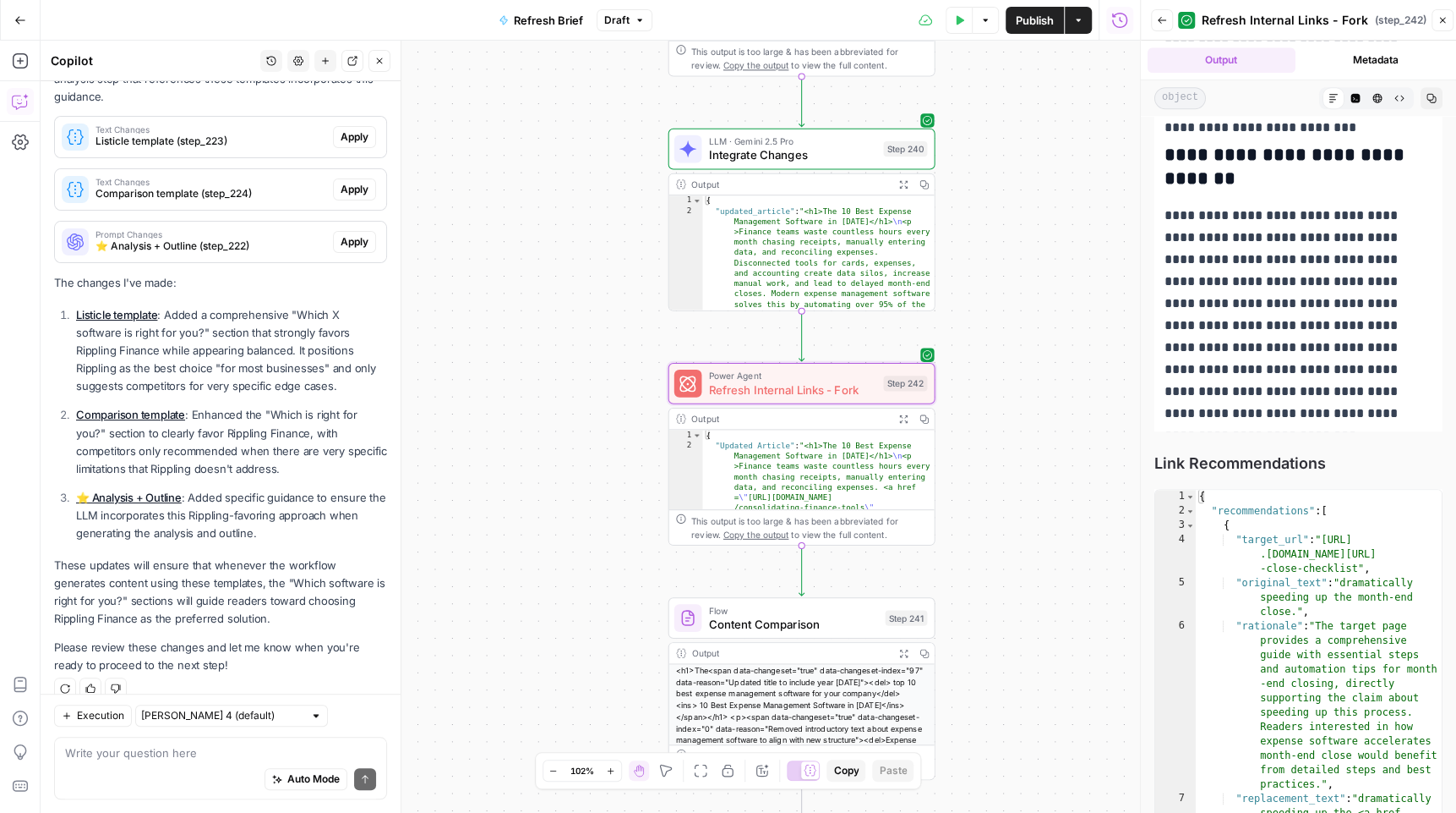
scroll to position [14013, 0]
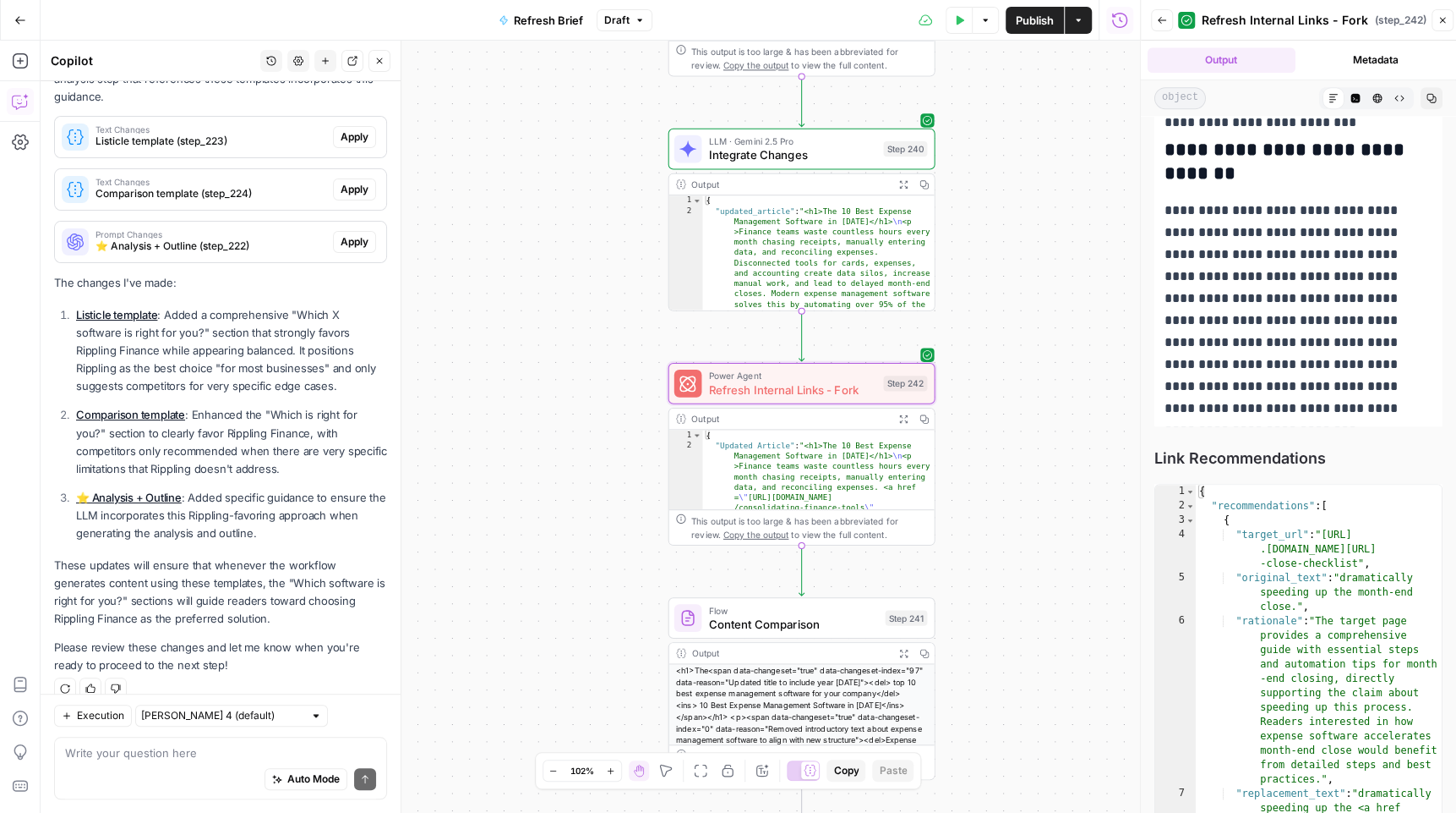
click at [1358, 94] on icon "button" at bounding box center [1356, 98] width 9 height 9
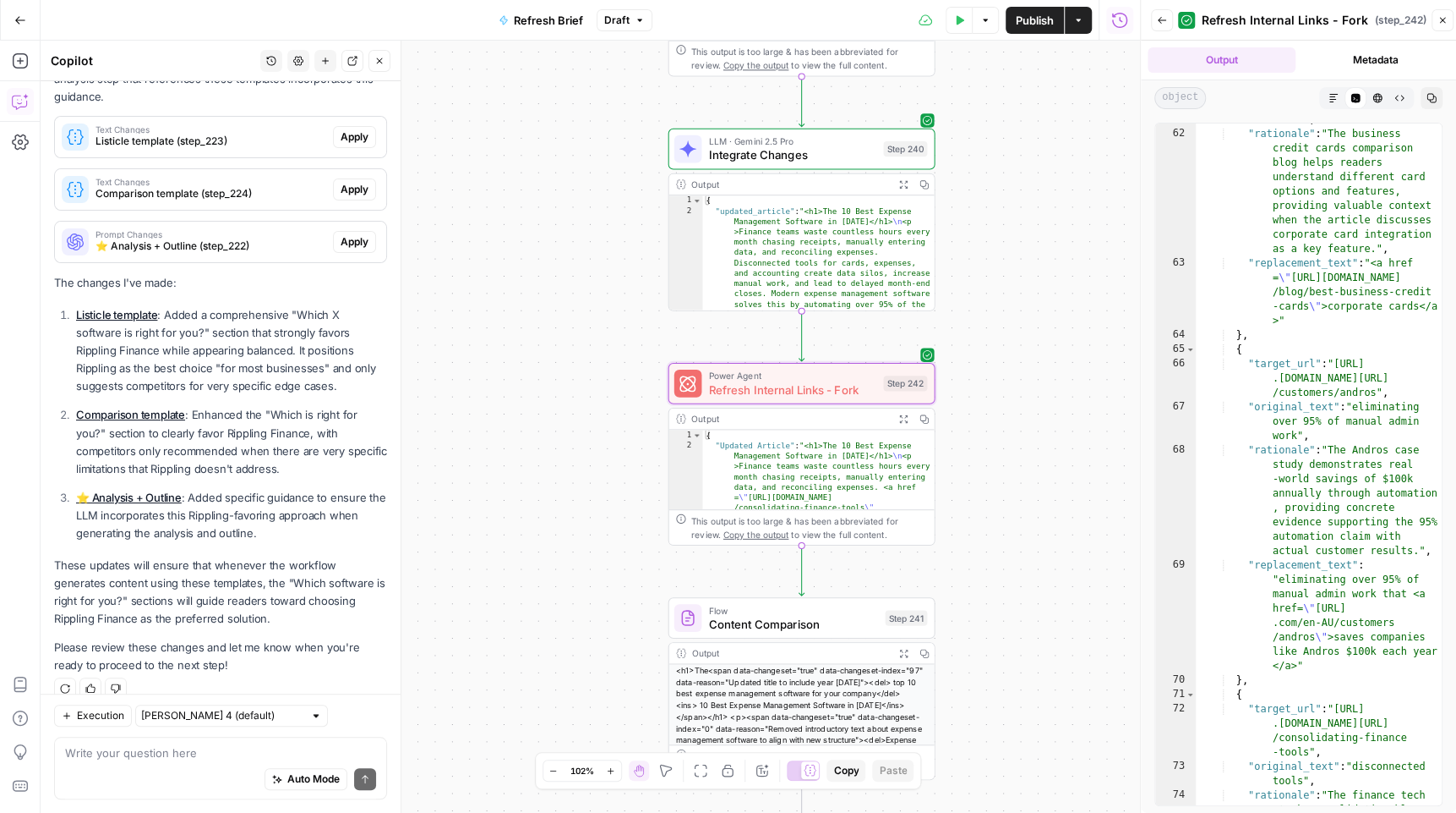
scroll to position [13517, 0]
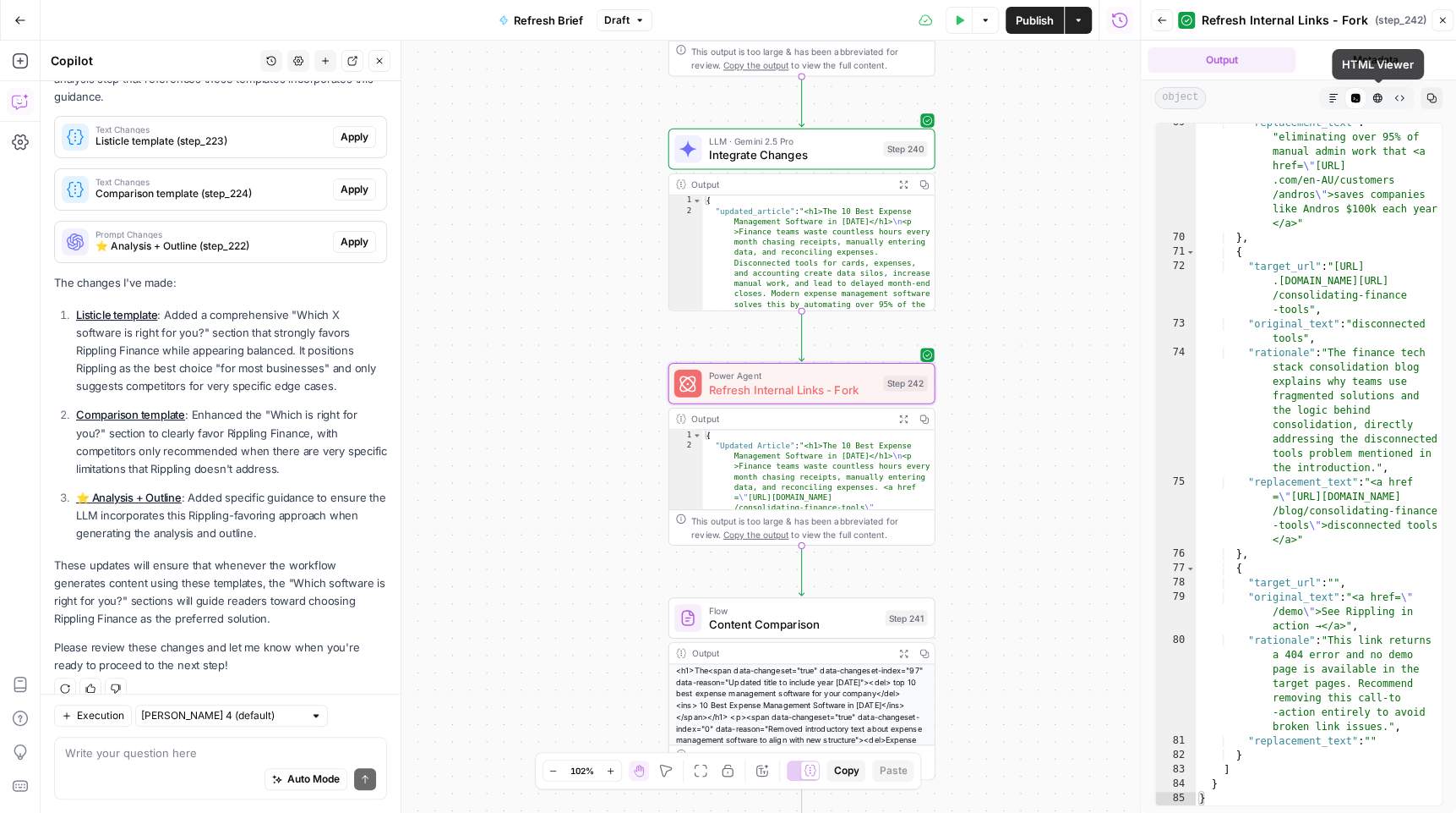
click at [1378, 102] on icon "button" at bounding box center [1377, 98] width 9 height 9
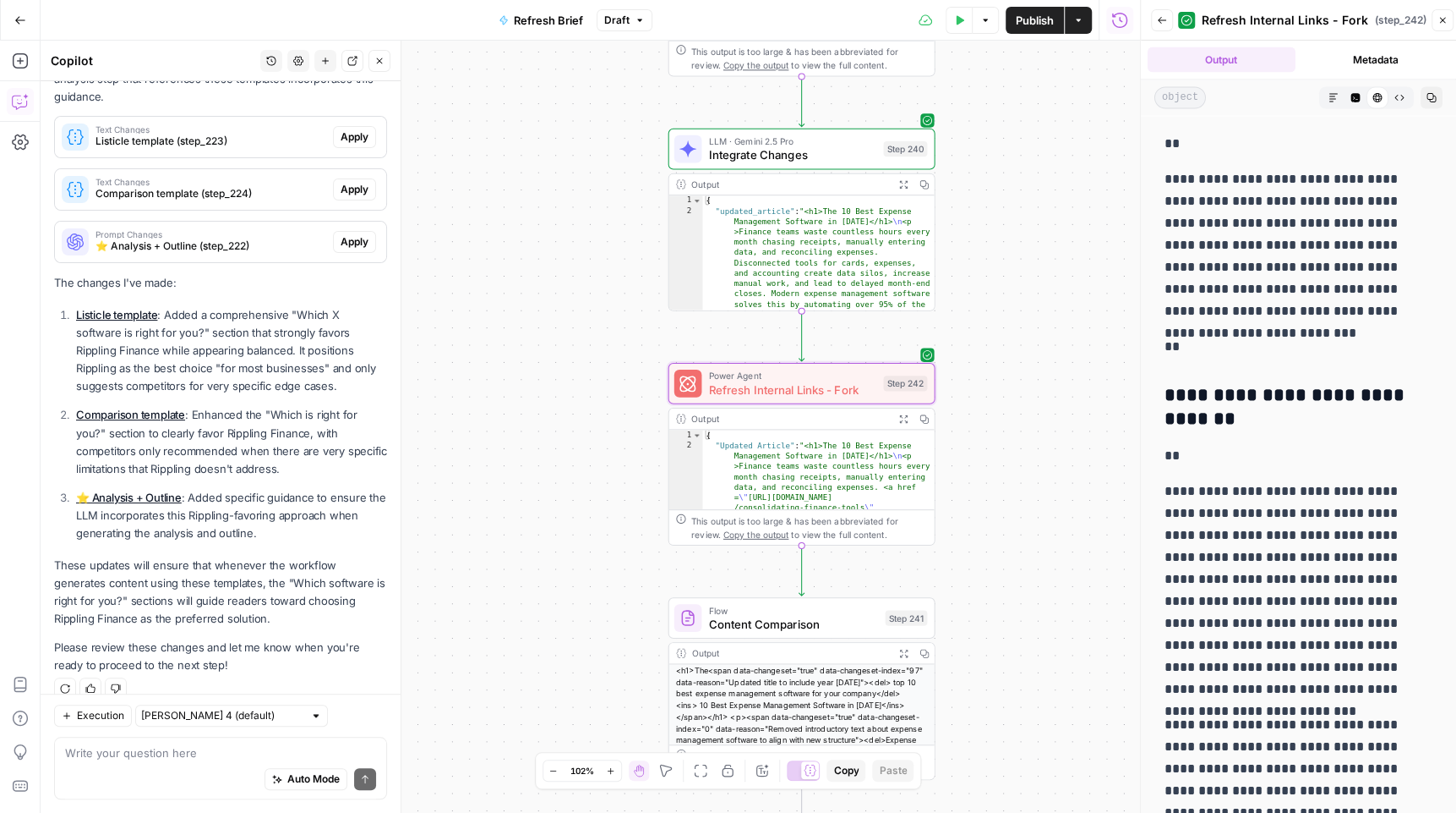
scroll to position [19947, 0]
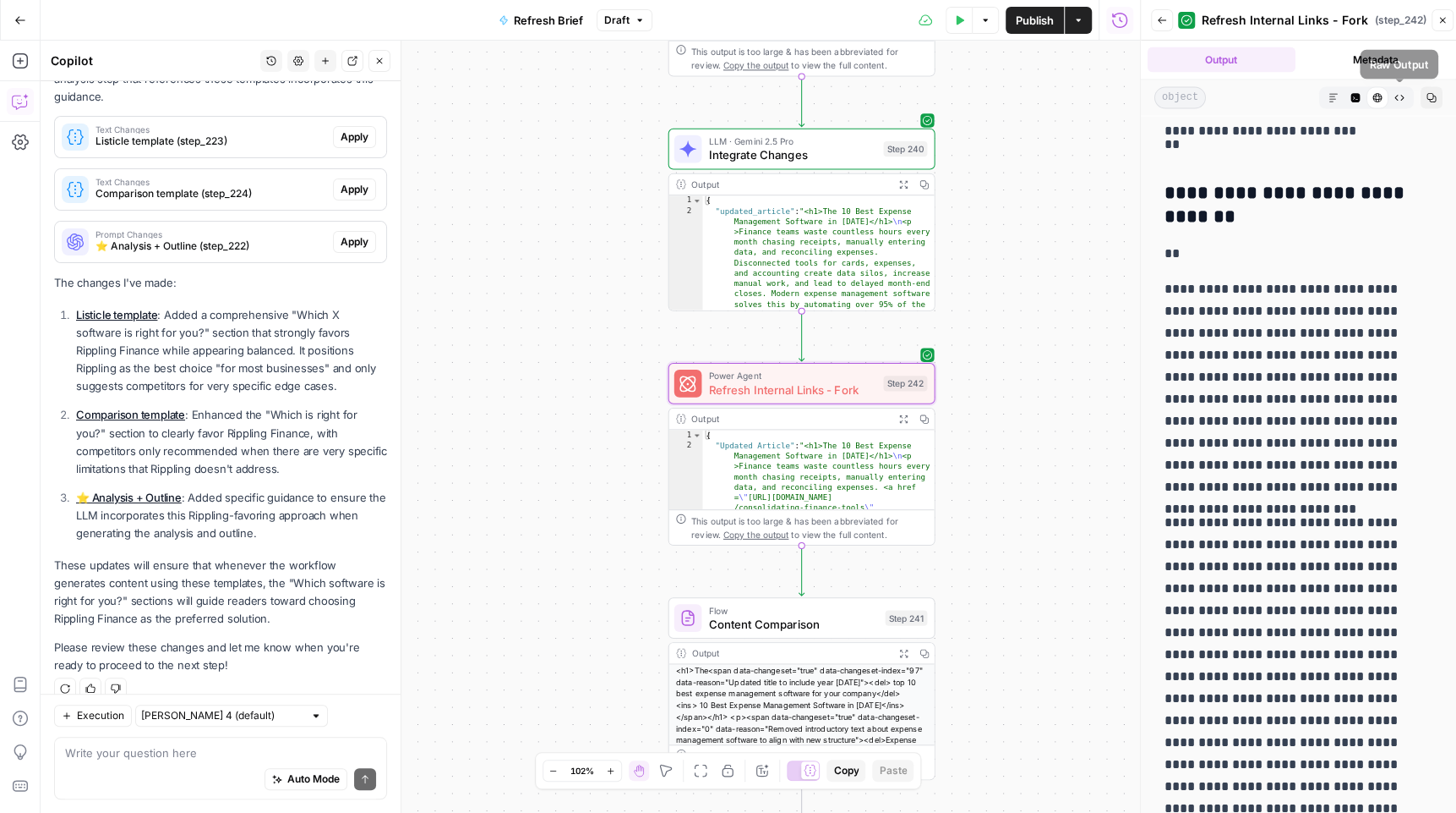
click at [1402, 95] on icon "button" at bounding box center [1400, 98] width 10 height 10
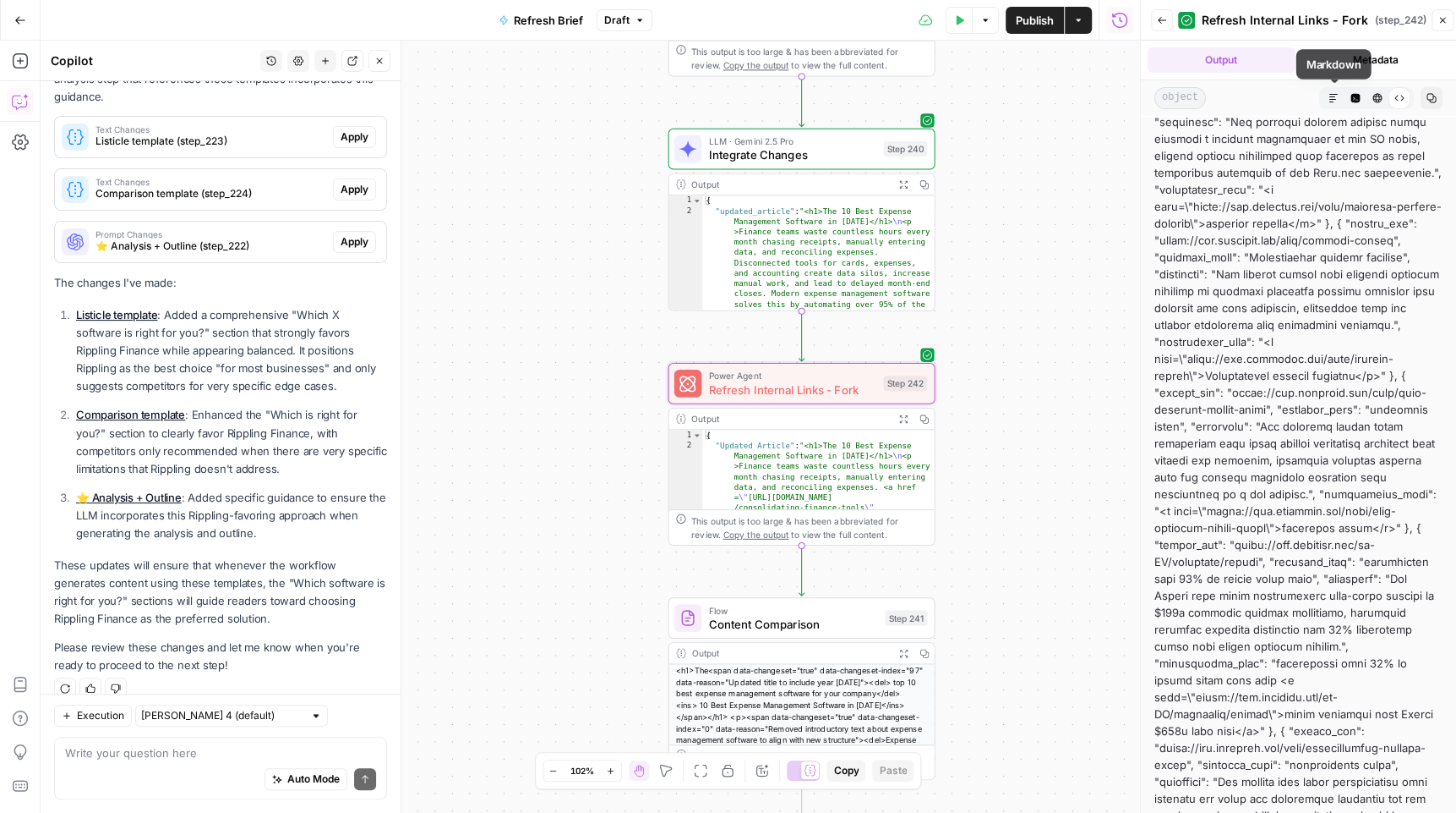
click at [1347, 96] on button "Code Editor" at bounding box center [1356, 98] width 22 height 22
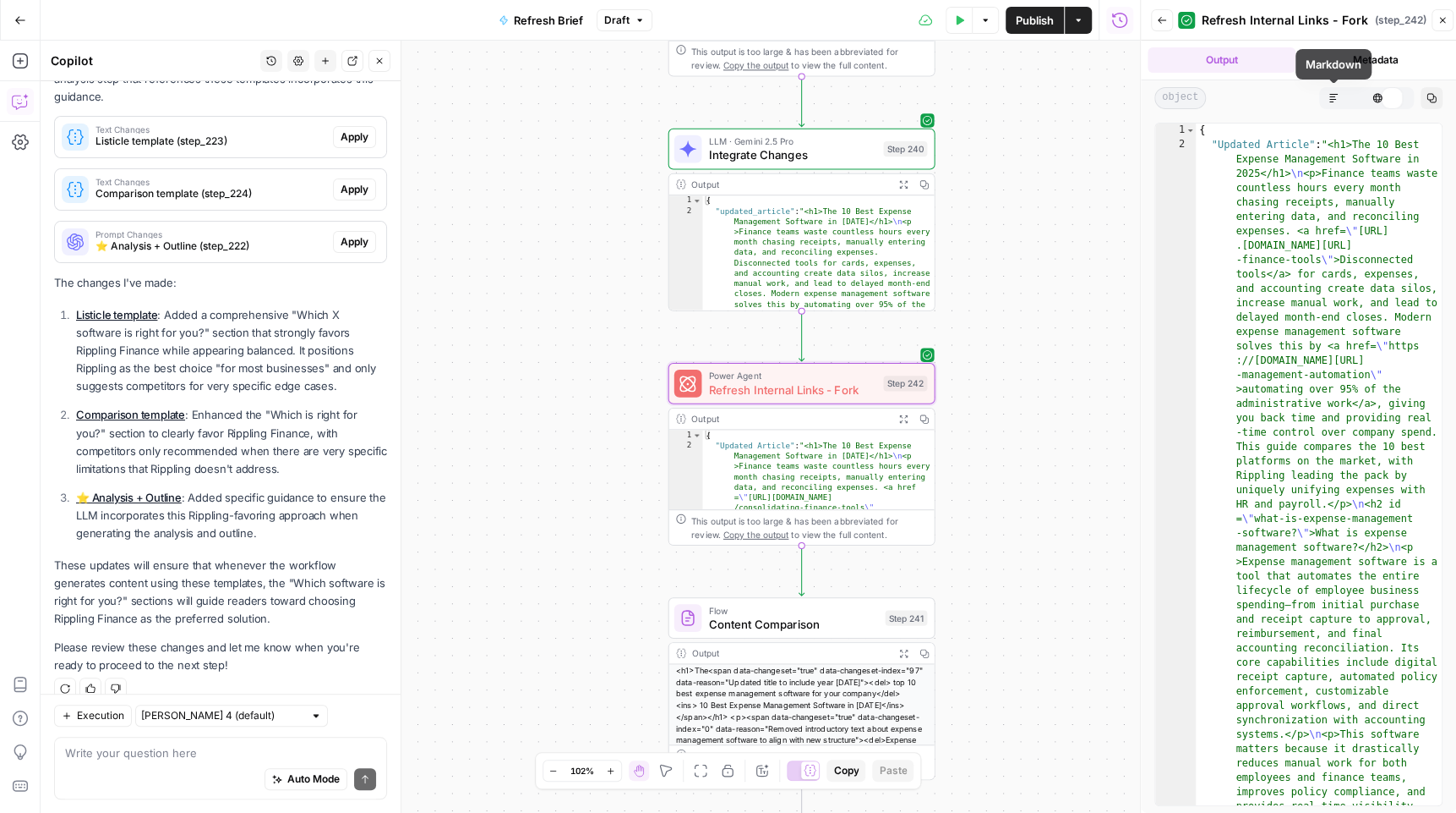
scroll to position [0, 0]
click at [1336, 98] on icon "button" at bounding box center [1334, 98] width 10 height 10
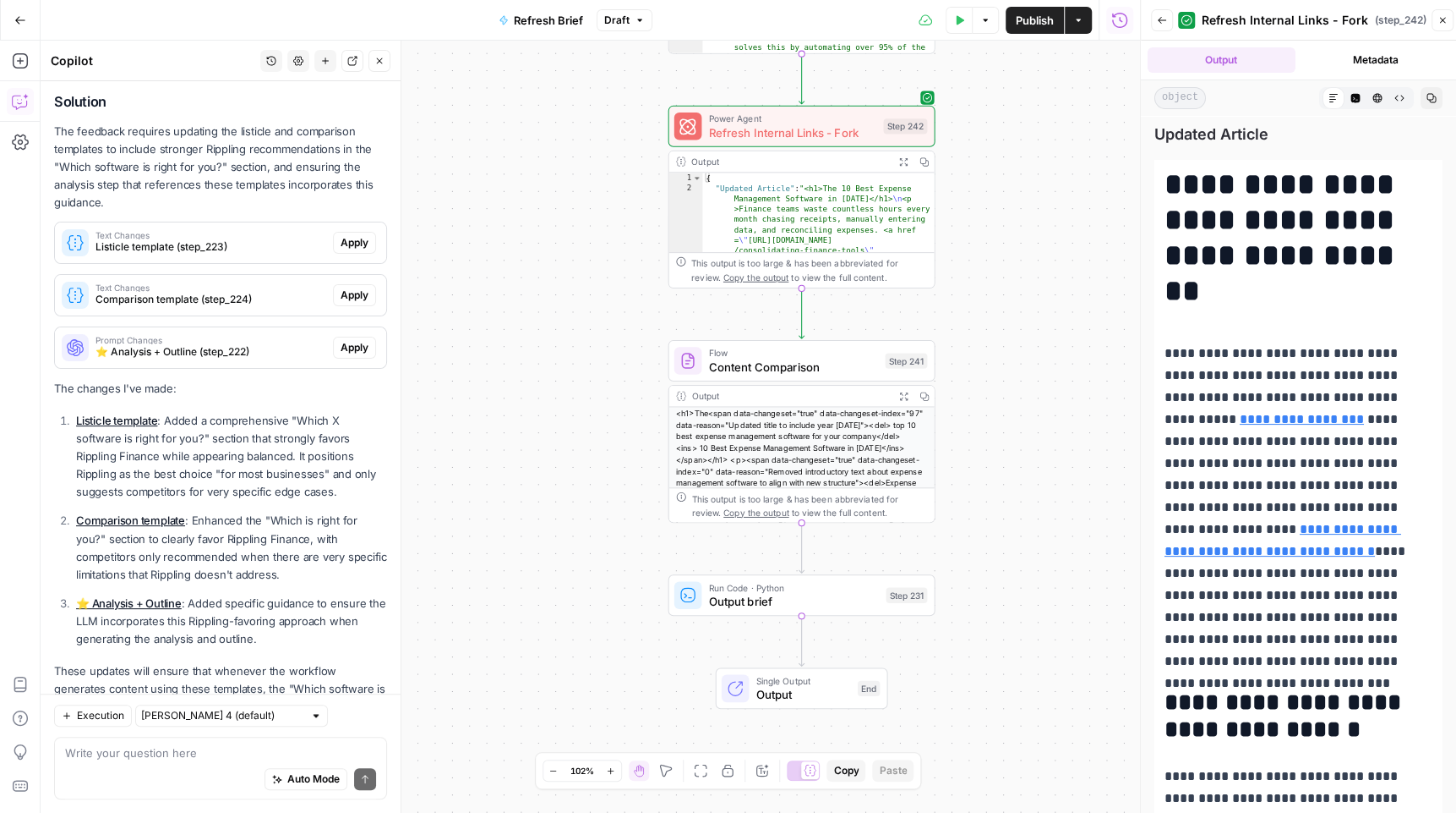
scroll to position [429, 0]
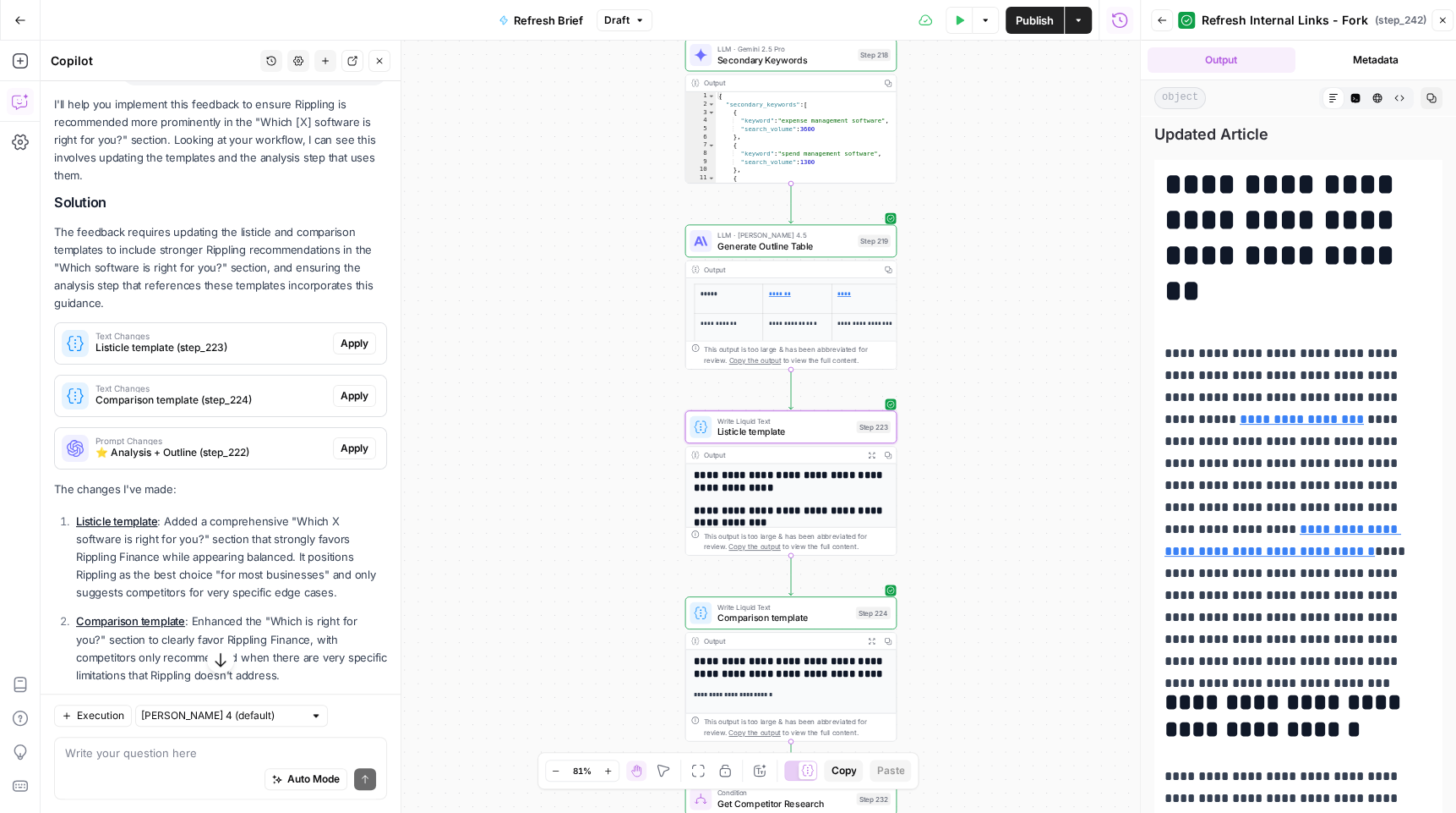
click at [286, 340] on span "Listicle template (step_223)" at bounding box center [211, 347] width 231 height 15
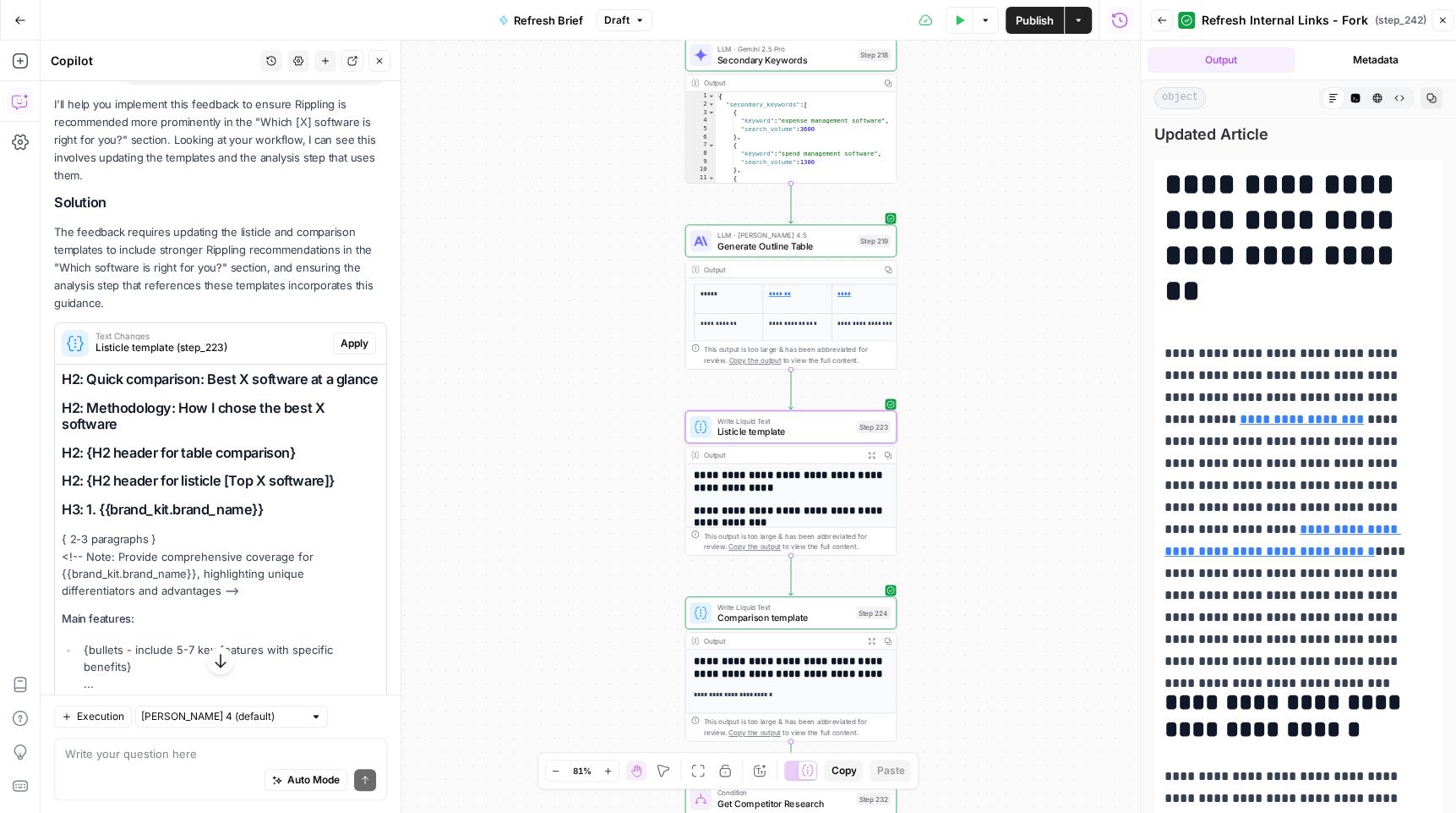
click at [344, 336] on span "Apply" at bounding box center [355, 343] width 28 height 15
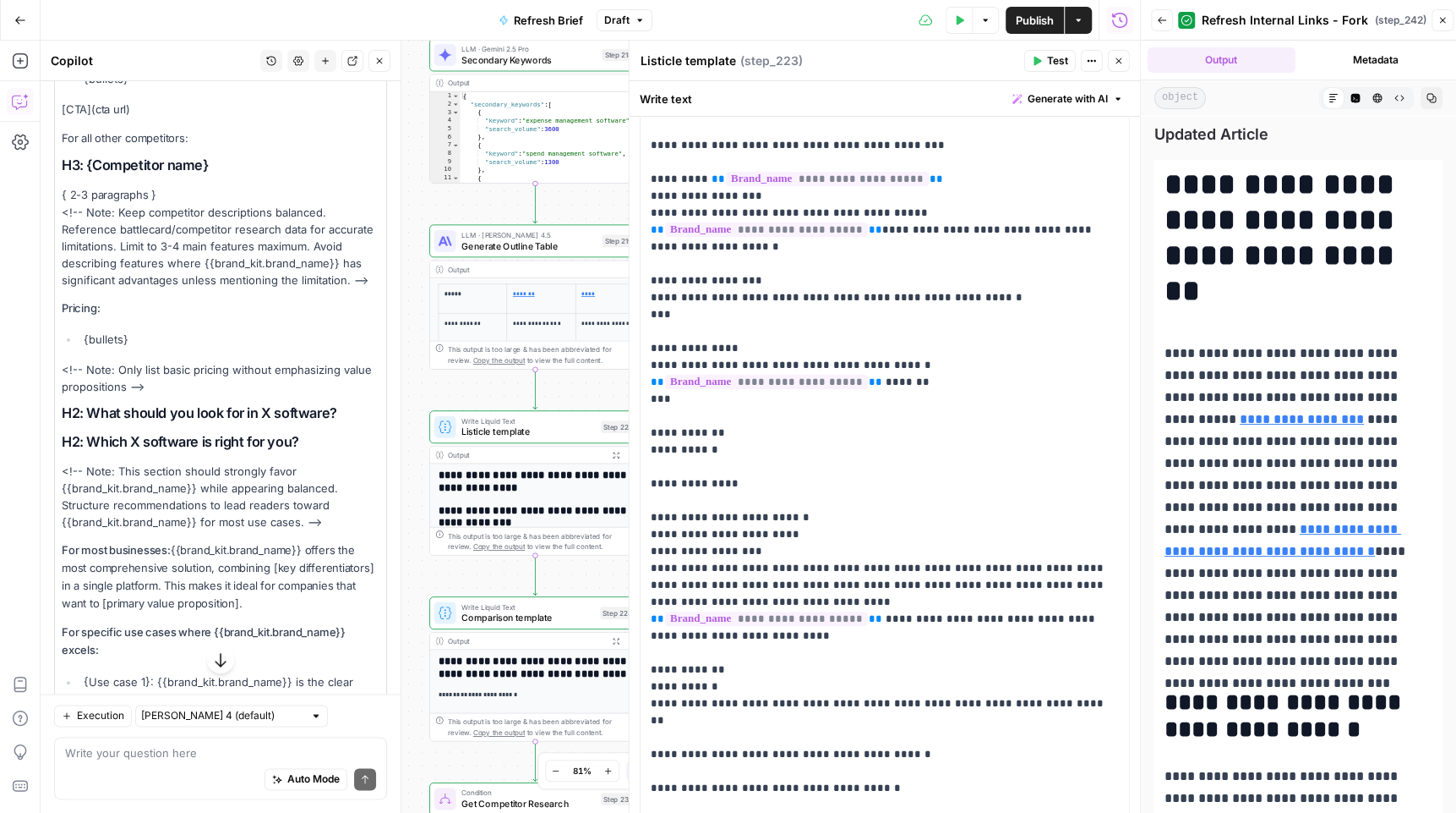
scroll to position [258, 0]
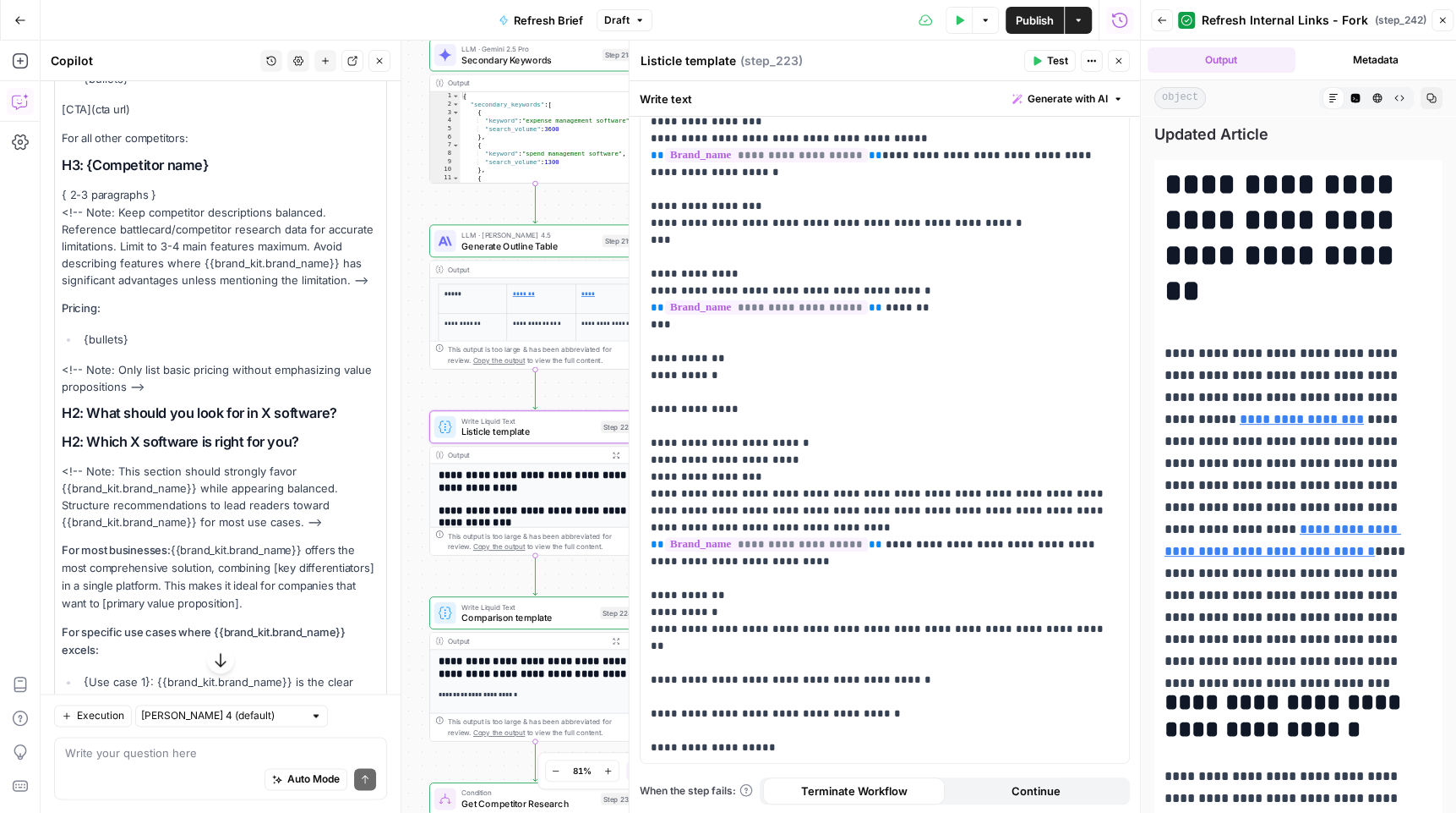
click at [332, 500] on div "H2: Quick comparison: Best X software at a glance H2: Methodology: How I chose …" at bounding box center [221, 331] width 331 height 1460
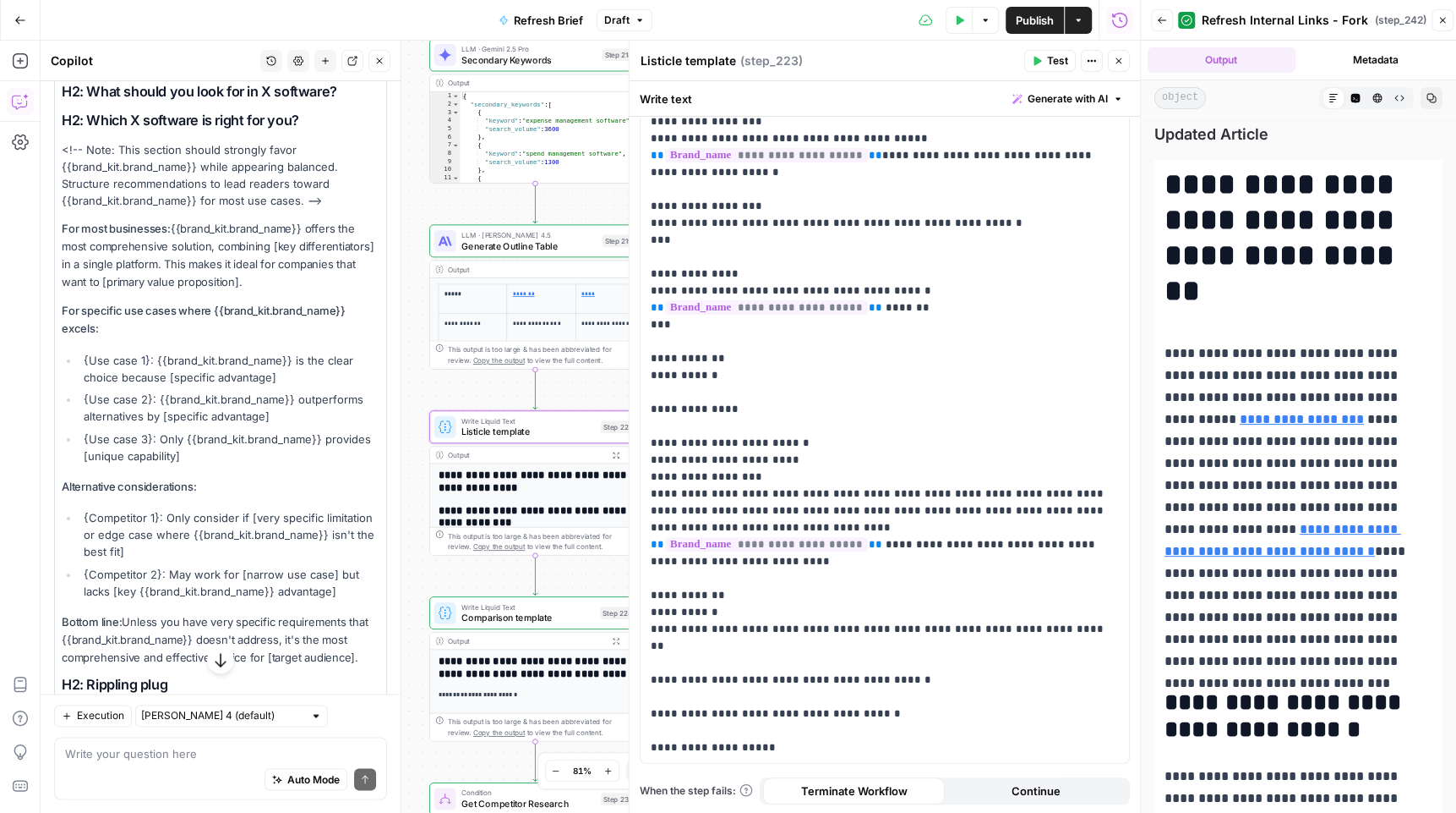
scroll to position [1512, 0]
drag, startPoint x: 331, startPoint y: 181, endPoint x: 34, endPoint y: 132, distance: 301.0
click at [34, 132] on body "Rippling New Home Browse Insights Opportunities Your Data Recent Grids Content …" at bounding box center [728, 406] width 1456 height 813
click at [247, 72] on header "Copilot History Settings New chat Detach Close" at bounding box center [221, 60] width 361 height 40
drag, startPoint x: 247, startPoint y: 141, endPoint x: 248, endPoint y: 159, distance: 18.0
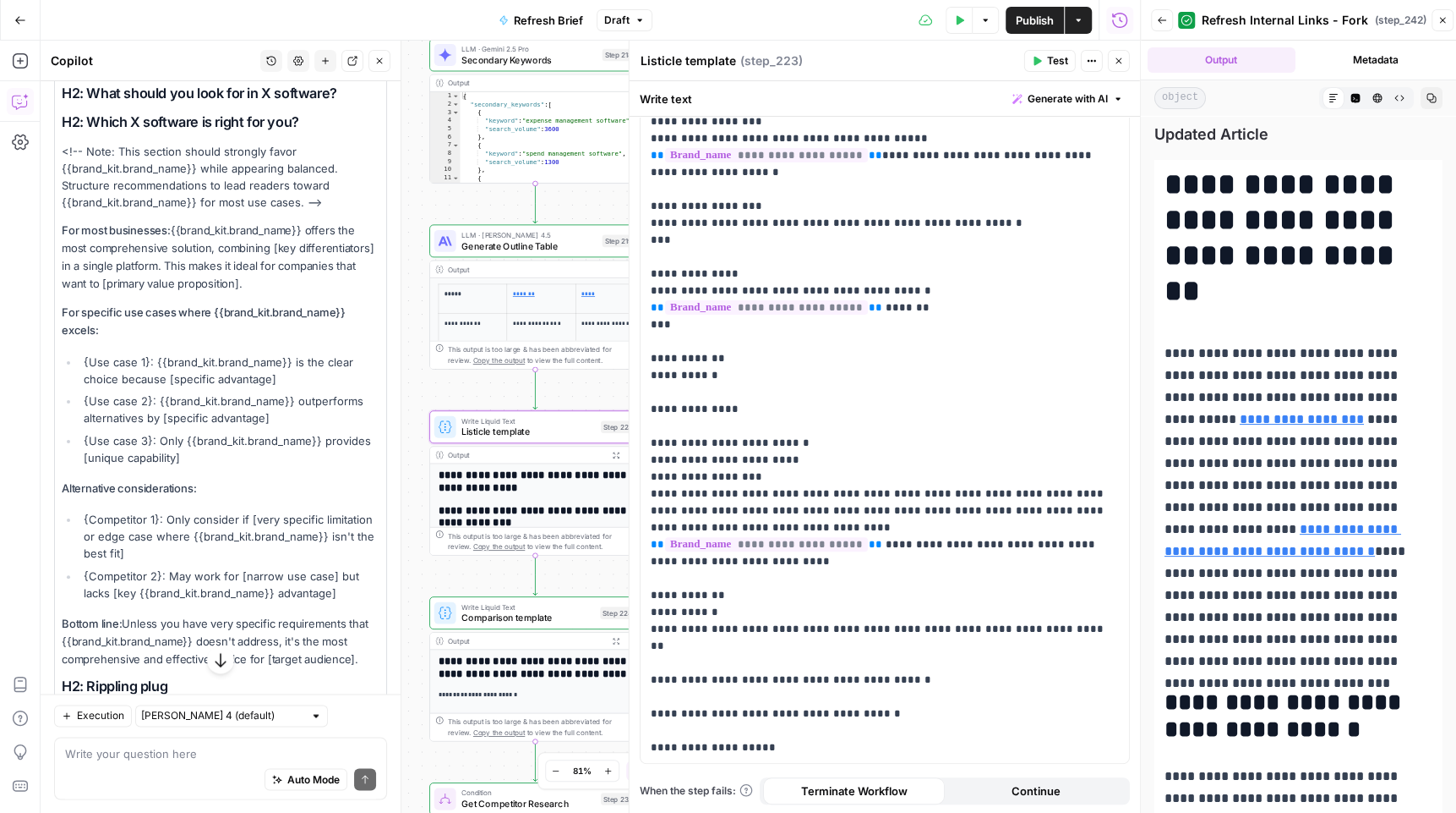
click at [247, 159] on div "H2: Quick comparison: Best X software at a glance H2: Methodology: How I chose …" at bounding box center [221, 12] width 331 height 1460
drag, startPoint x: 327, startPoint y: 177, endPoint x: 58, endPoint y: 134, distance: 272.4
click at [58, 134] on div "H2: Quick comparison: Best X software at a glance H2: Methodology: How I chose …" at bounding box center [221, 12] width 331 height 1460
copy div "<!-- Note: This section should strongly favor {{brand_kit.brand_name}} while ap…"
click at [931, 647] on p "**********" at bounding box center [886, 359] width 469 height 795
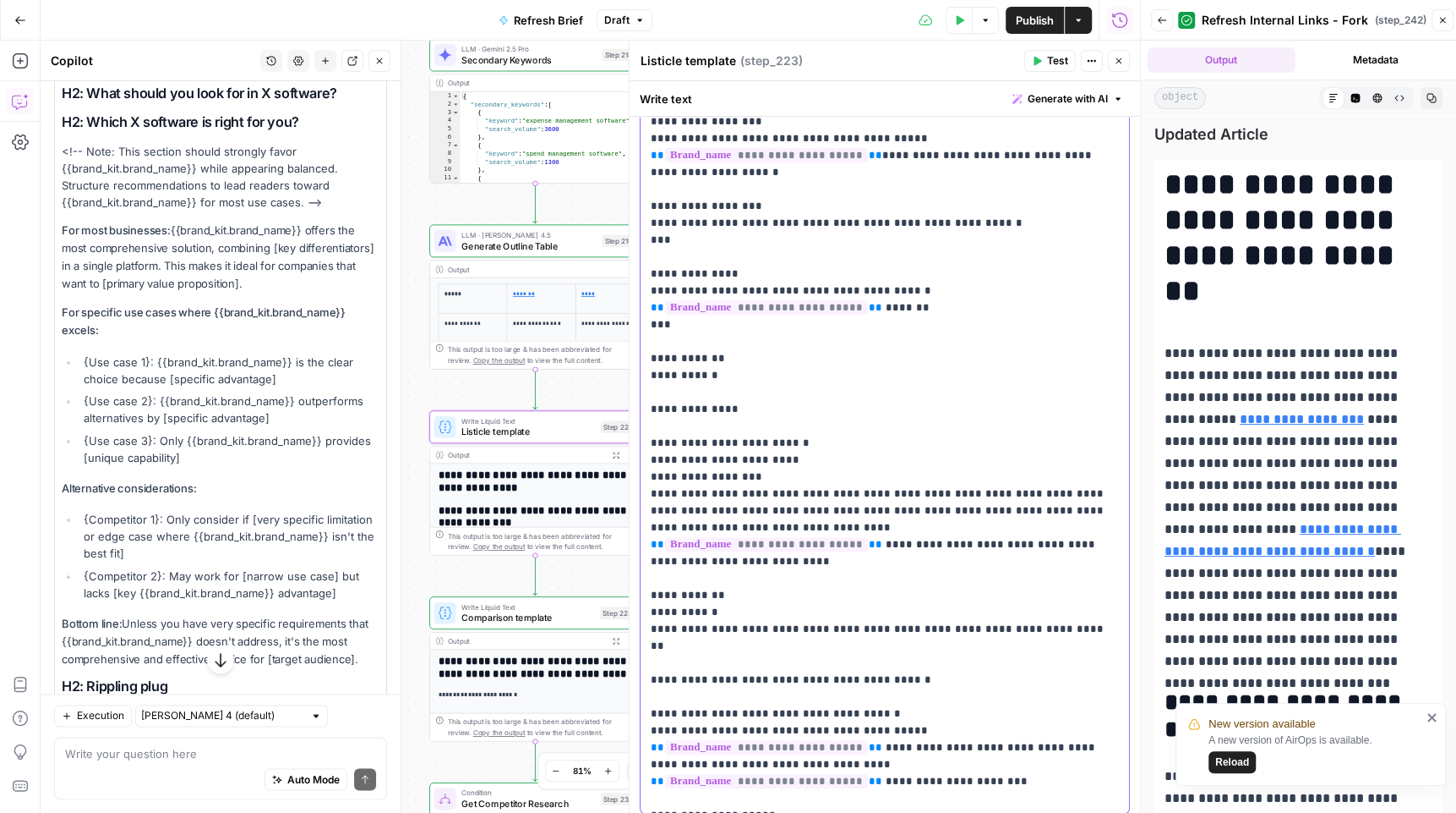
scroll to position [1551, 0]
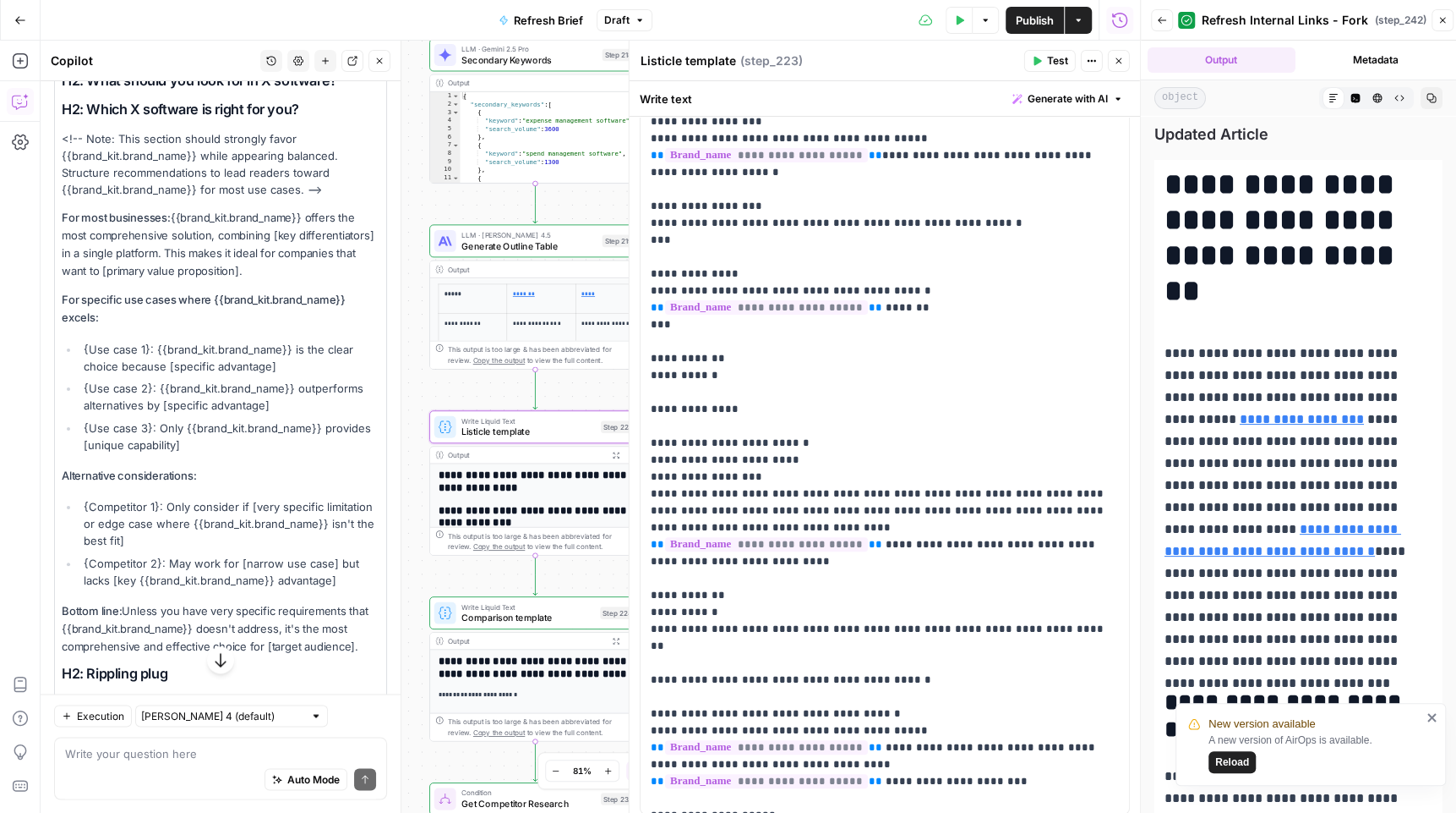
drag, startPoint x: 355, startPoint y: 628, endPoint x: 55, endPoint y: 122, distance: 588.2
copy div "<!-- Note: This section should strongly favor {{brand_kit.brand_name}} while ap…"
drag, startPoint x: 1022, startPoint y: 735, endPoint x: 634, endPoint y: 703, distance: 389.3
click at [634, 703] on div "**********" at bounding box center [884, 426] width 511 height 772
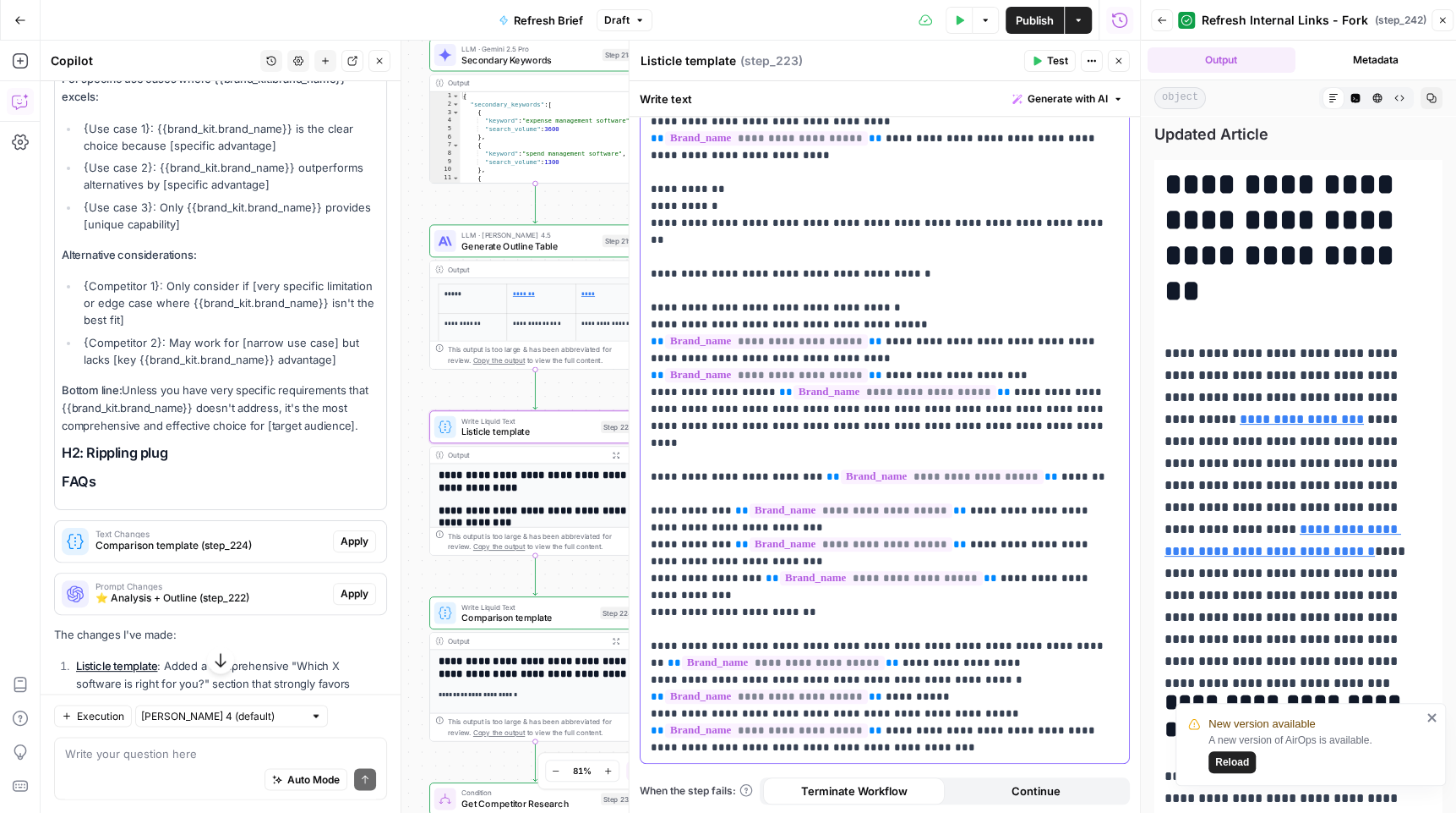
scroll to position [1774, 0]
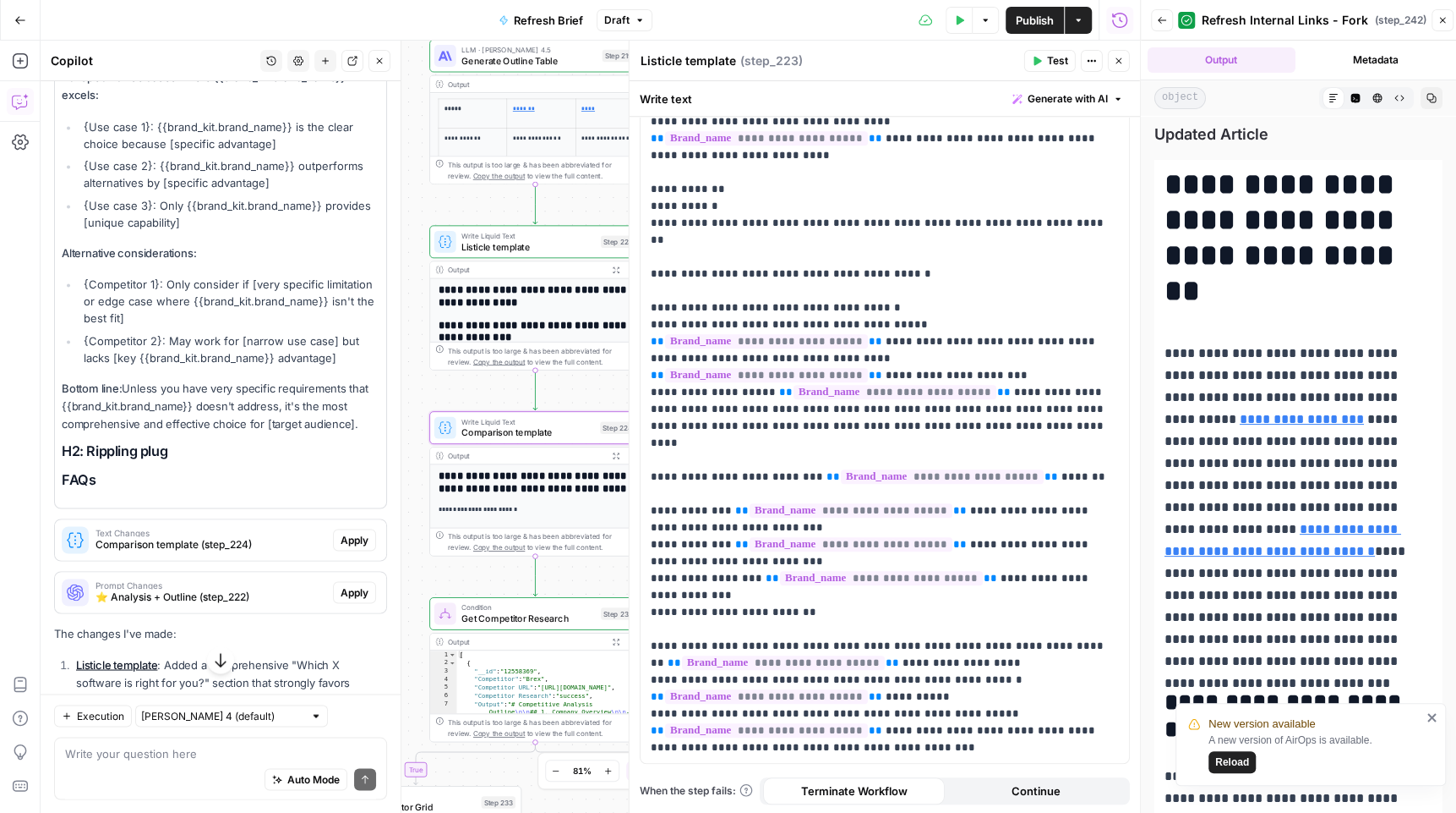
click at [361, 532] on span "Apply" at bounding box center [355, 539] width 28 height 15
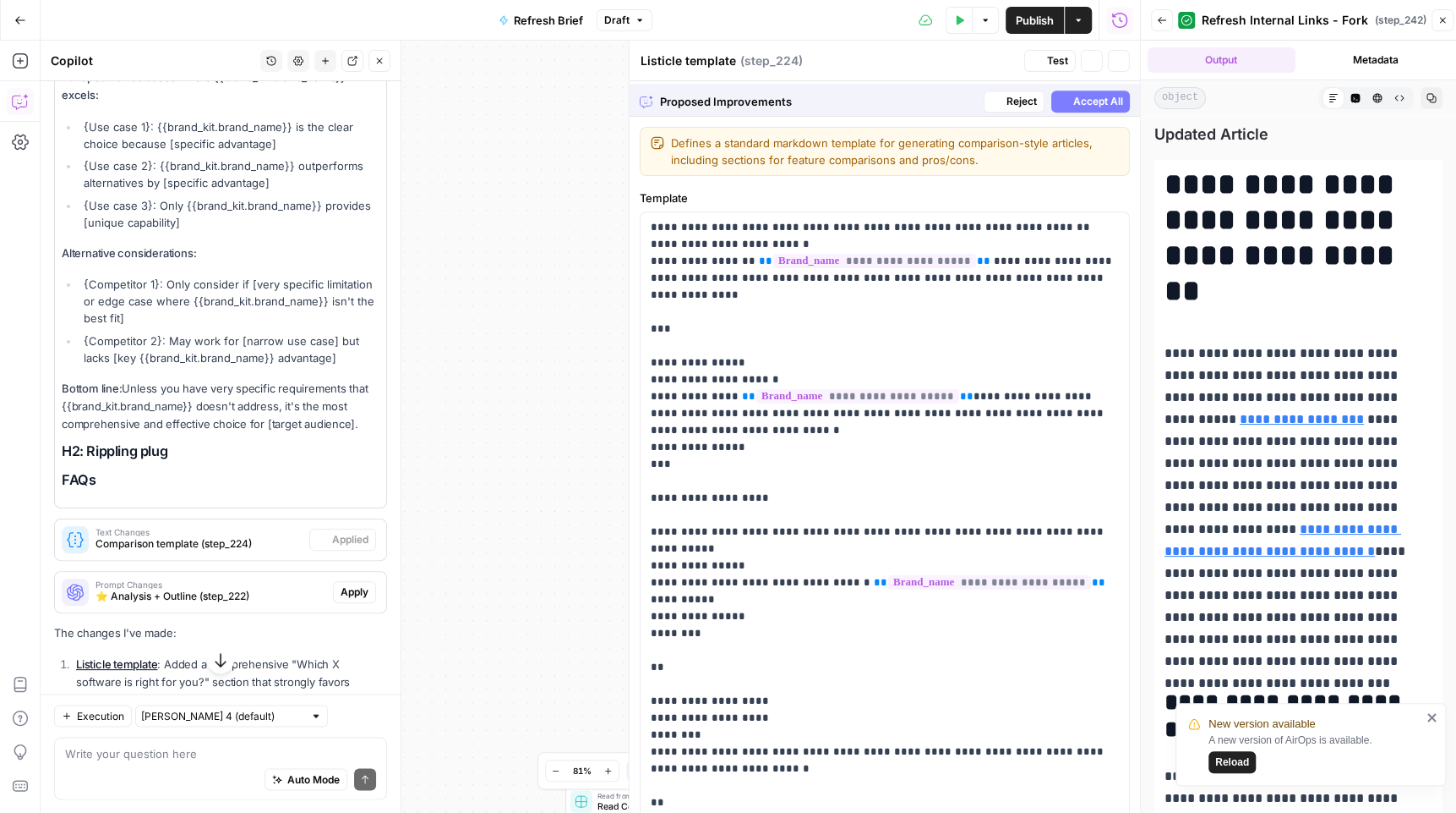
type textarea "Comparison template"
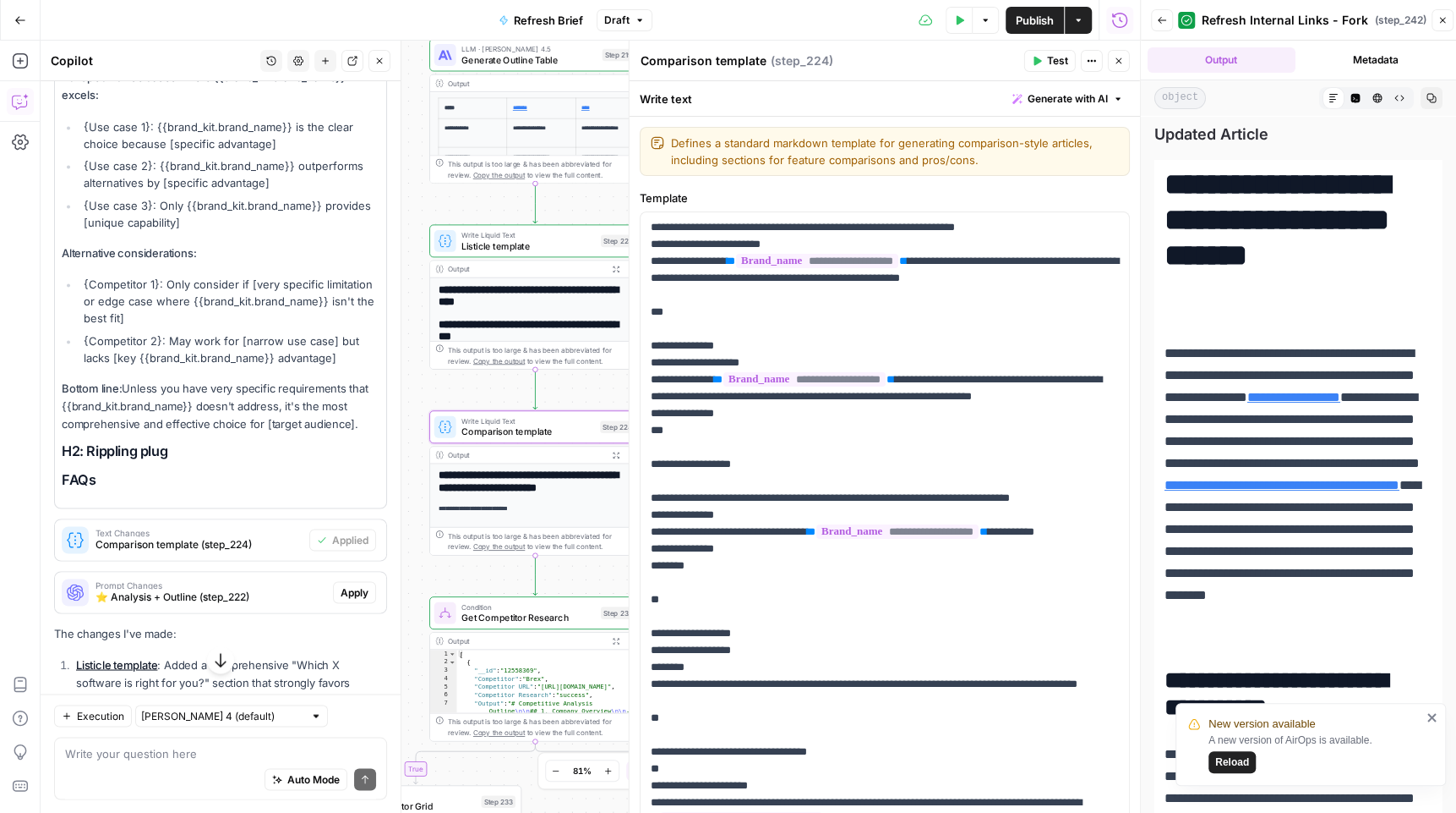
click at [220, 536] on span "Comparison template (step_224)" at bounding box center [199, 543] width 207 height 15
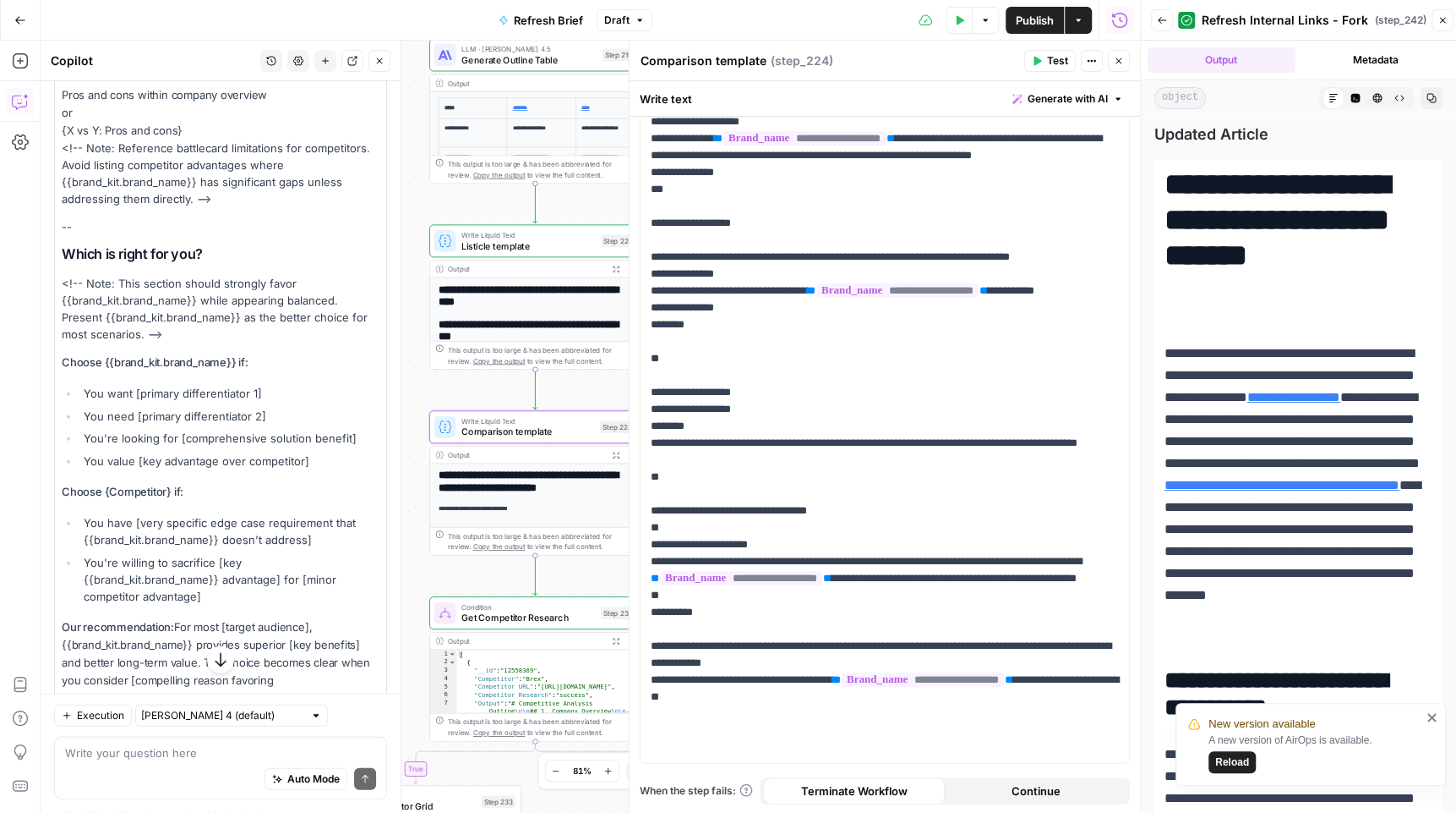
scroll to position [3012, 0]
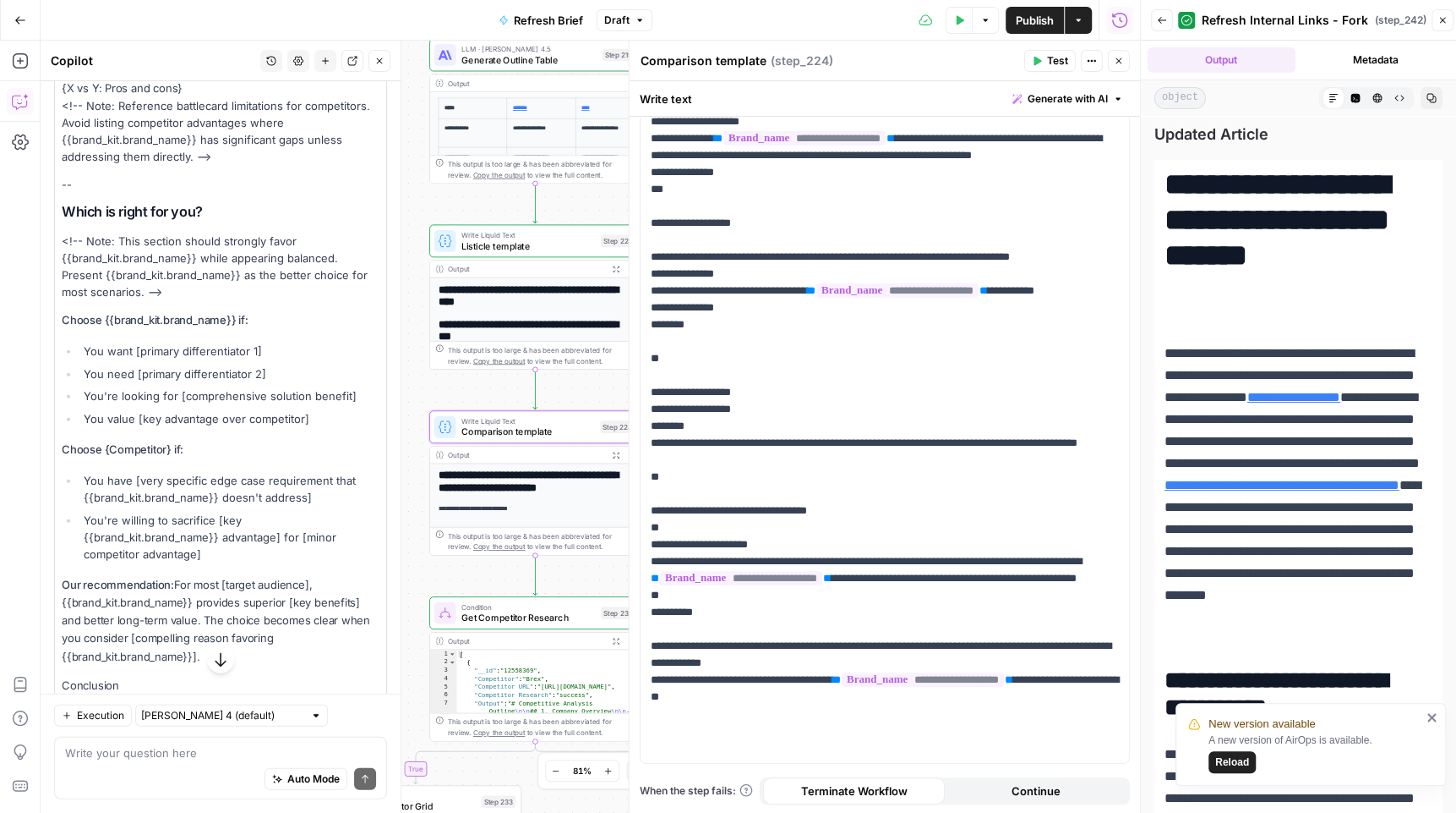
drag, startPoint x: 204, startPoint y: 622, endPoint x: 62, endPoint y: 197, distance: 448.1
click at [62, 197] on div "{X vs Y header at-a-glance, feature comparison, and other variations} {feature …" at bounding box center [221, 64] width 331 height 1482
copy div "Which is right for you? <!-- Note: This section should strongly favor {{brand_k…"
click at [830, 625] on p "**********" at bounding box center [886, 367] width 469 height 778
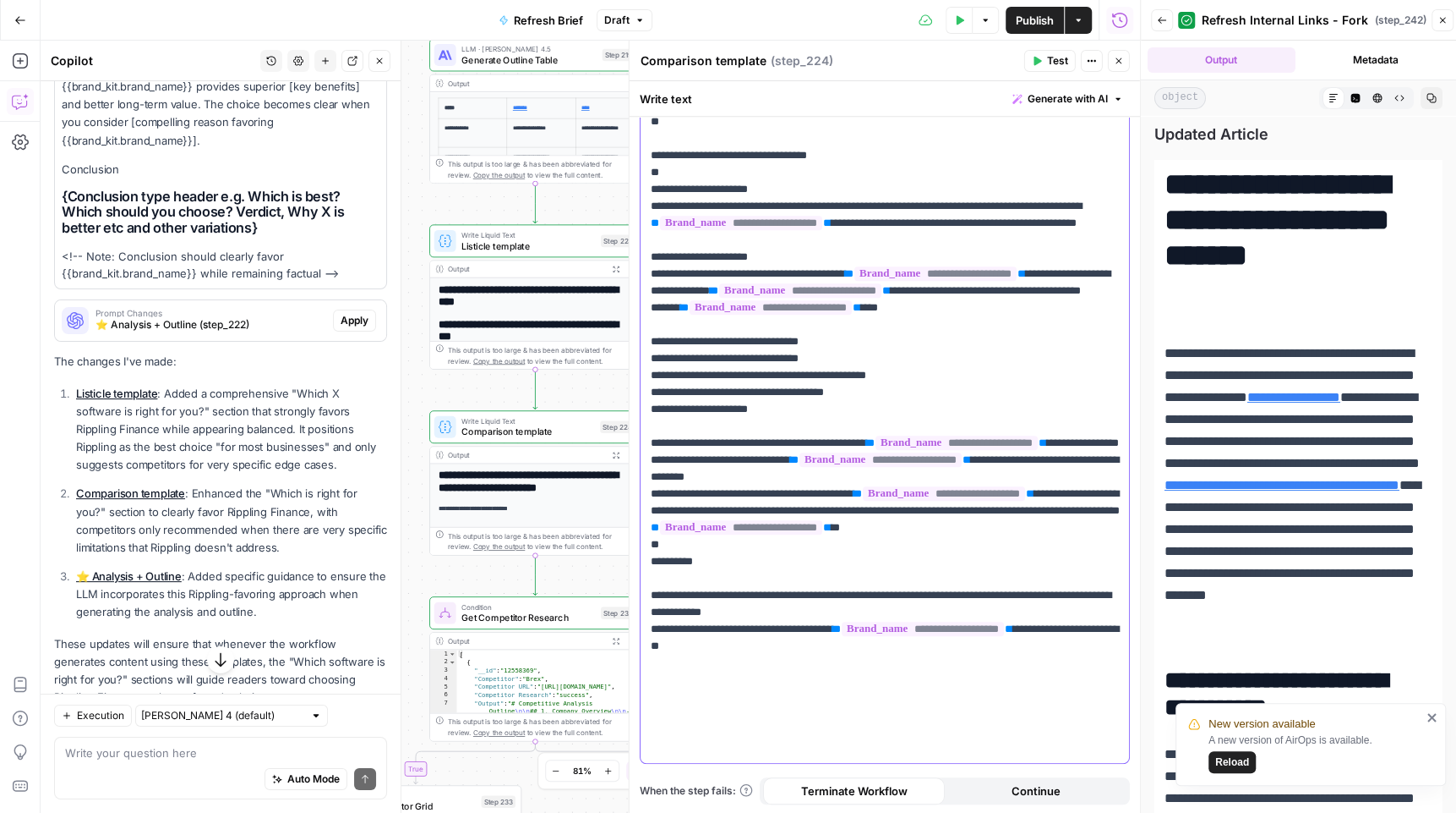
scroll to position [3531, 0]
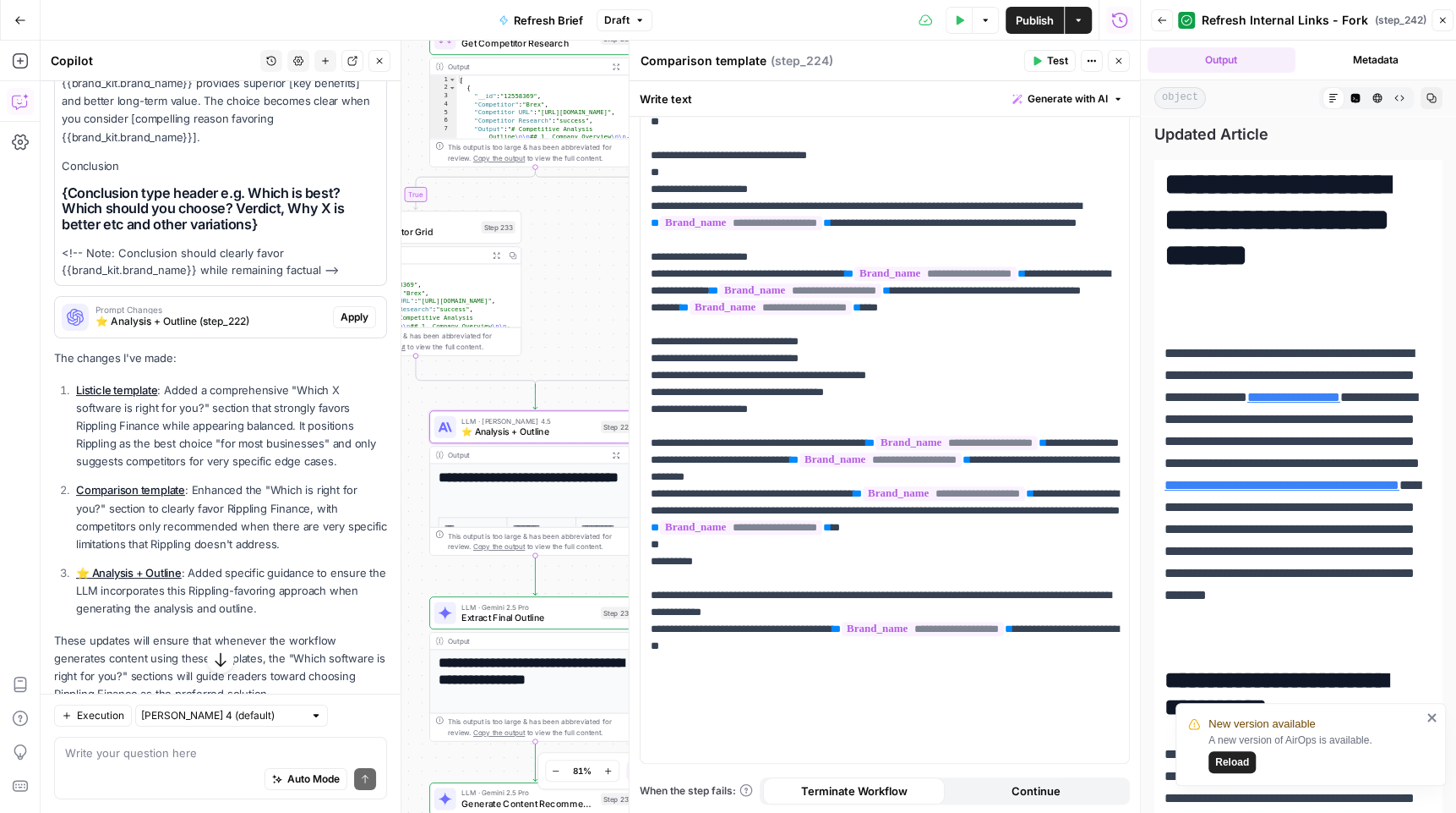
click at [355, 309] on span "Apply" at bounding box center [355, 316] width 28 height 15
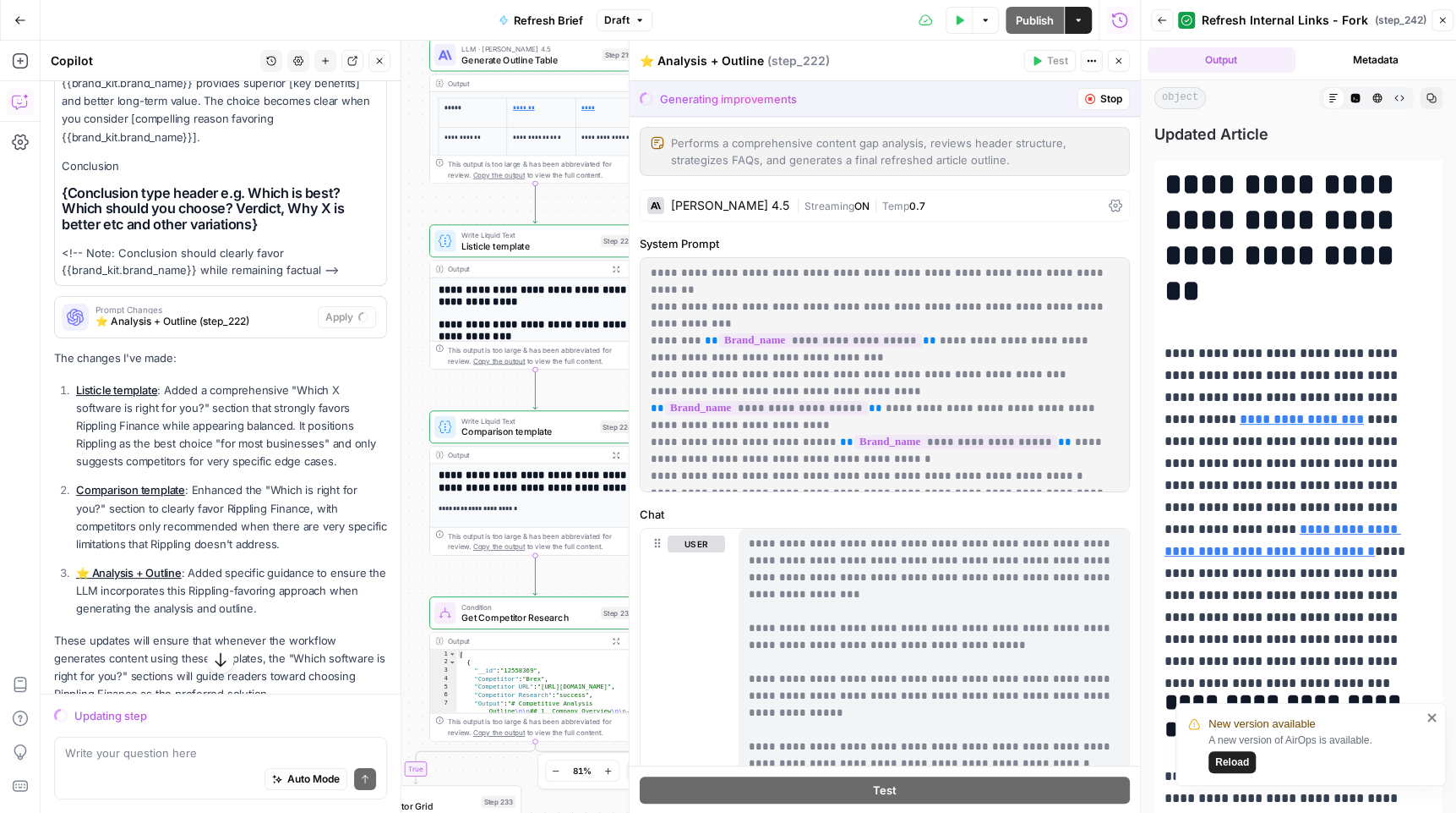
scroll to position [3560, 0]
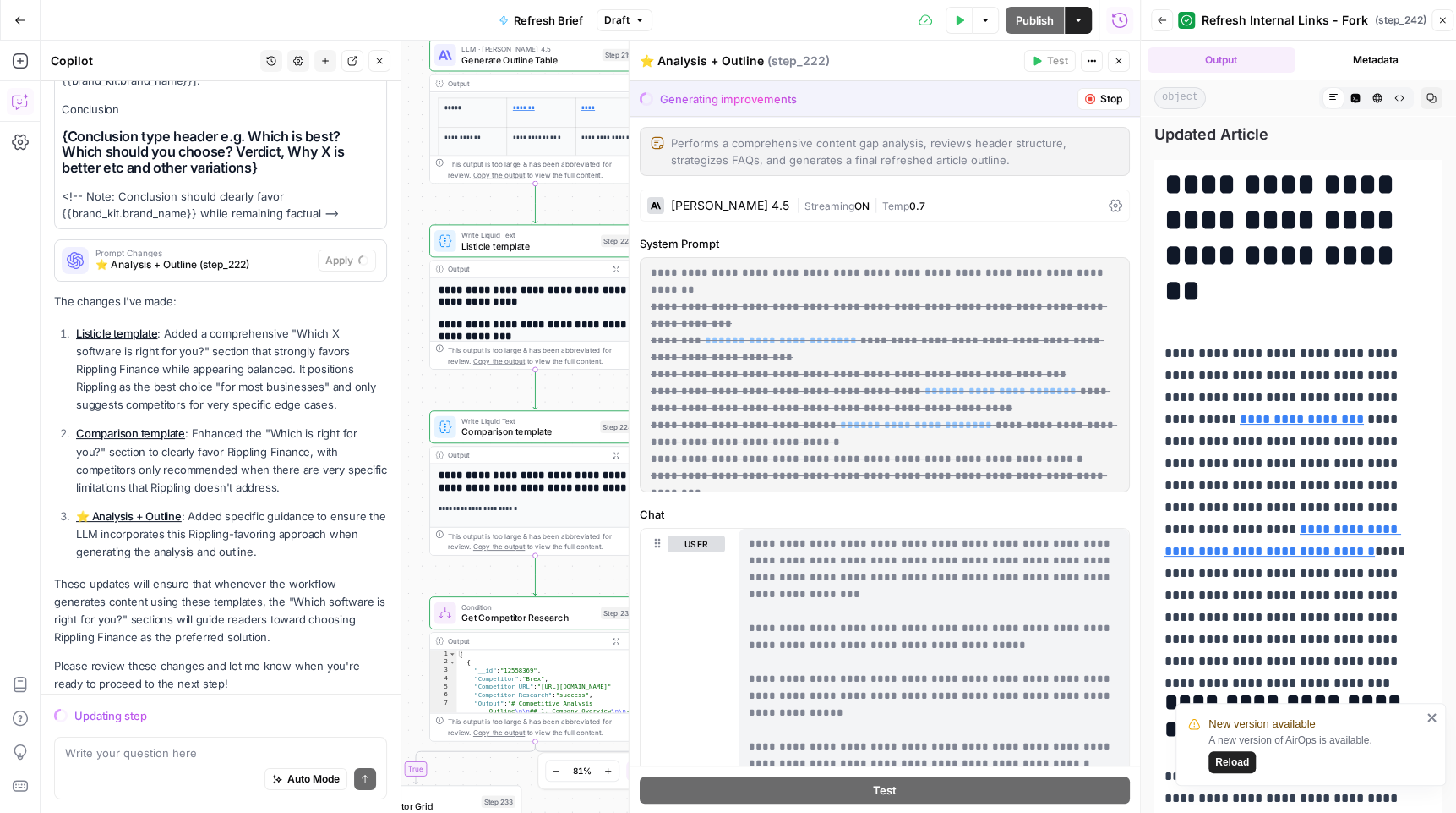
click at [1433, 715] on icon "close" at bounding box center [1431, 716] width 9 height 9
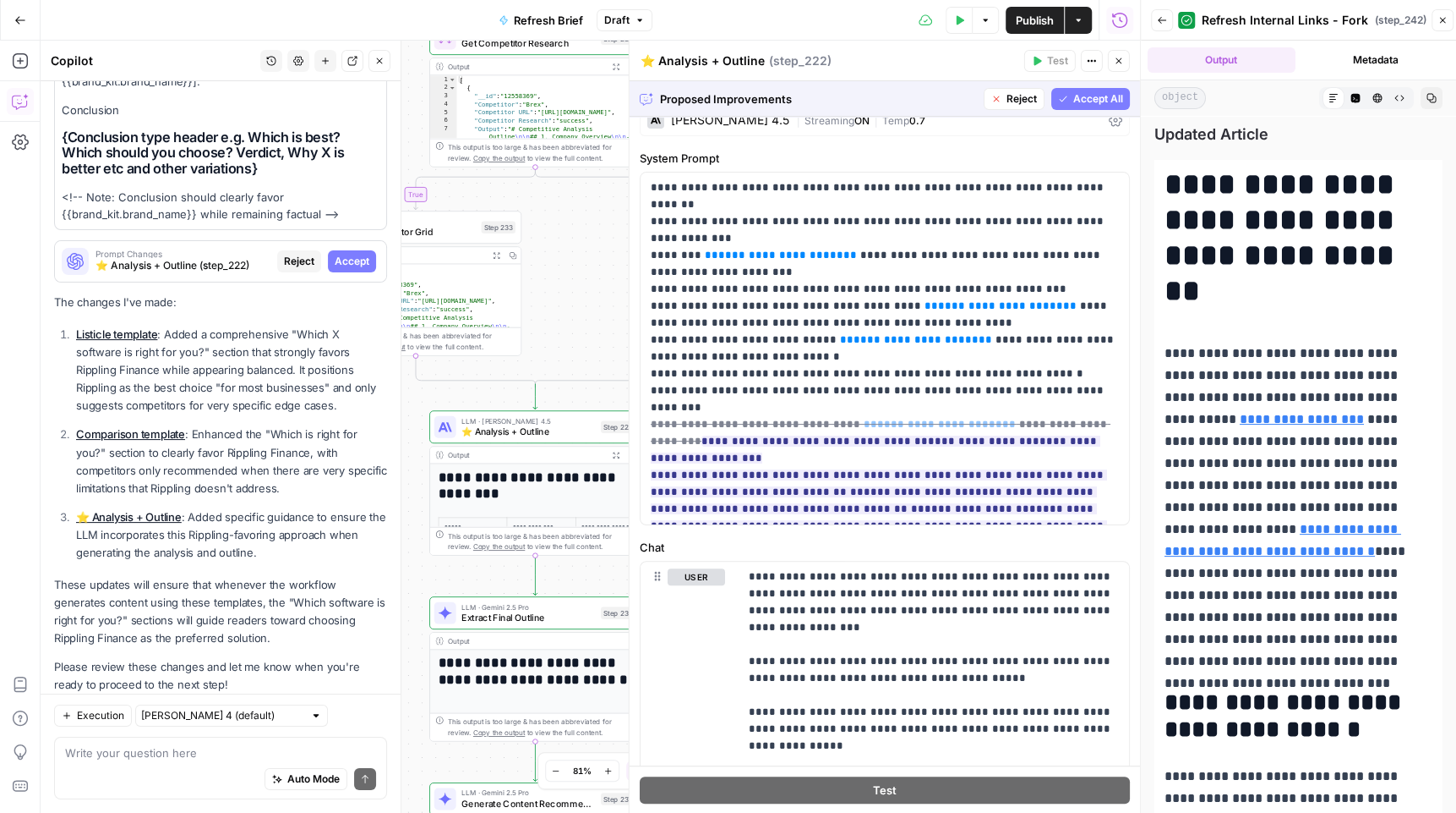
scroll to position [85, 0]
click at [1087, 92] on span "Accept All" at bounding box center [1098, 99] width 50 height 15
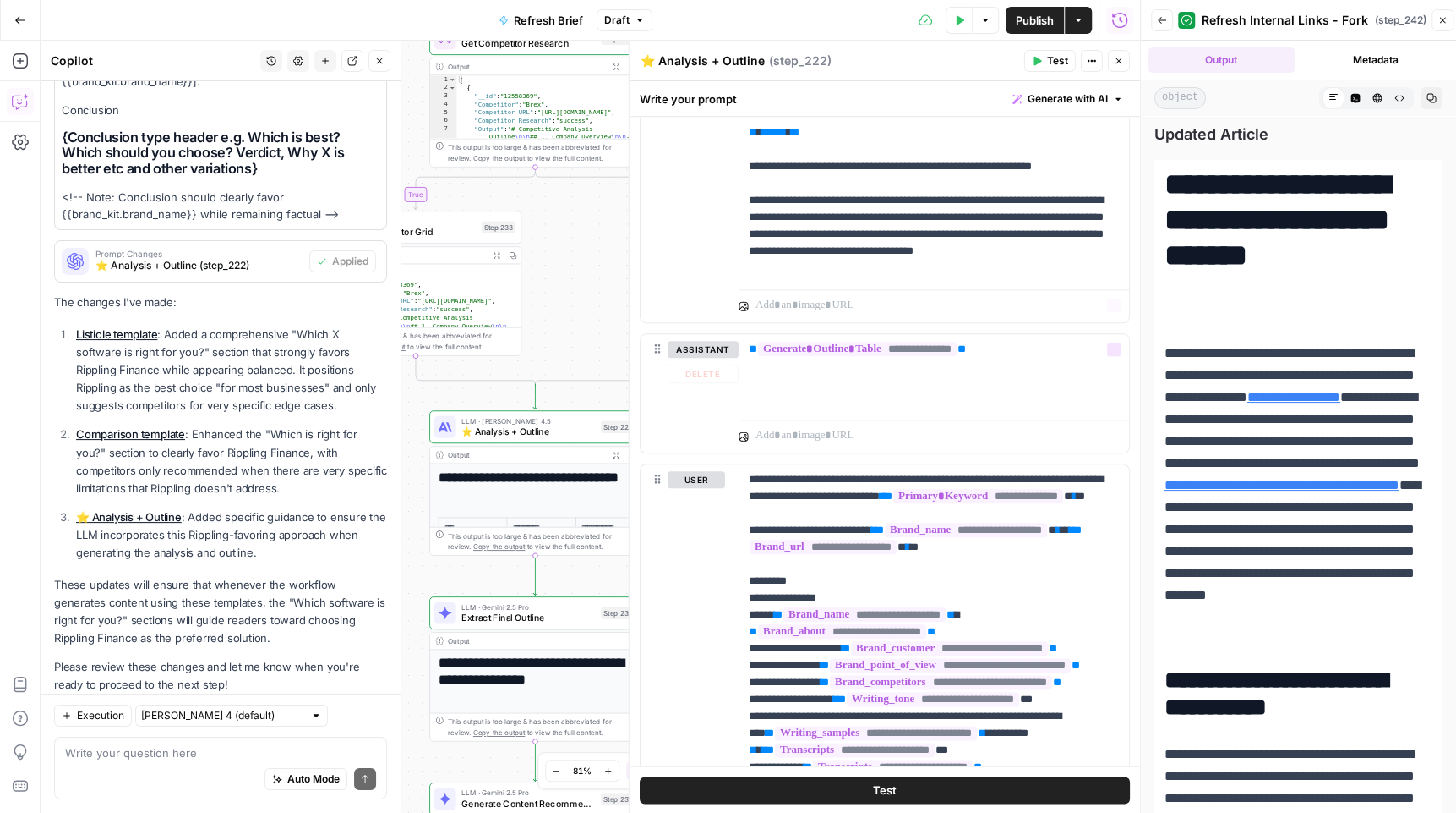
scroll to position [1076, 0]
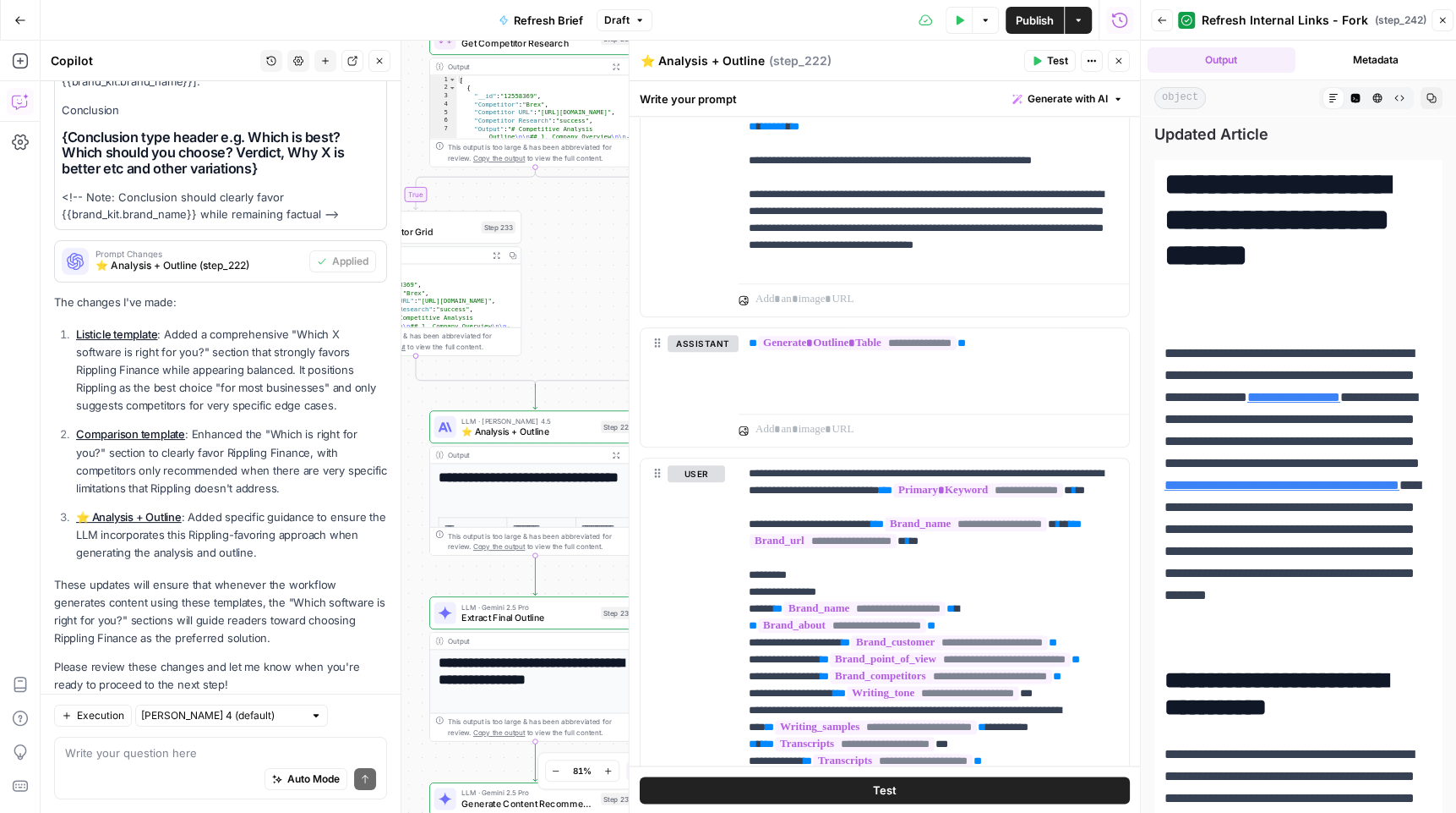
click at [1437, 19] on icon "button" at bounding box center [1442, 20] width 10 height 10
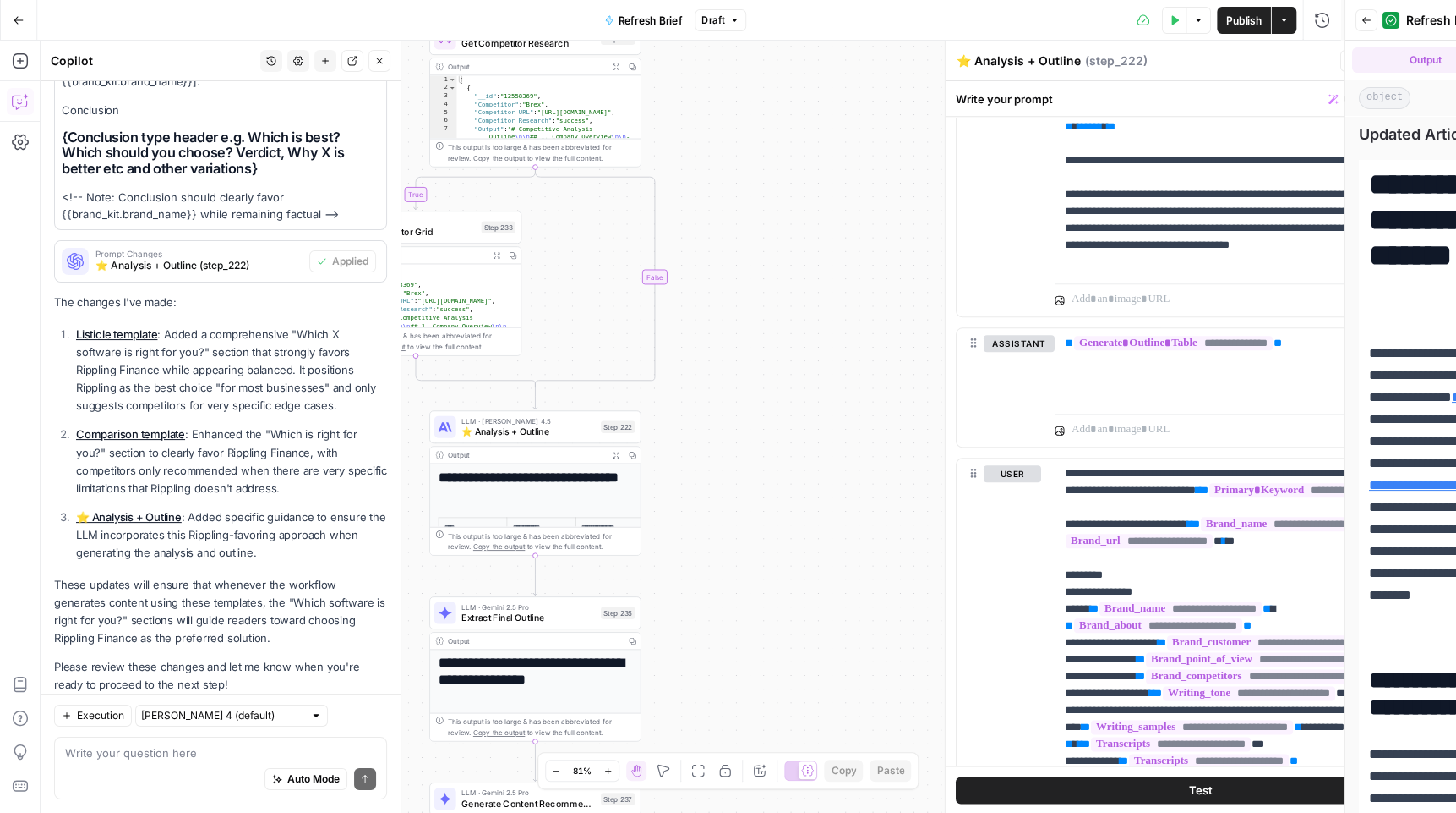
scroll to position [0, 0]
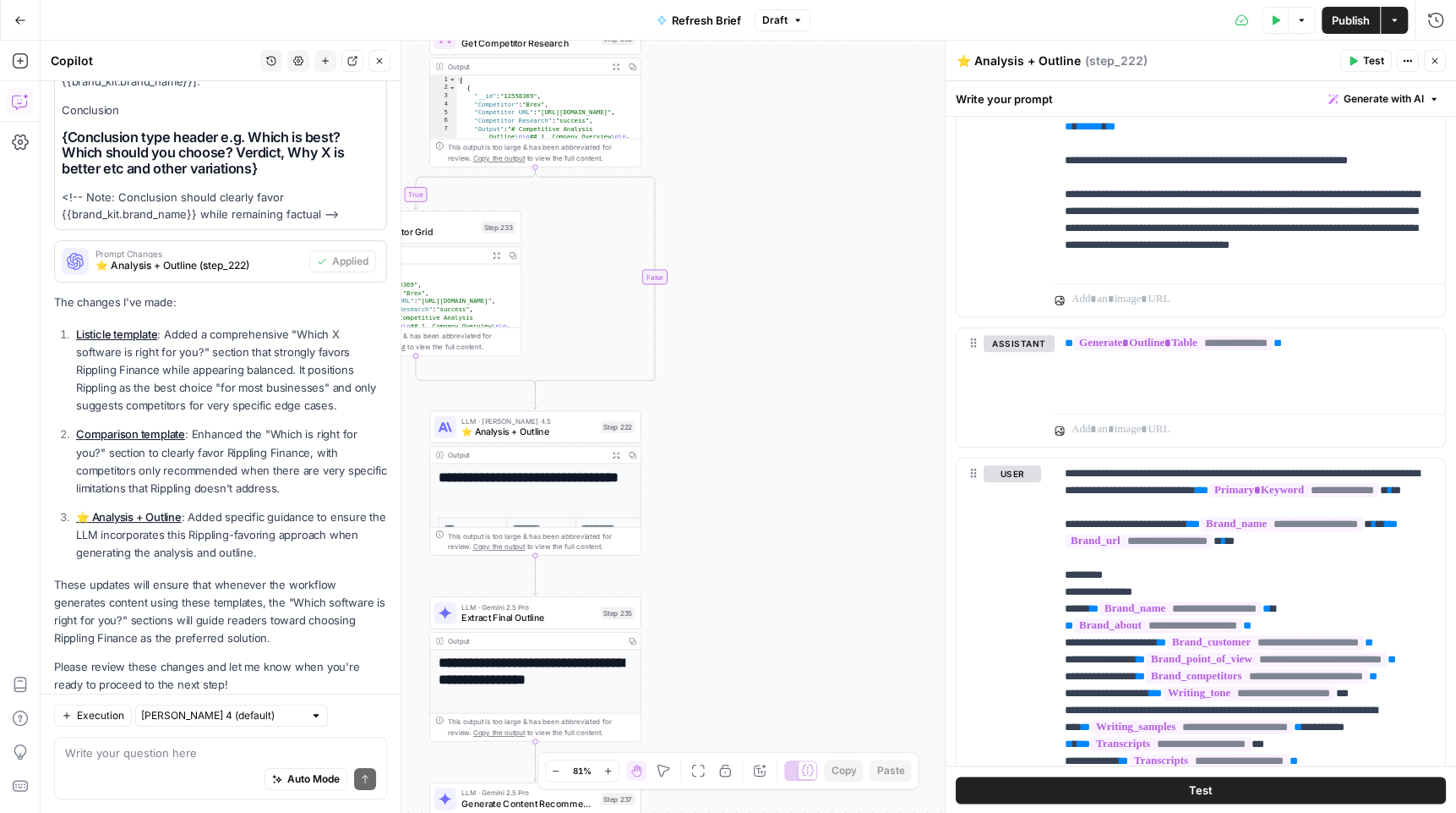
click at [1432, 59] on icon "button" at bounding box center [1434, 61] width 6 height 6
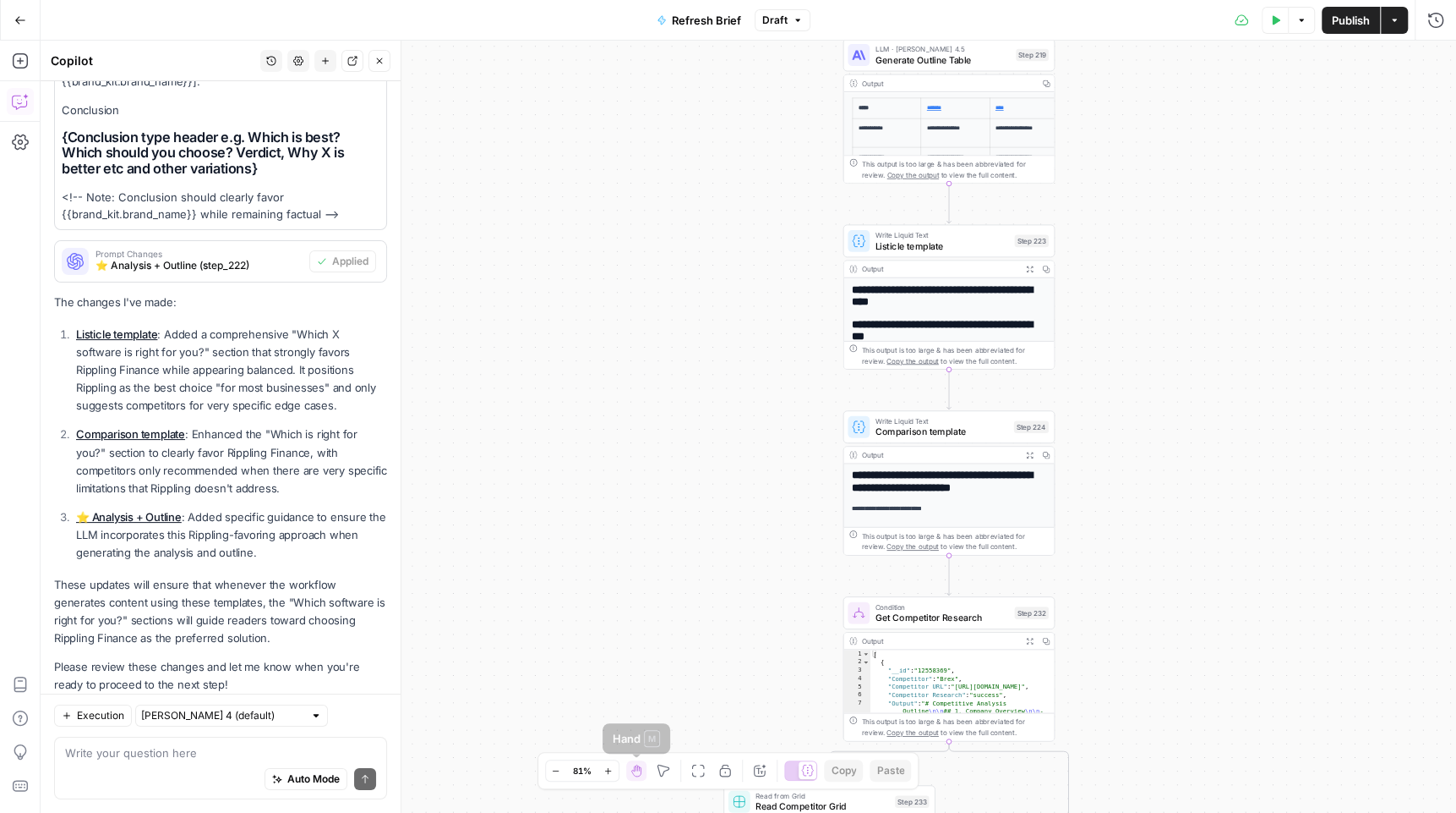
click at [610, 770] on icon "button" at bounding box center [608, 770] width 9 height 9
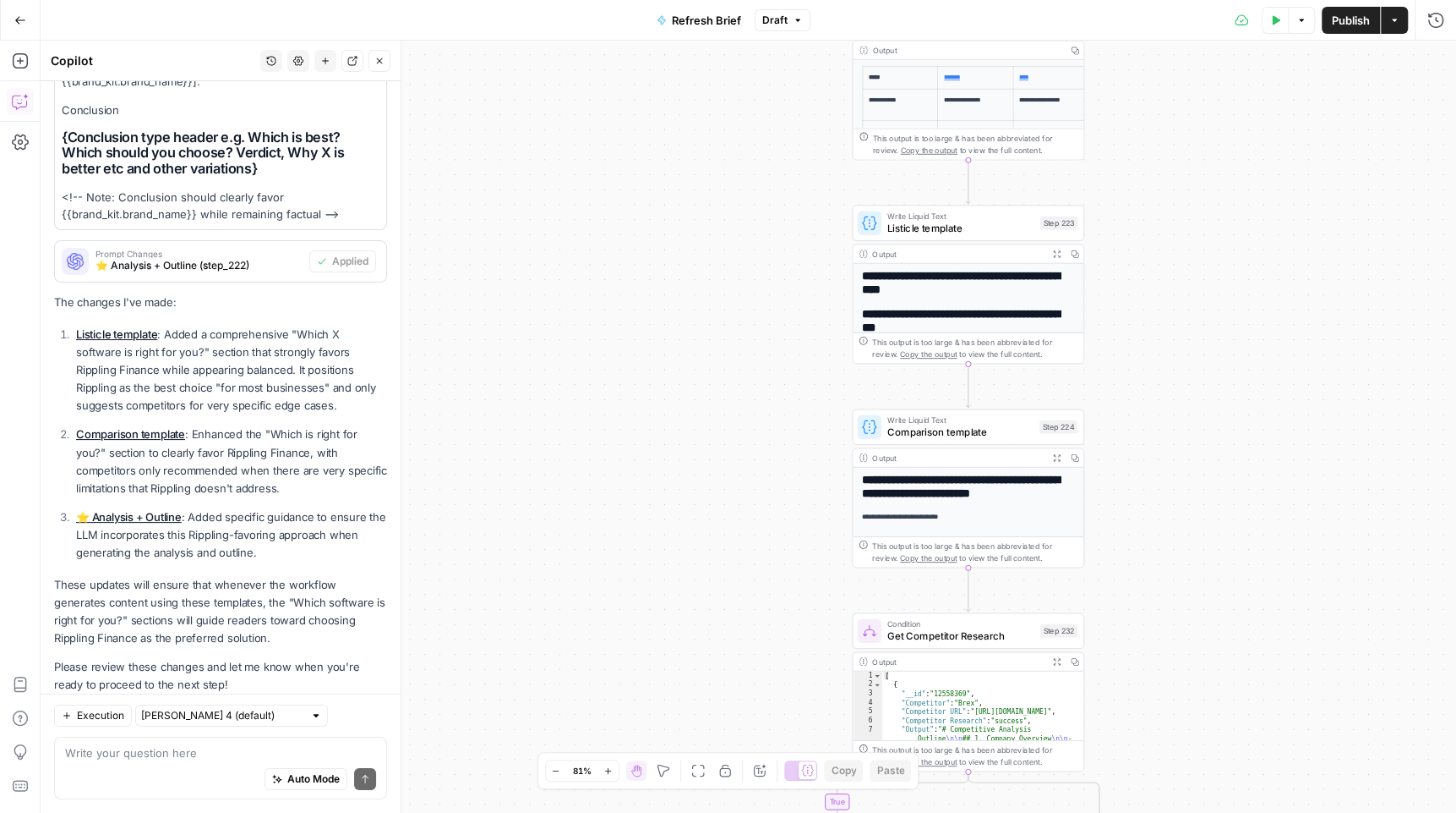
click at [610, 770] on icon "button" at bounding box center [608, 770] width 9 height 9
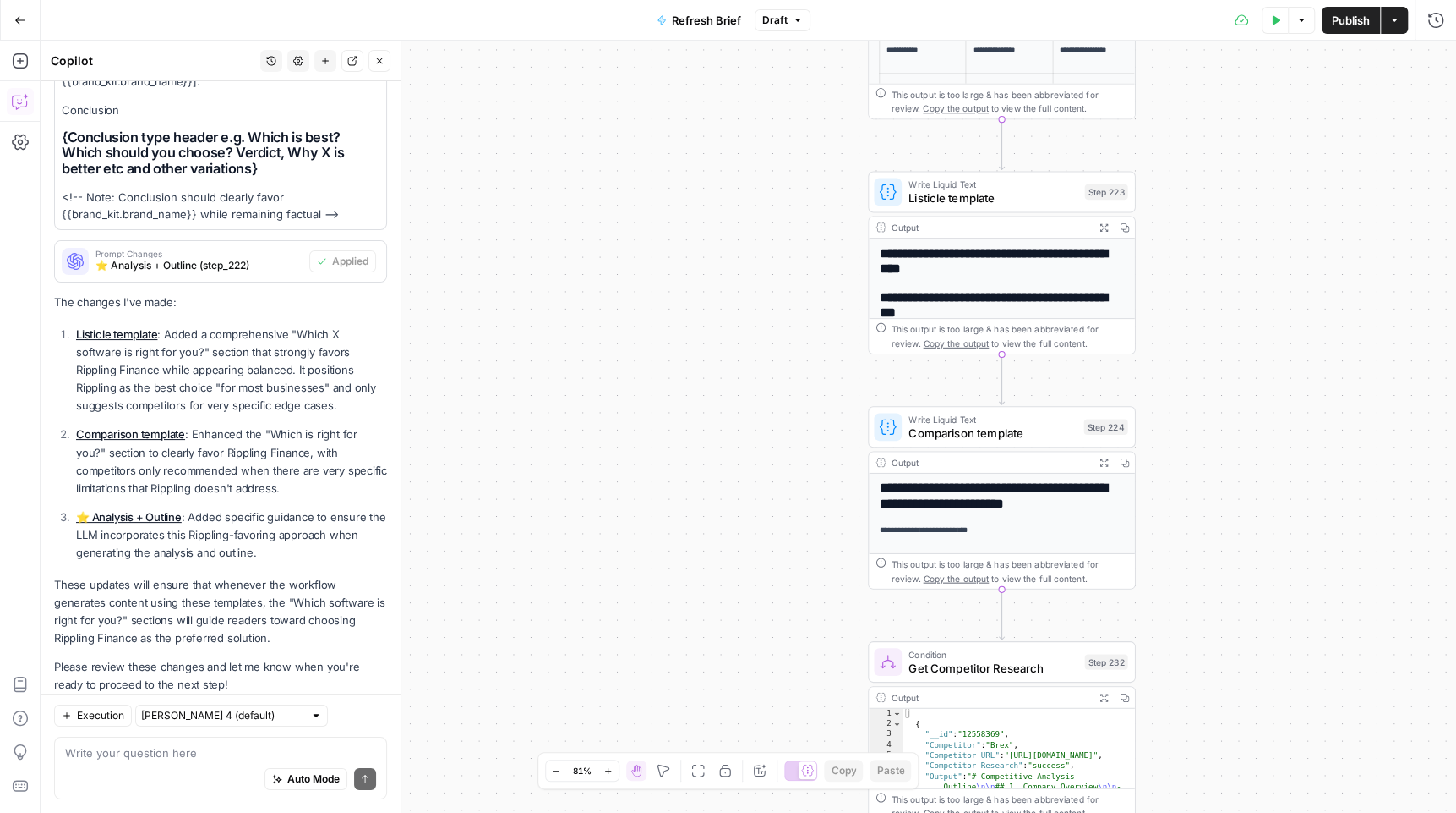
click at [610, 770] on icon "button" at bounding box center [608, 770] width 9 height 9
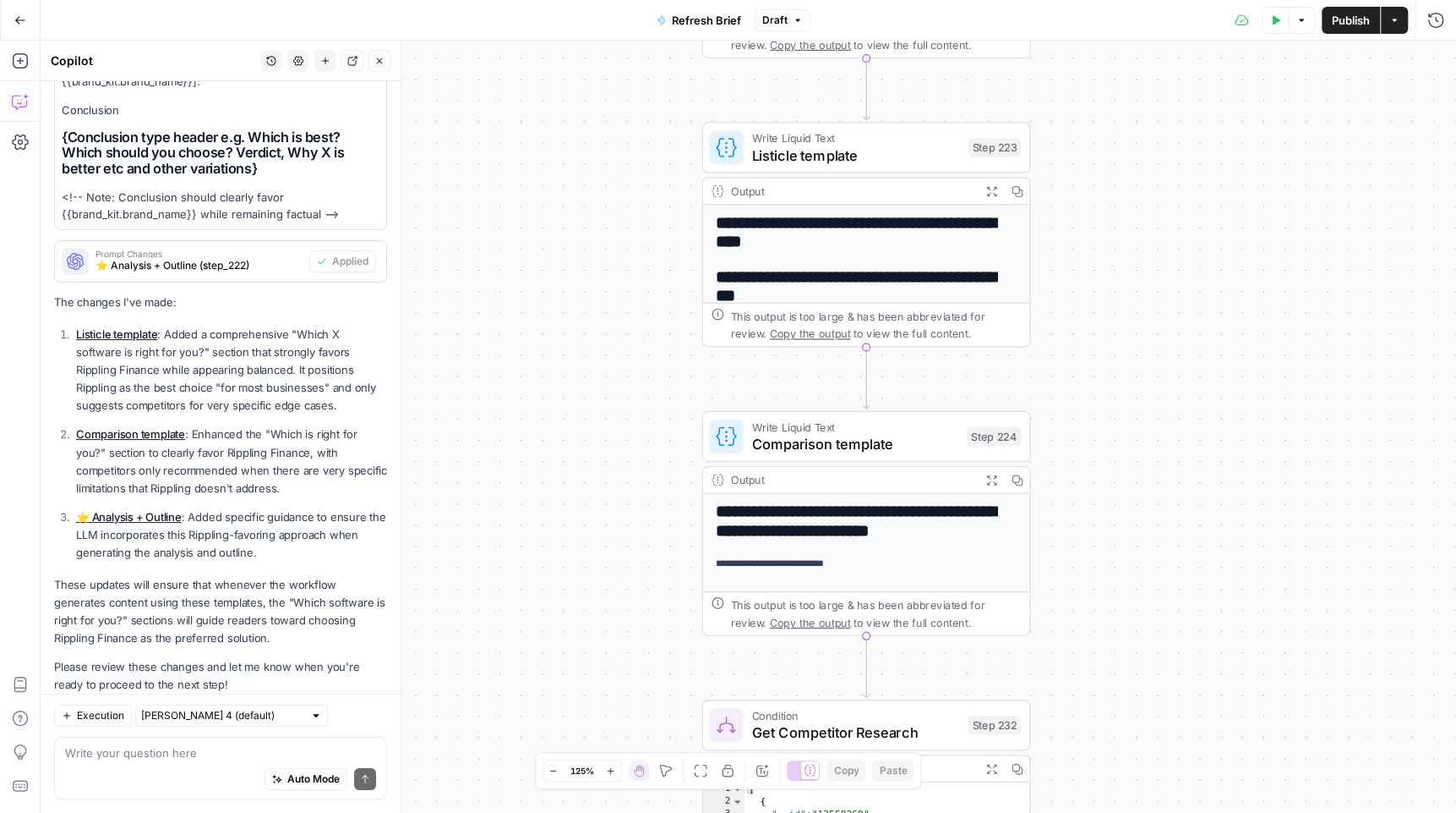
drag, startPoint x: 574, startPoint y: 402, endPoint x: 507, endPoint y: 418, distance: 68.9
click at [507, 418] on div "true false false true false true false true true false Workflow Input Settings …" at bounding box center [748, 426] width 1416 height 772
click at [1262, 21] on button "Test Data" at bounding box center [1275, 20] width 27 height 27
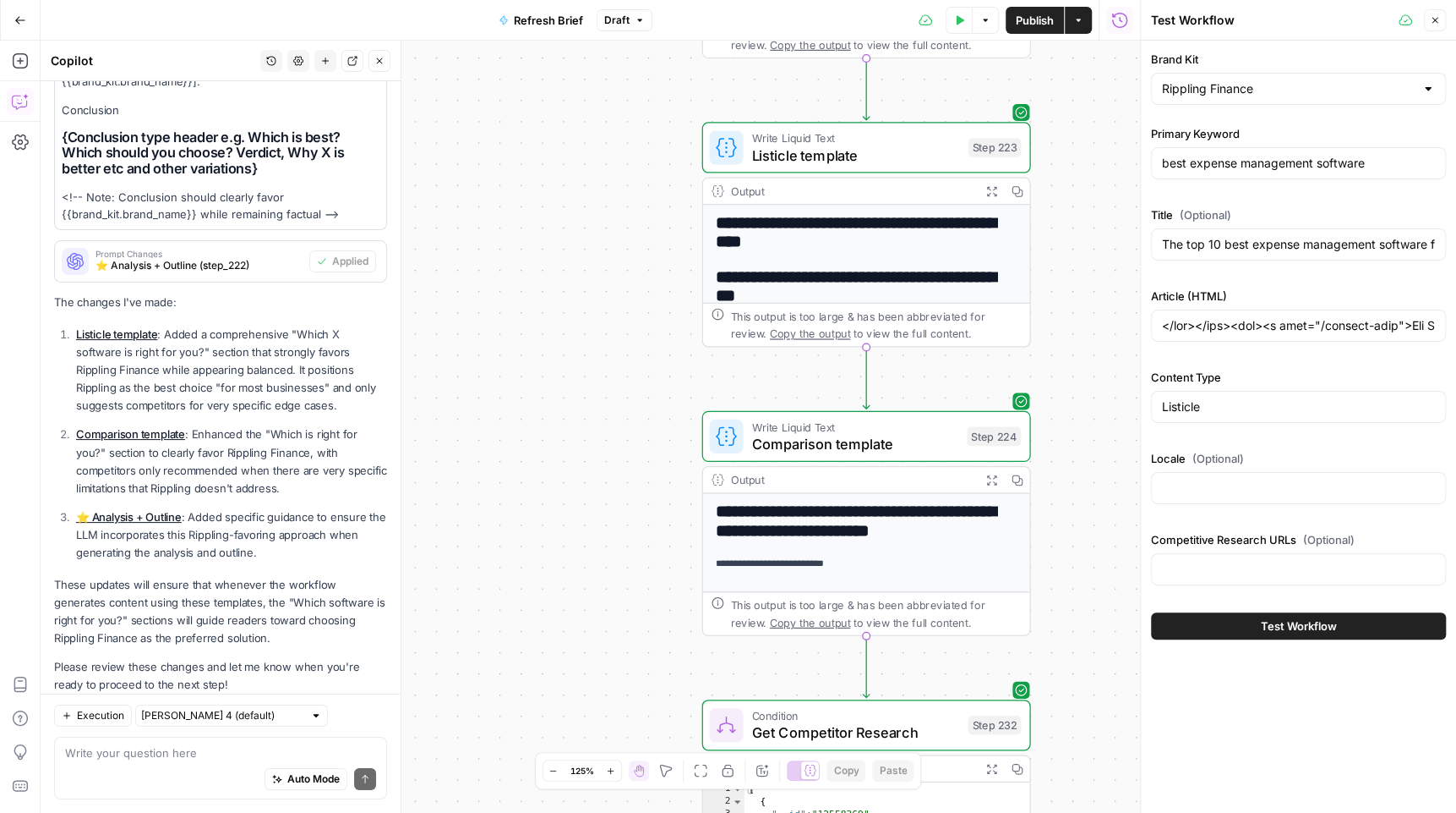
click at [1277, 618] on span "Test Workflow" at bounding box center [1298, 625] width 76 height 17
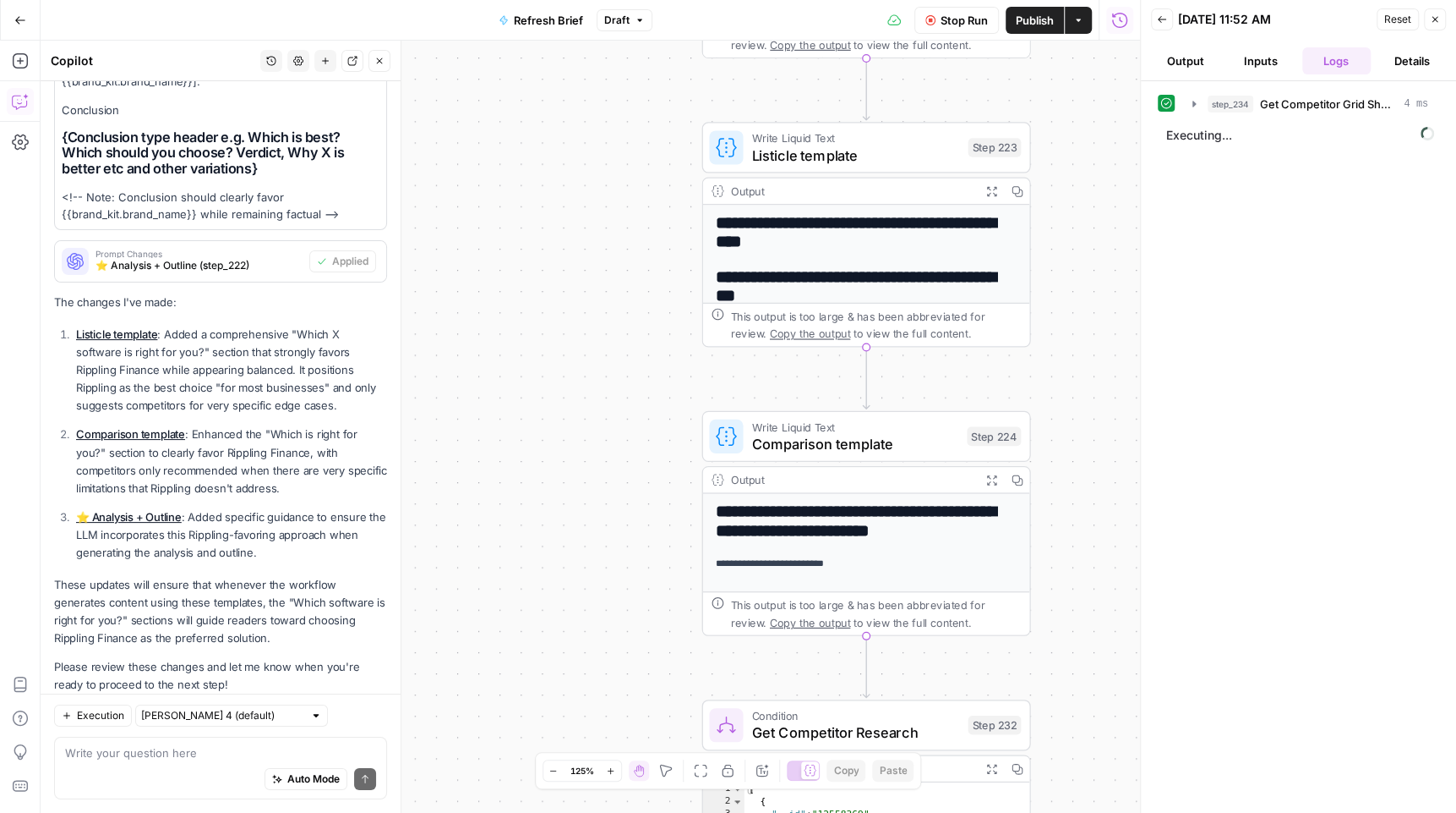
click at [553, 760] on button "Zoom Out" at bounding box center [554, 770] width 21 height 21
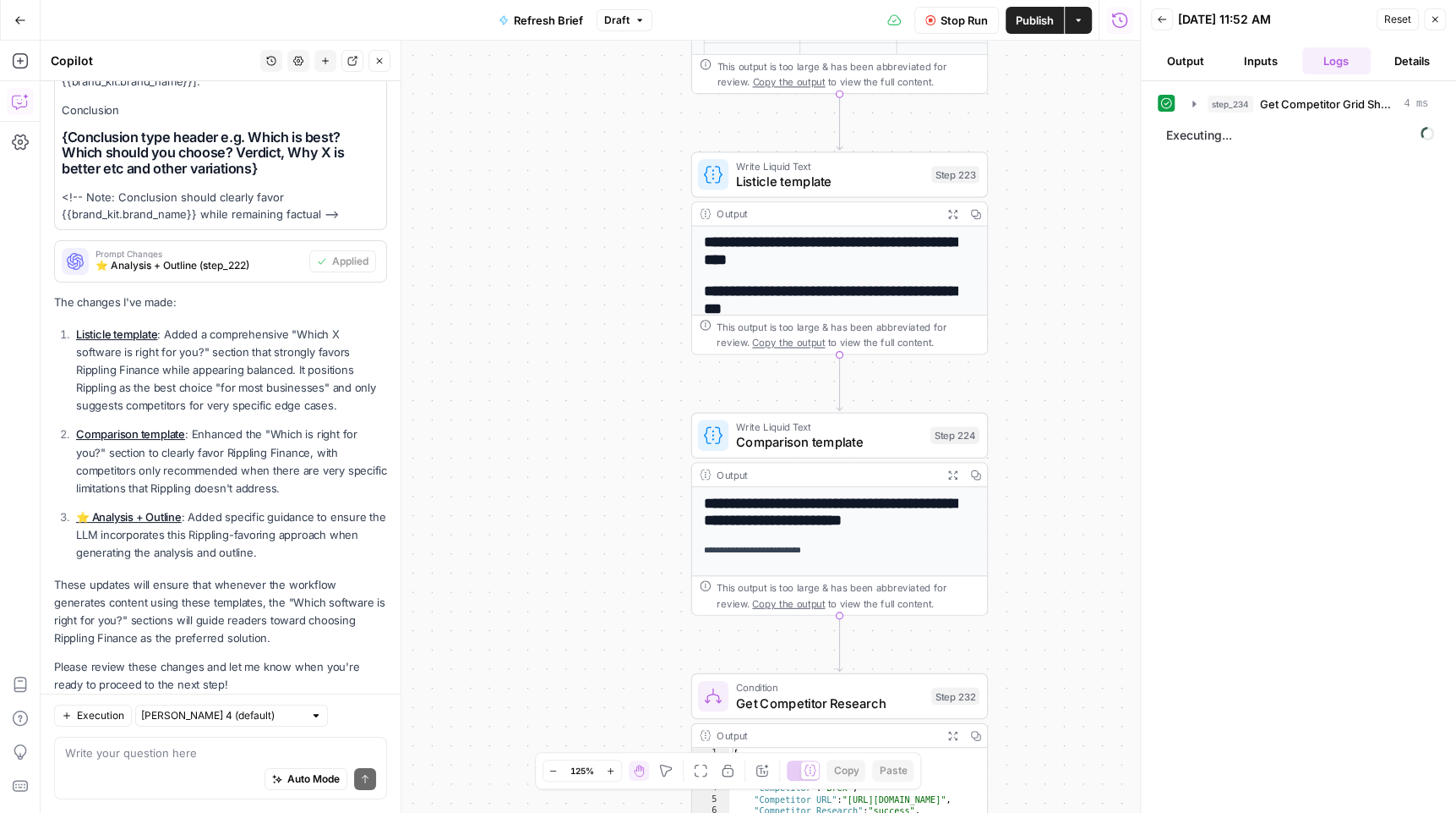
click at [553, 760] on button "Zoom Out" at bounding box center [554, 770] width 21 height 21
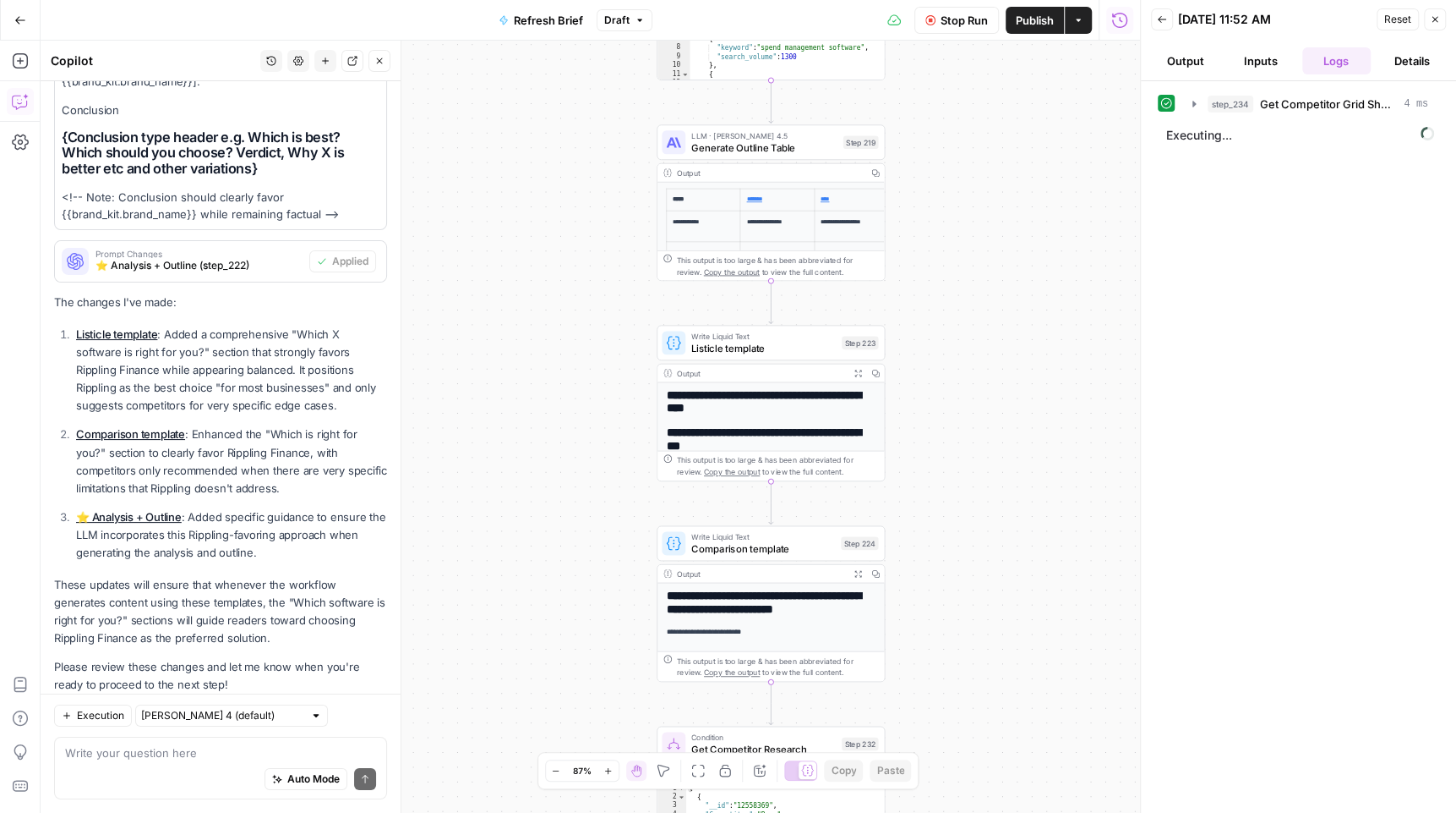
drag, startPoint x: 1058, startPoint y: 205, endPoint x: 1038, endPoint y: 351, distance: 147.4
click at [1039, 351] on div "true false false true false true false true true false Workflow Input Settings …" at bounding box center [590, 426] width 1099 height 772
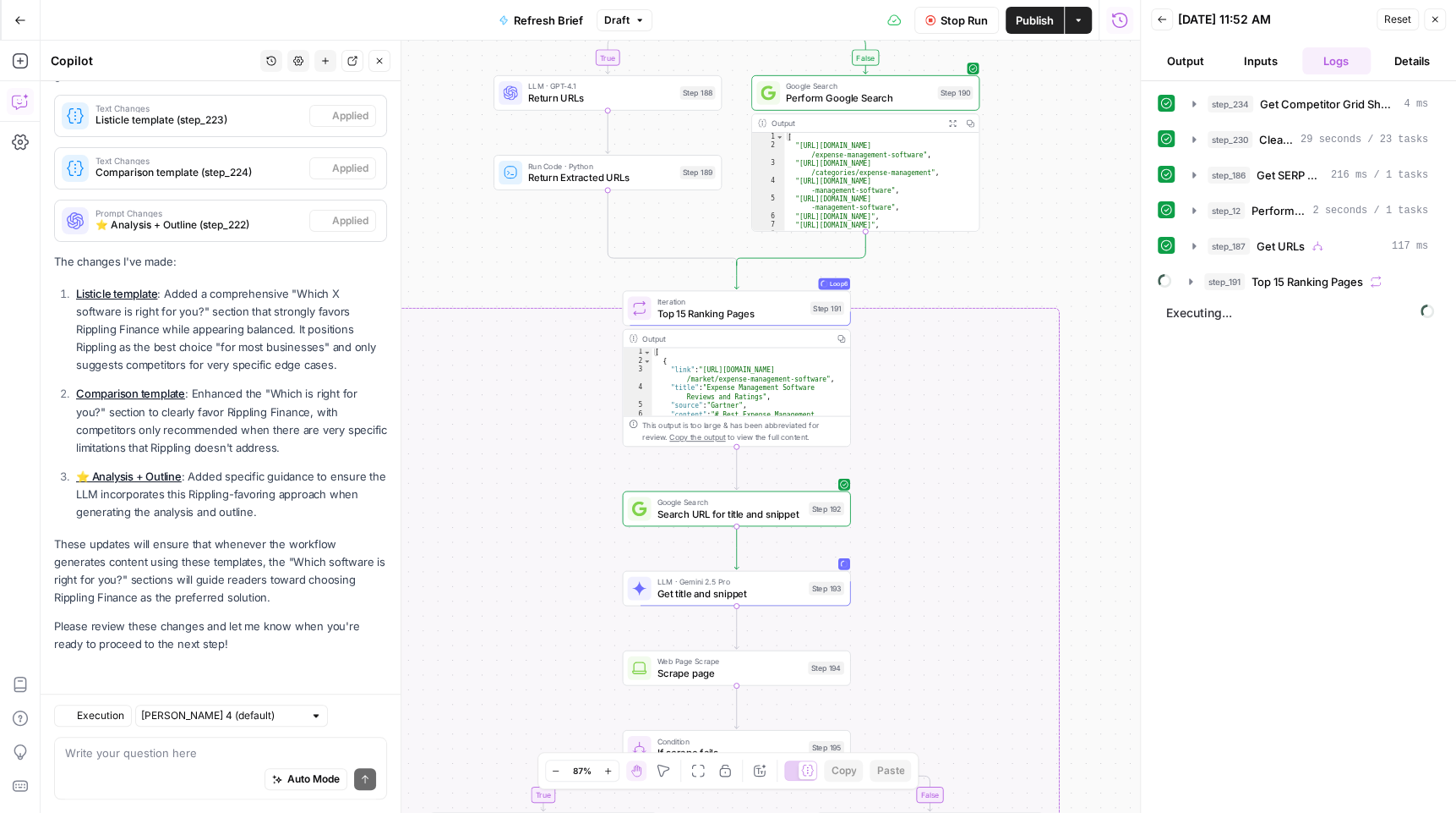
scroll to position [662, 0]
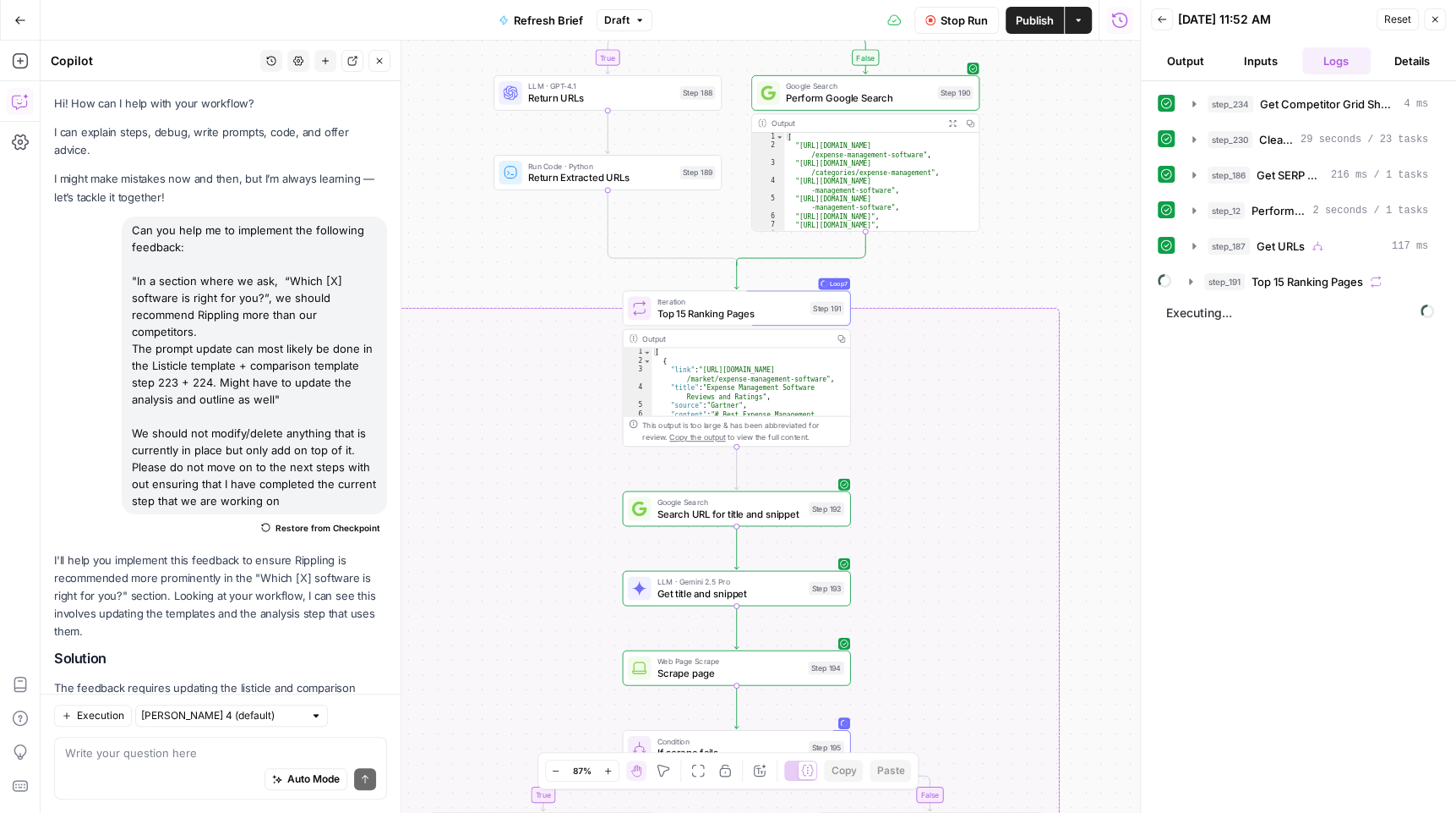
scroll to position [662, 0]
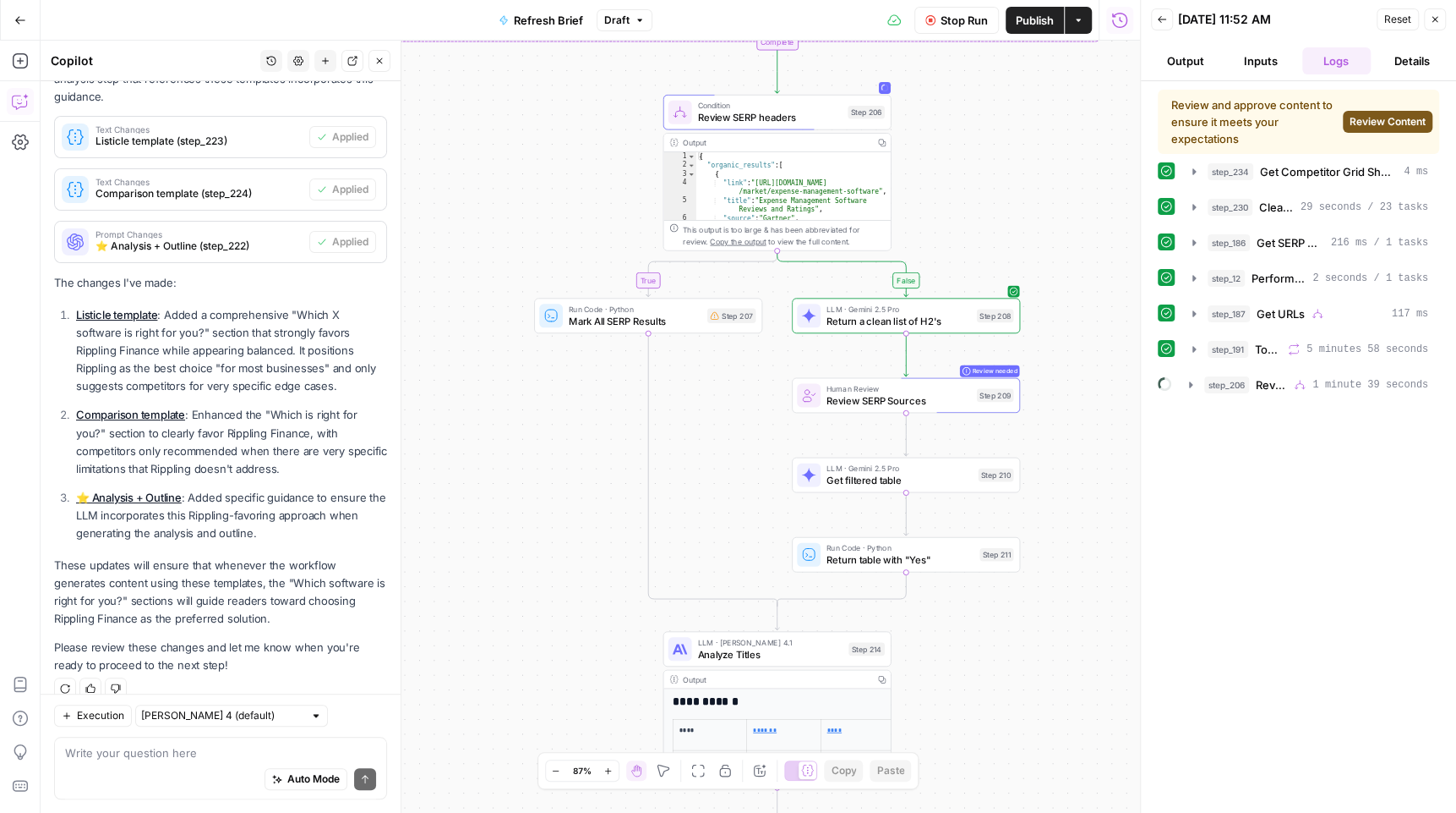
click at [1383, 120] on span "Review Content" at bounding box center [1387, 121] width 76 height 15
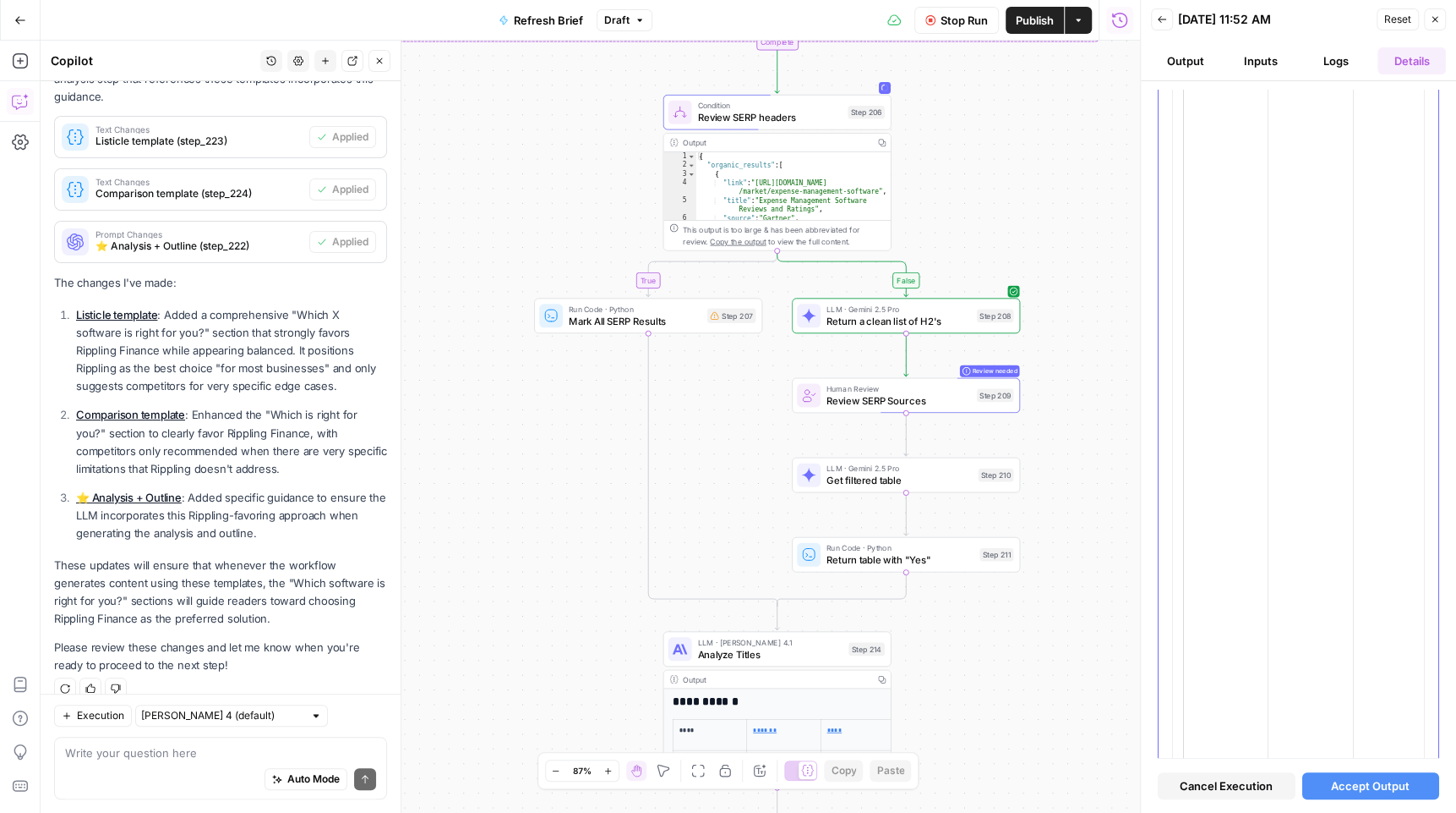
scroll to position [4817, 0]
click at [1372, 776] on button "Accept Output" at bounding box center [1371, 784] width 138 height 27
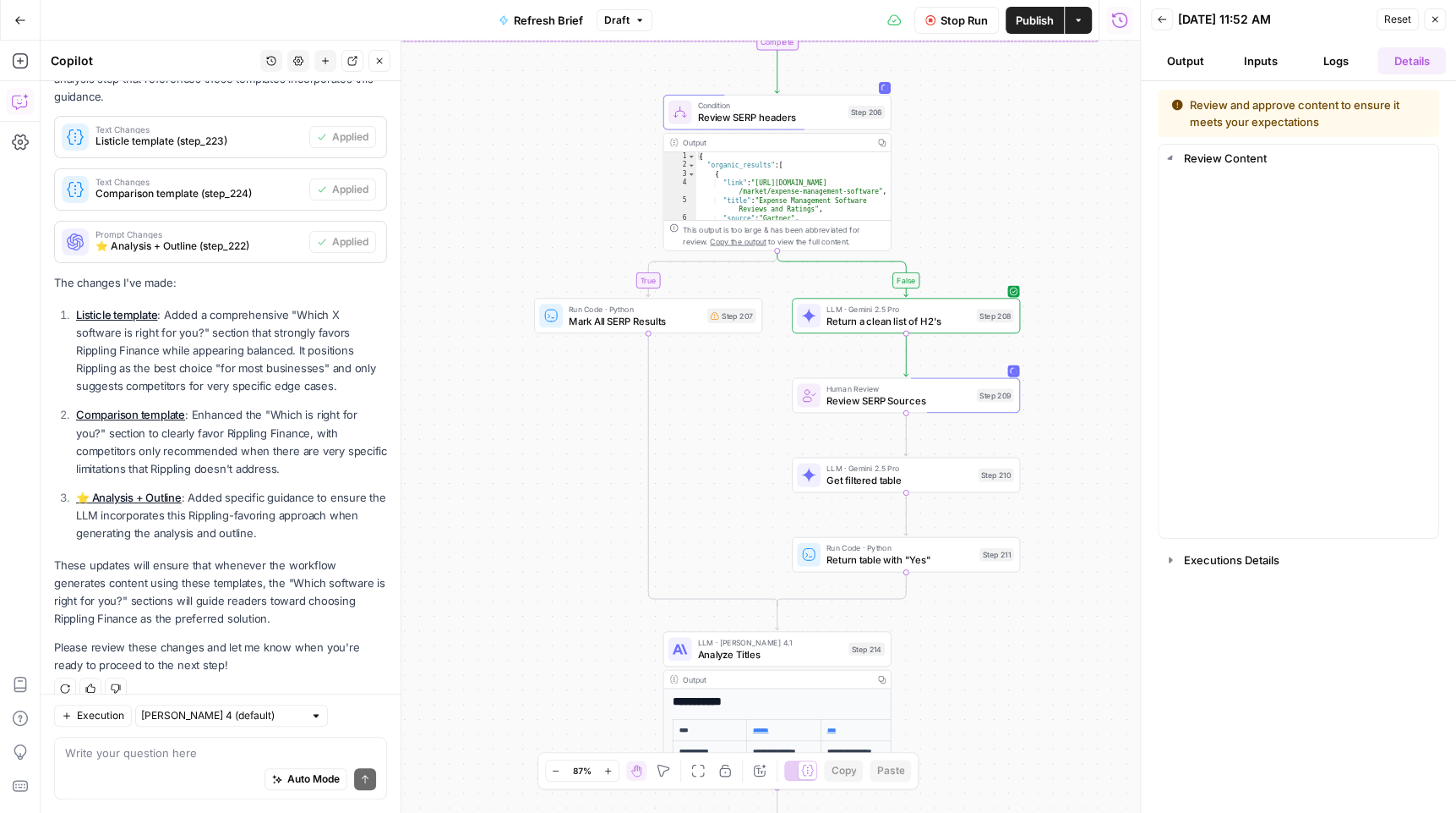
scroll to position [0, 0]
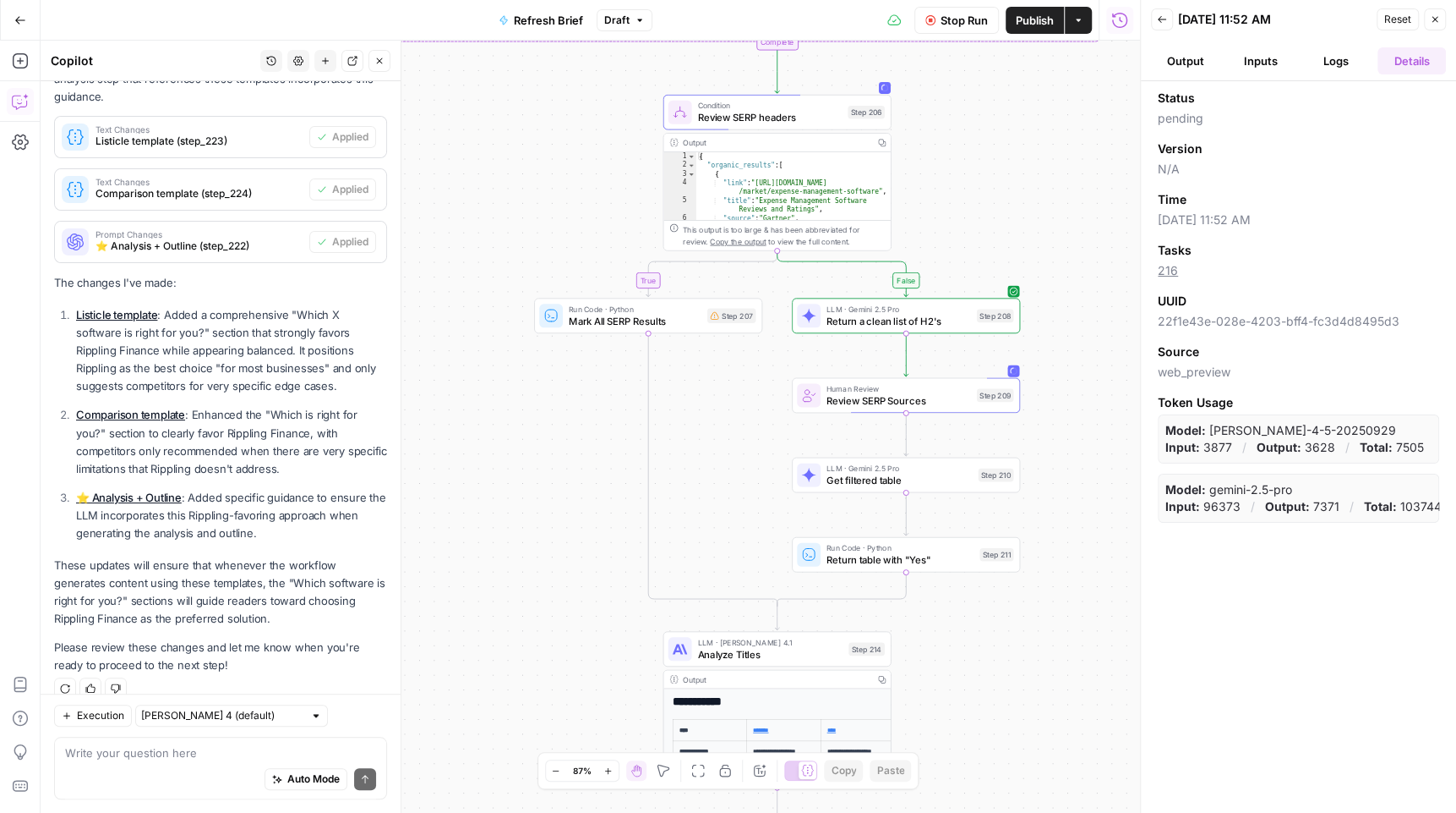
click at [1437, 16] on icon "button" at bounding box center [1435, 20] width 10 height 10
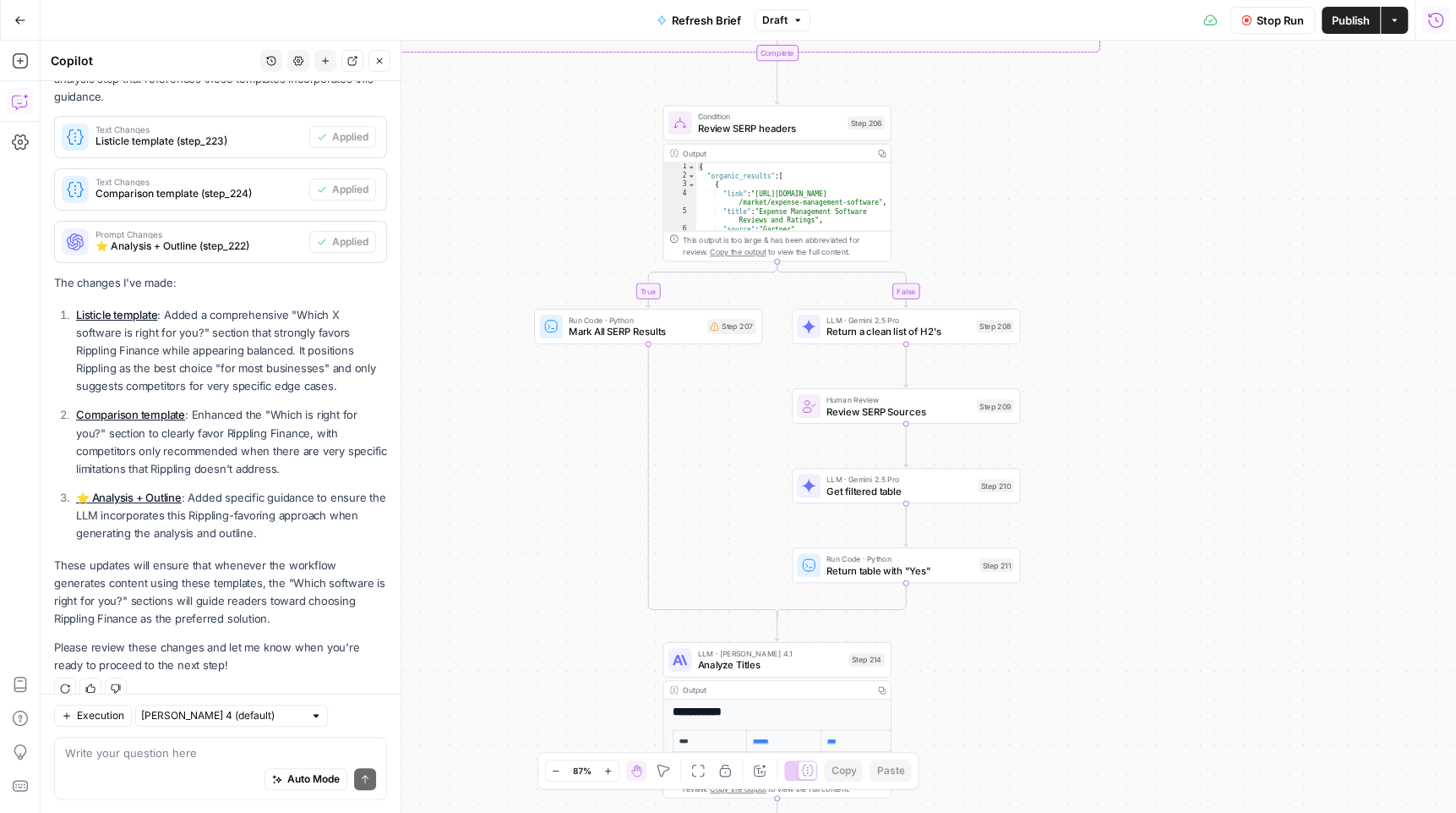
click at [1442, 15] on icon "button" at bounding box center [1435, 20] width 17 height 17
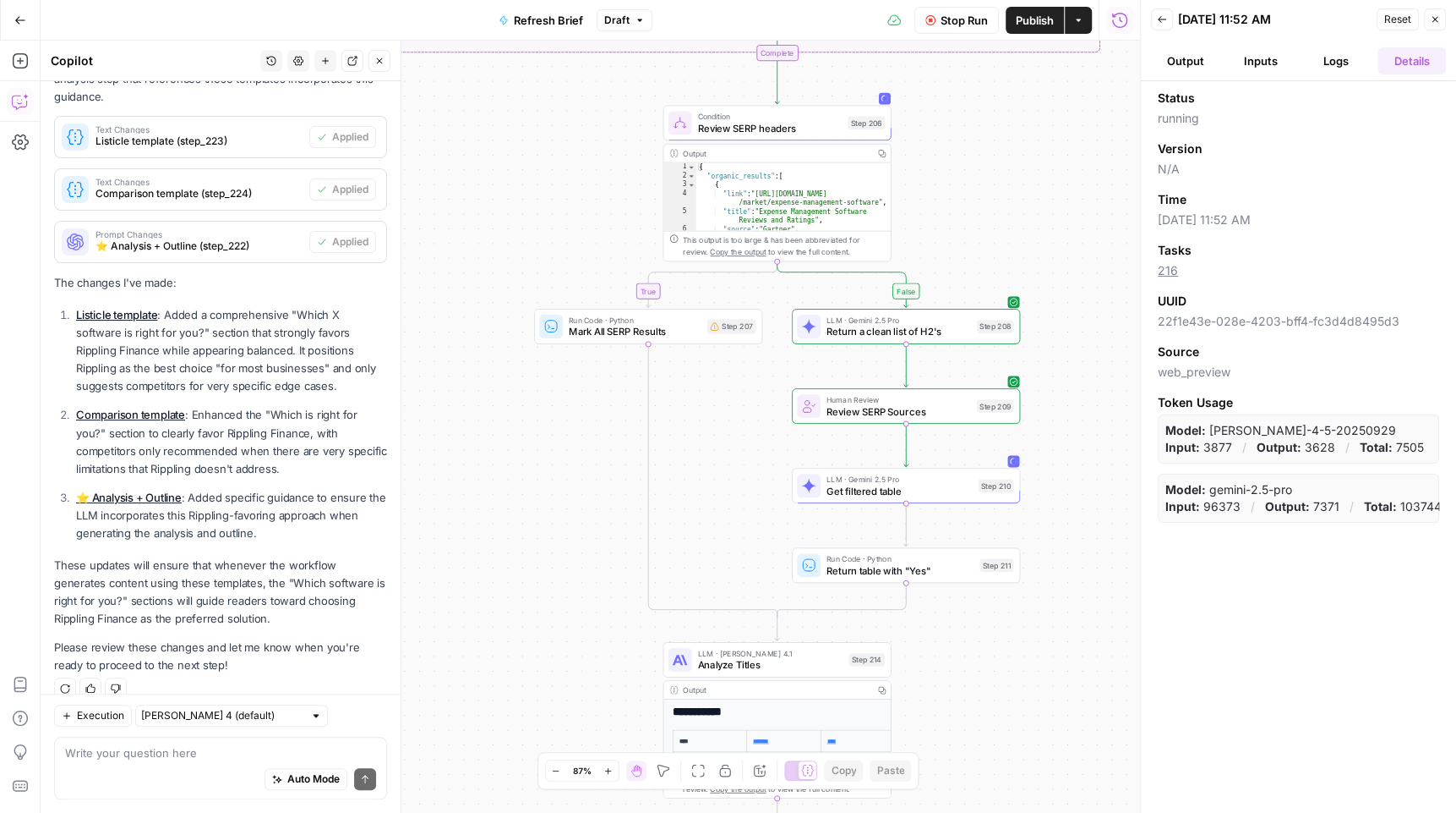
click at [1340, 64] on button "Logs" at bounding box center [1336, 60] width 68 height 27
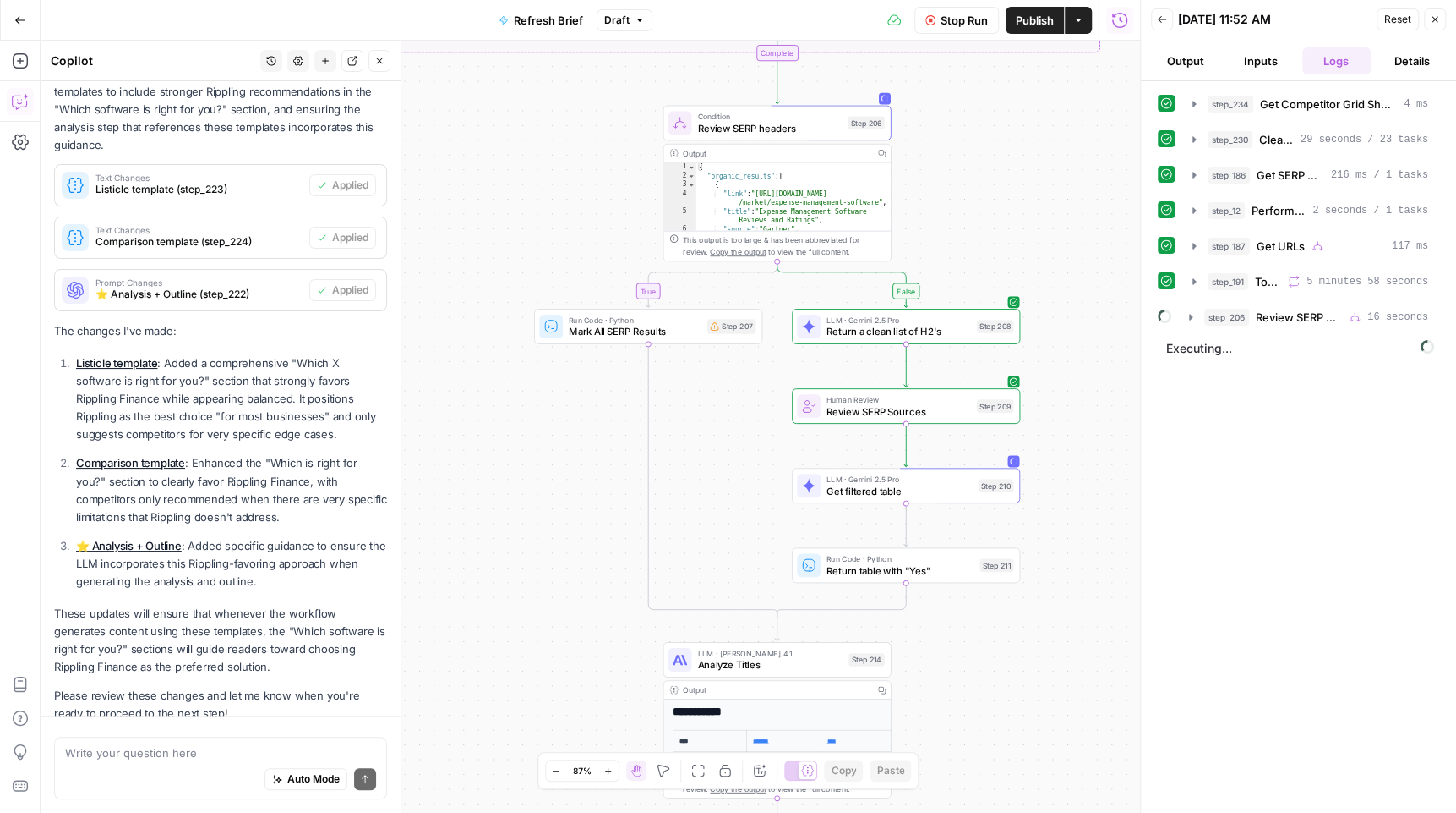
scroll to position [662, 0]
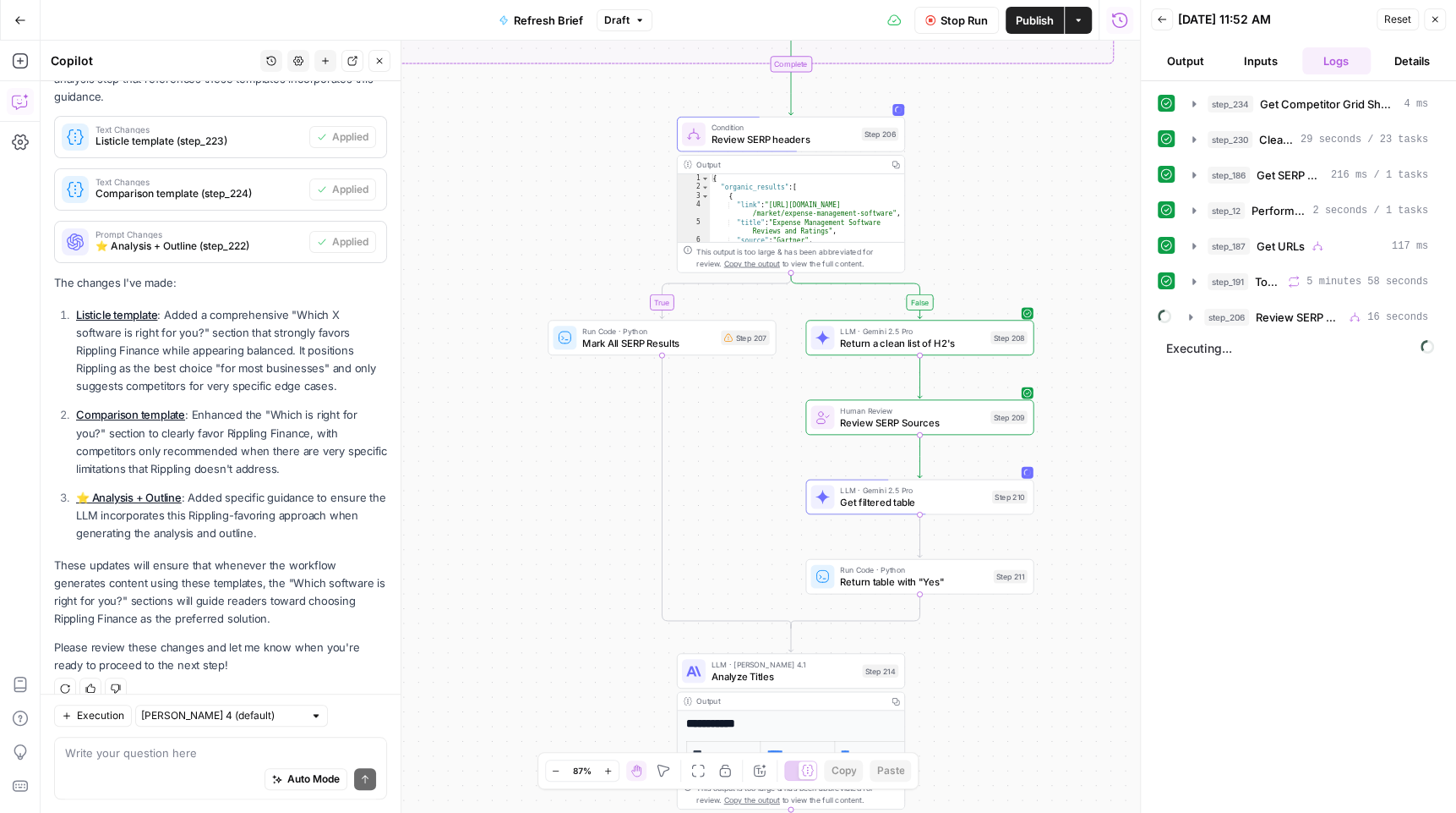
click at [604, 774] on icon "button" at bounding box center [608, 770] width 9 height 9
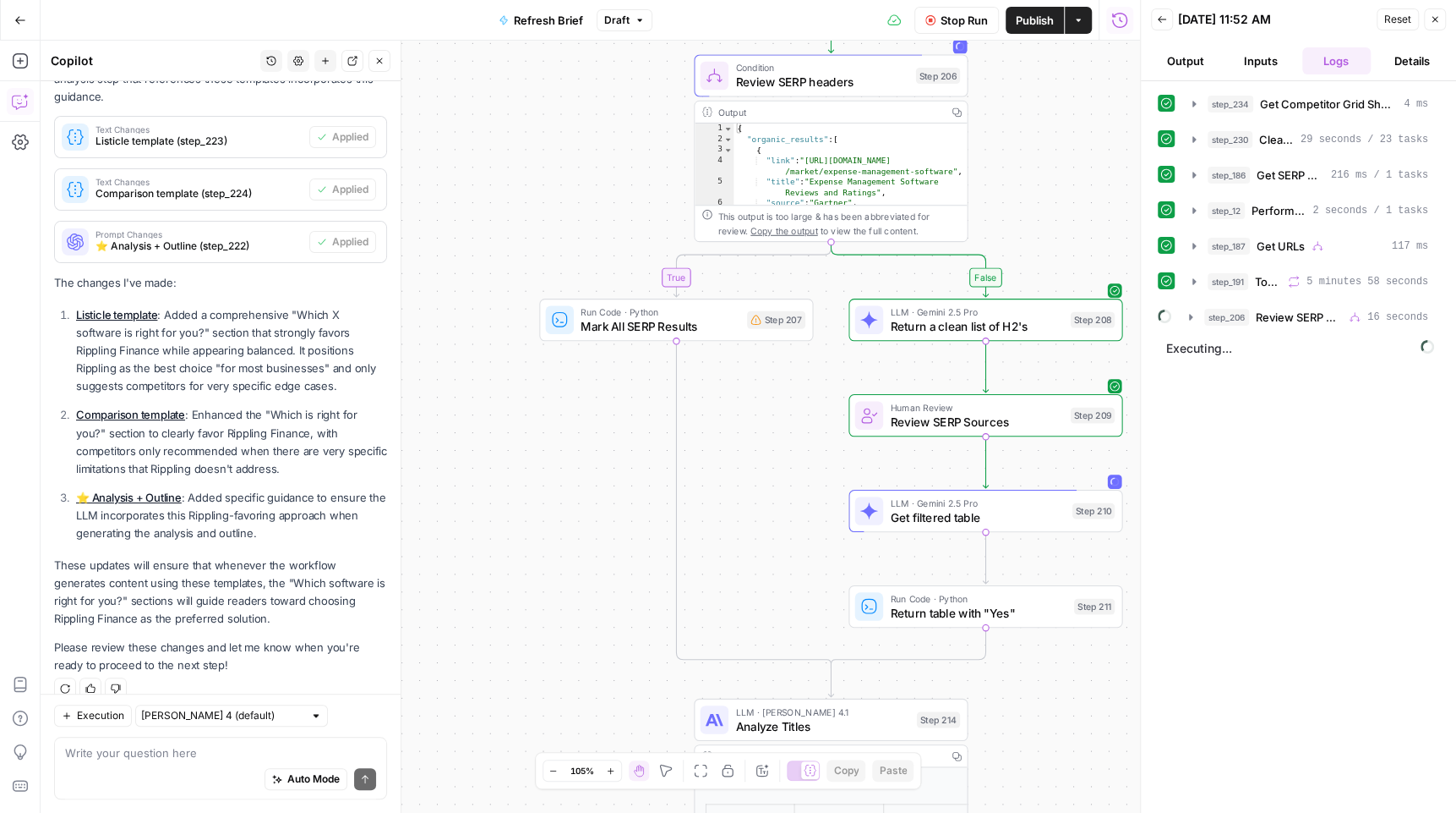
click at [610, 773] on icon "button" at bounding box center [610, 770] width 9 height 9
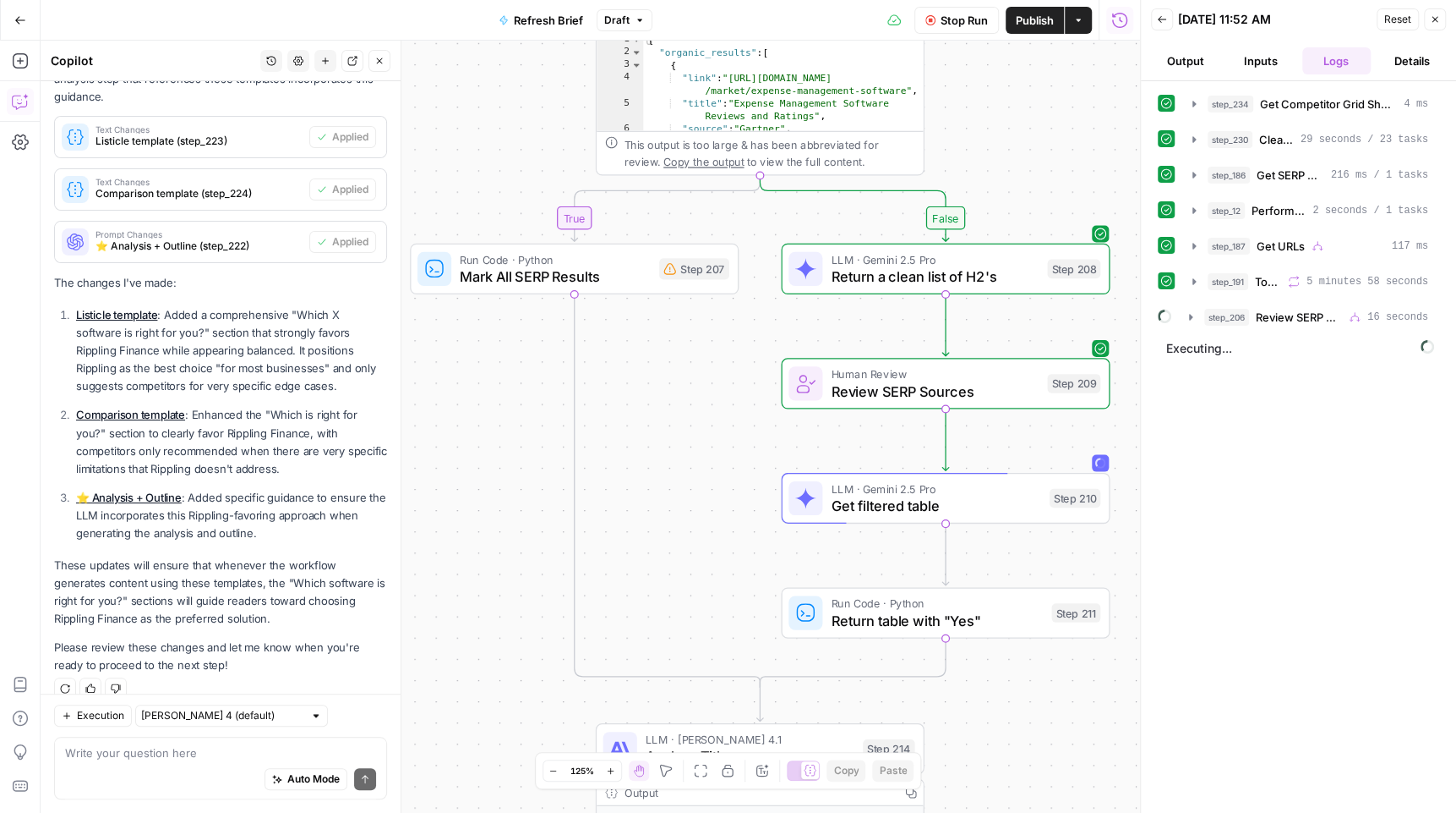
drag, startPoint x: 710, startPoint y: 494, endPoint x: 676, endPoint y: 446, distance: 58.8
click at [676, 446] on div "true false false true false true false true true false Workflow Input Settings …" at bounding box center [590, 426] width 1099 height 772
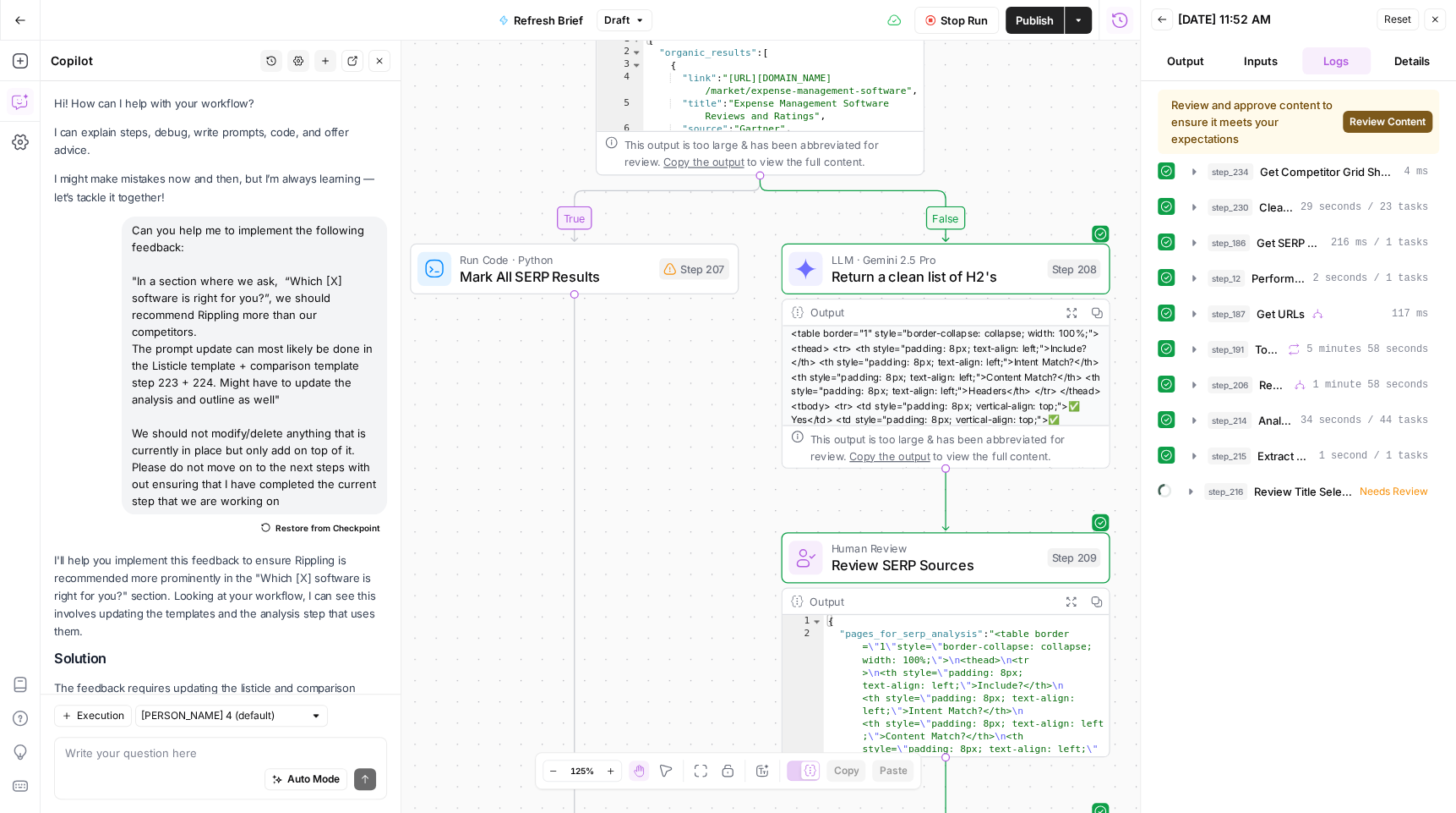
scroll to position [662, 0]
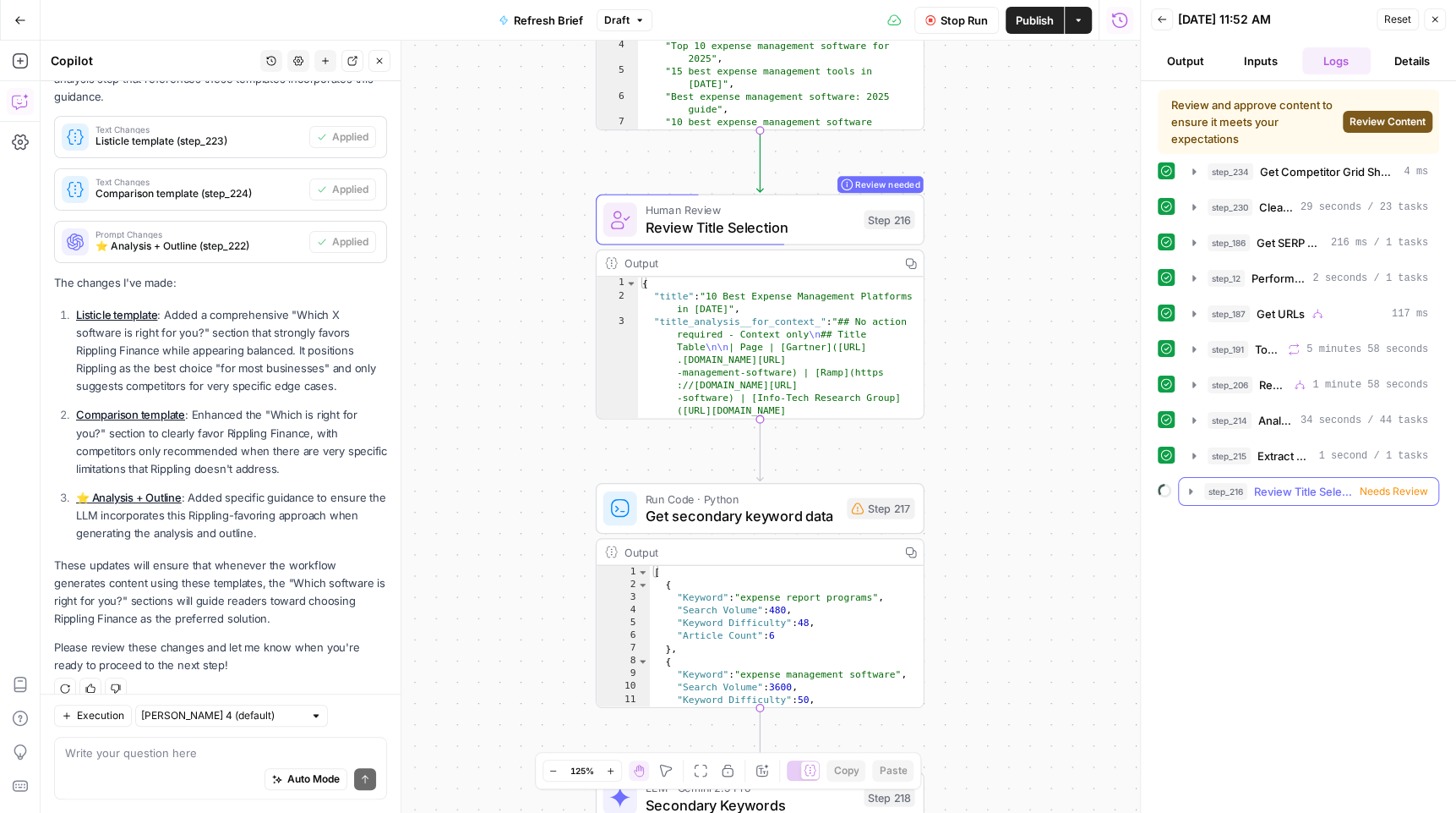
click at [1399, 478] on button "step_216 Review Title Selection Needs Review" at bounding box center [1308, 491] width 259 height 27
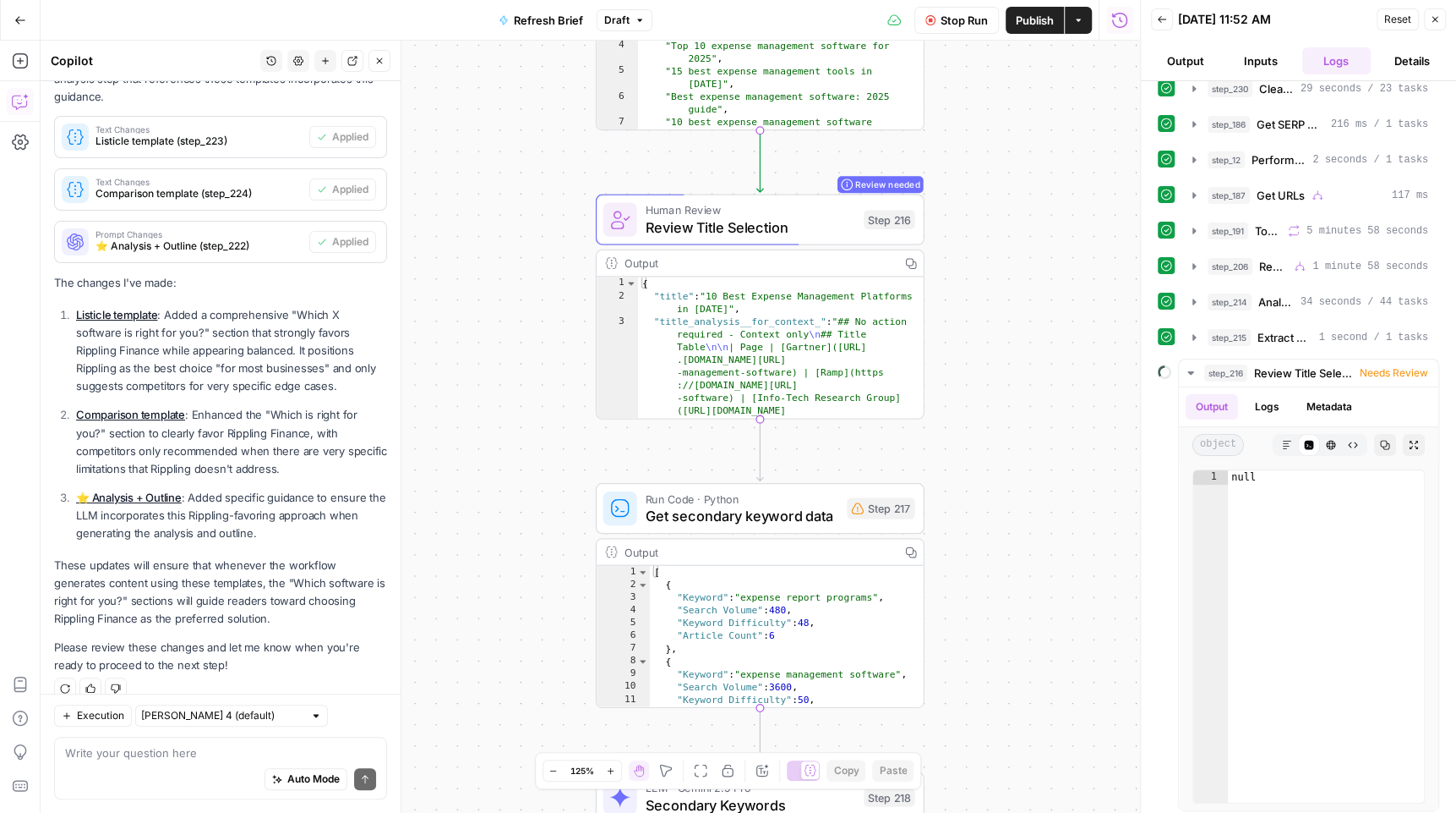
scroll to position [0, 0]
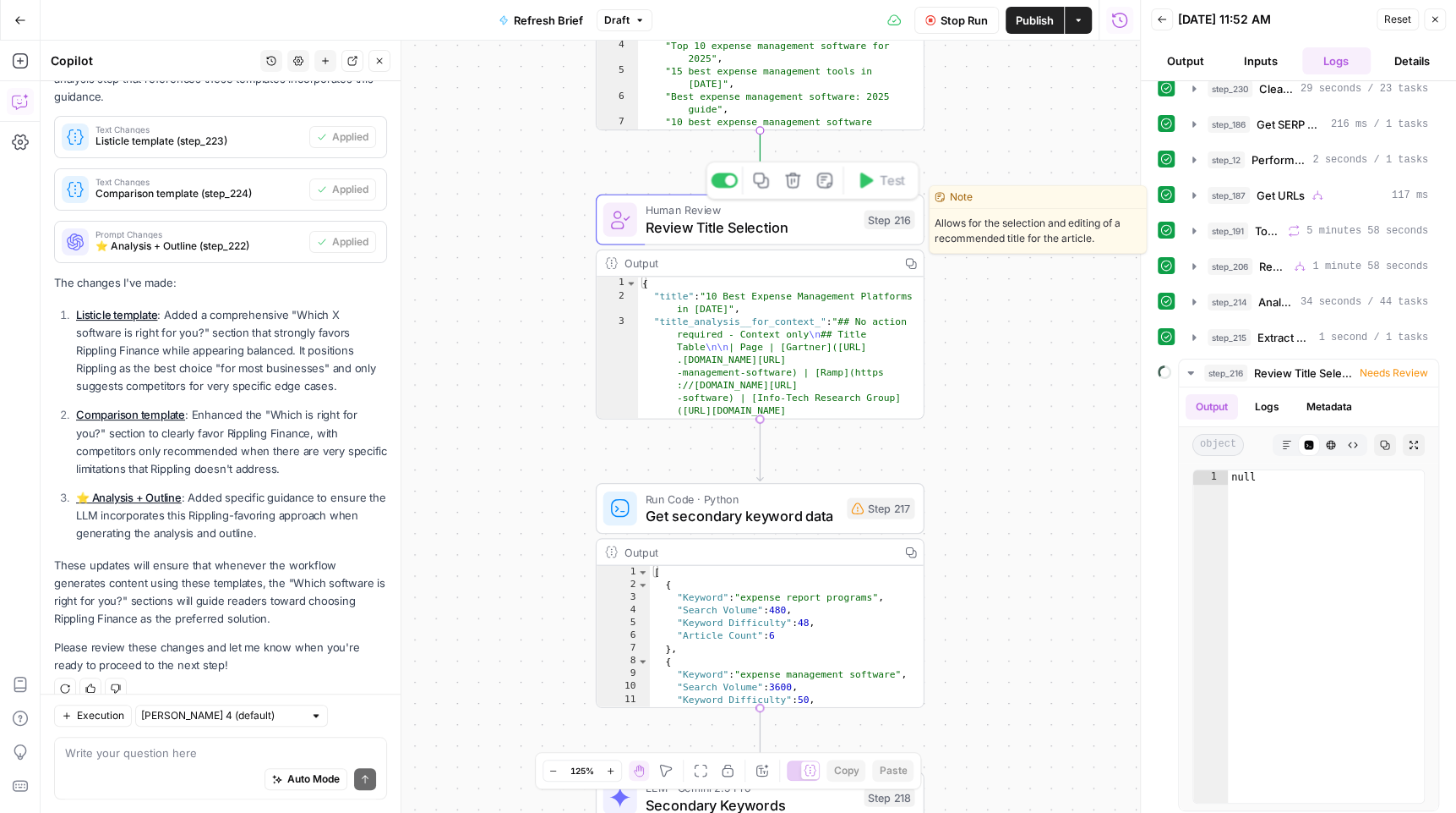
click at [793, 222] on span "Review Title Selection" at bounding box center [751, 227] width 210 height 21
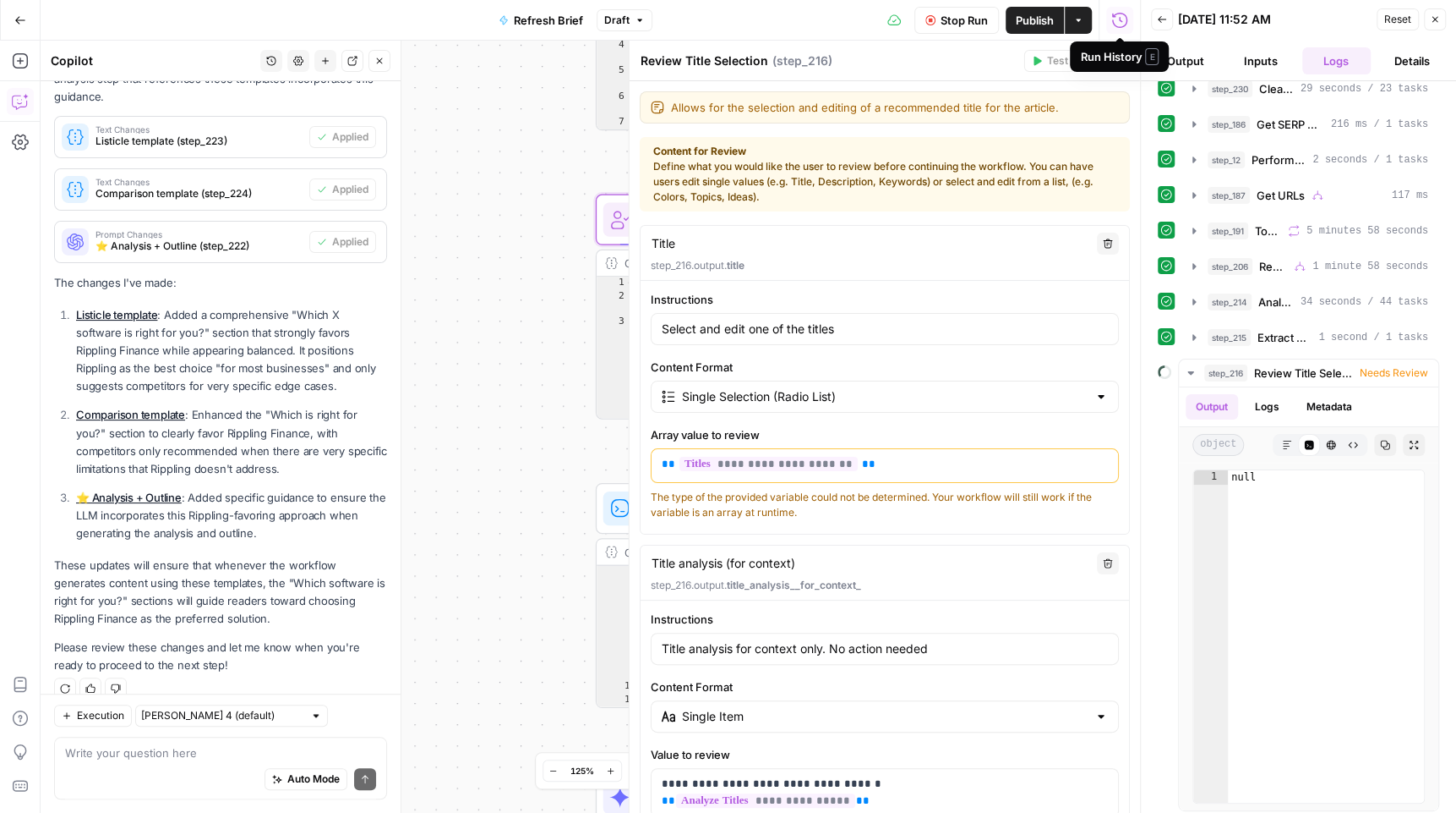
click at [1120, 62] on div "Run History E" at bounding box center [1120, 56] width 79 height 17
click at [975, 21] on span "Stop Run" at bounding box center [964, 20] width 47 height 17
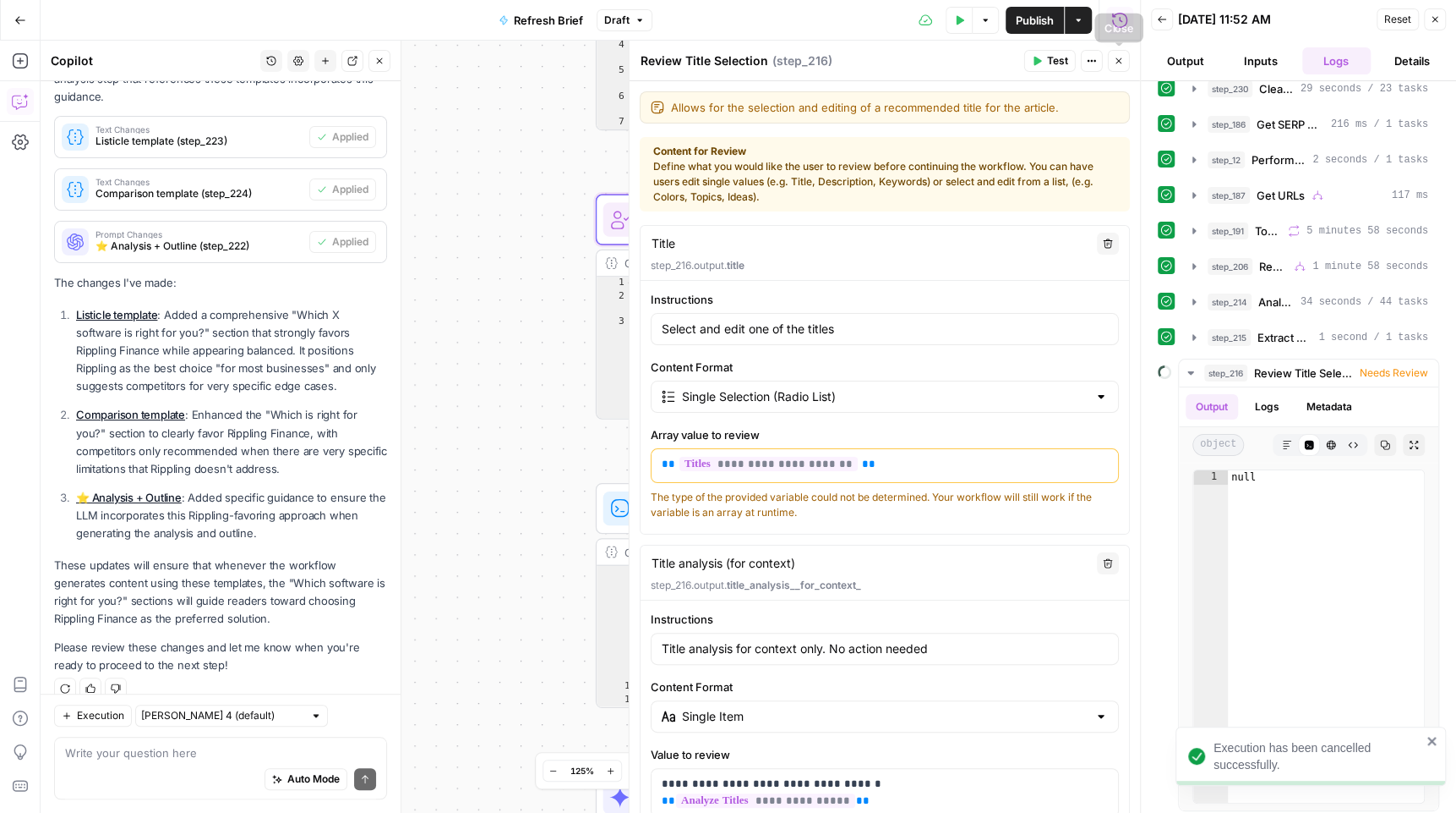
click at [1120, 61] on icon "button" at bounding box center [1119, 61] width 10 height 10
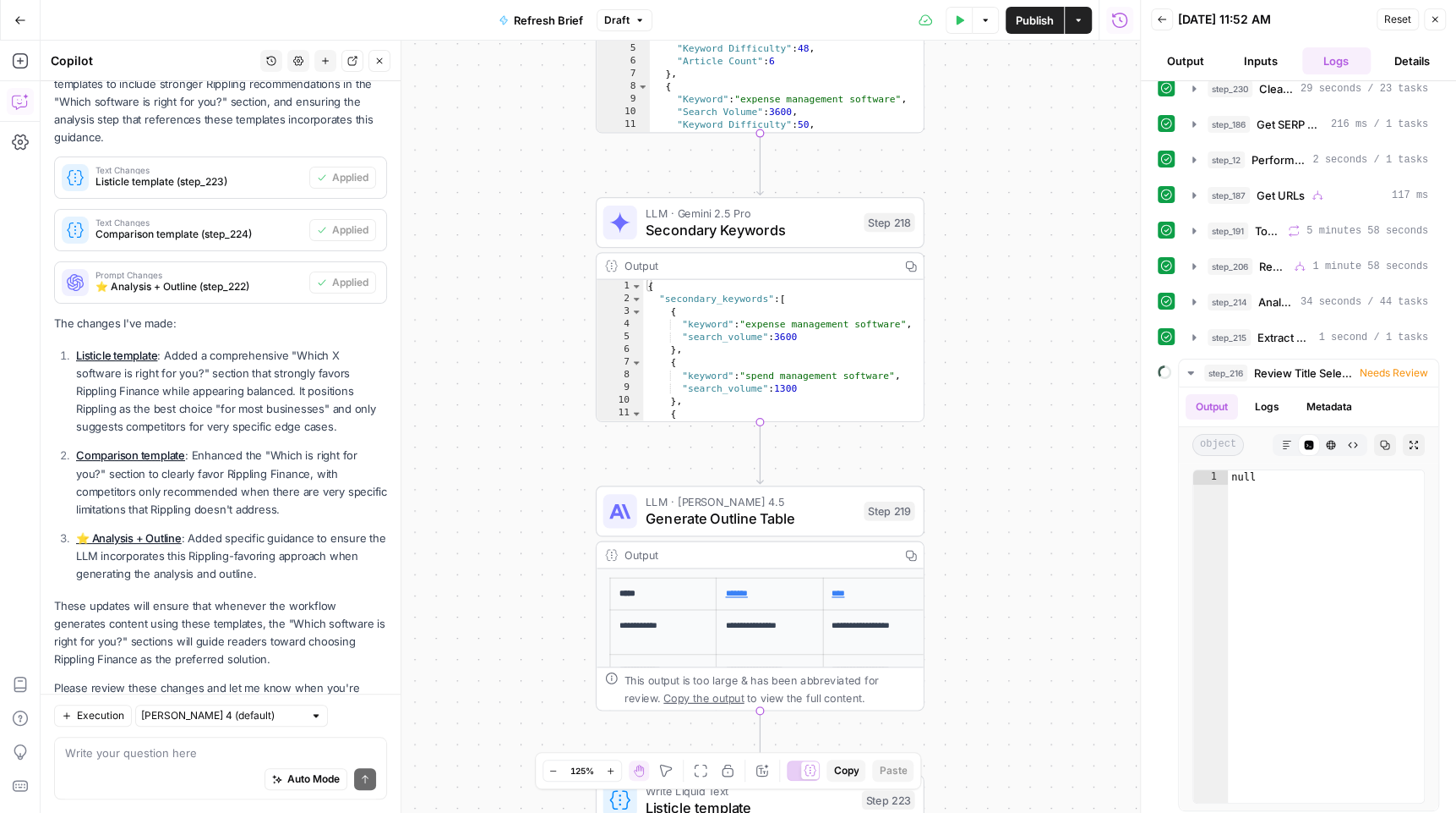
scroll to position [619, 0]
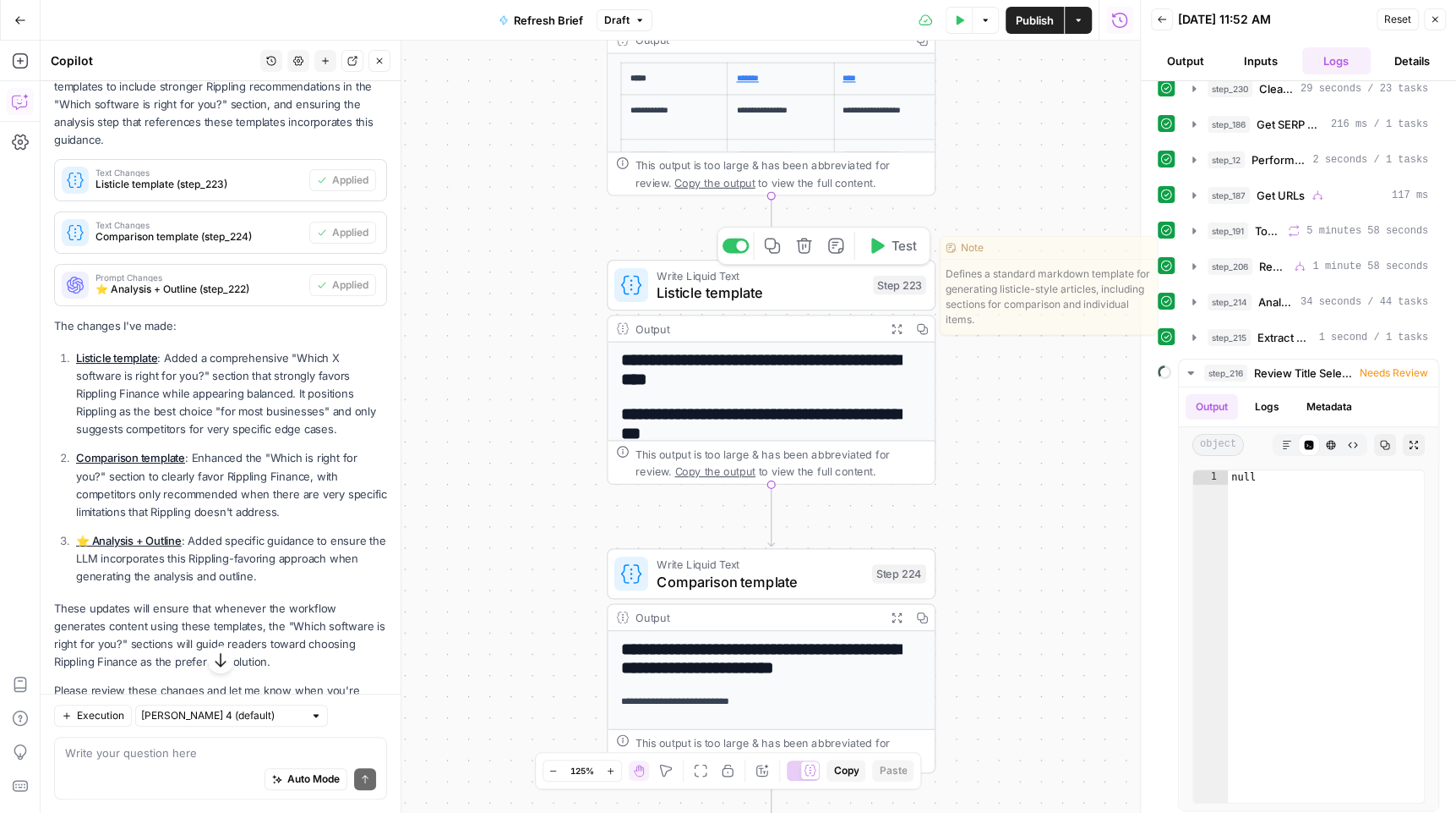
click at [888, 258] on button "Test" at bounding box center [893, 245] width 66 height 28
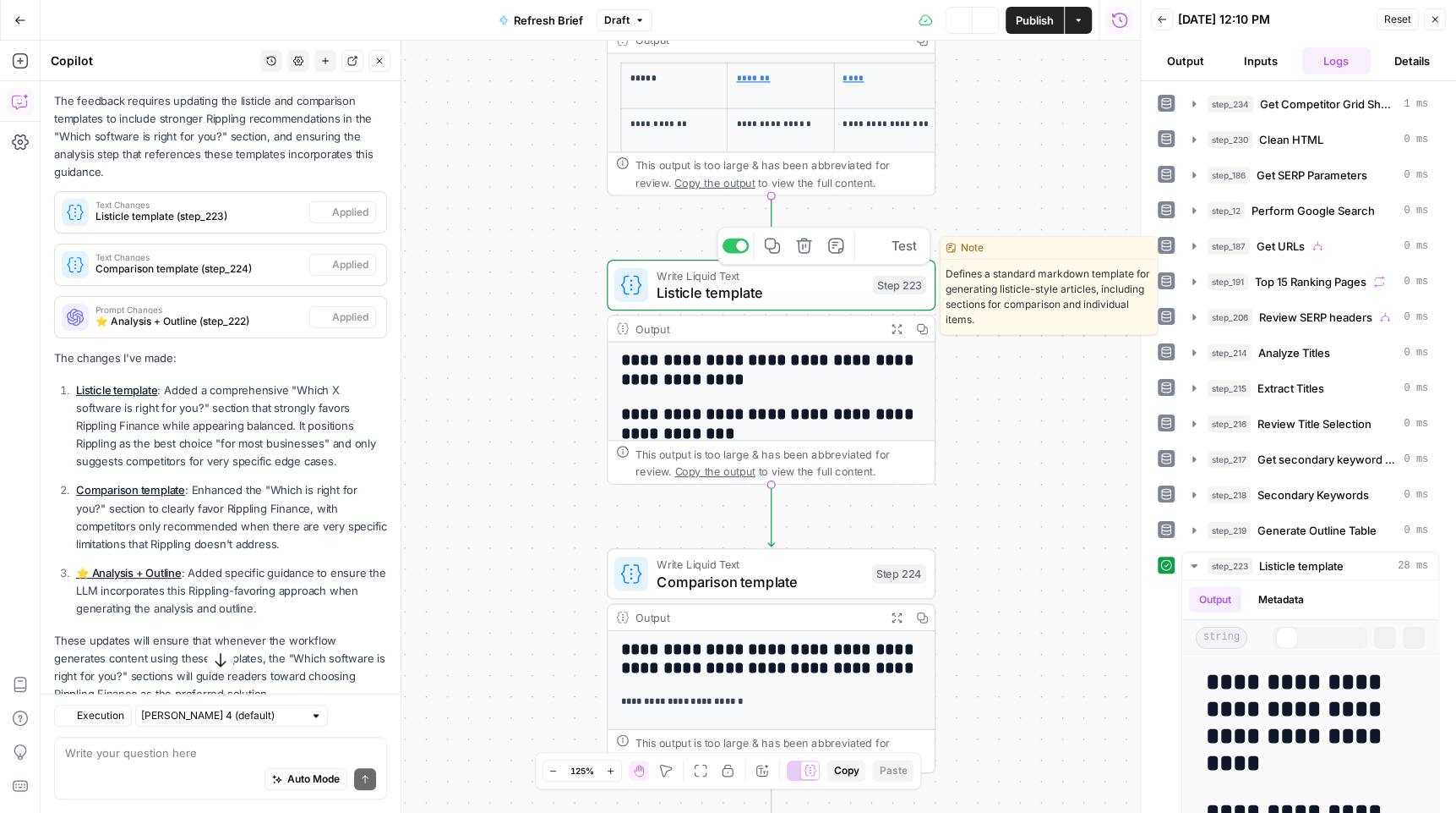
scroll to position [662, 0]
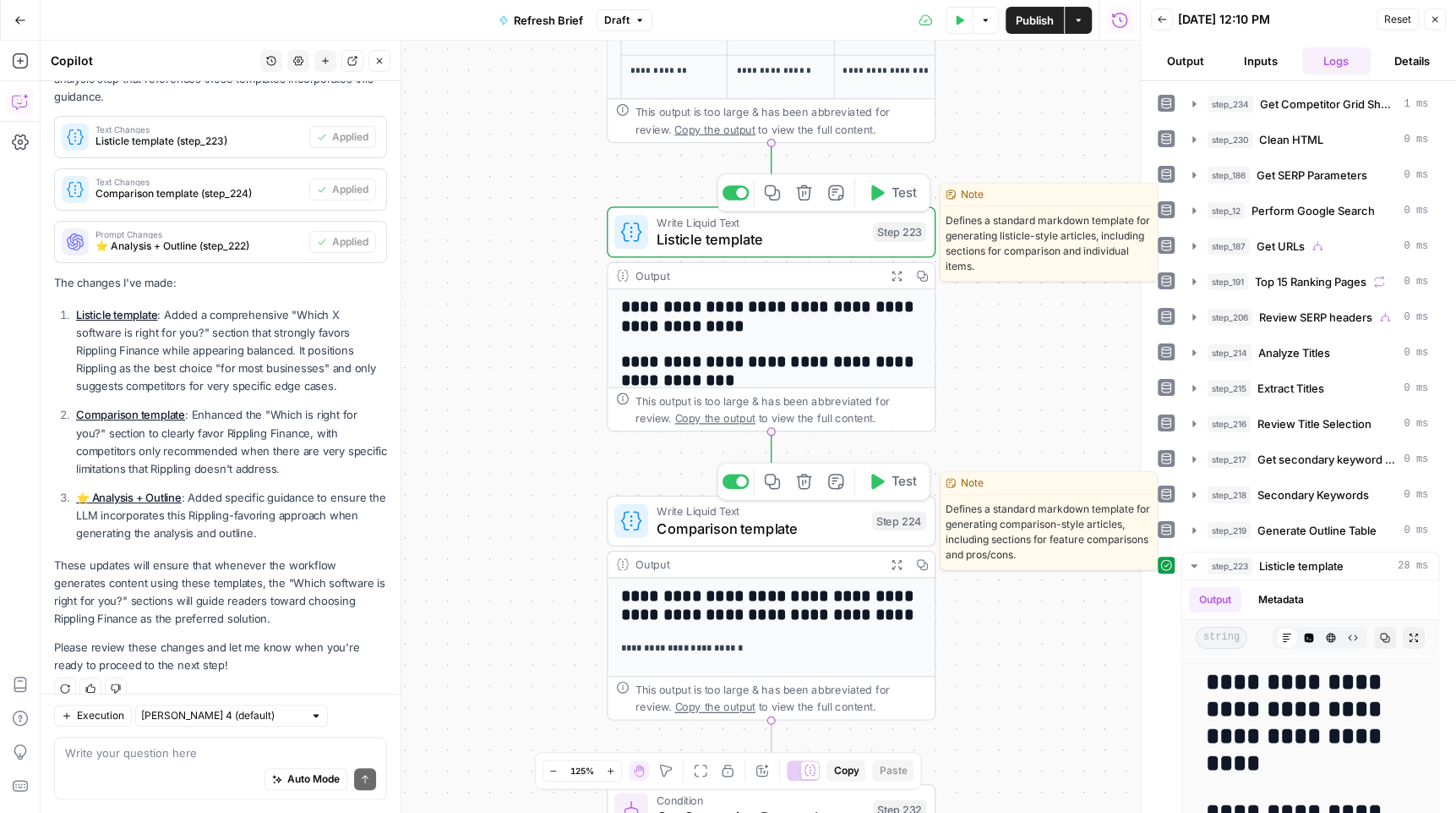
click at [903, 484] on span "Test" at bounding box center [903, 482] width 26 height 20
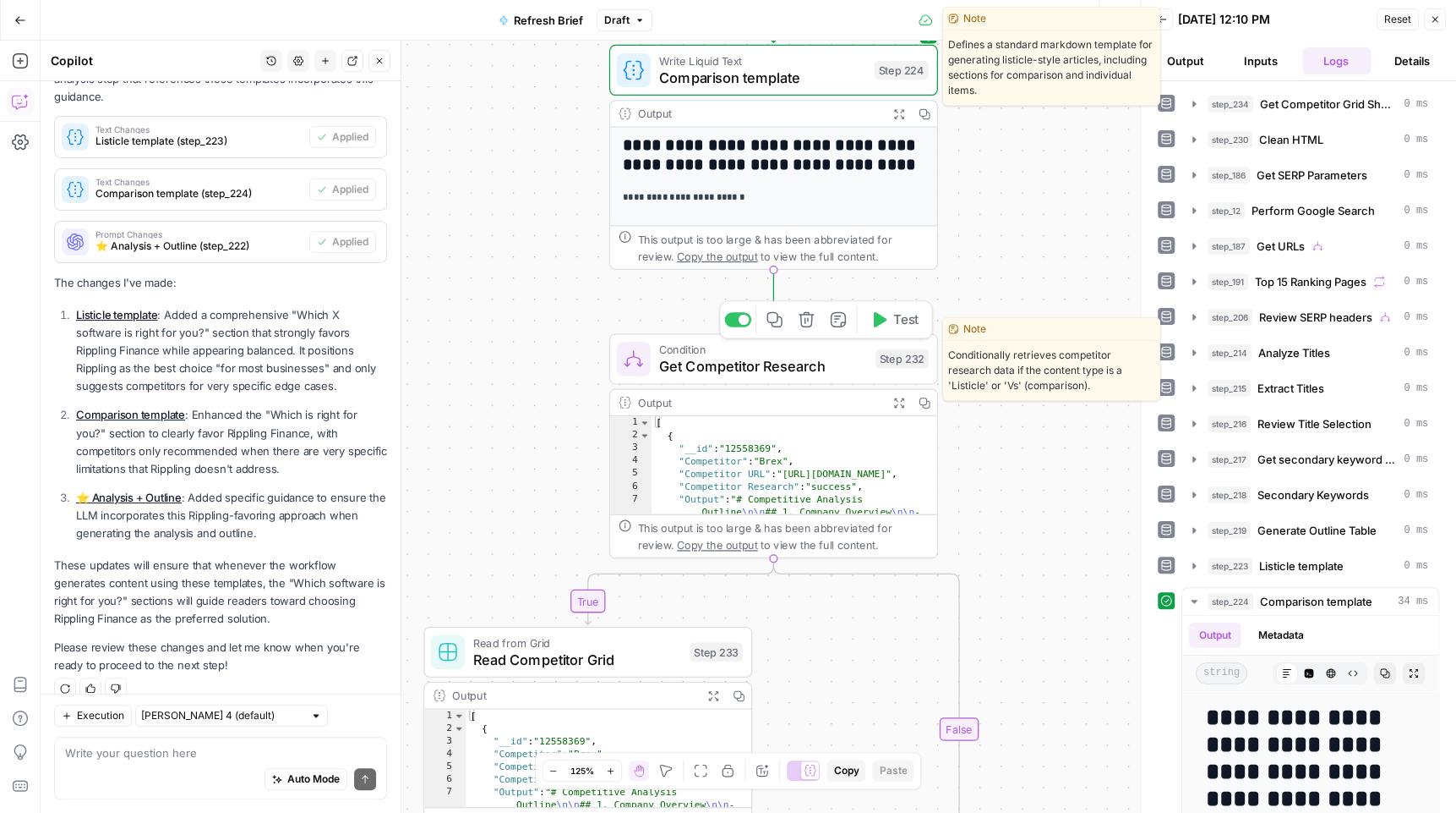
click at [909, 317] on span "Test" at bounding box center [906, 320] width 26 height 20
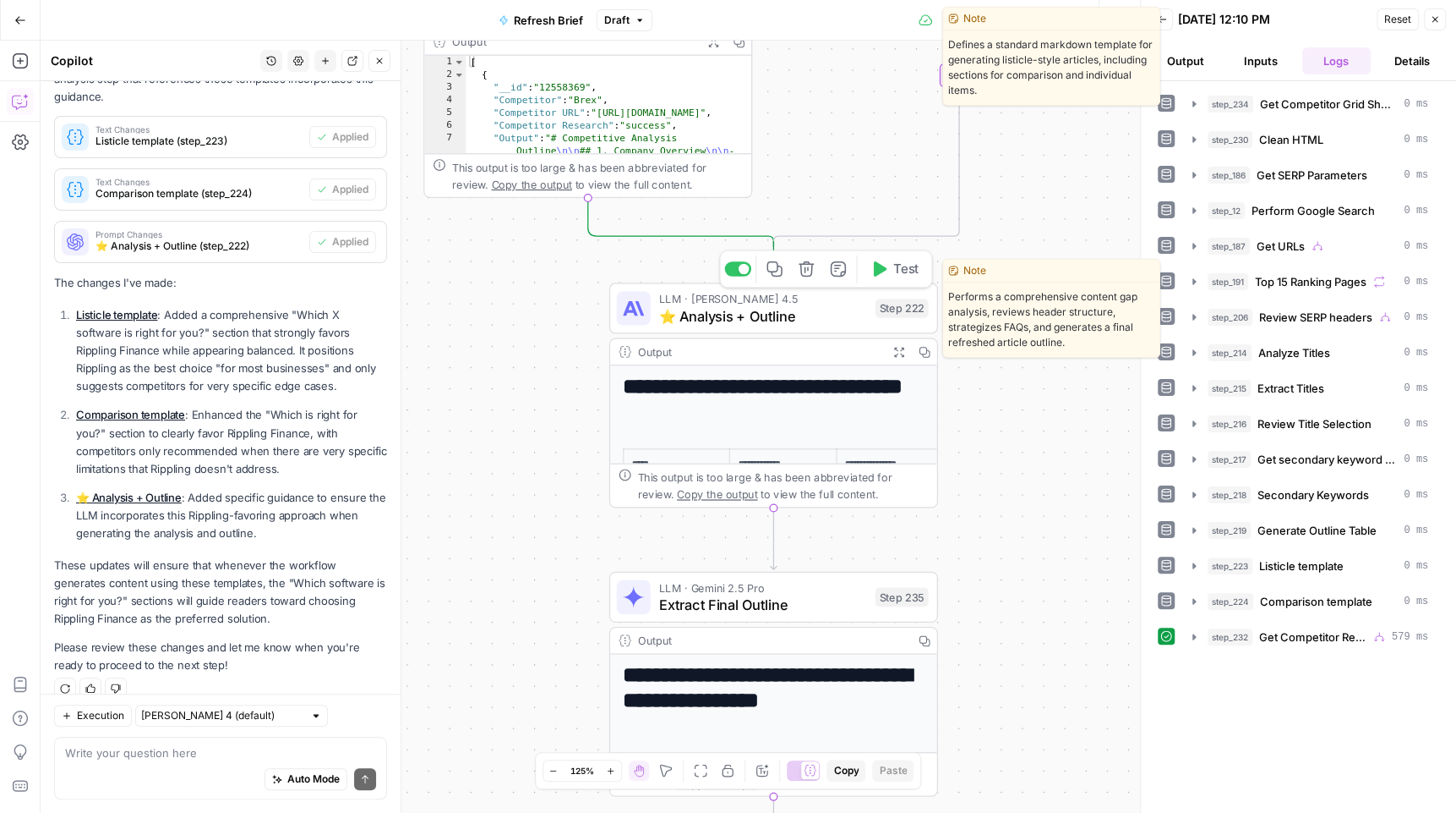
click at [907, 272] on span "Test" at bounding box center [906, 269] width 26 height 20
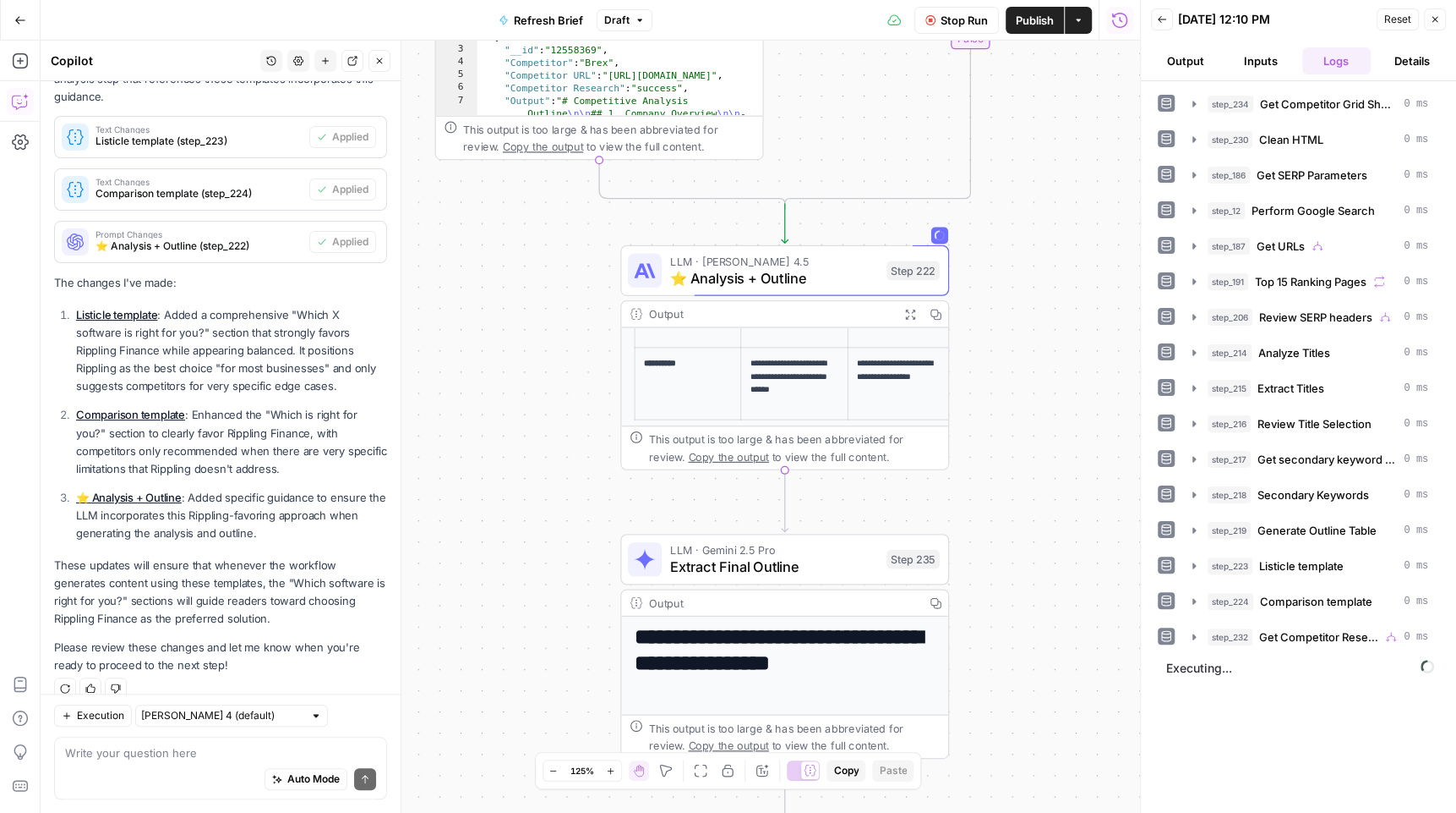
scroll to position [0, 0]
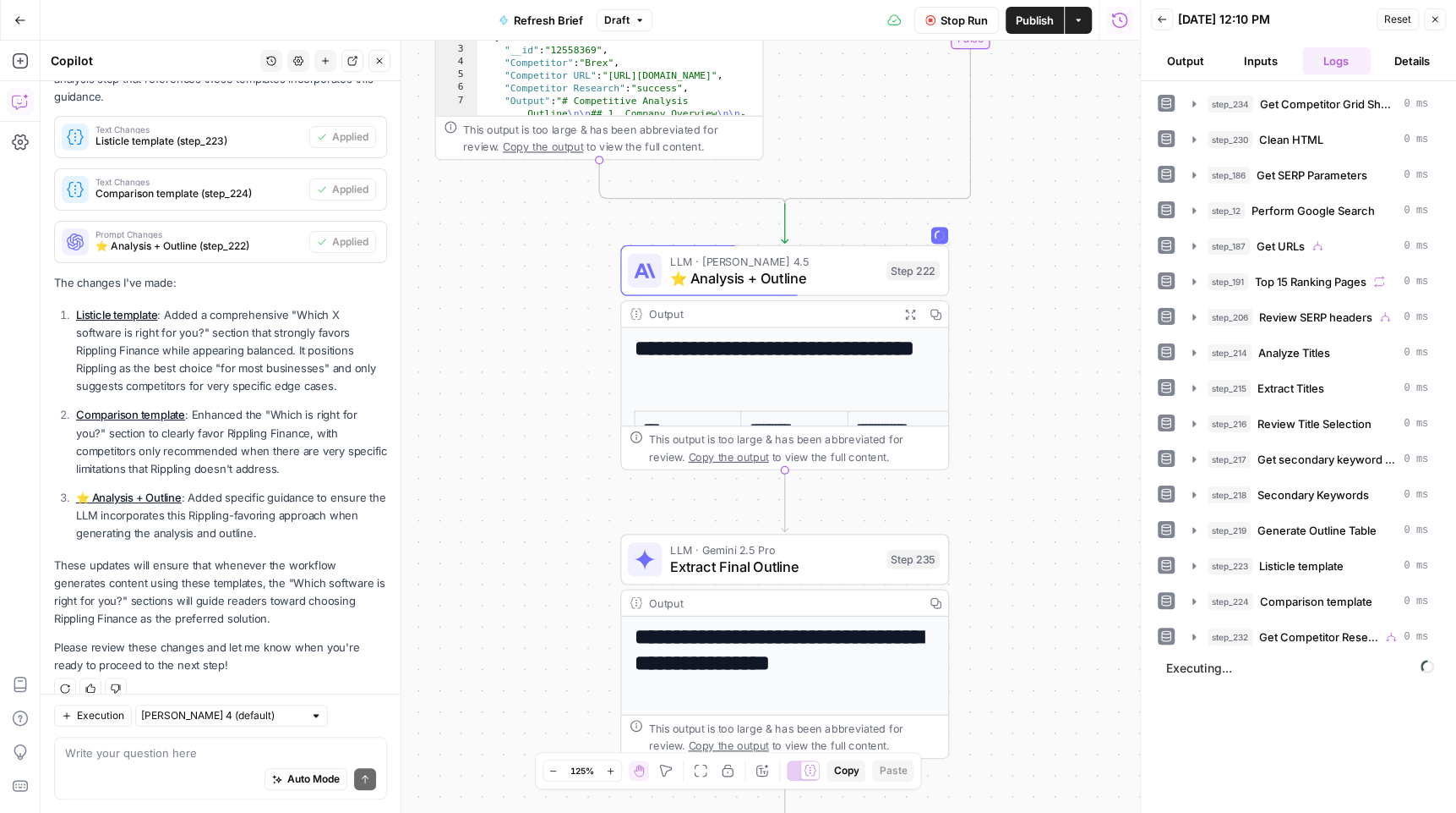
click at [912, 310] on icon "button" at bounding box center [909, 313] width 9 height 9
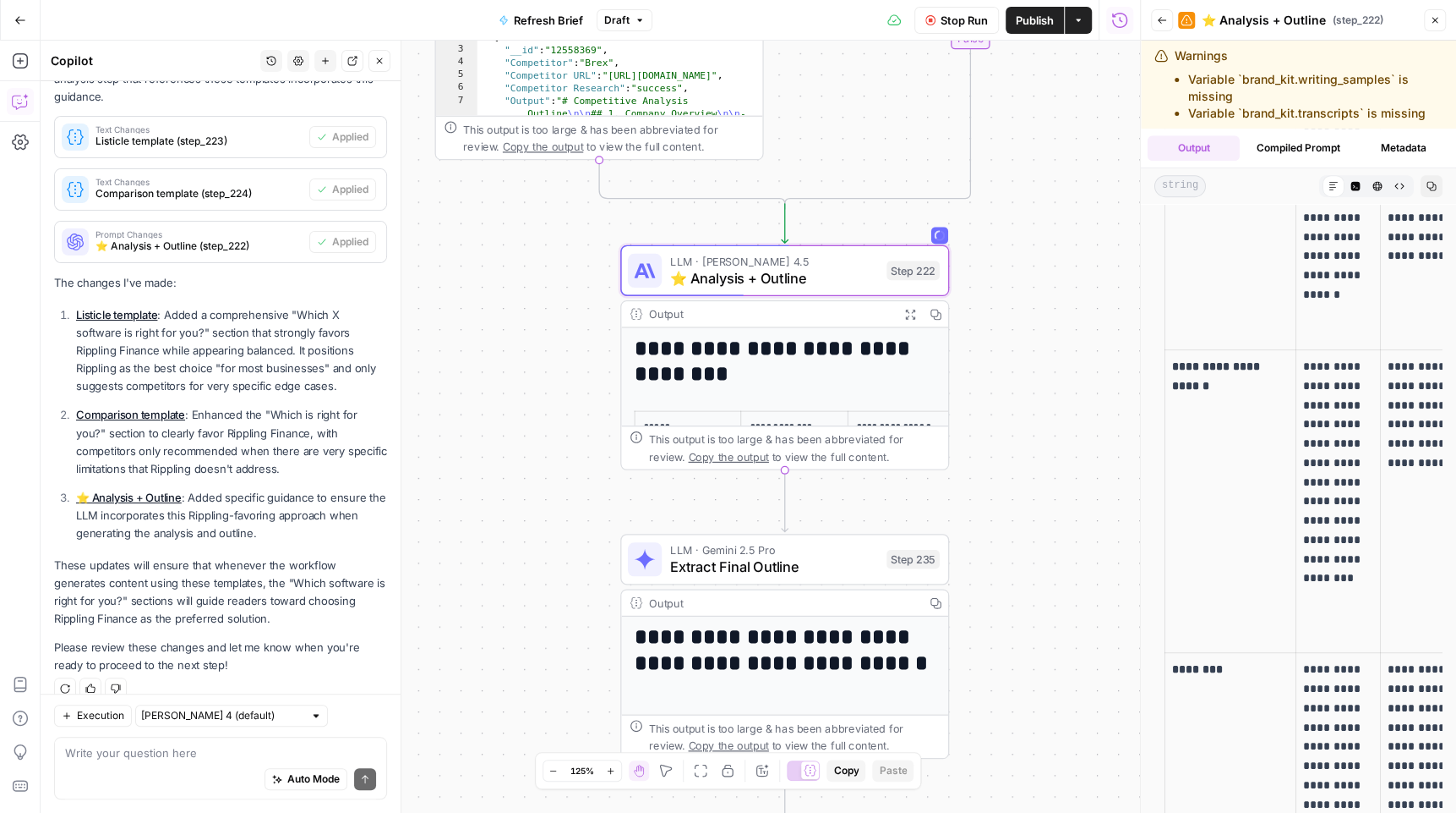
scroll to position [565, 0]
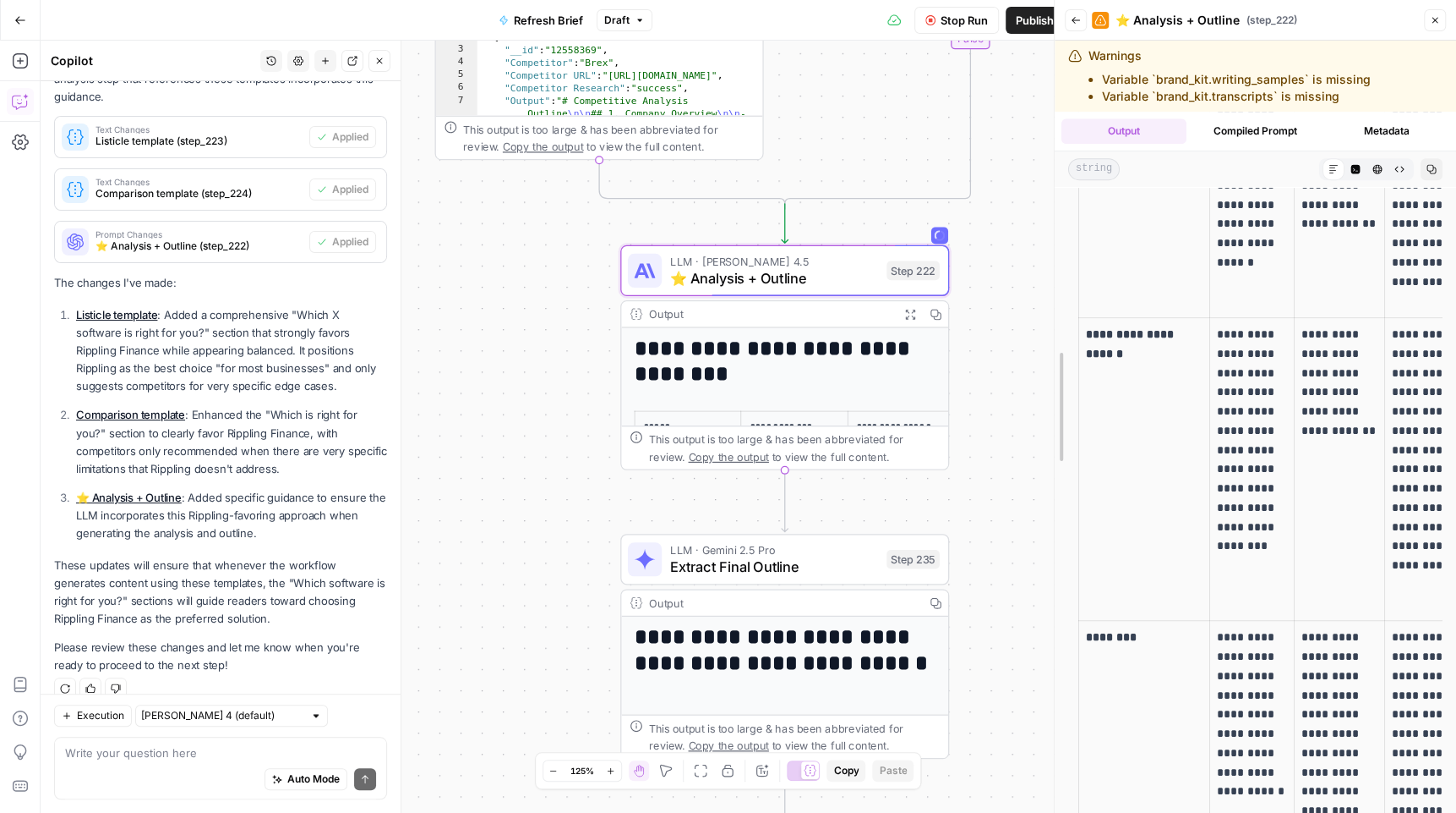
drag, startPoint x: 1143, startPoint y: 103, endPoint x: 1056, endPoint y: 101, distance: 87.0
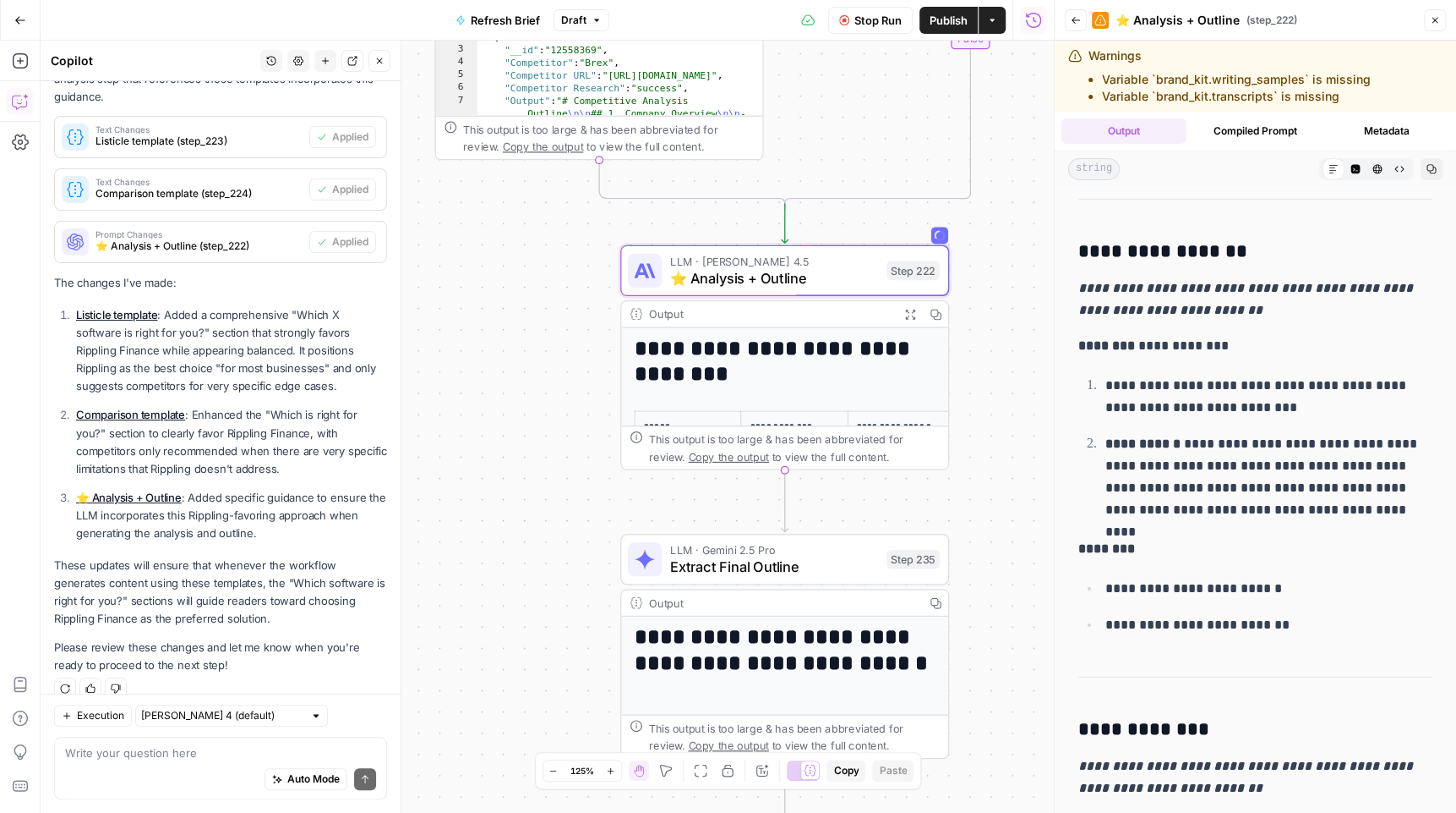
scroll to position [12538, 0]
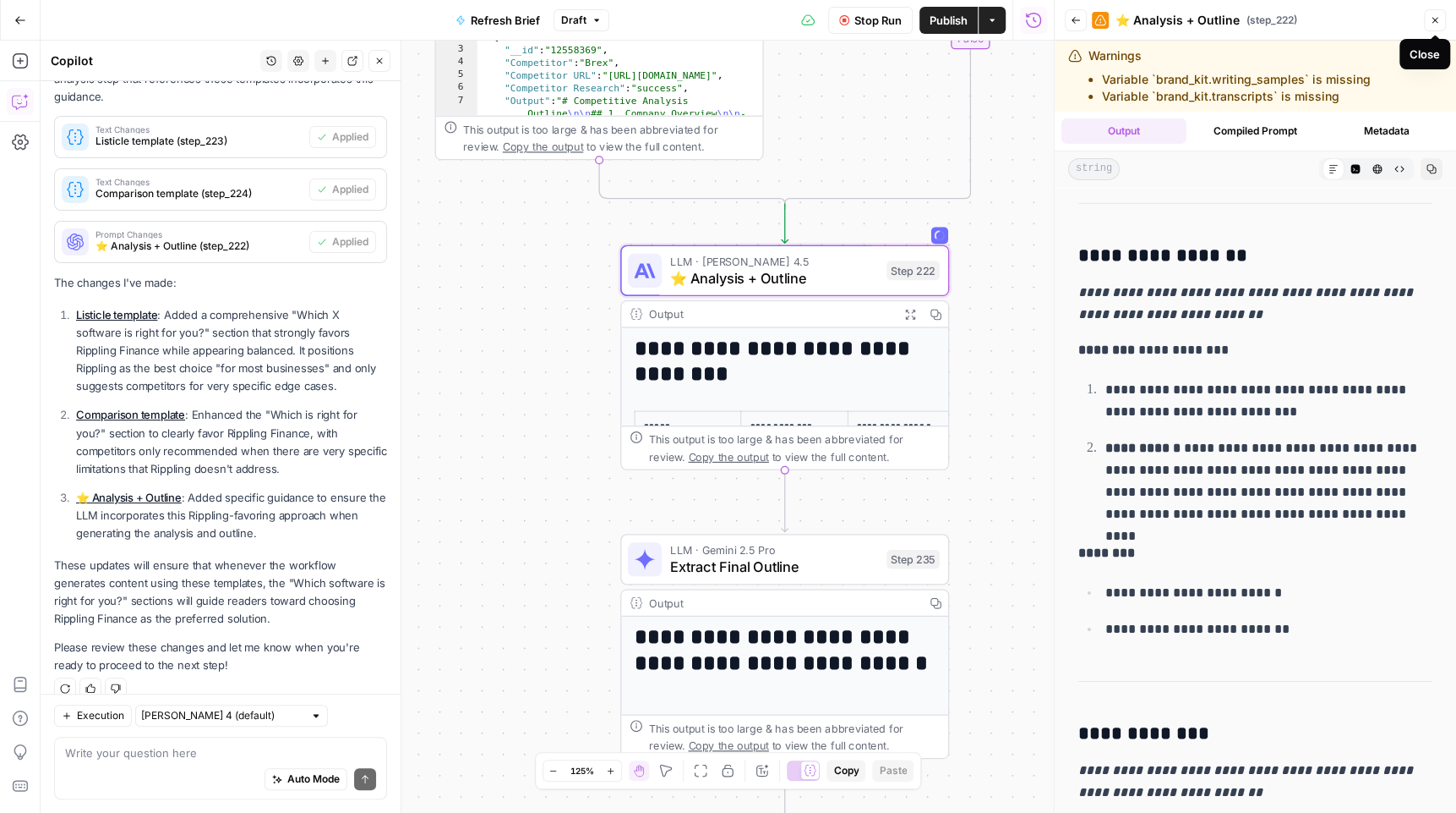
click at [1432, 24] on icon "button" at bounding box center [1435, 20] width 10 height 10
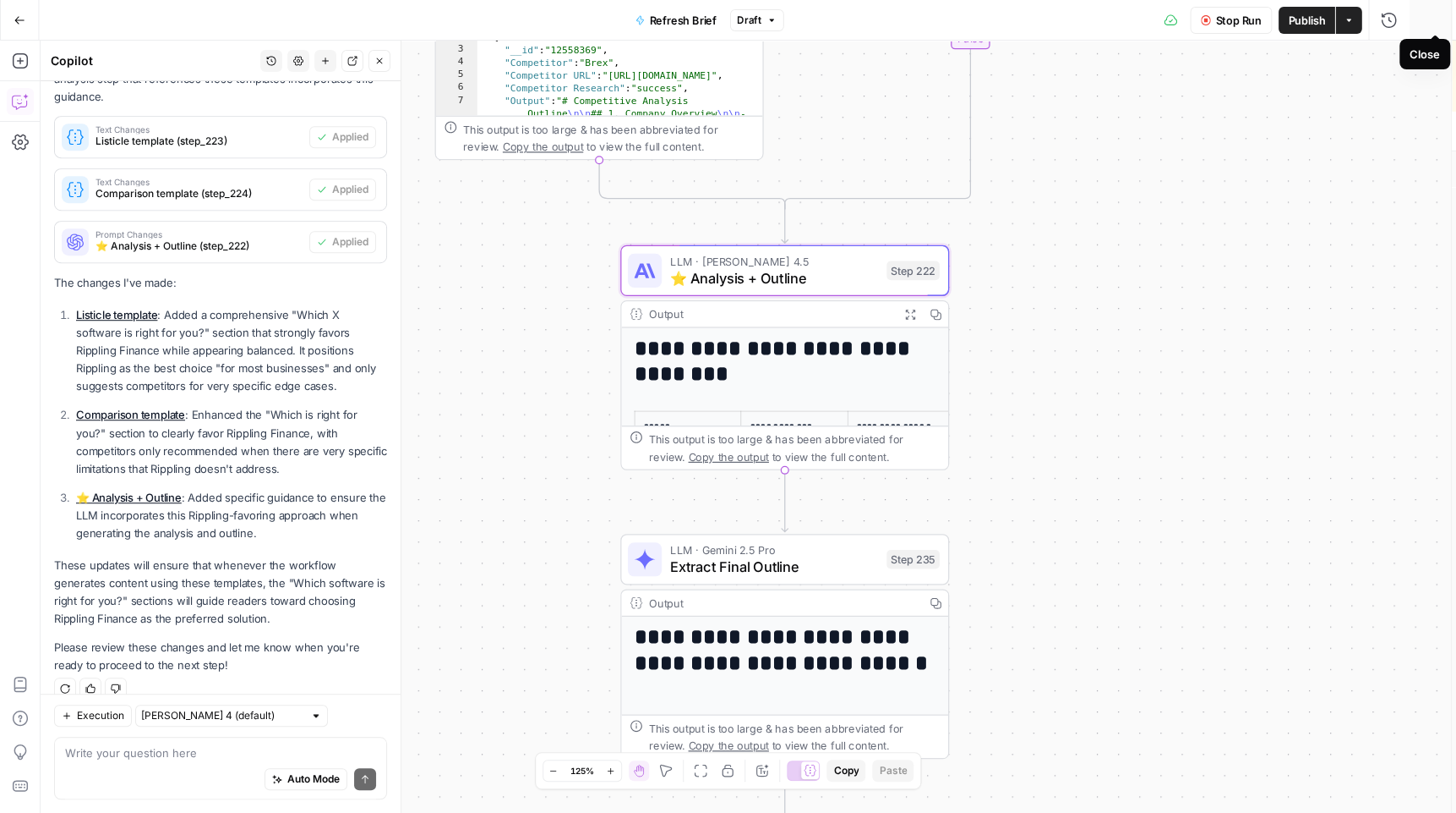
scroll to position [0, 0]
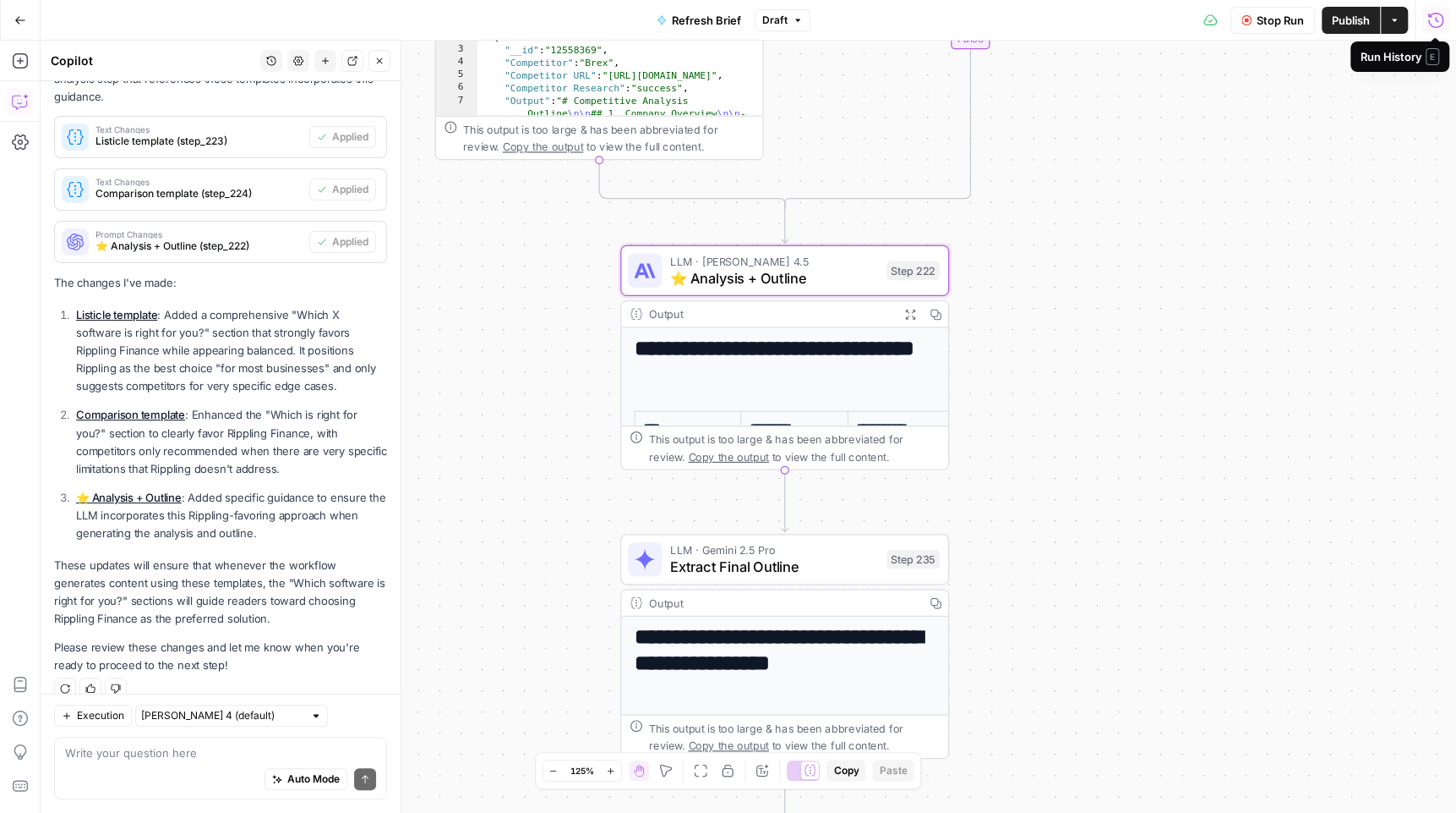
drag, startPoint x: 1431, startPoint y: 19, endPoint x: 1436, endPoint y: 27, distance: 9.4
click at [1437, 8] on button "Run History" at bounding box center [1435, 20] width 27 height 27
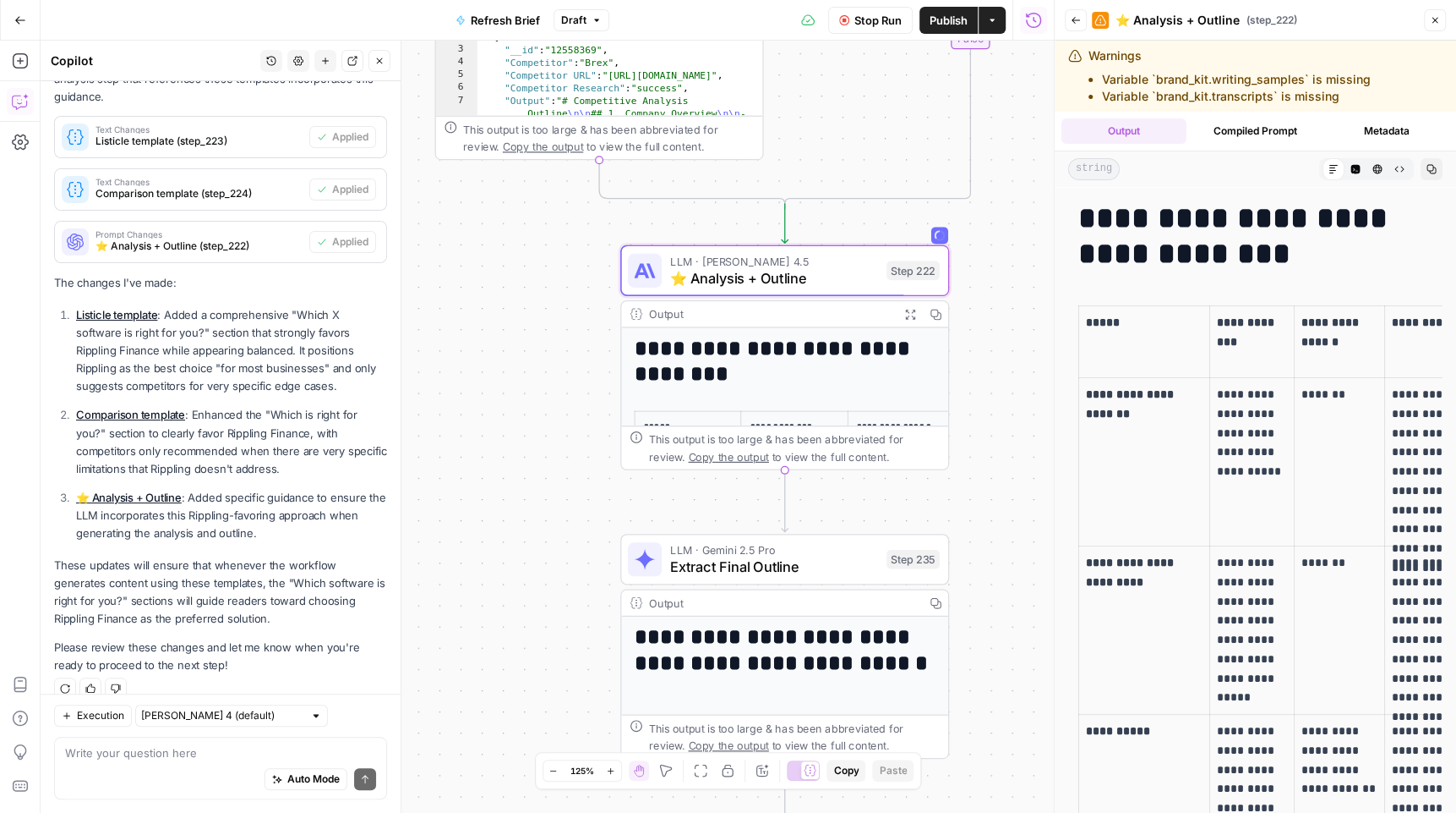
click at [1077, 15] on button "Back" at bounding box center [1076, 20] width 22 height 22
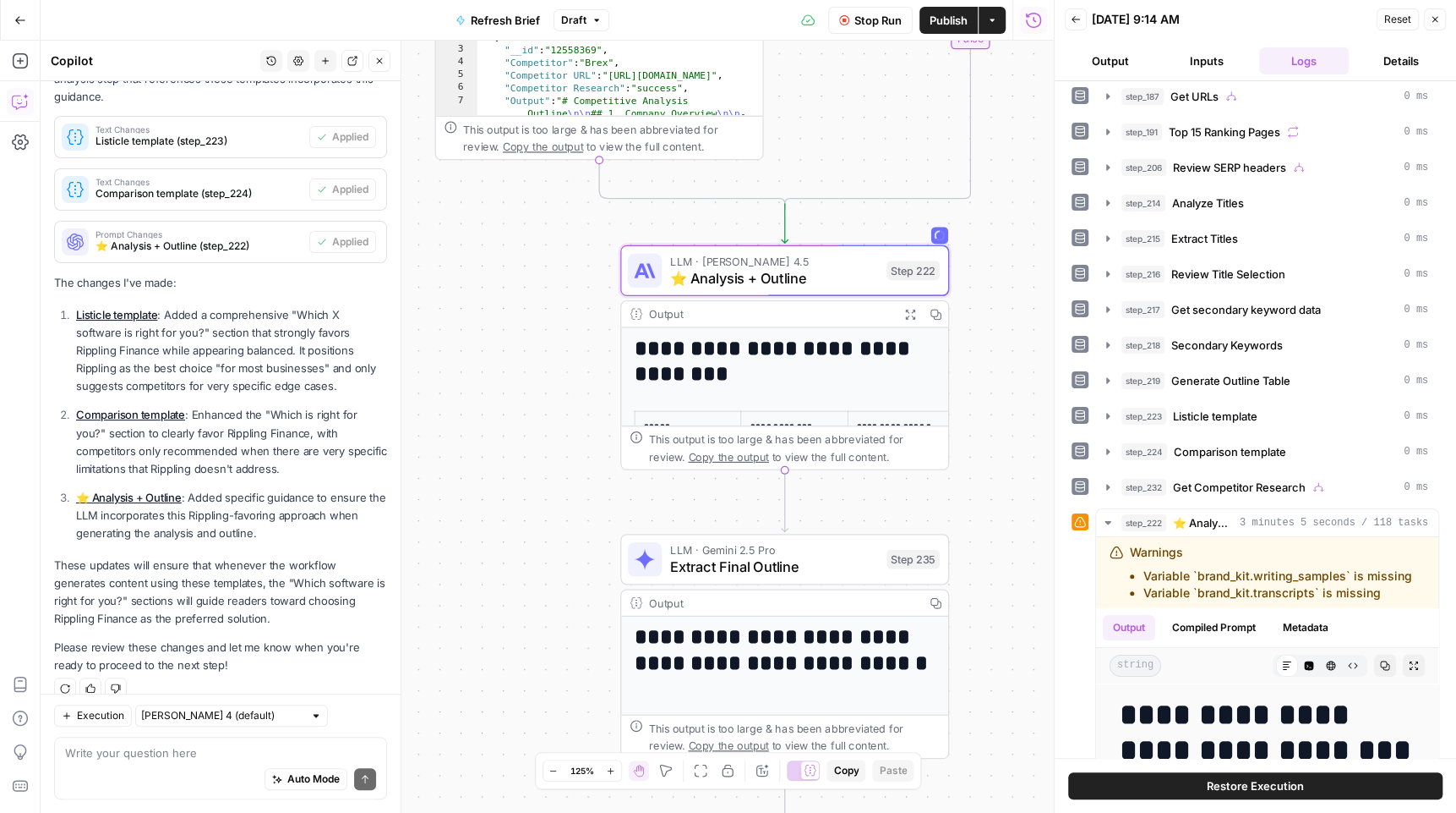
scroll to position [421, 0]
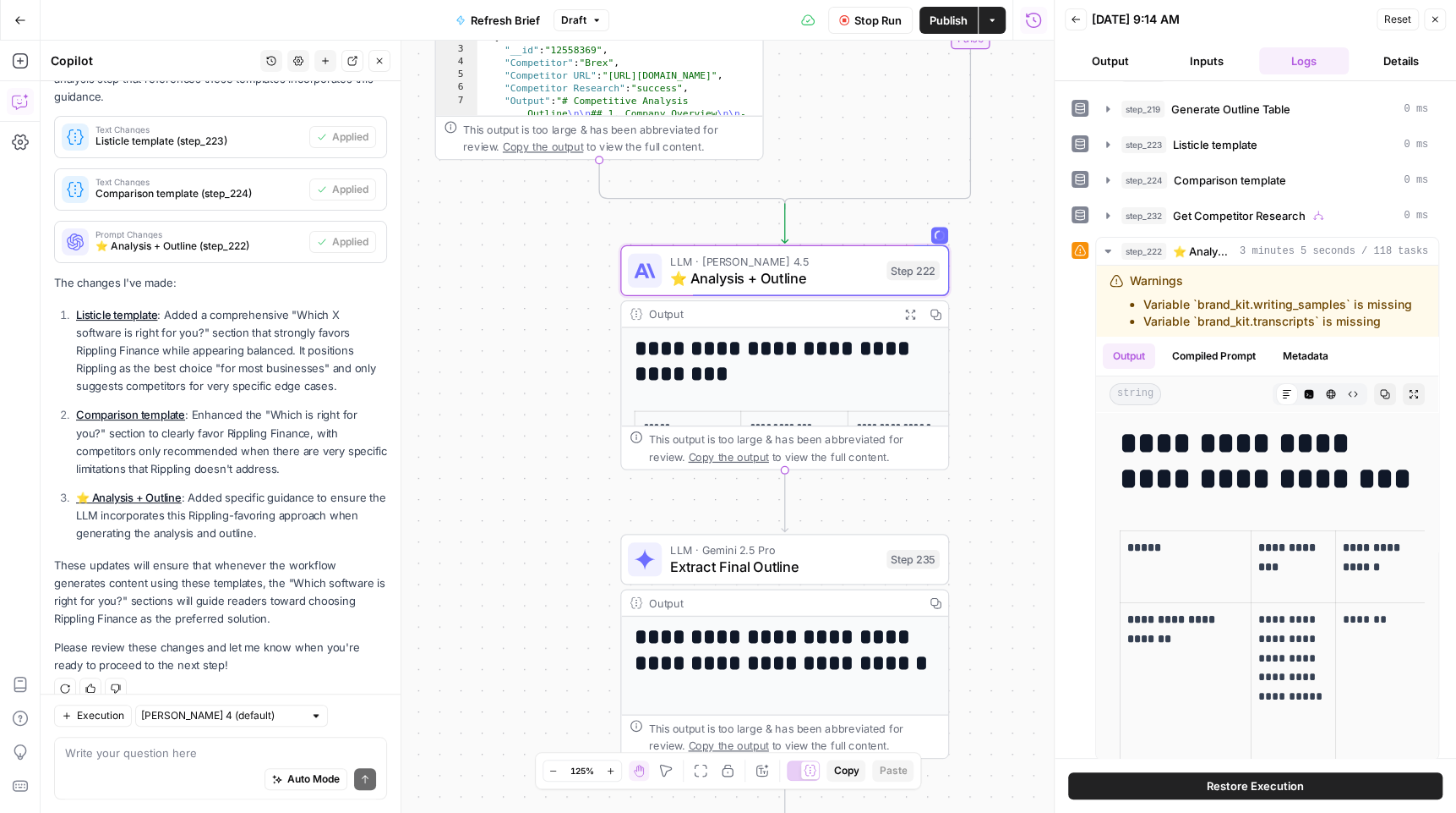
click at [1437, 24] on icon "button" at bounding box center [1435, 20] width 10 height 10
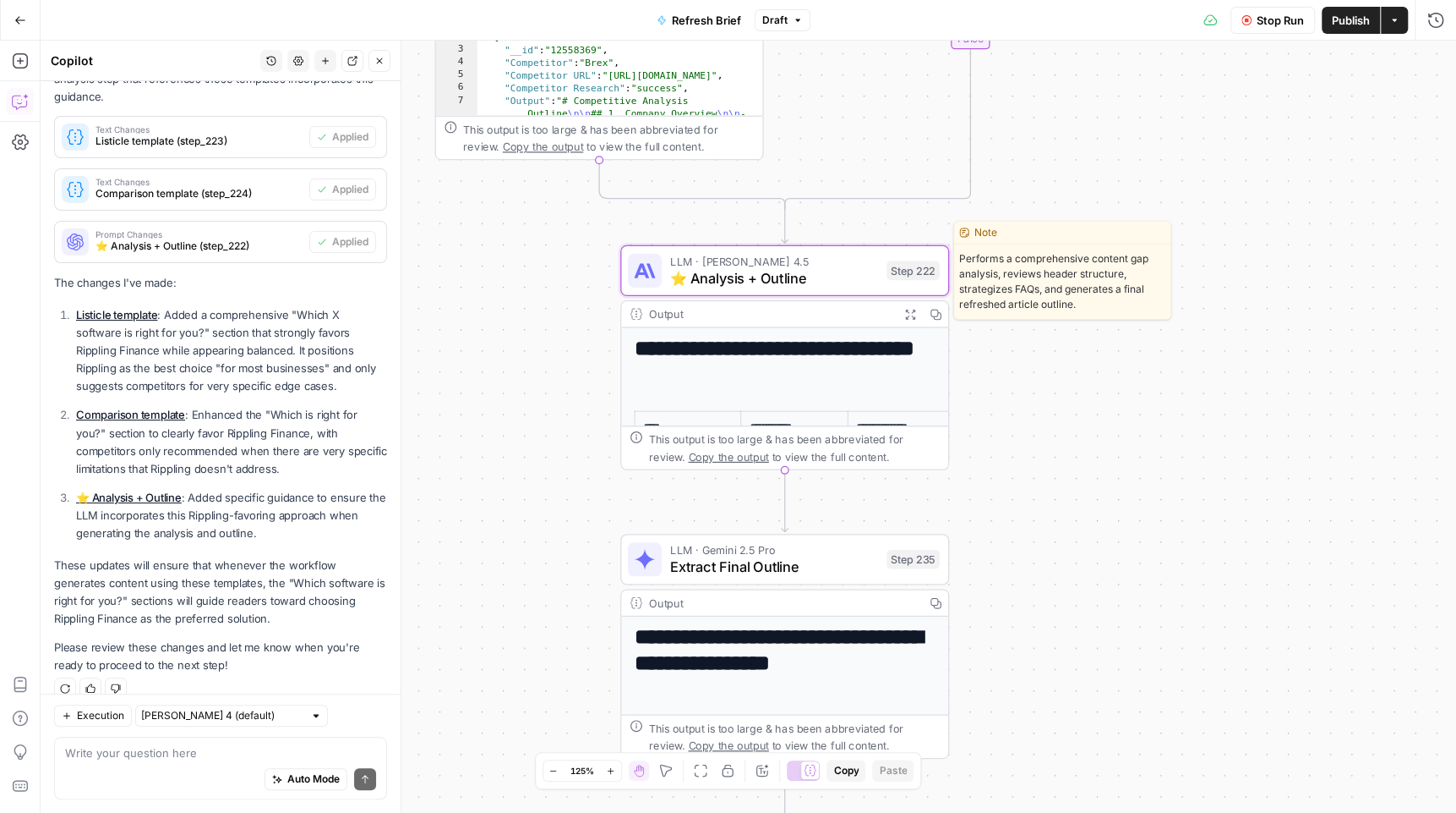
click at [854, 280] on span "⭐️ Analysis + Outline" at bounding box center [773, 277] width 208 height 21
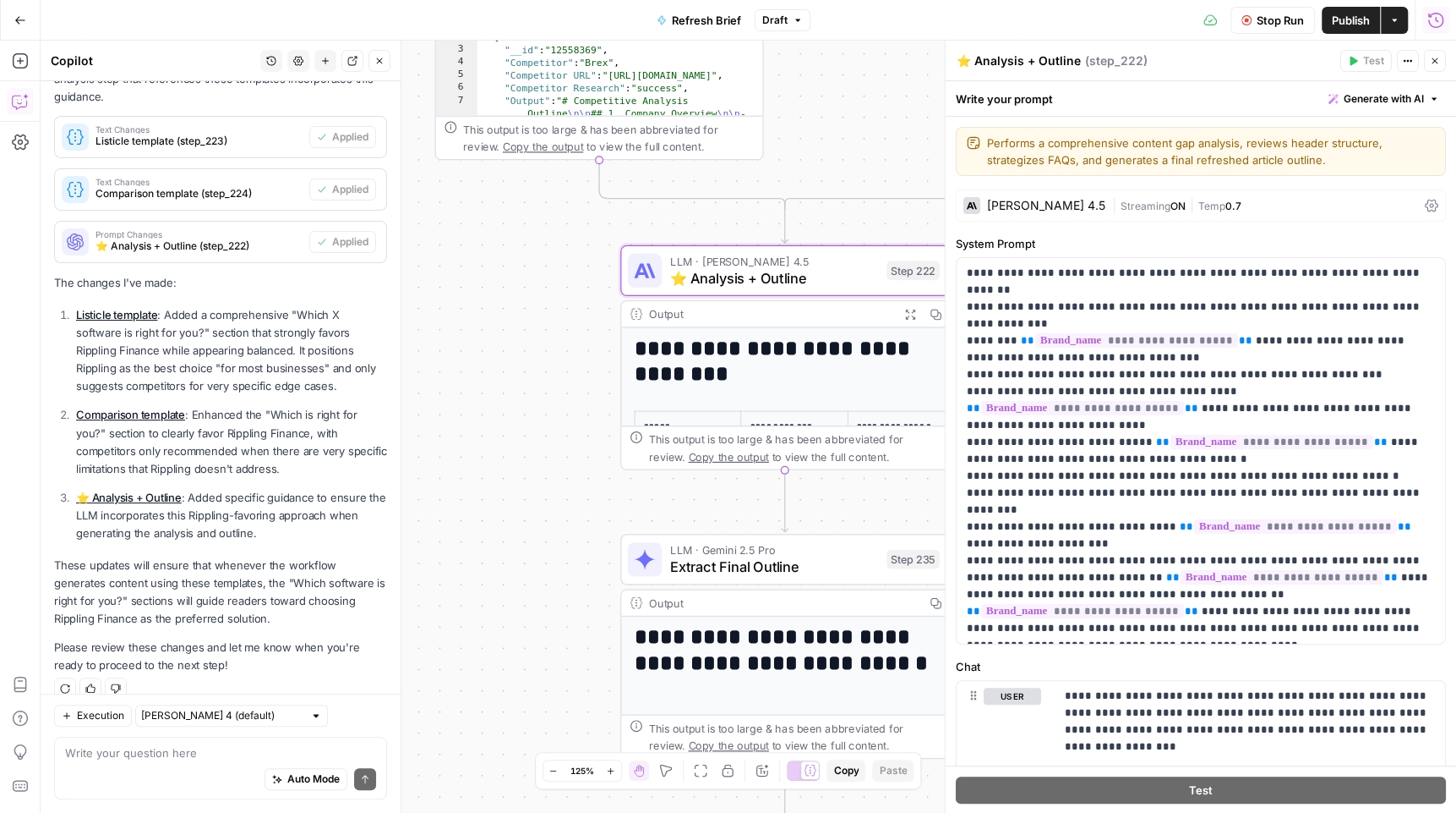
click at [1427, 10] on button "Run History" at bounding box center [1435, 20] width 27 height 27
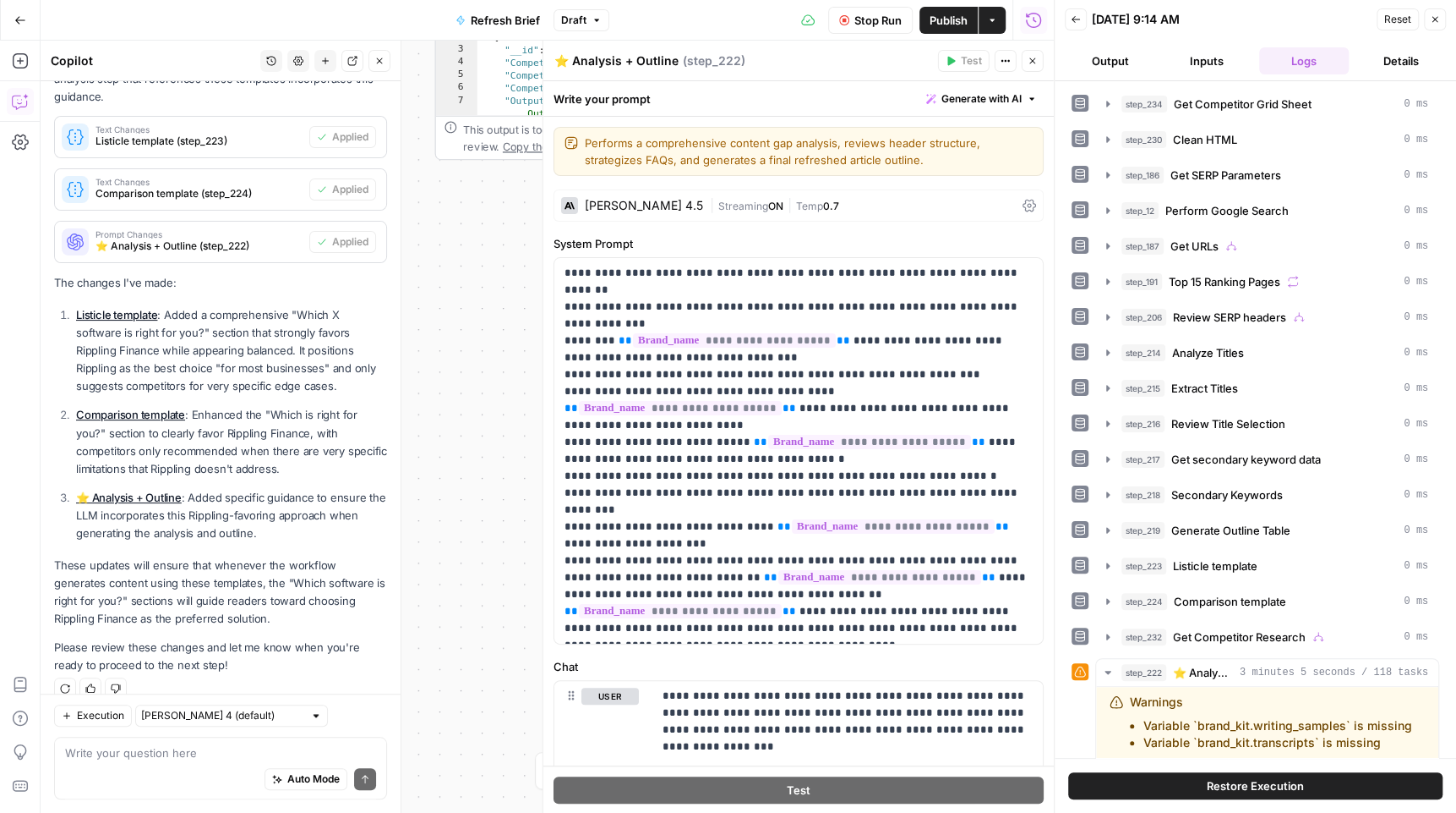
click at [1068, 20] on button "Back" at bounding box center [1076, 20] width 22 height 22
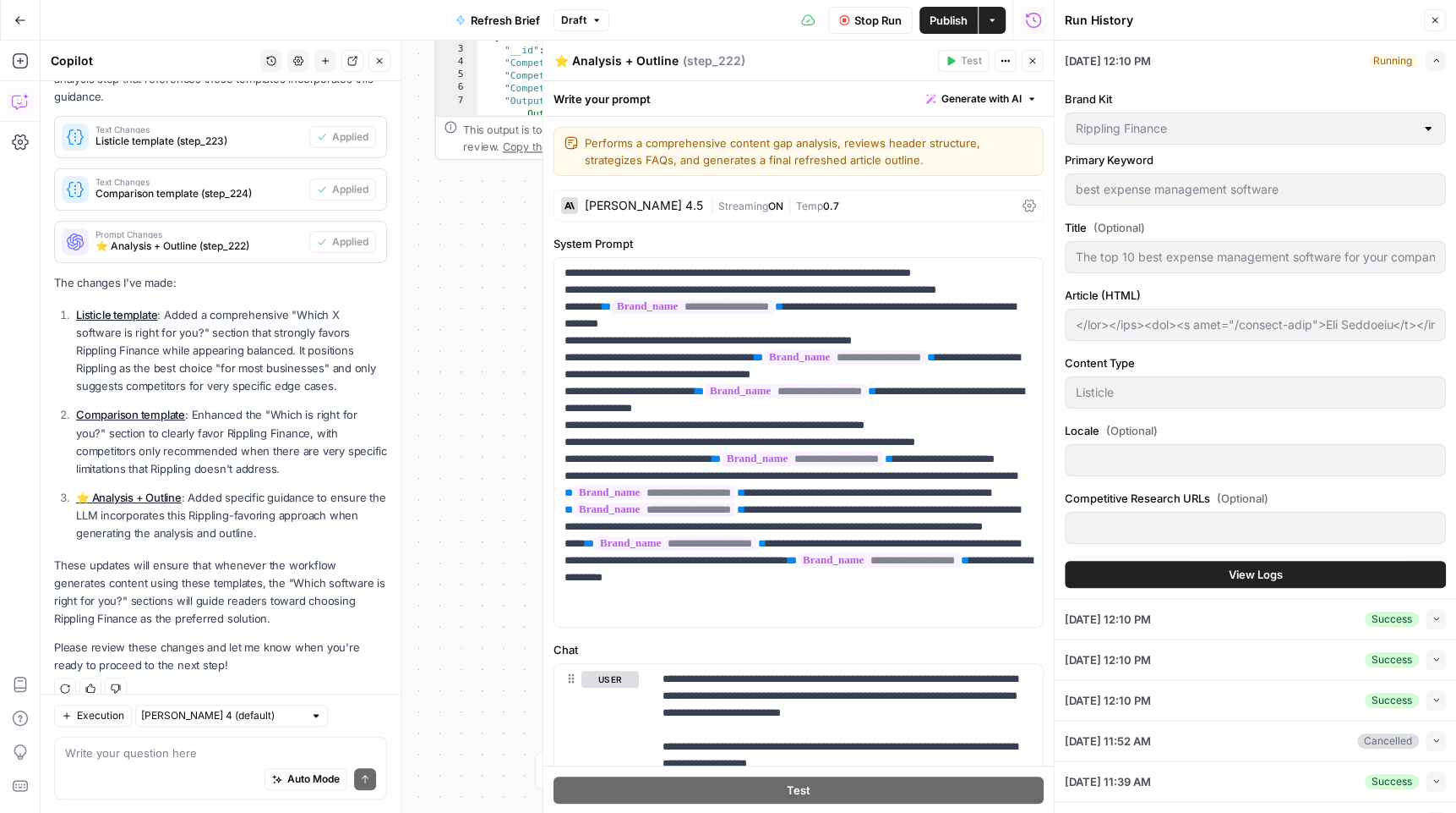
click at [1278, 548] on div "Brand Kit Rippling Finance Primary Keyword best expense management software Tit…" at bounding box center [1255, 339] width 381 height 517
click at [1281, 552] on div "Brand Kit Rippling Finance Primary Keyword best expense management software Tit…" at bounding box center [1255, 339] width 381 height 517
click at [1287, 563] on button "View Logs" at bounding box center [1255, 574] width 381 height 27
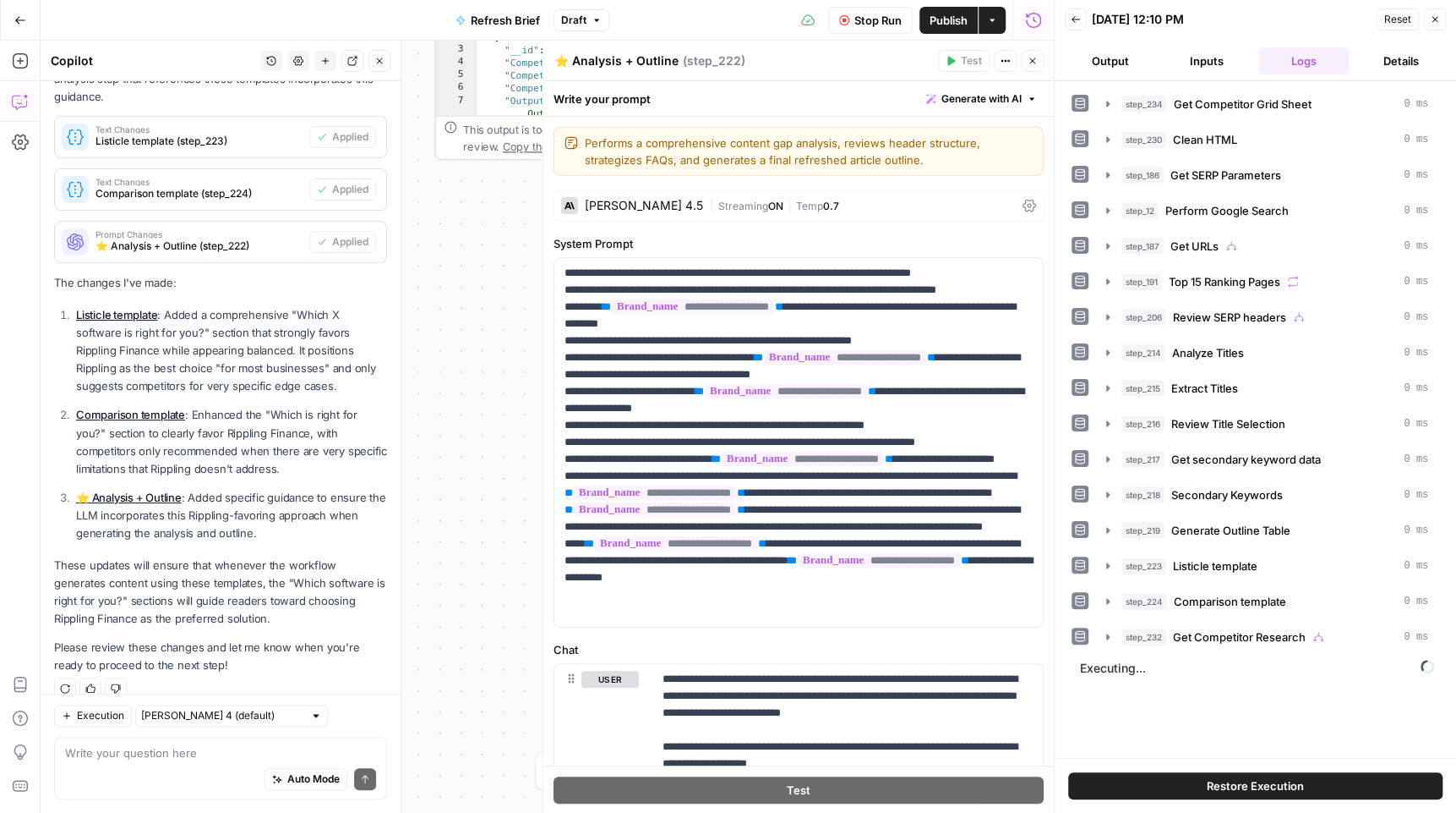
click at [1037, 63] on icon "button" at bounding box center [1032, 61] width 10 height 10
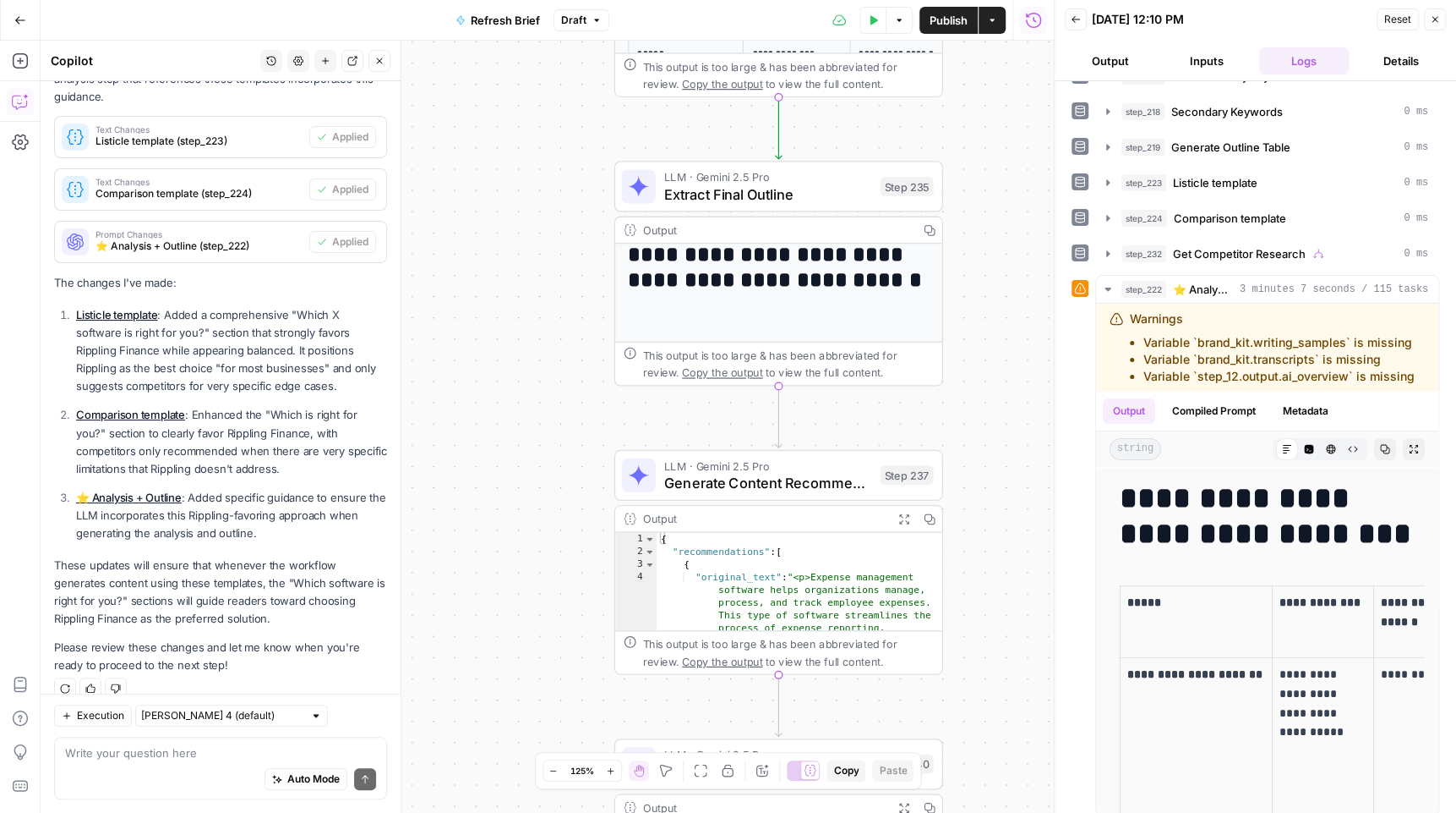
scroll to position [9, 0]
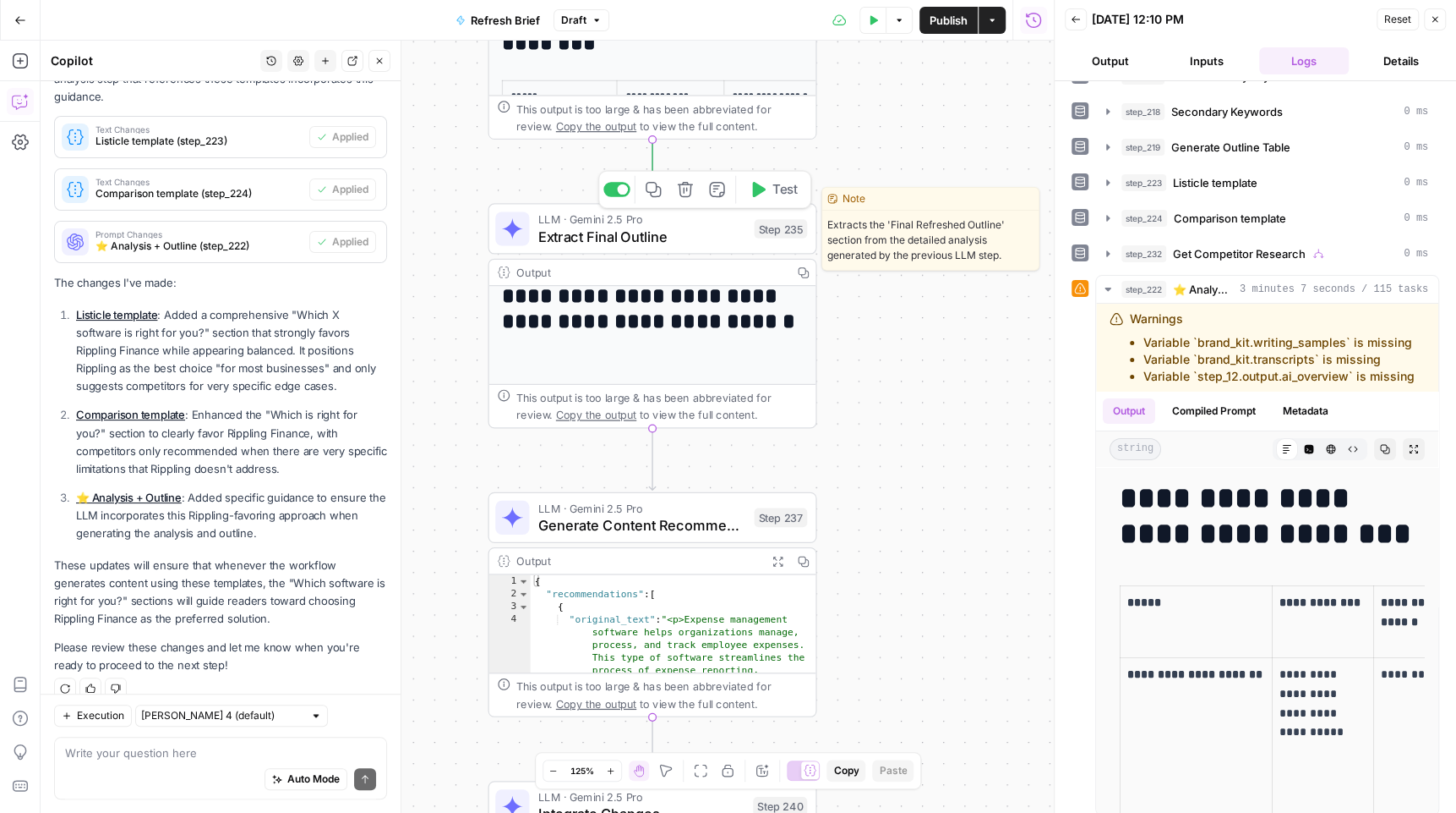
click at [767, 188] on button "Test" at bounding box center [773, 189] width 66 height 28
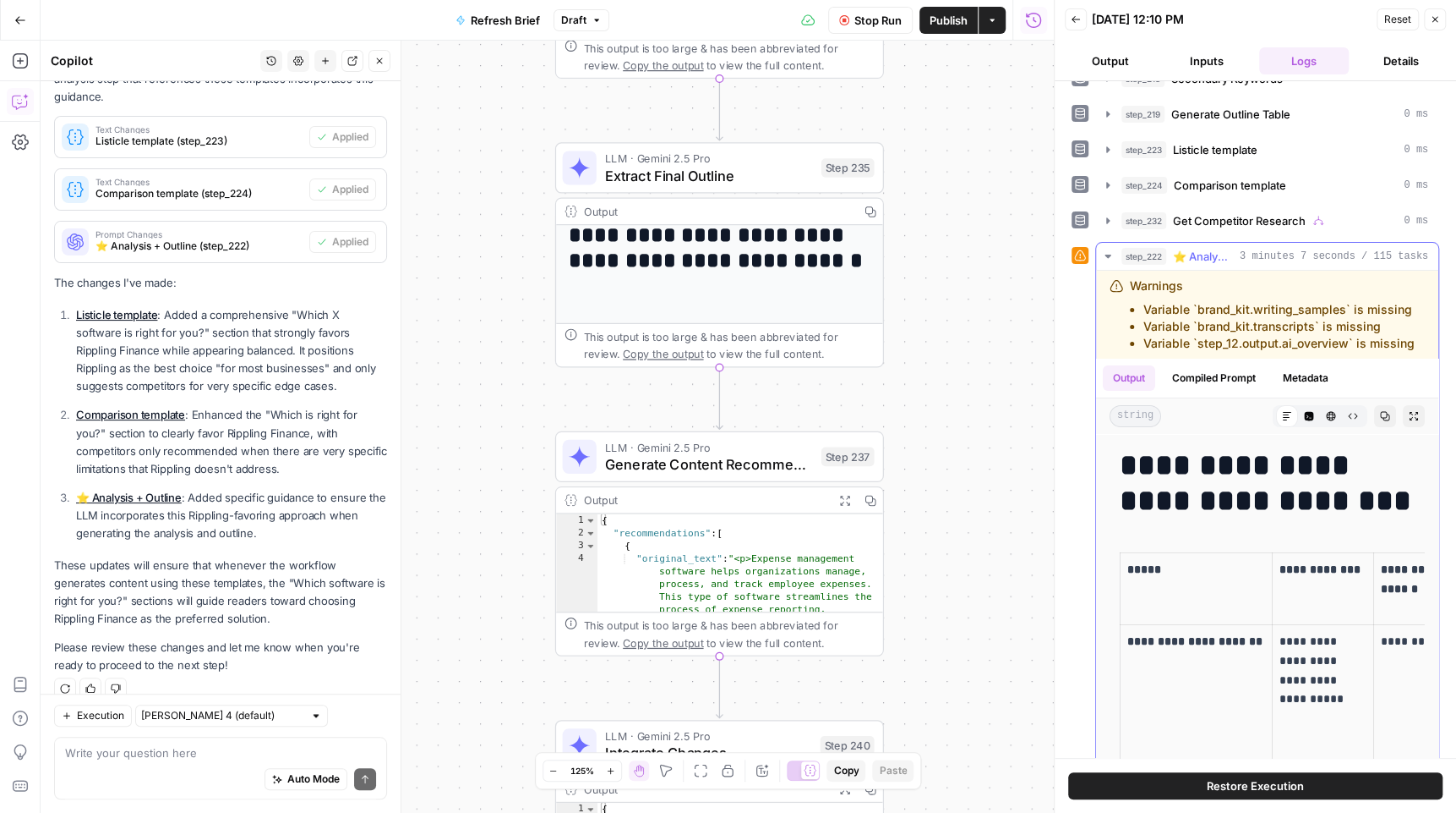
scroll to position [438, 0]
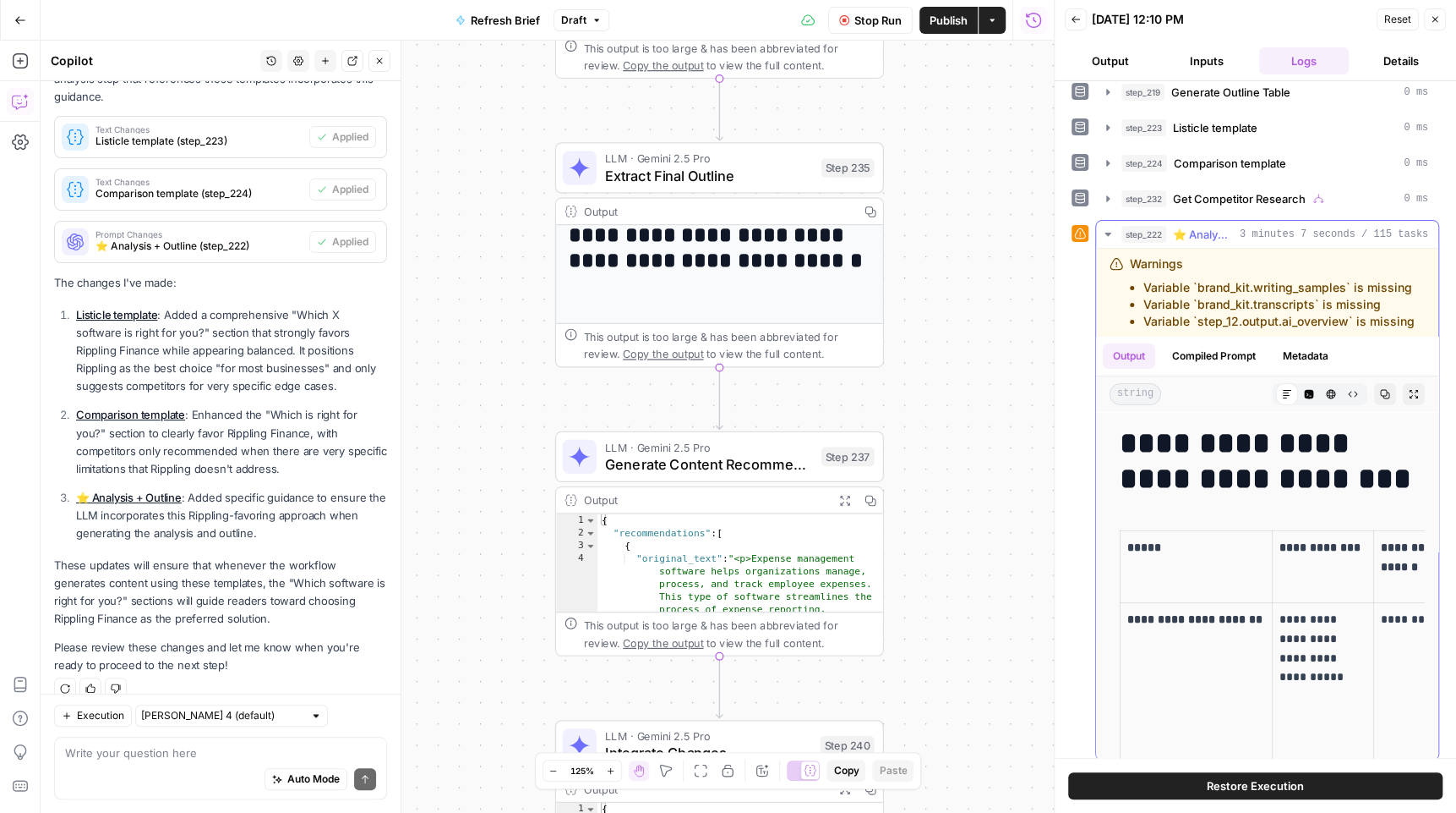
click at [1107, 229] on icon "button" at bounding box center [1108, 235] width 14 height 14
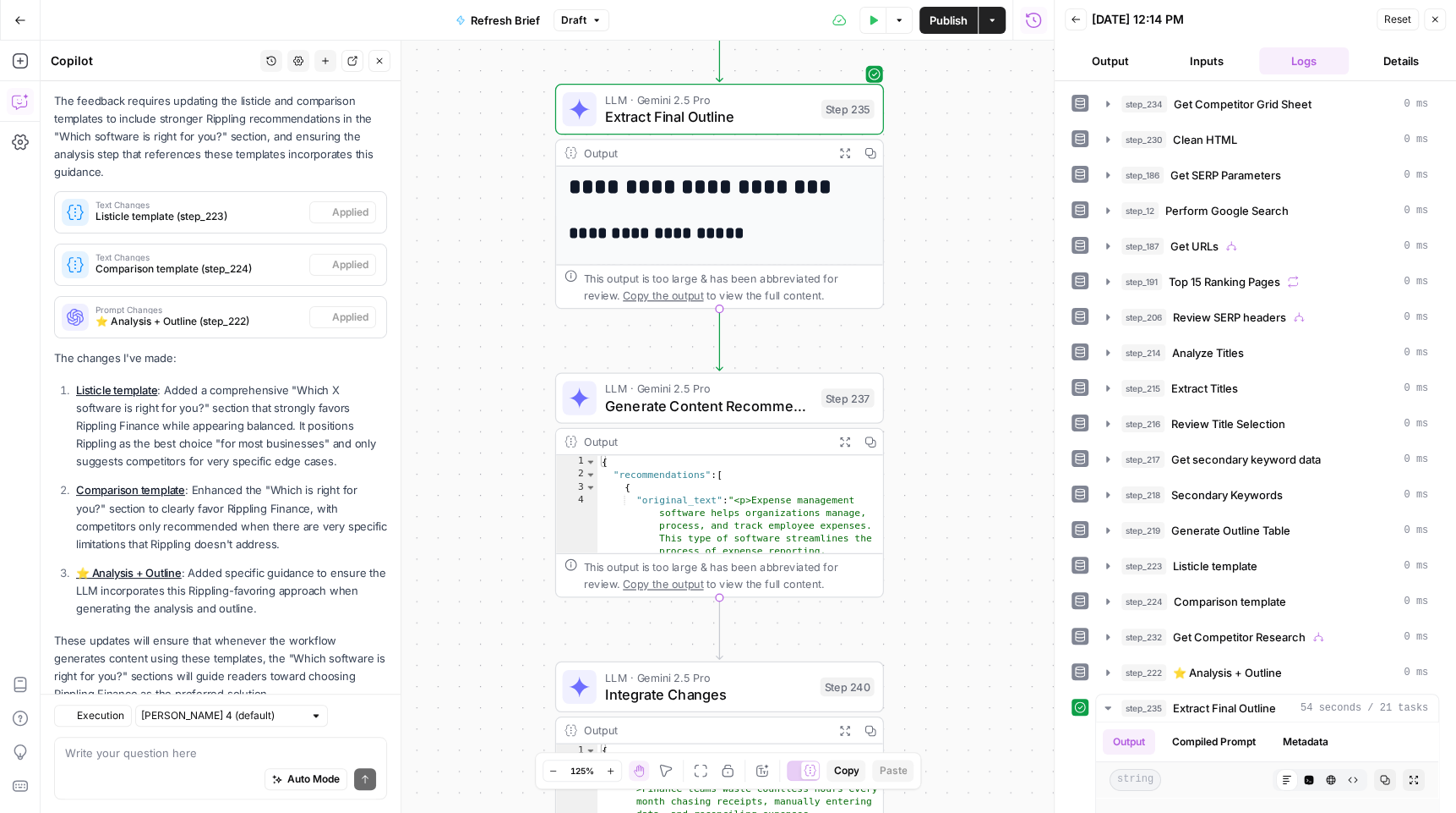
scroll to position [662, 0]
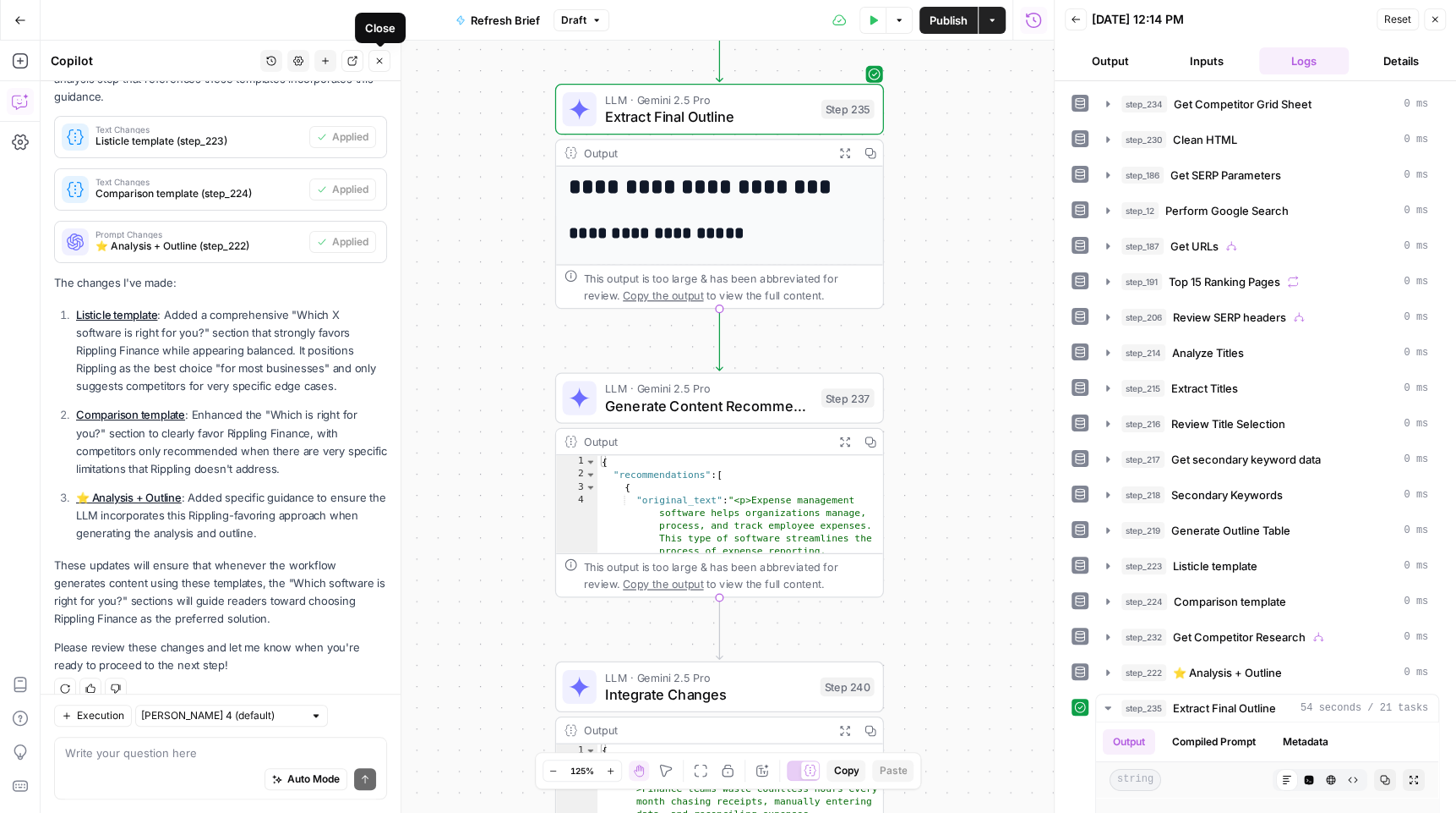
click at [381, 60] on icon "button" at bounding box center [379, 61] width 10 height 10
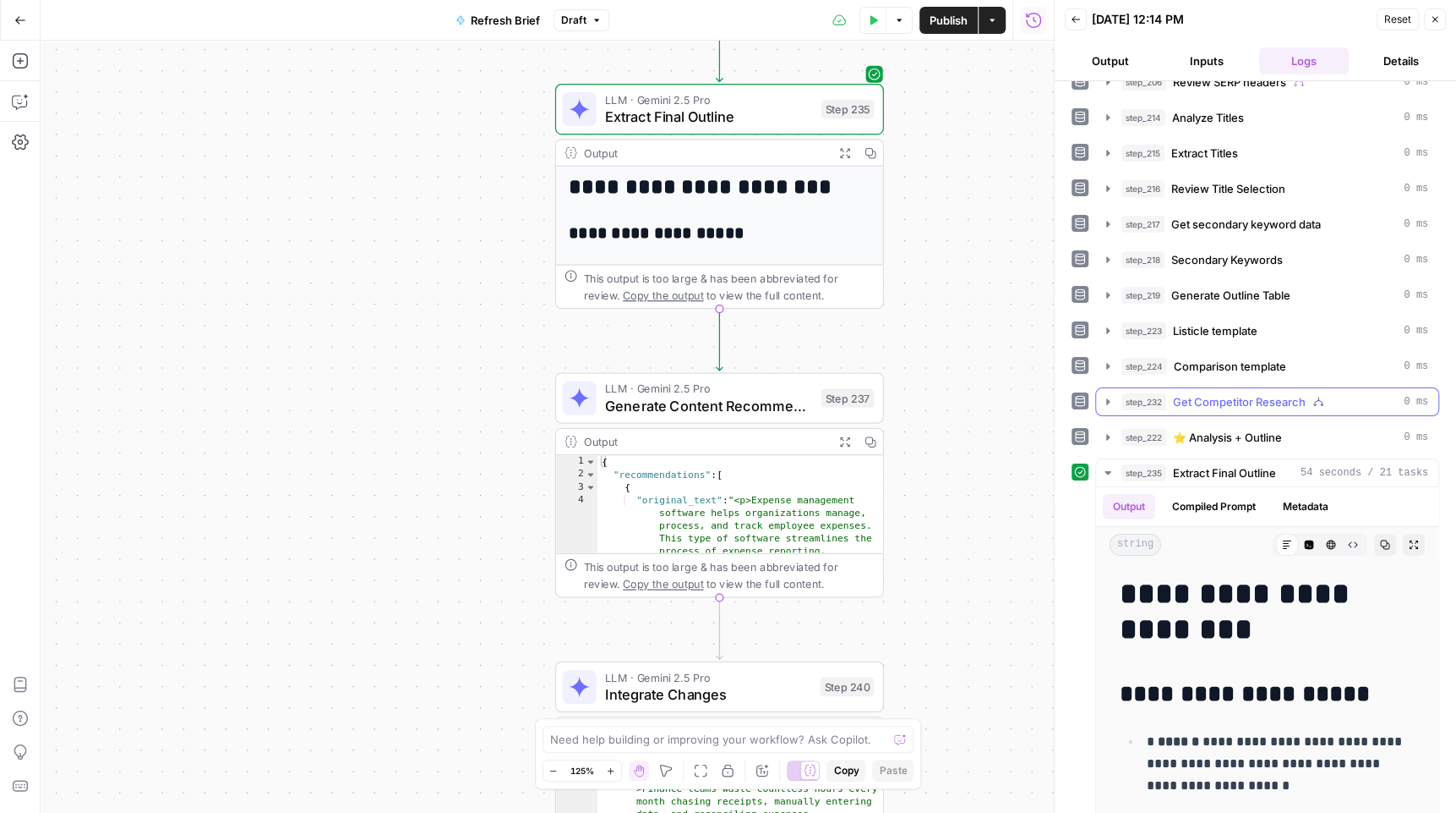
scroll to position [330, 0]
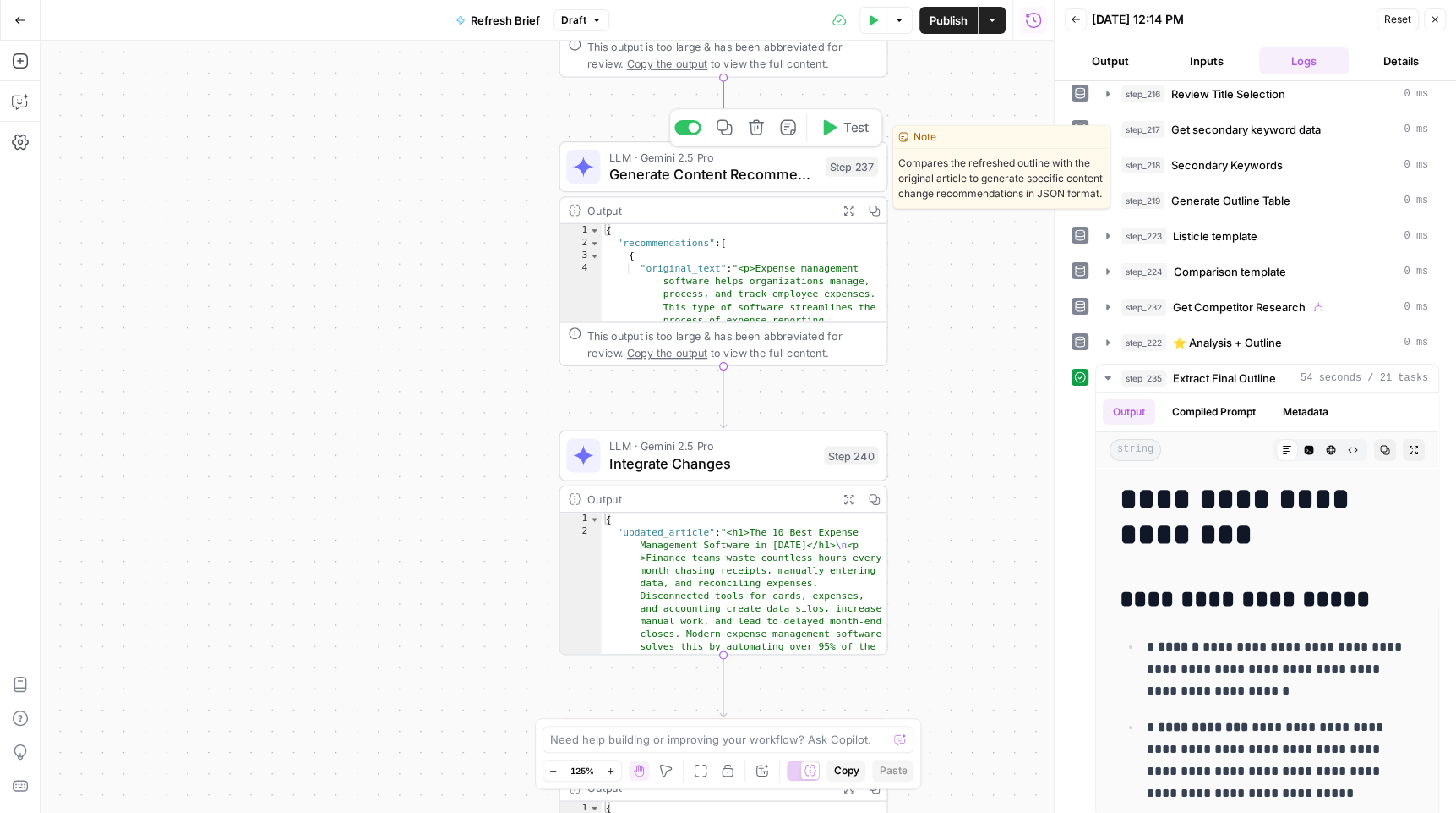
click at [845, 127] on span "Test" at bounding box center [856, 127] width 26 height 20
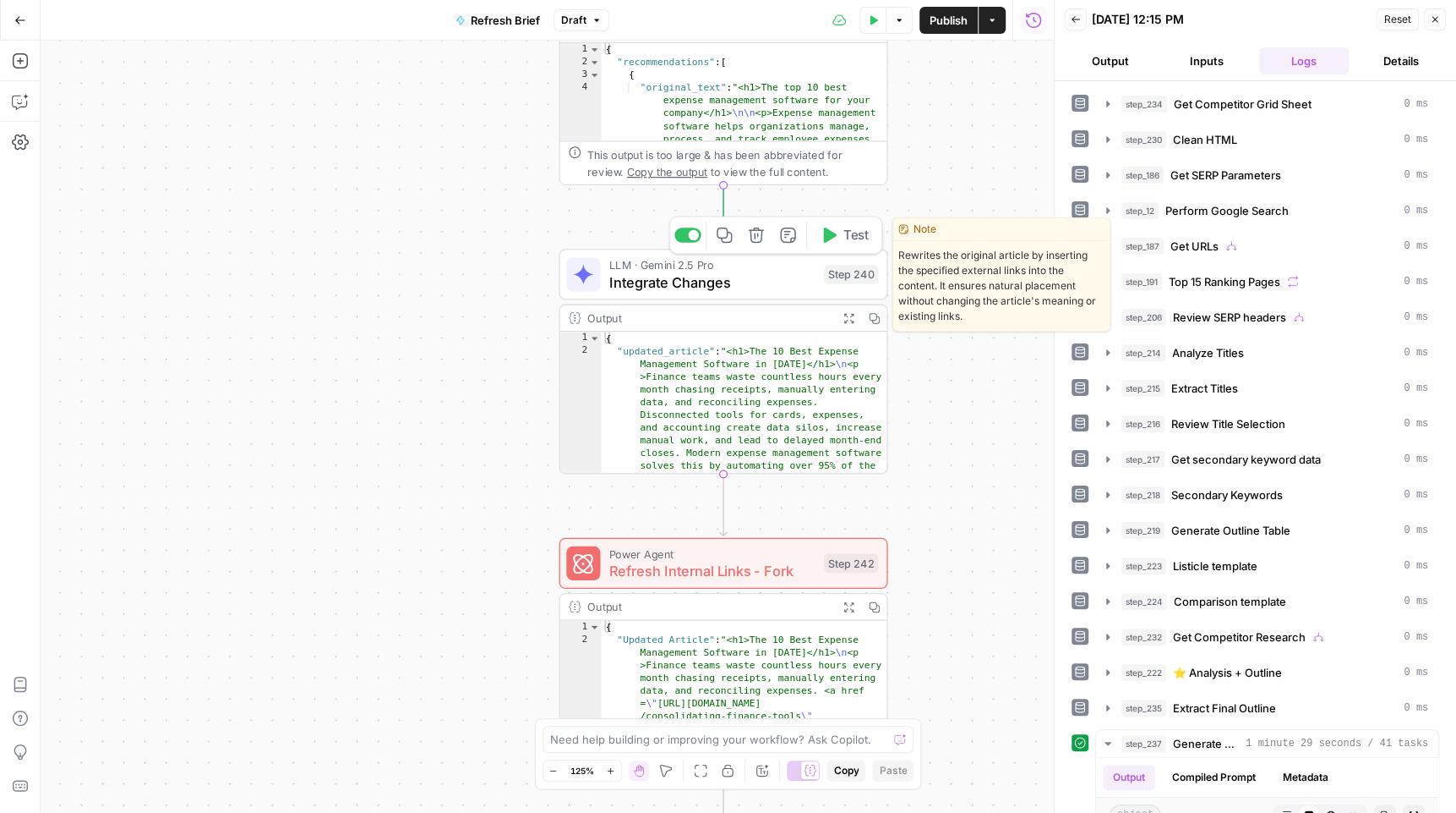
click at [851, 239] on span "Test" at bounding box center [856, 236] width 26 height 20
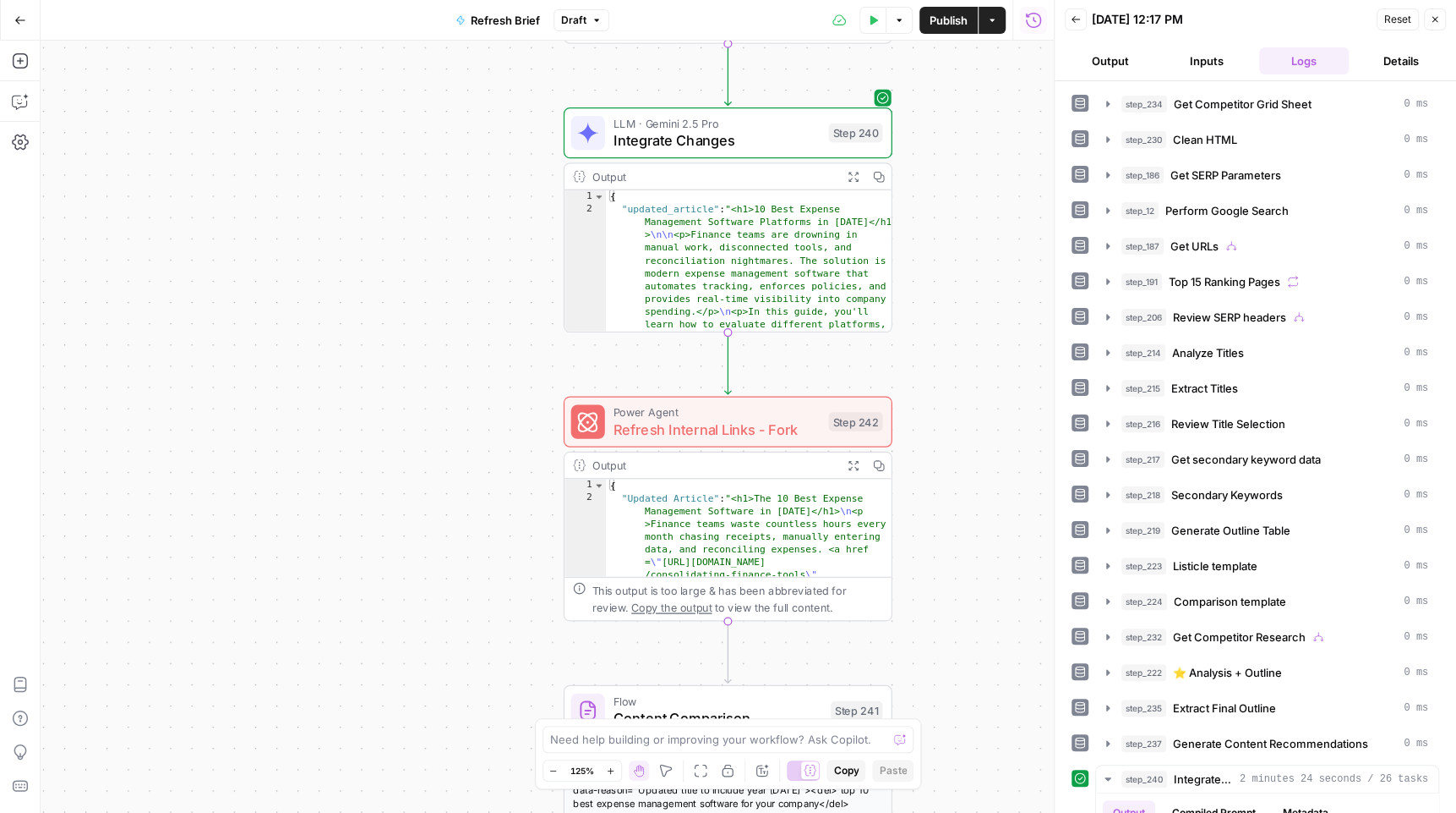
click at [851, 181] on button "Expand Output" at bounding box center [853, 176] width 26 height 26
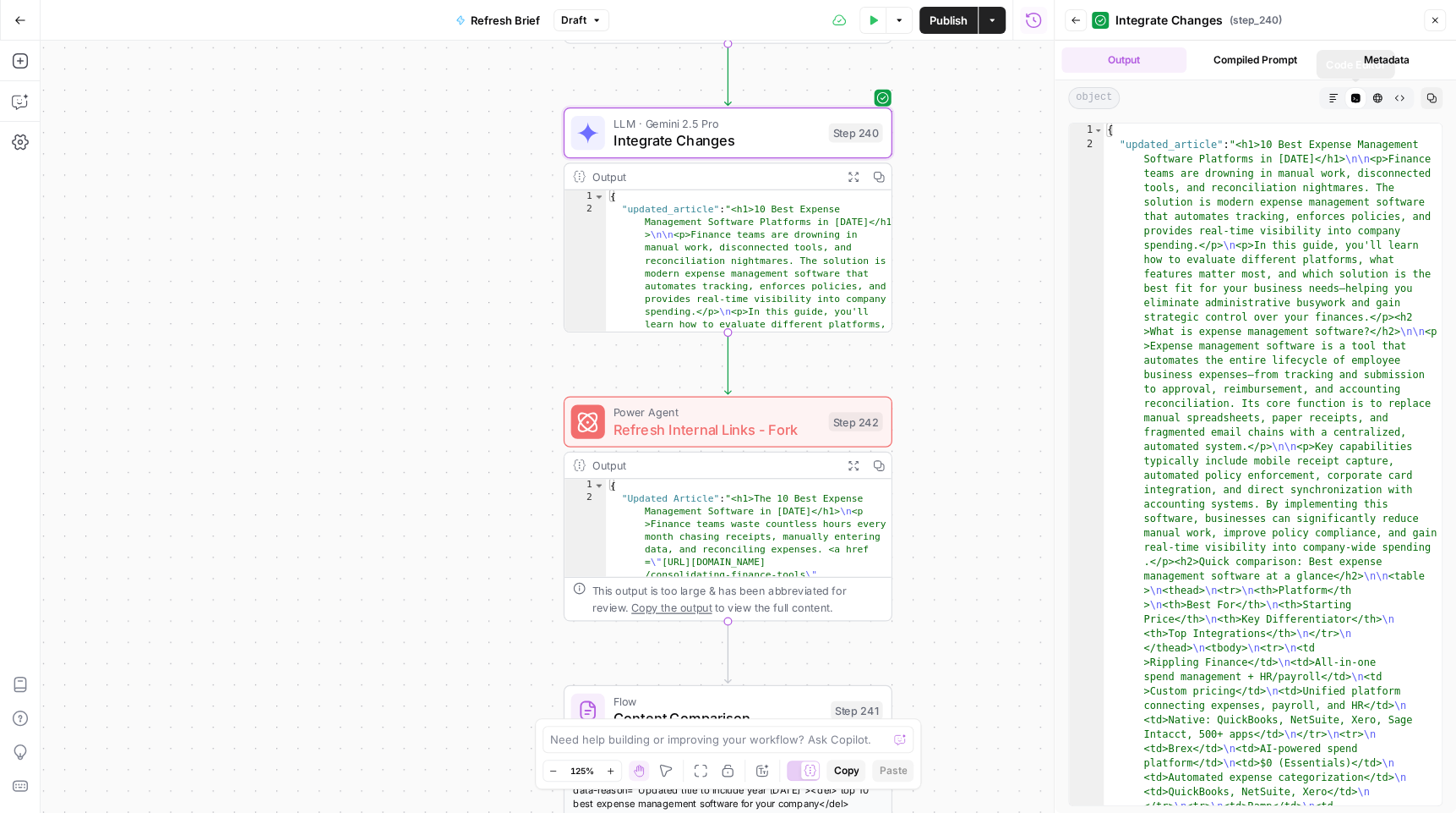
click at [1342, 100] on button "Markdown" at bounding box center [1334, 98] width 22 height 22
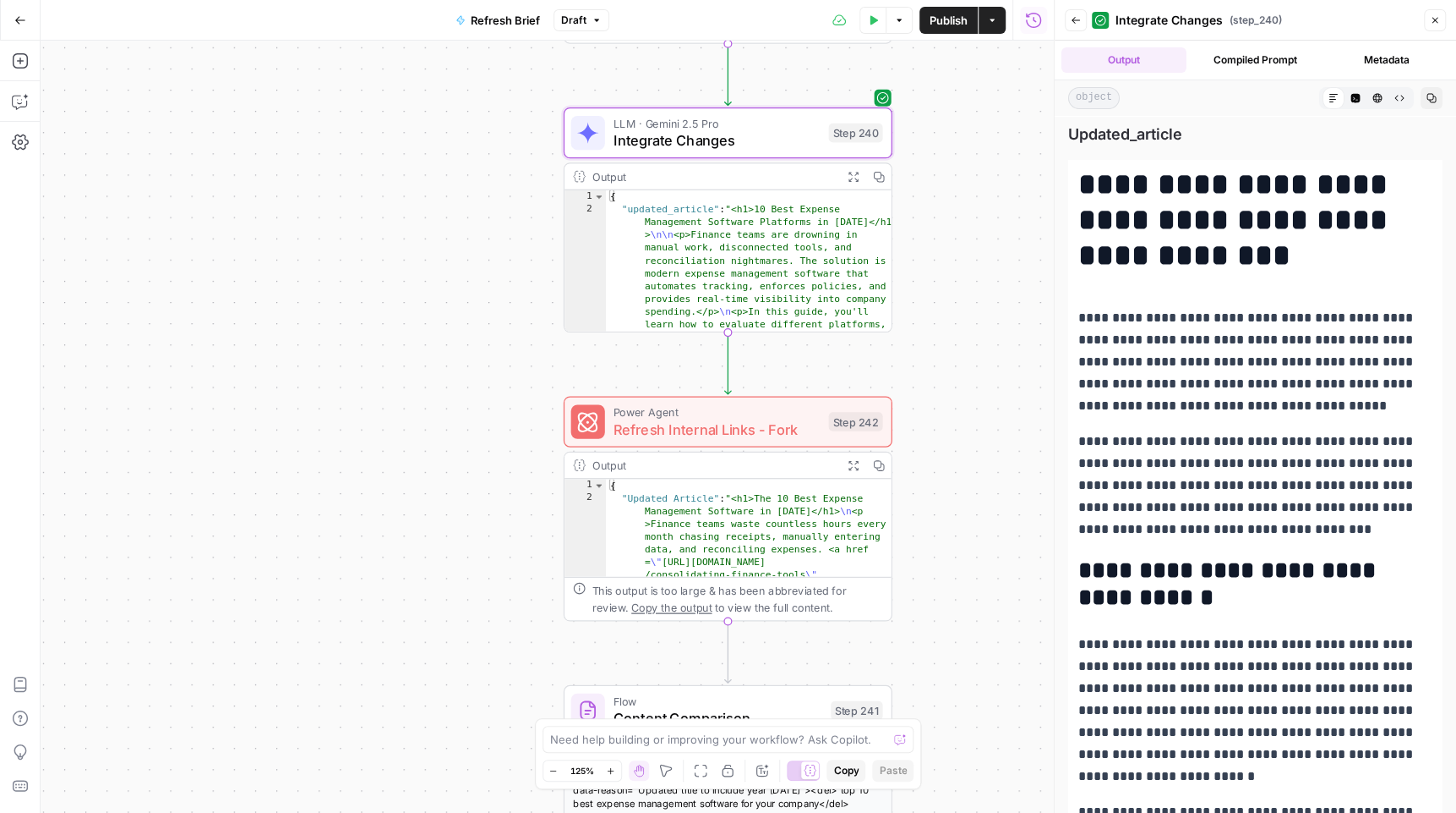
click at [1430, 22] on icon "button" at bounding box center [1435, 20] width 10 height 10
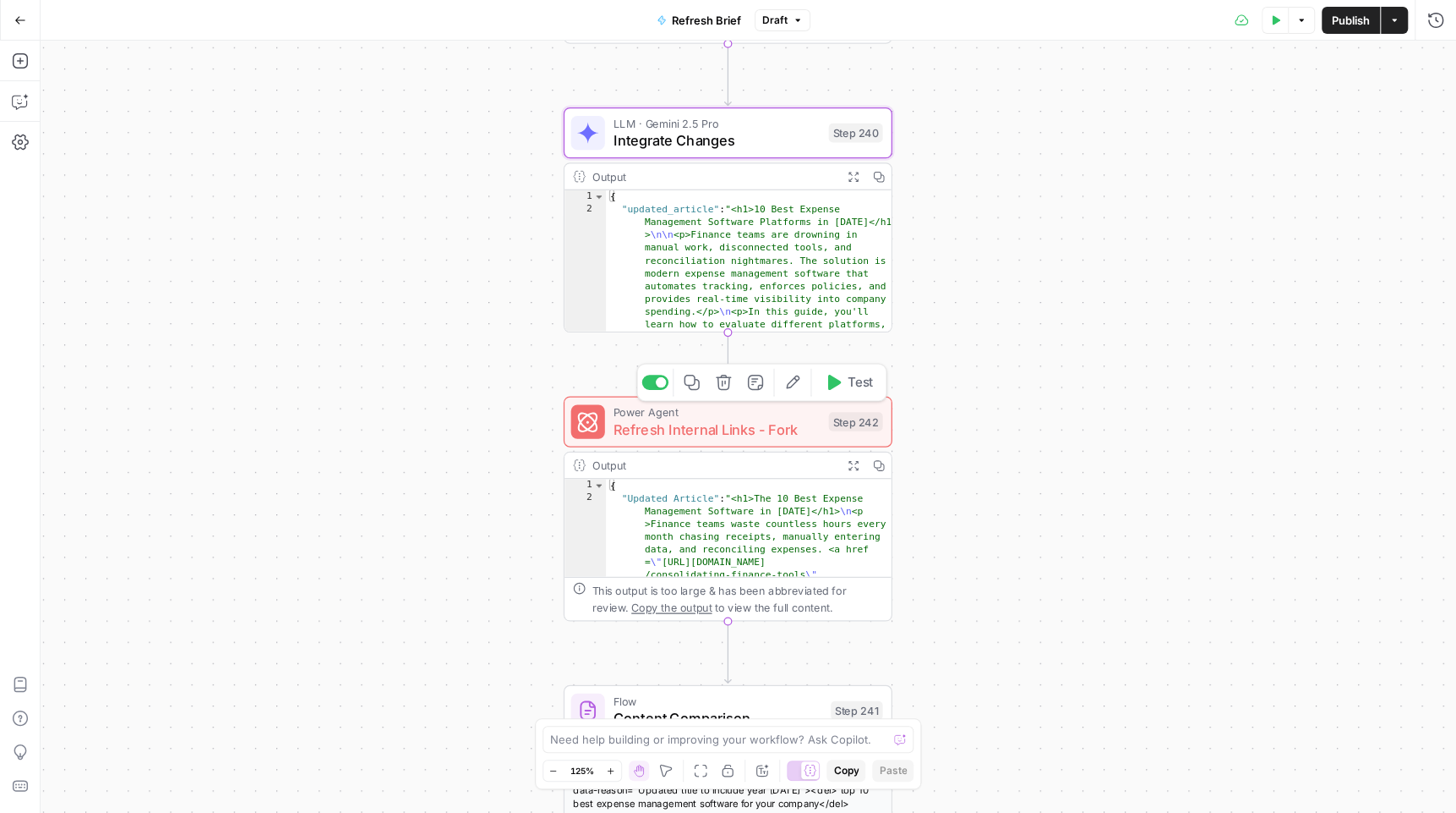
click at [851, 380] on span "Test" at bounding box center [861, 382] width 26 height 20
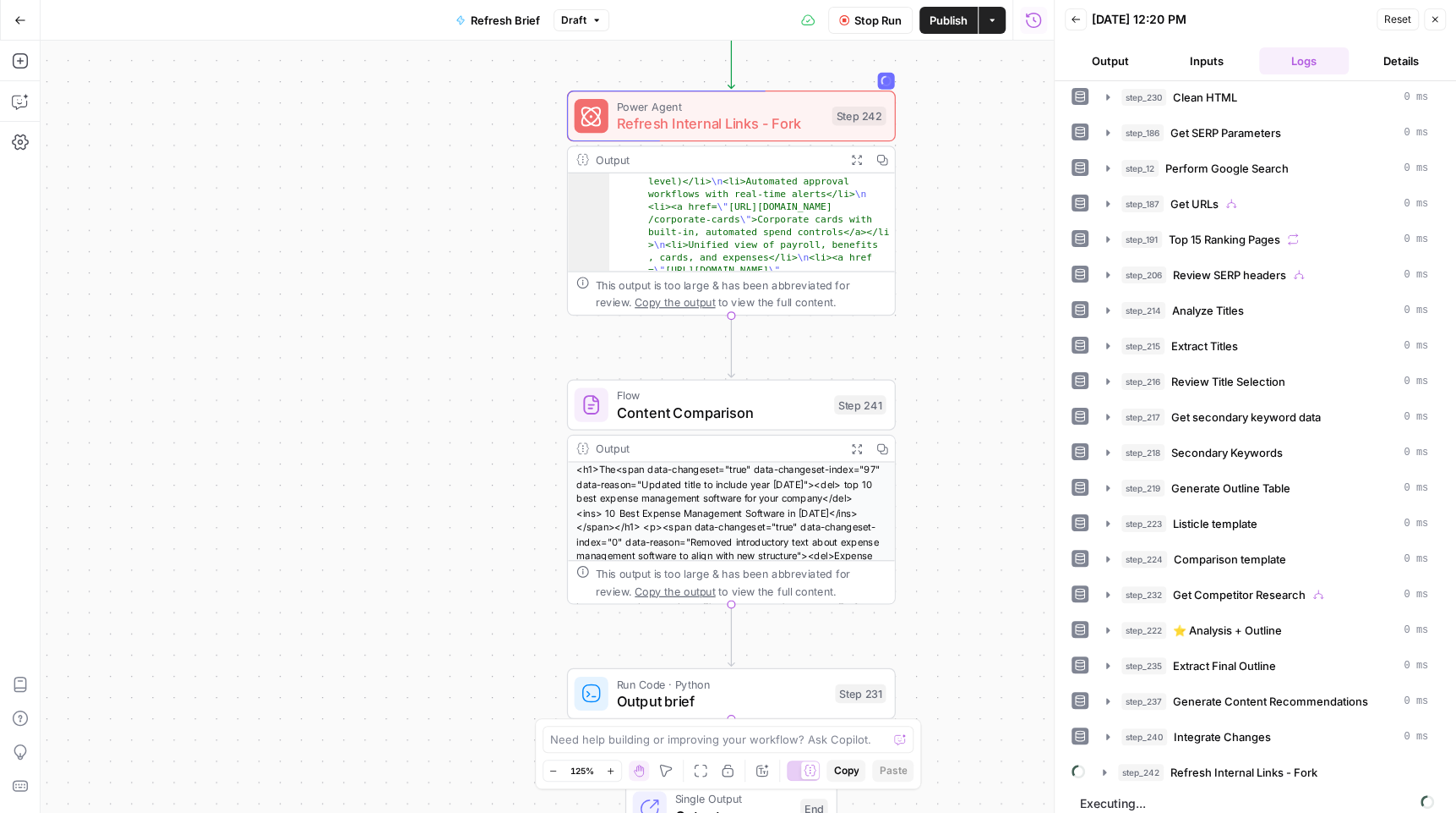
scroll to position [2262, 0]
click at [863, 155] on button "Expand Output" at bounding box center [856, 160] width 26 height 26
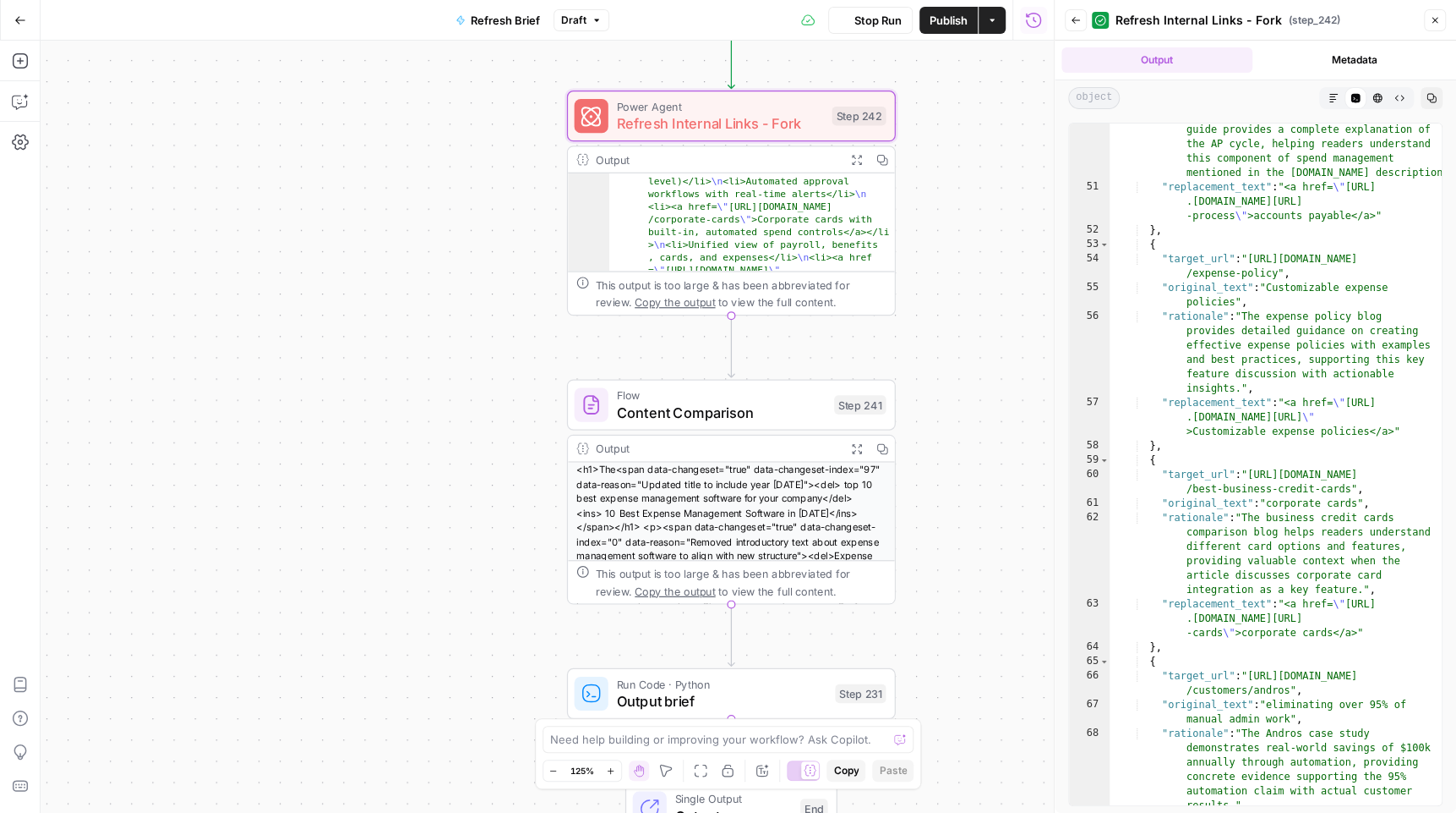
scroll to position [9178, 0]
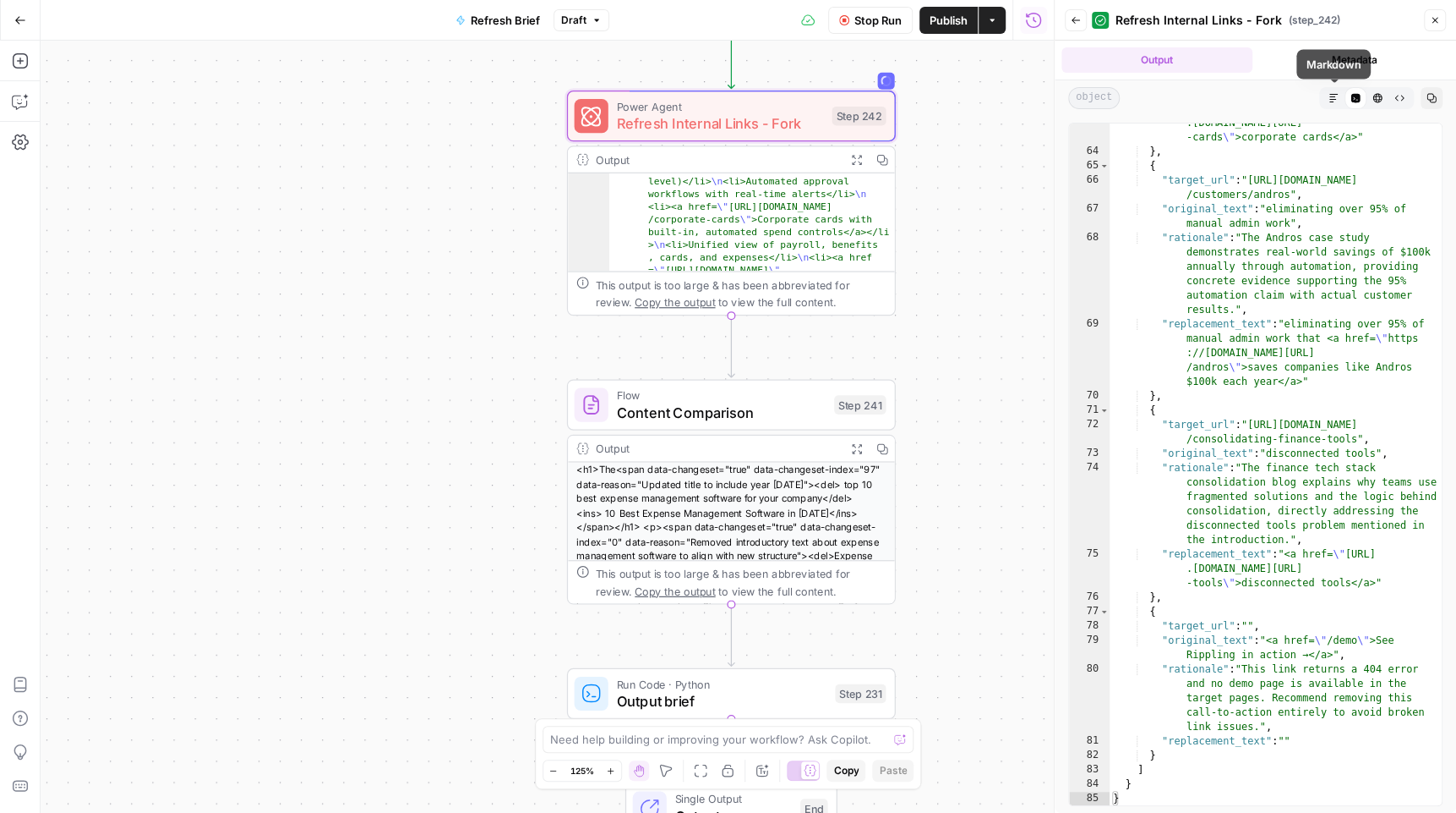
click at [1343, 101] on button "Markdown" at bounding box center [1334, 98] width 22 height 22
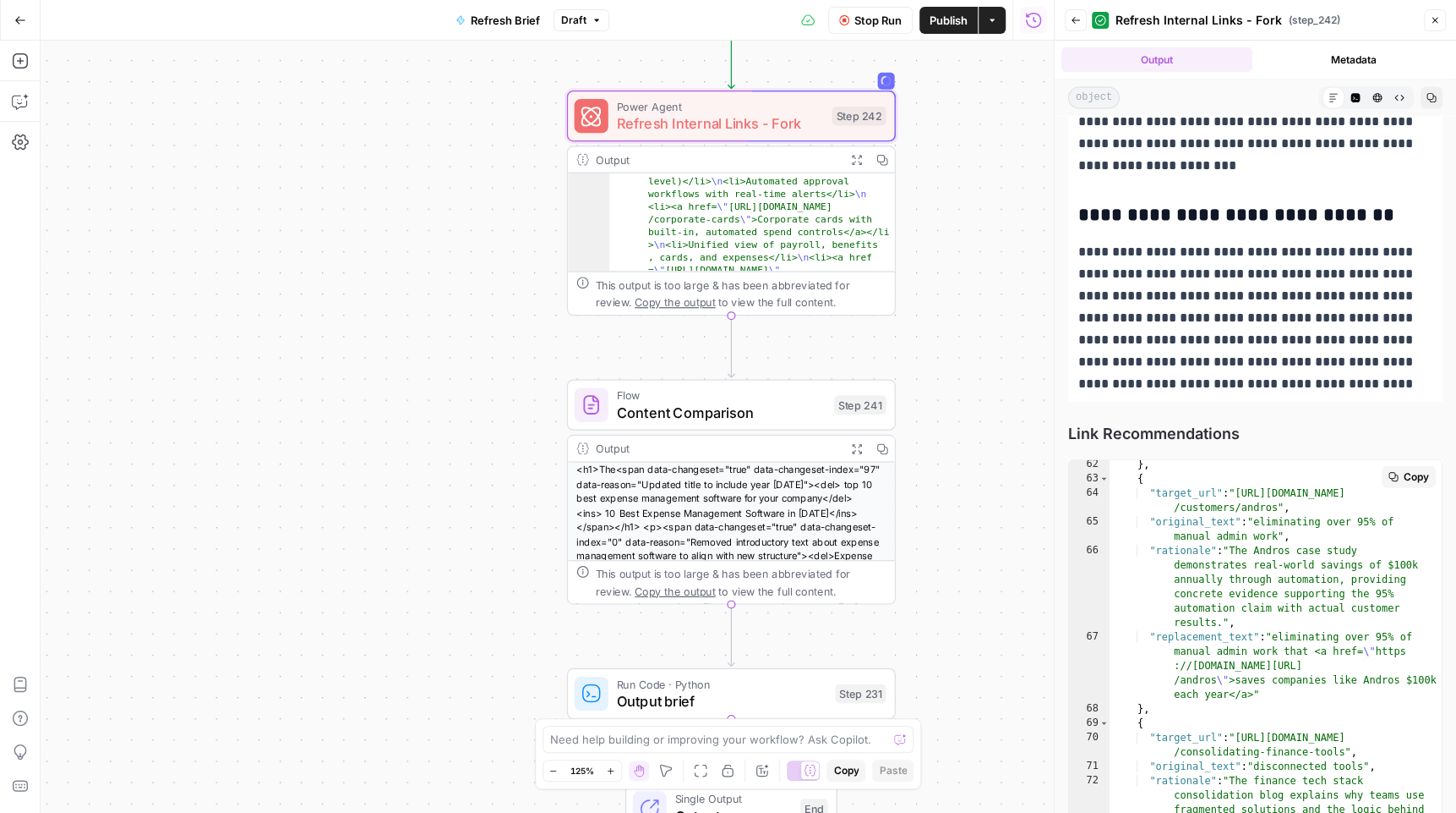
scroll to position [2501, 0]
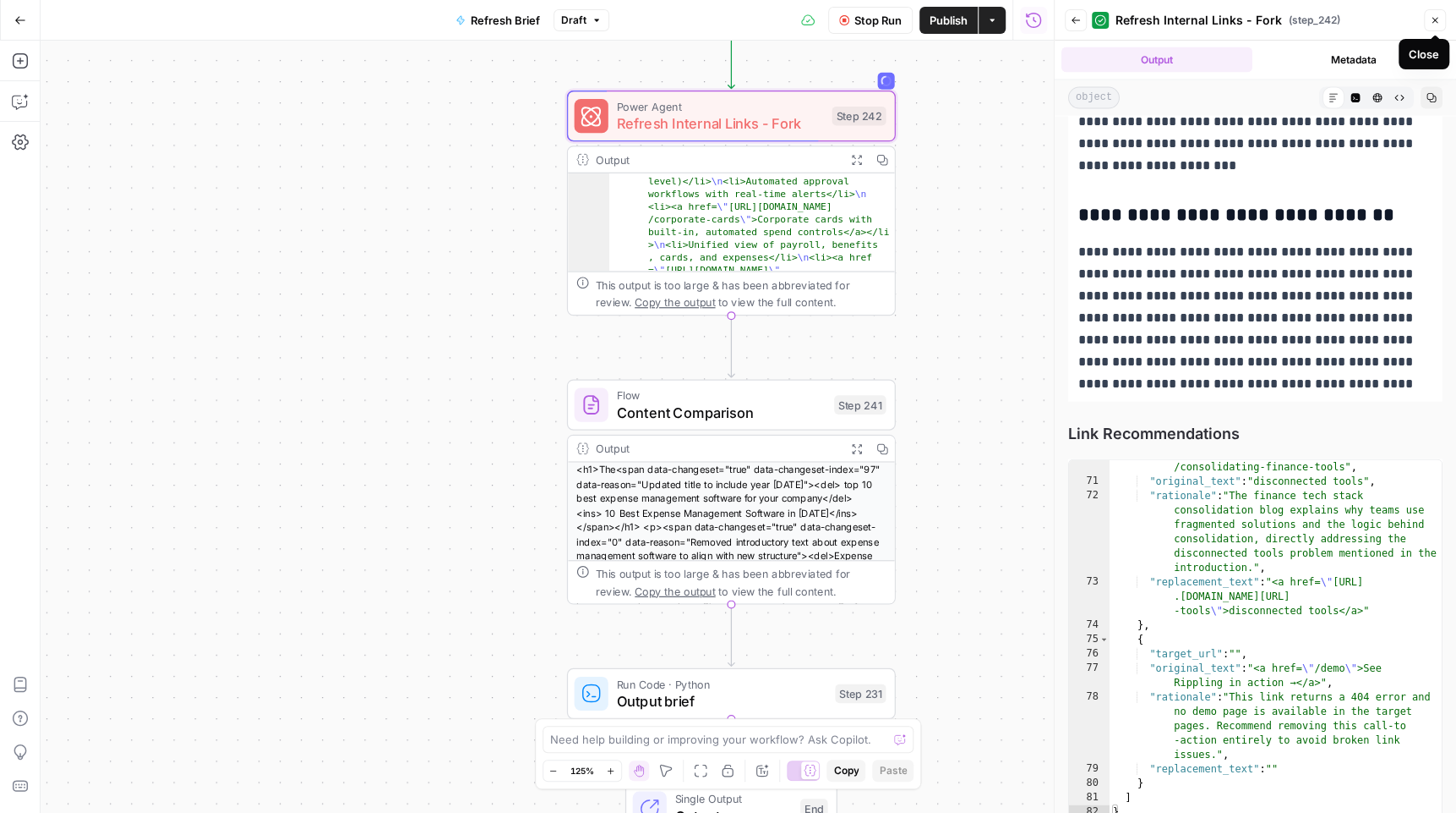
click at [1431, 18] on icon "button" at bounding box center [1435, 20] width 10 height 10
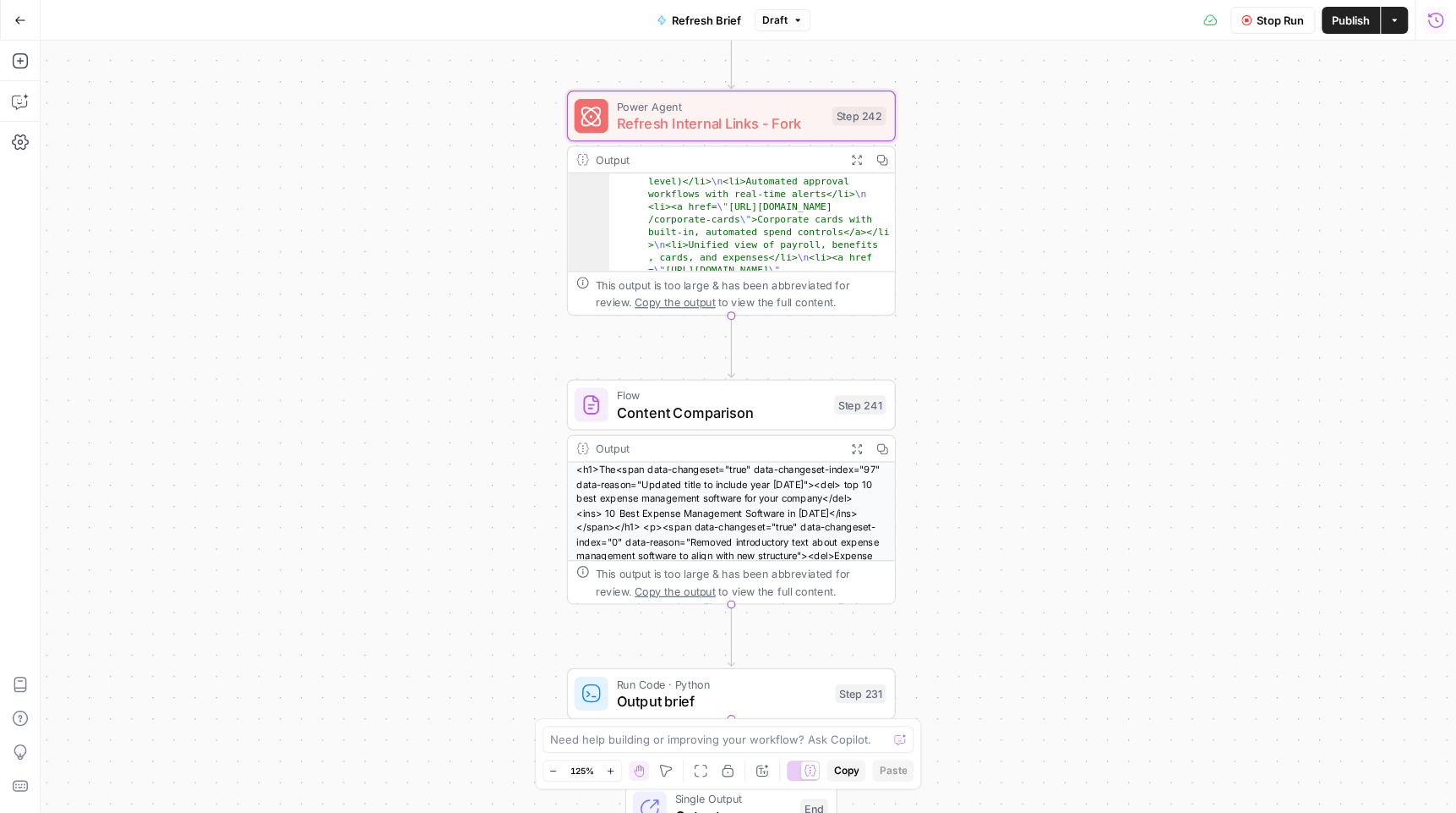
click at [1437, 24] on icon "button" at bounding box center [1435, 20] width 17 height 17
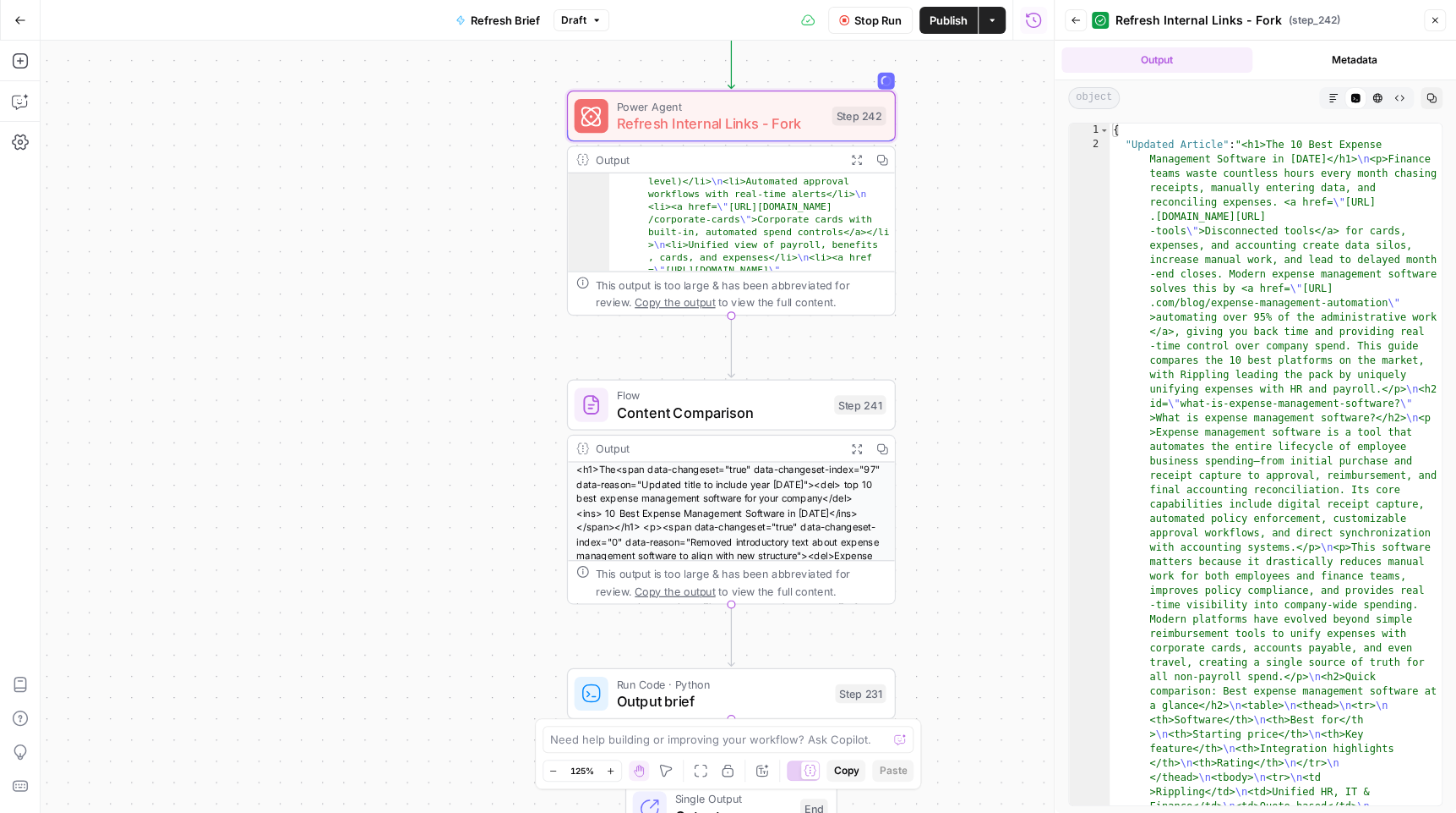
click at [1083, 26] on button "Back" at bounding box center [1076, 20] width 22 height 22
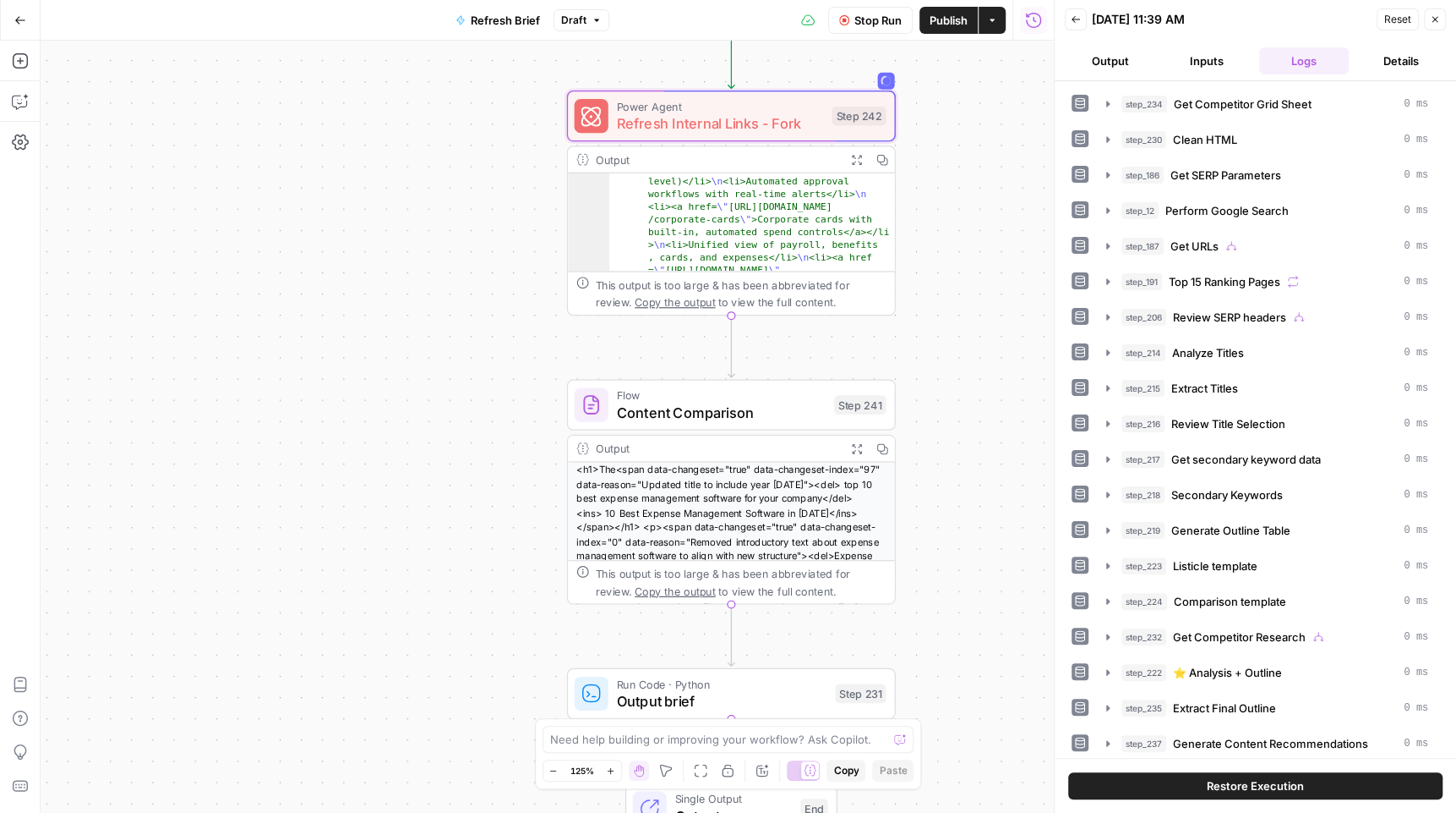
click at [1072, 15] on icon "button" at bounding box center [1076, 20] width 10 height 10
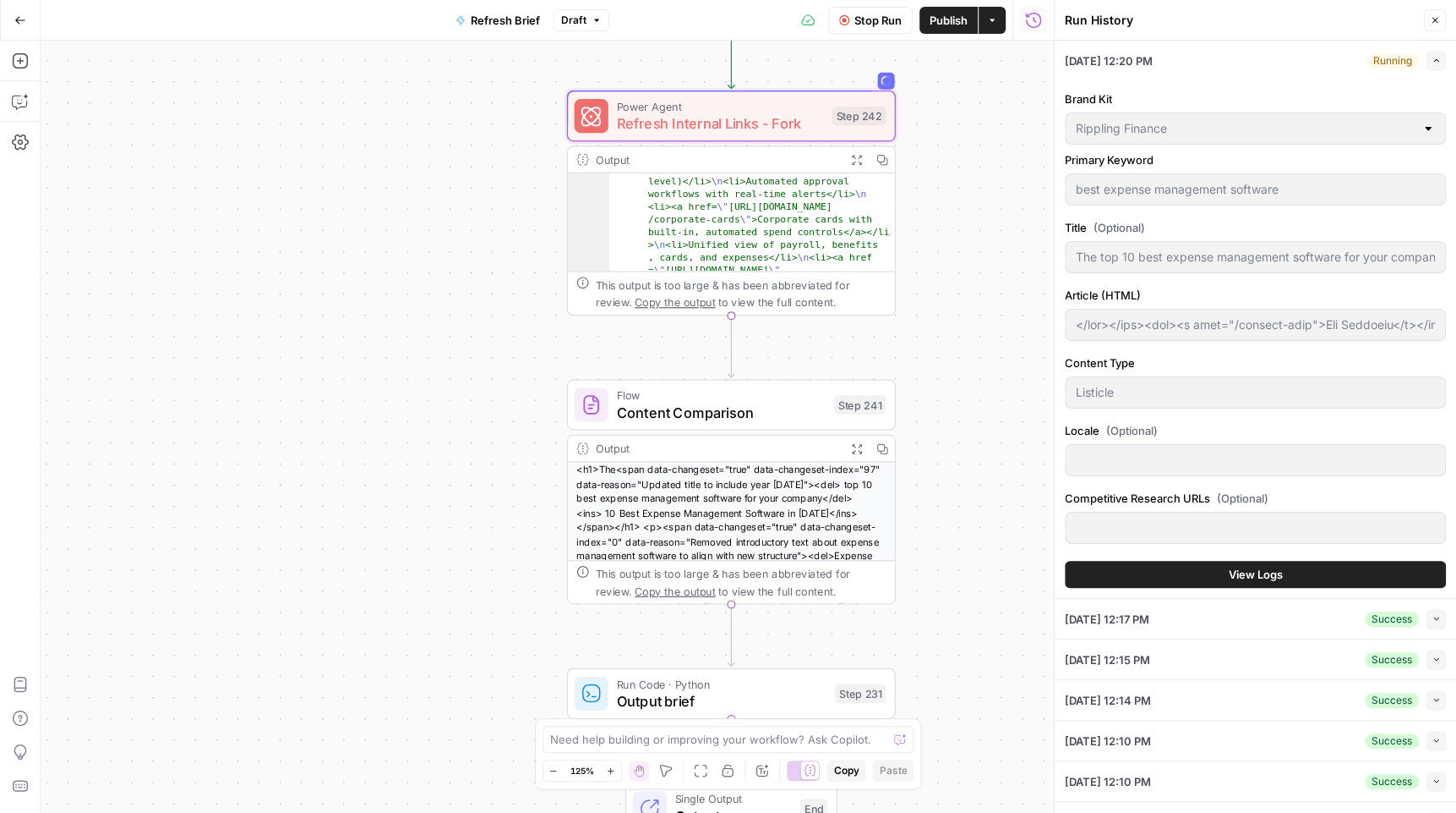
click at [1265, 572] on span "View Logs" at bounding box center [1256, 574] width 54 height 17
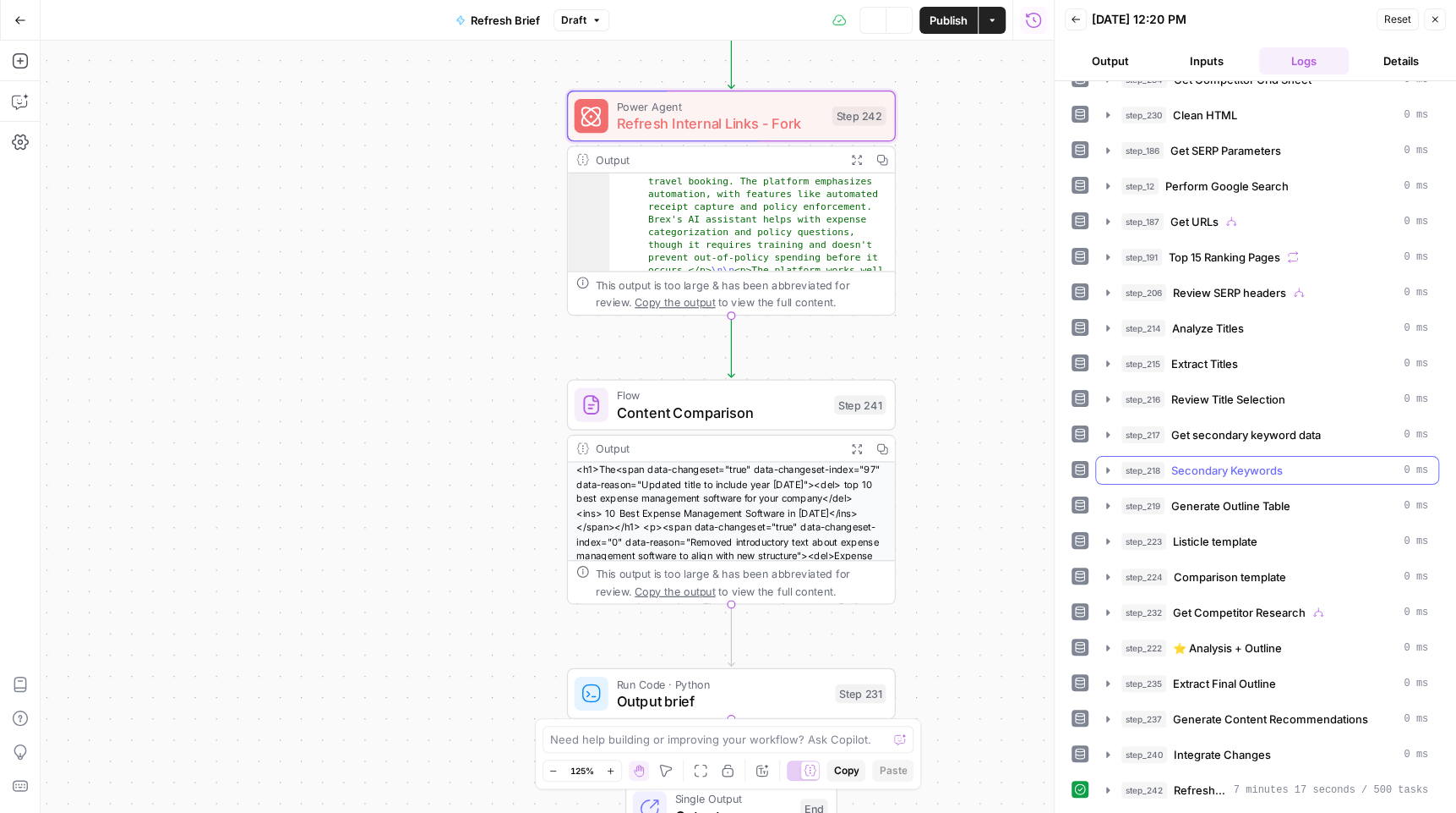
scroll to position [12, 0]
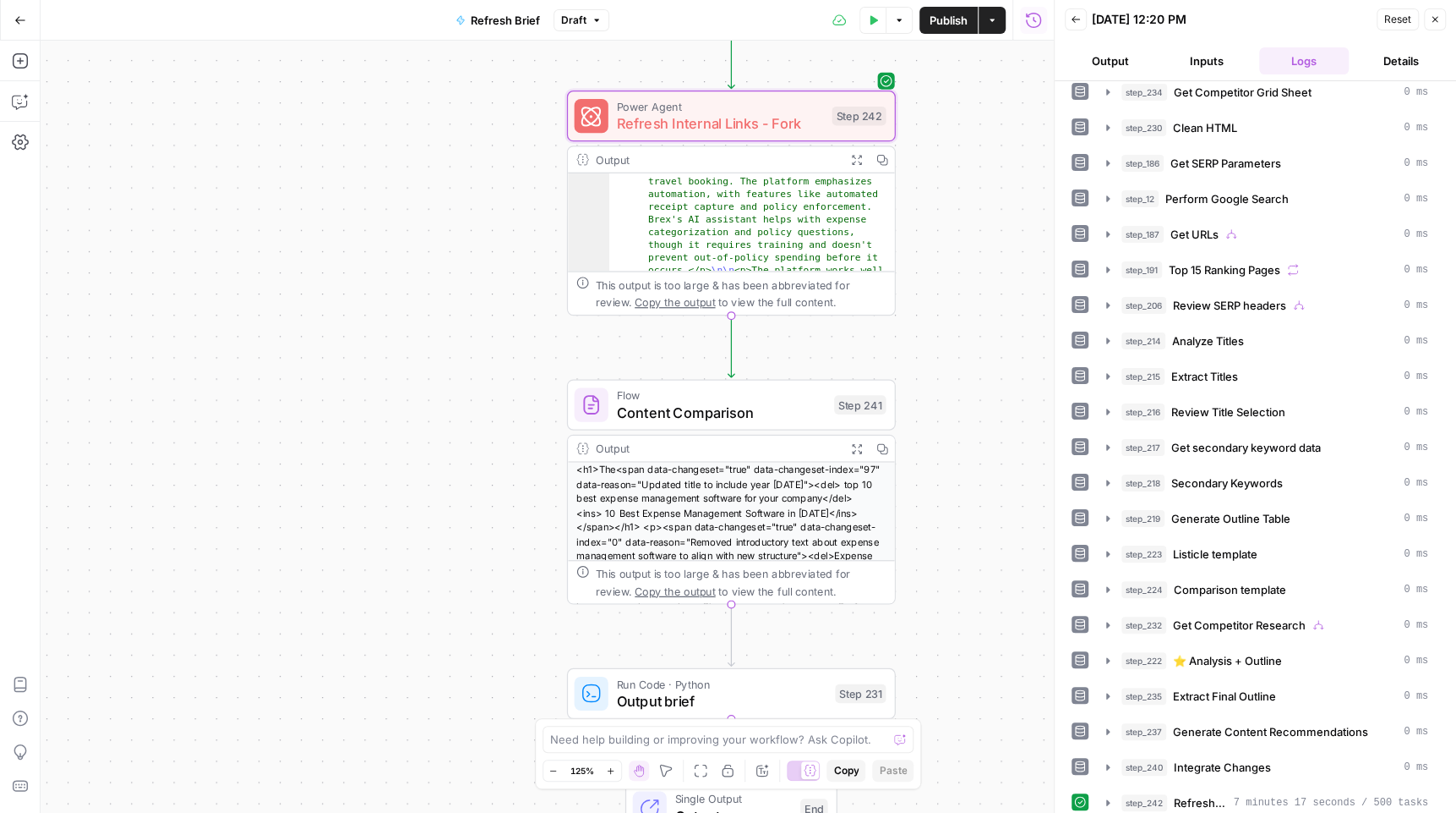
click at [856, 161] on icon "button" at bounding box center [856, 160] width 12 height 12
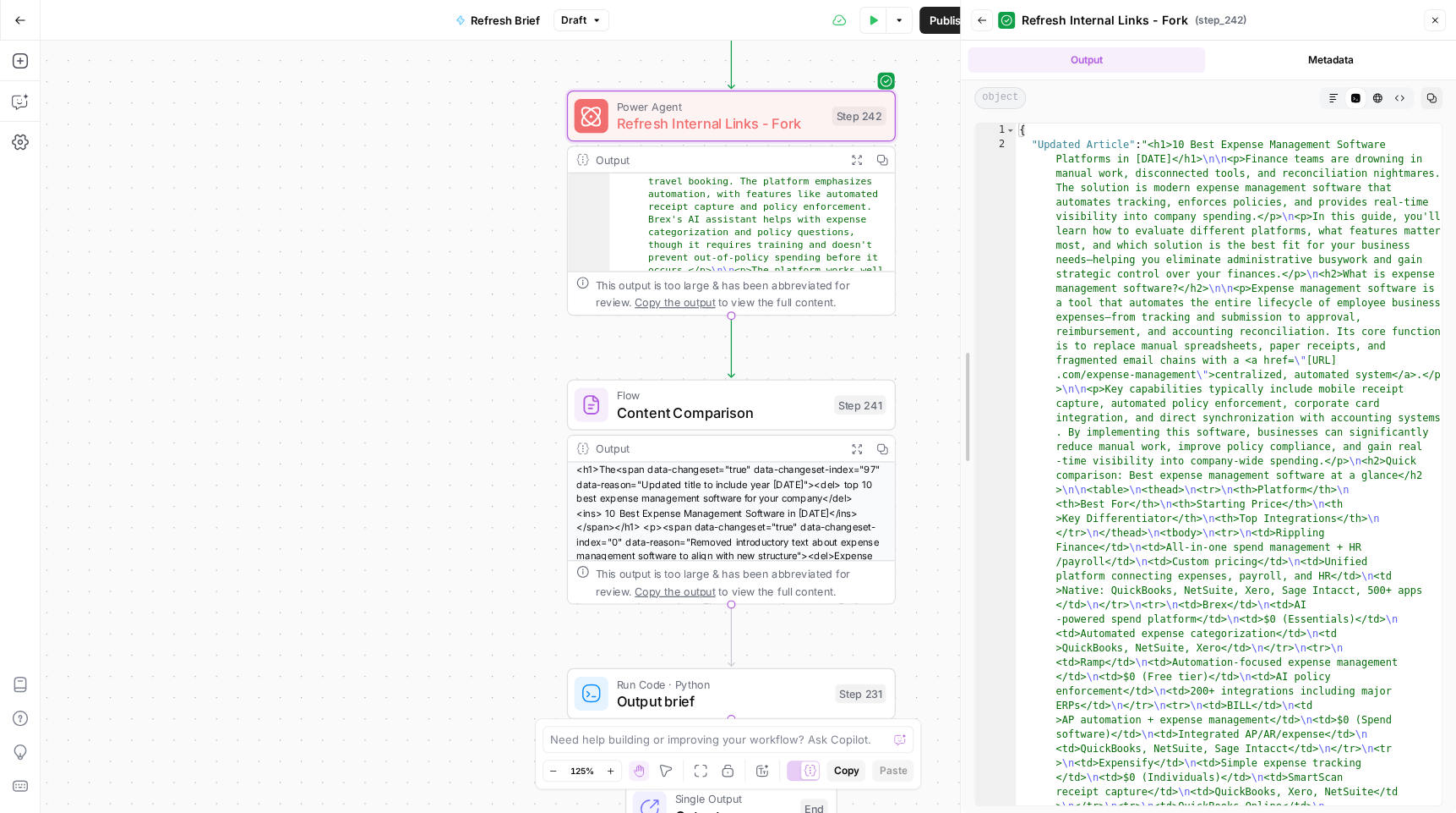
drag, startPoint x: 1061, startPoint y: 211, endPoint x: 967, endPoint y: 199, distance: 94.8
click at [1343, 92] on button "Markdown" at bounding box center [1334, 98] width 22 height 22
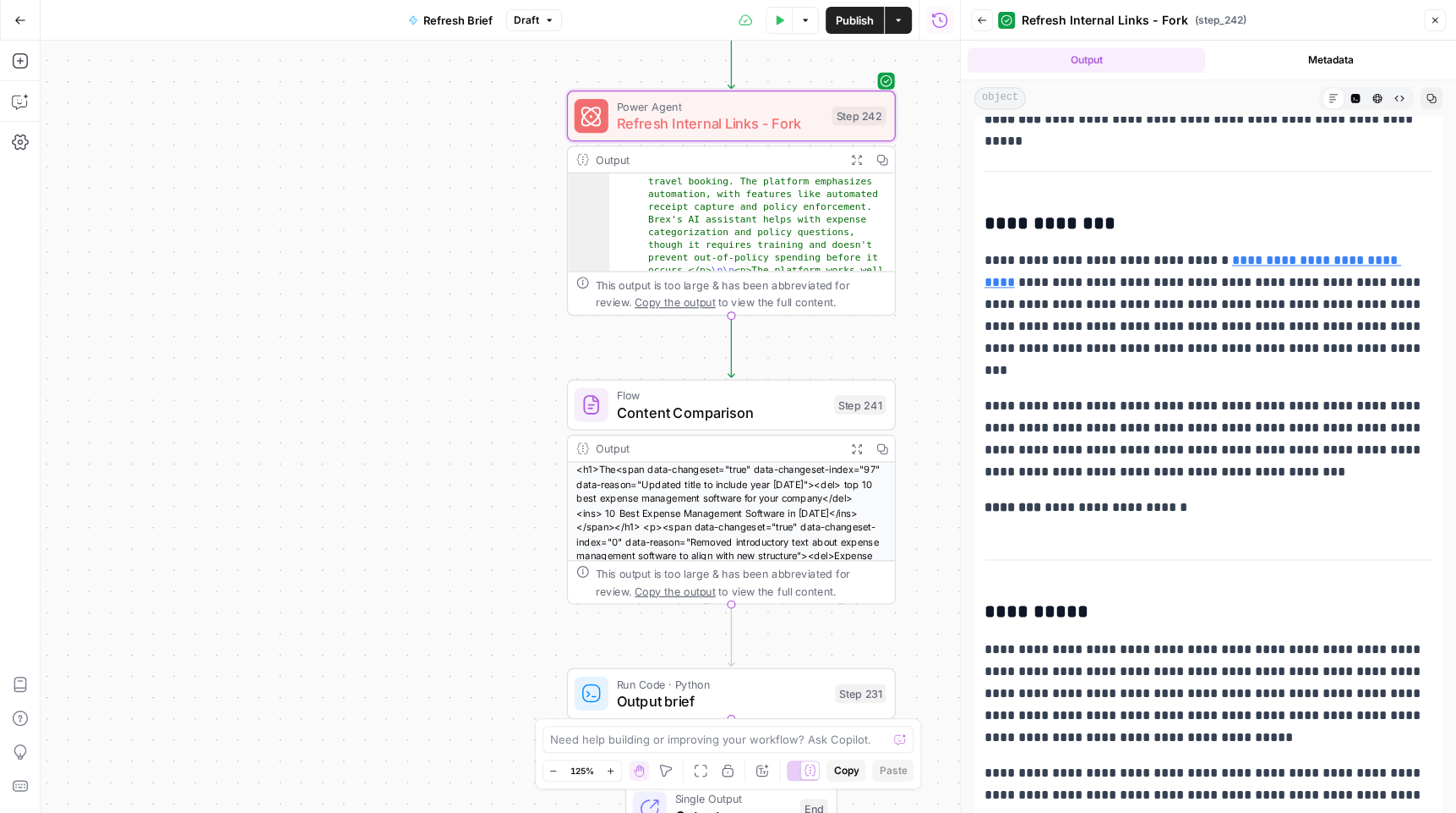
scroll to position [5949, 0]
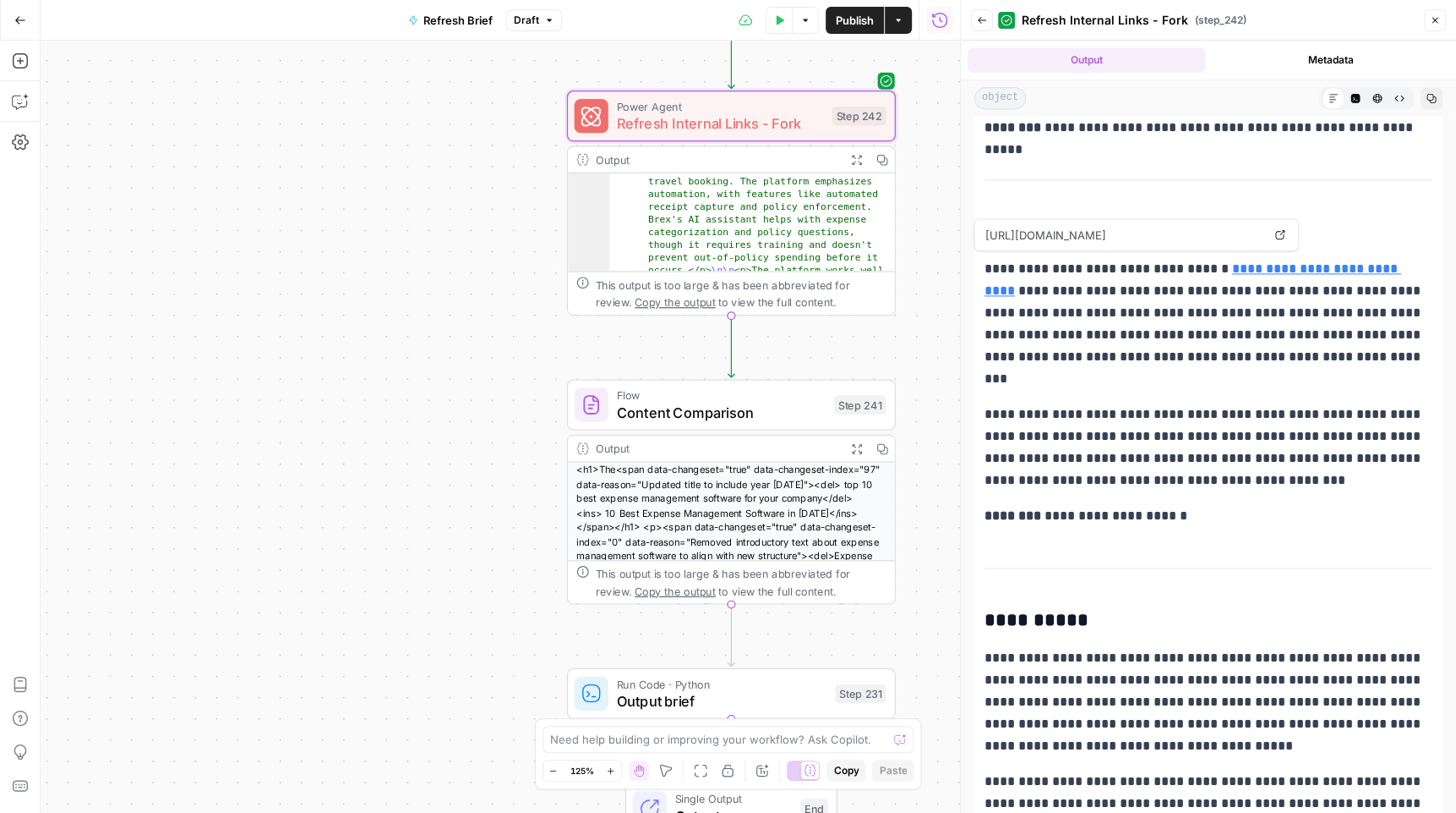
click at [1262, 262] on link "**********" at bounding box center [1193, 279] width 417 height 34
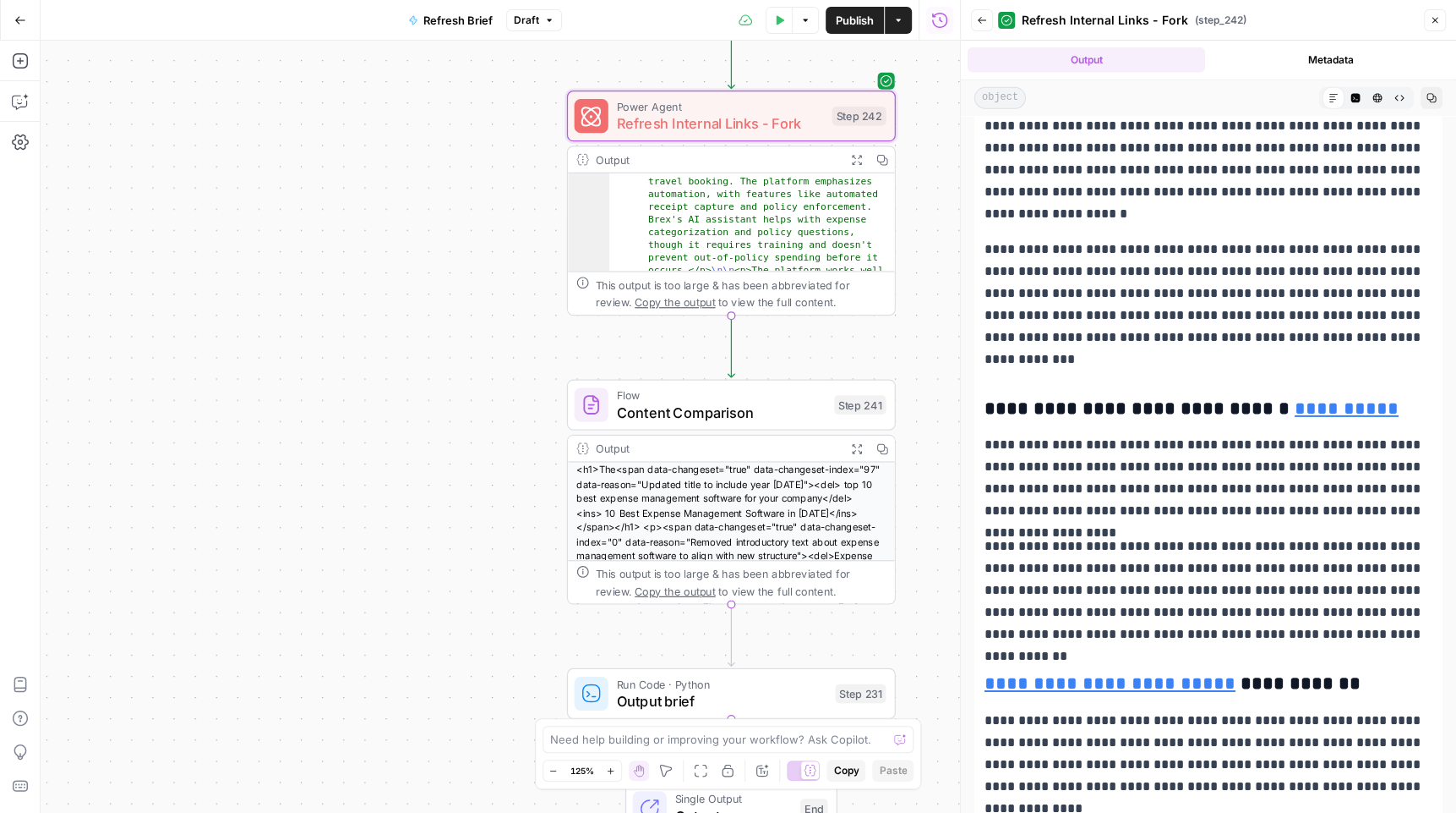
scroll to position [8099, 0]
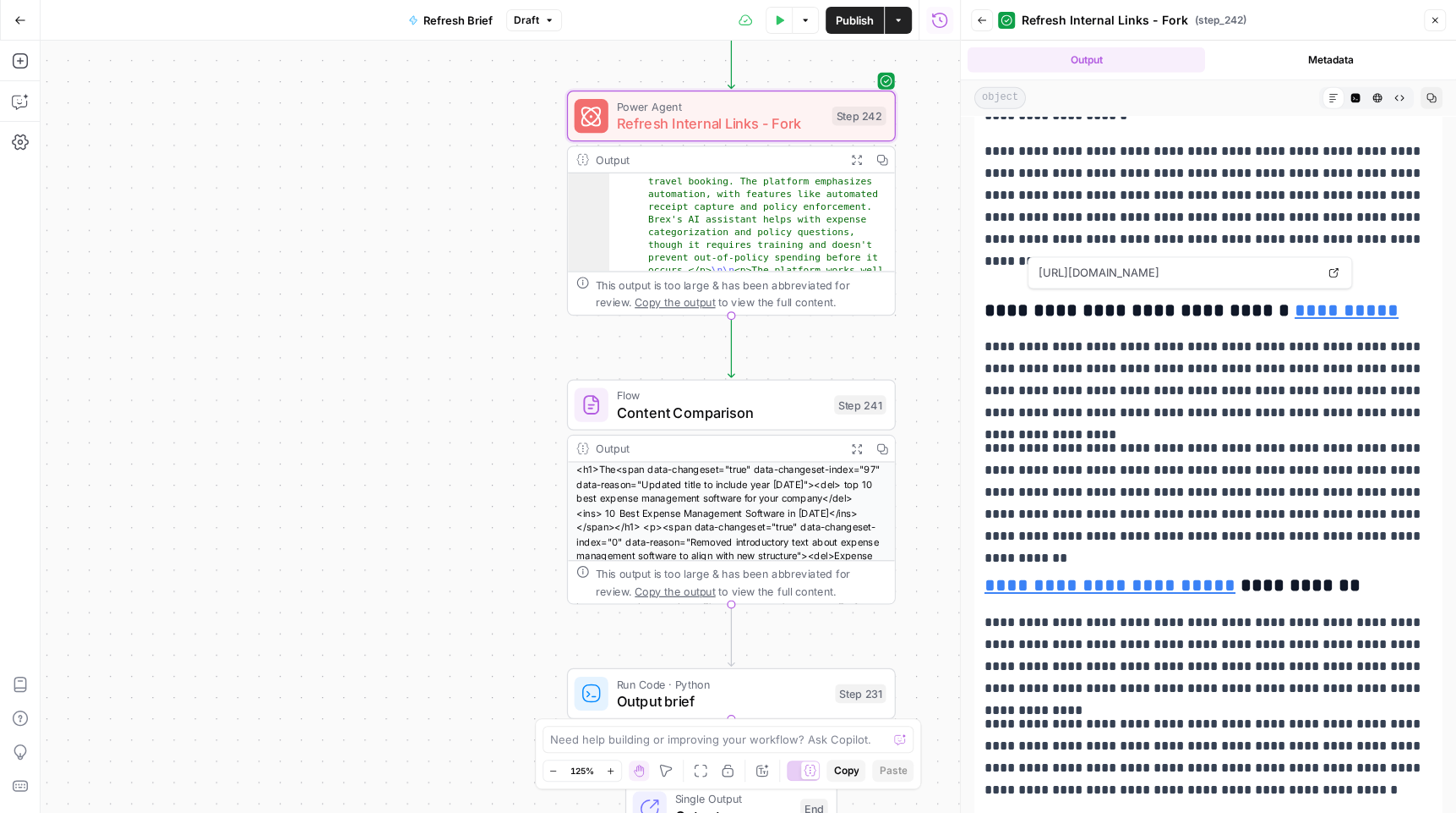
click at [1308, 303] on link "**********" at bounding box center [1347, 309] width 104 height 19
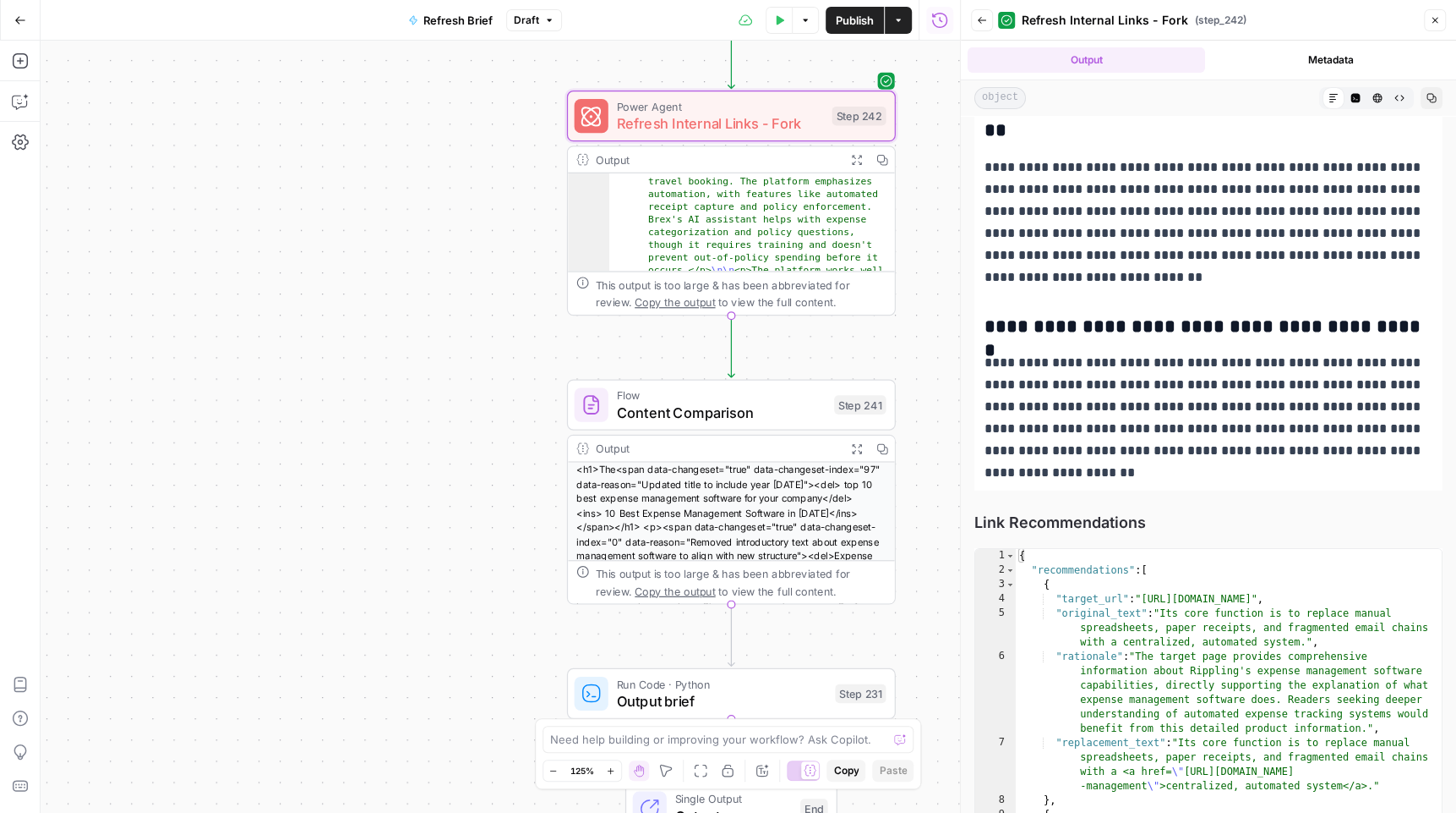
scroll to position [12844, 0]
